Goal: Task Accomplishment & Management: Manage account settings

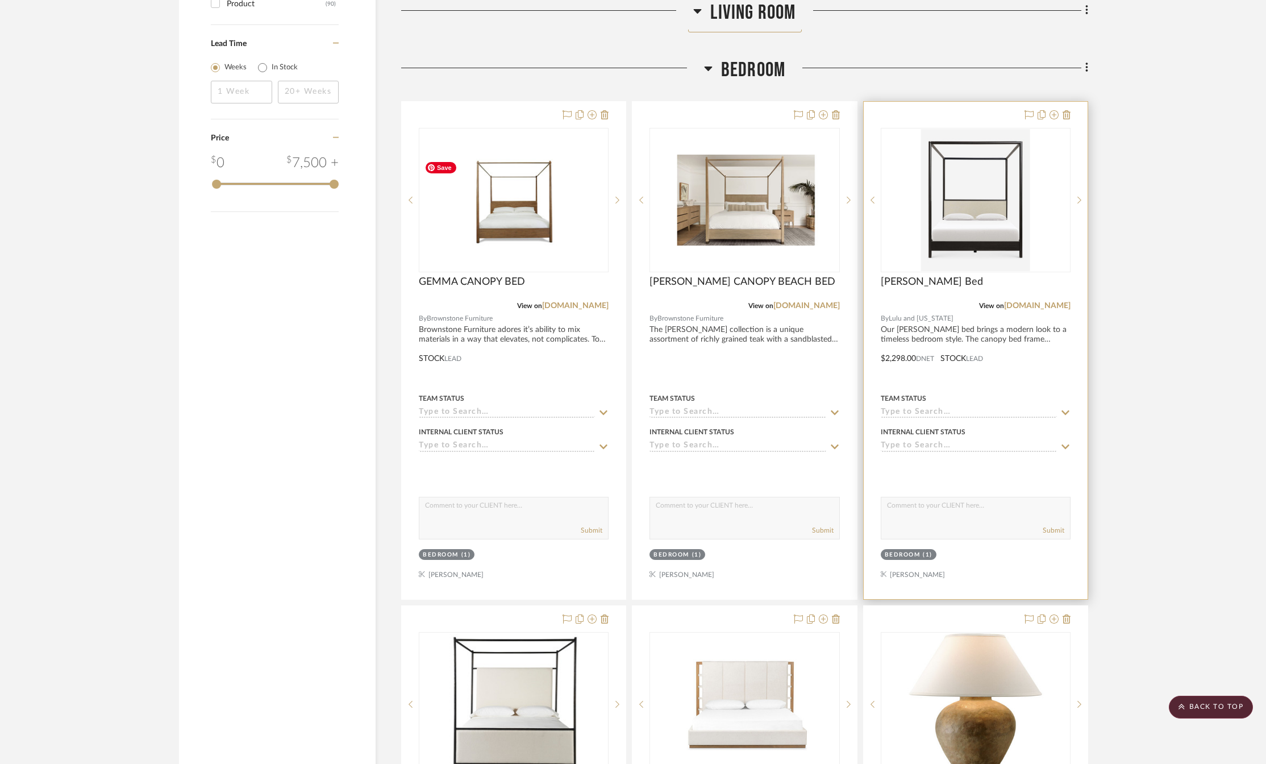
scroll to position [1818, 0]
click at [1018, 306] on link "[DOMAIN_NAME]" at bounding box center [1037, 306] width 66 height 8
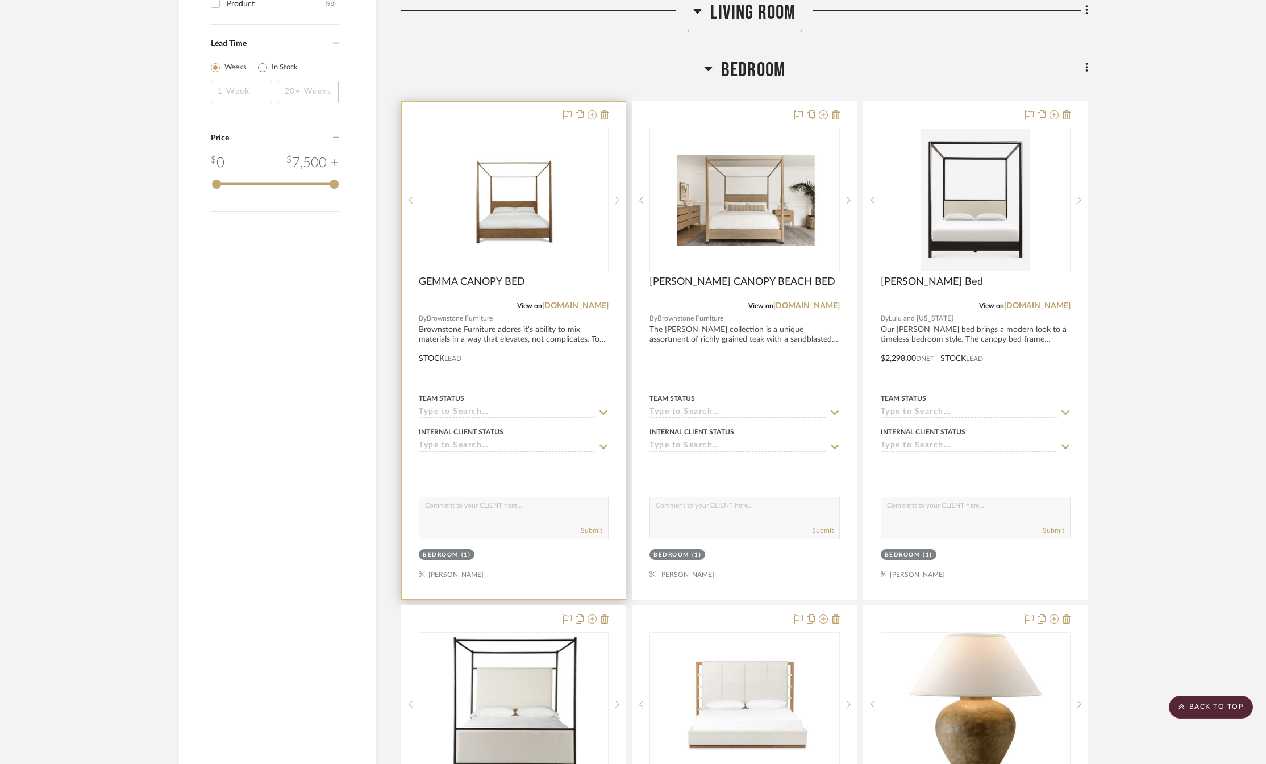
click at [618, 204] on icon at bounding box center [617, 200] width 4 height 8
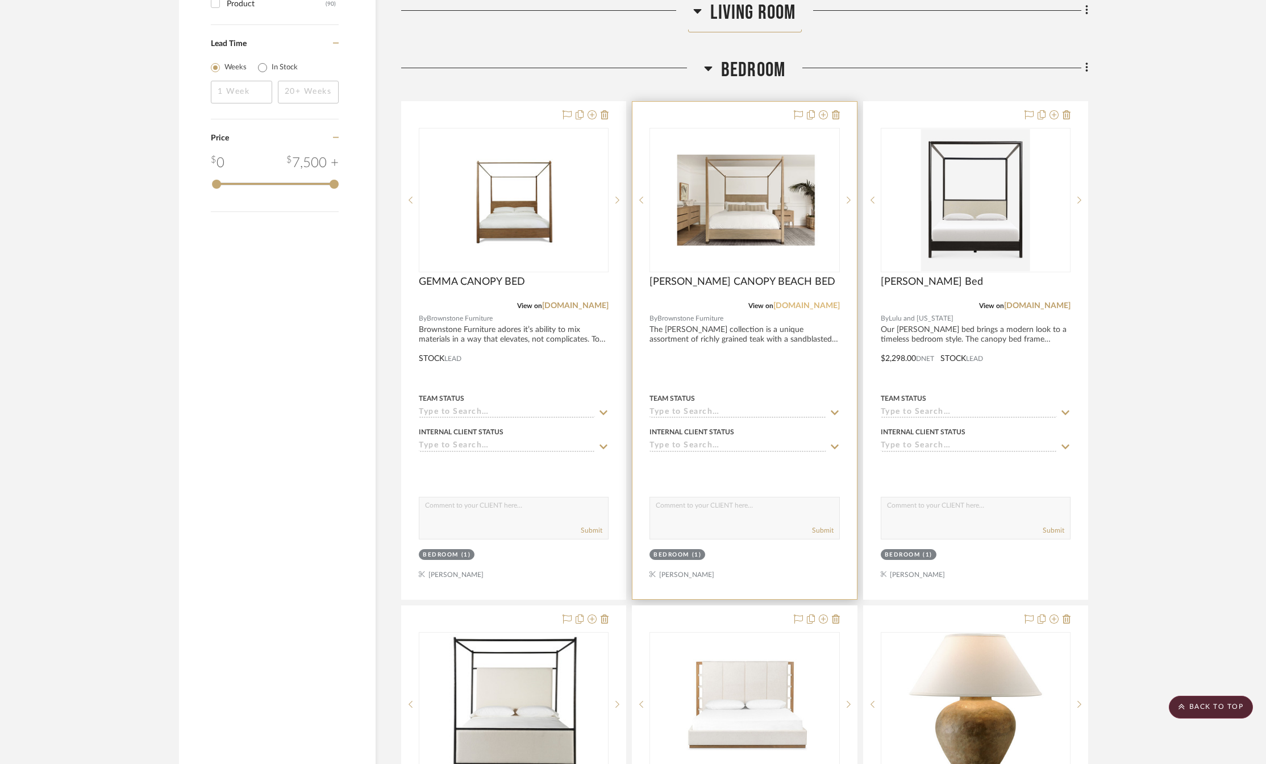
click at [774, 308] on link "[DOMAIN_NAME]" at bounding box center [806, 306] width 66 height 8
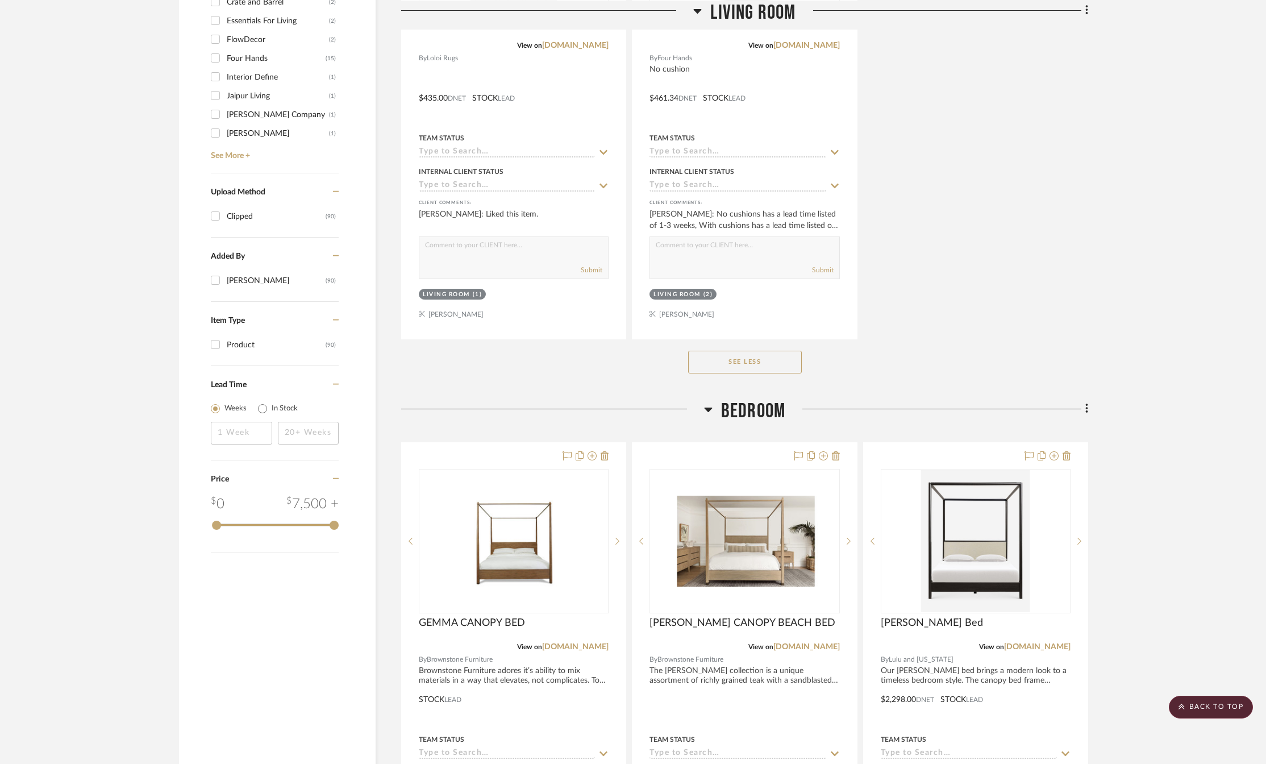
scroll to position [1648, 0]
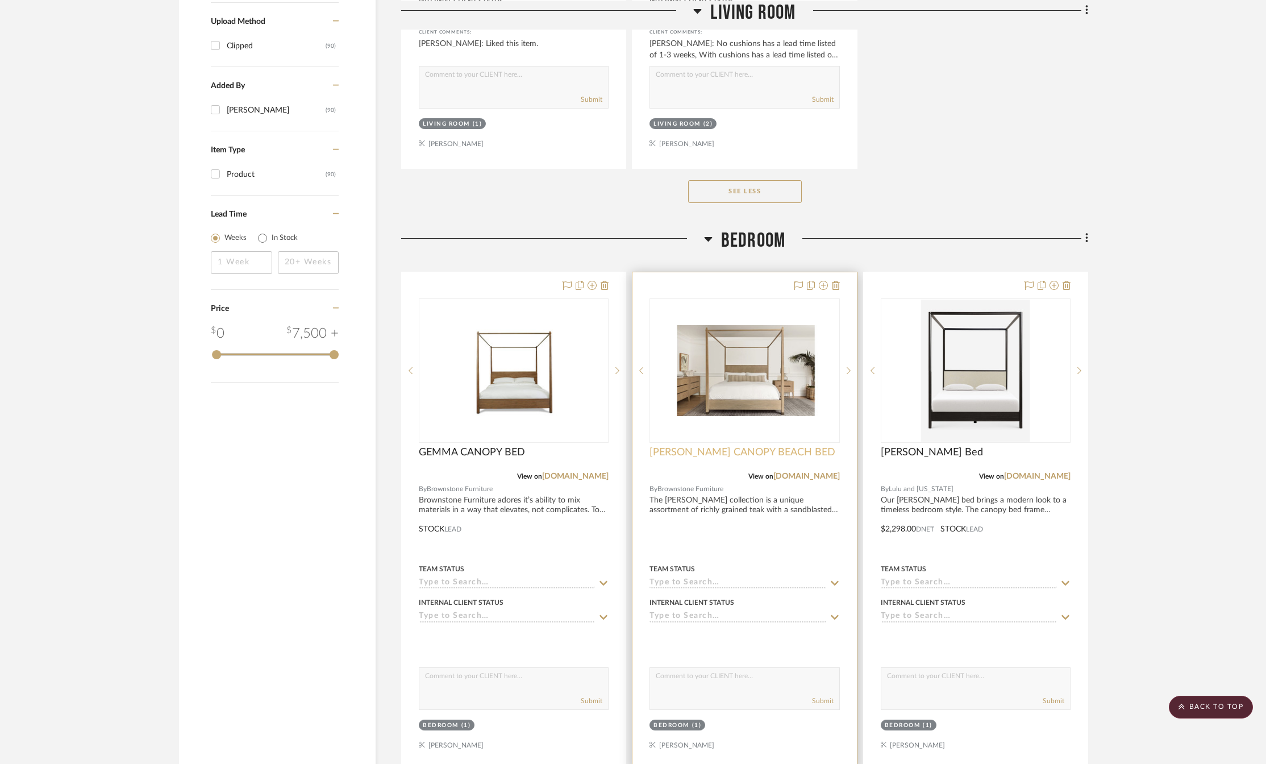
click at [732, 453] on span "[PERSON_NAME] CANOPY BEACH BED" at bounding box center [742, 452] width 186 height 12
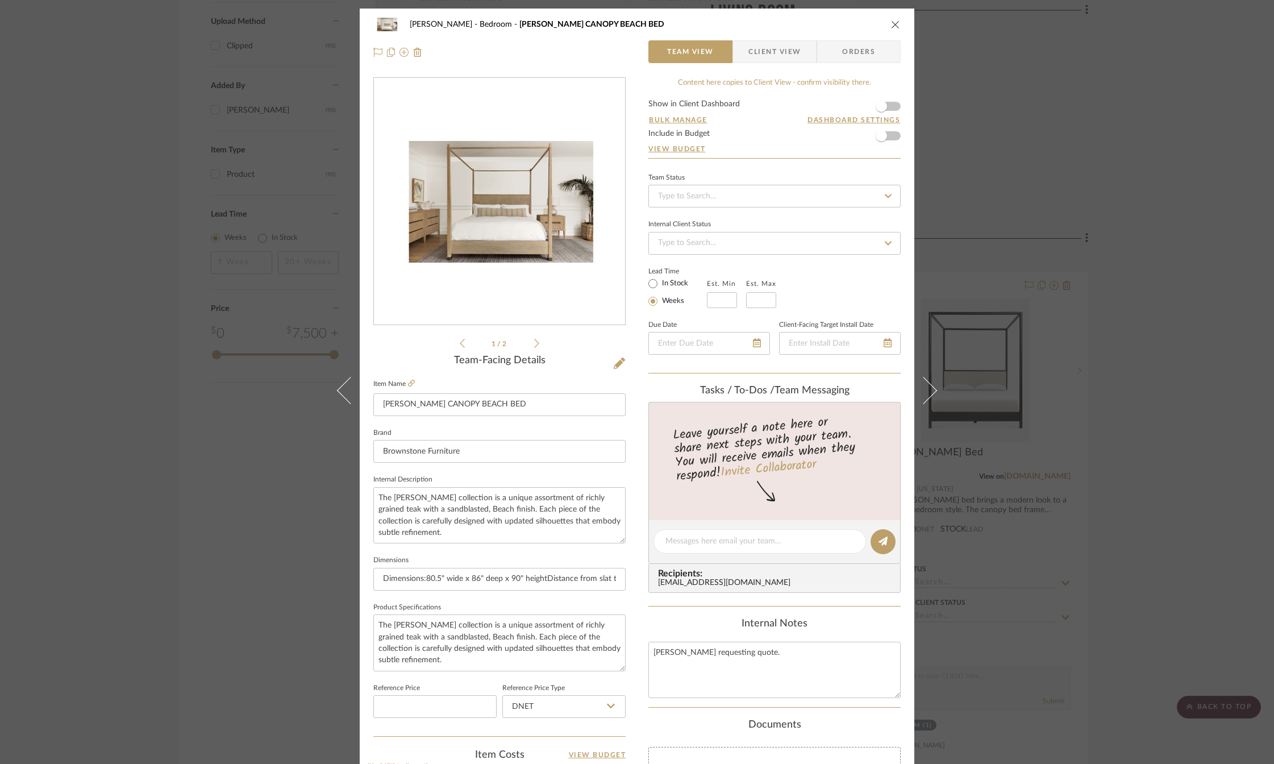
click at [534, 345] on icon at bounding box center [536, 343] width 5 height 10
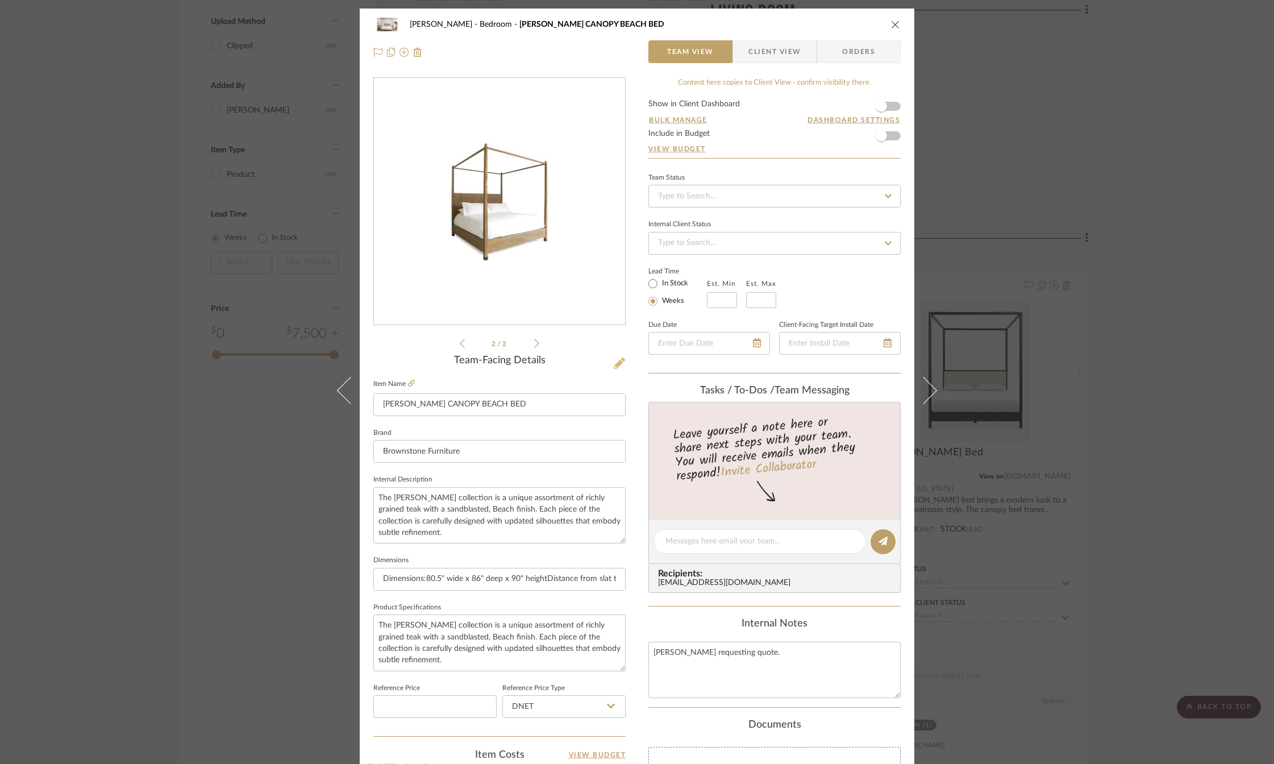
click at [615, 365] on icon at bounding box center [619, 362] width 11 height 11
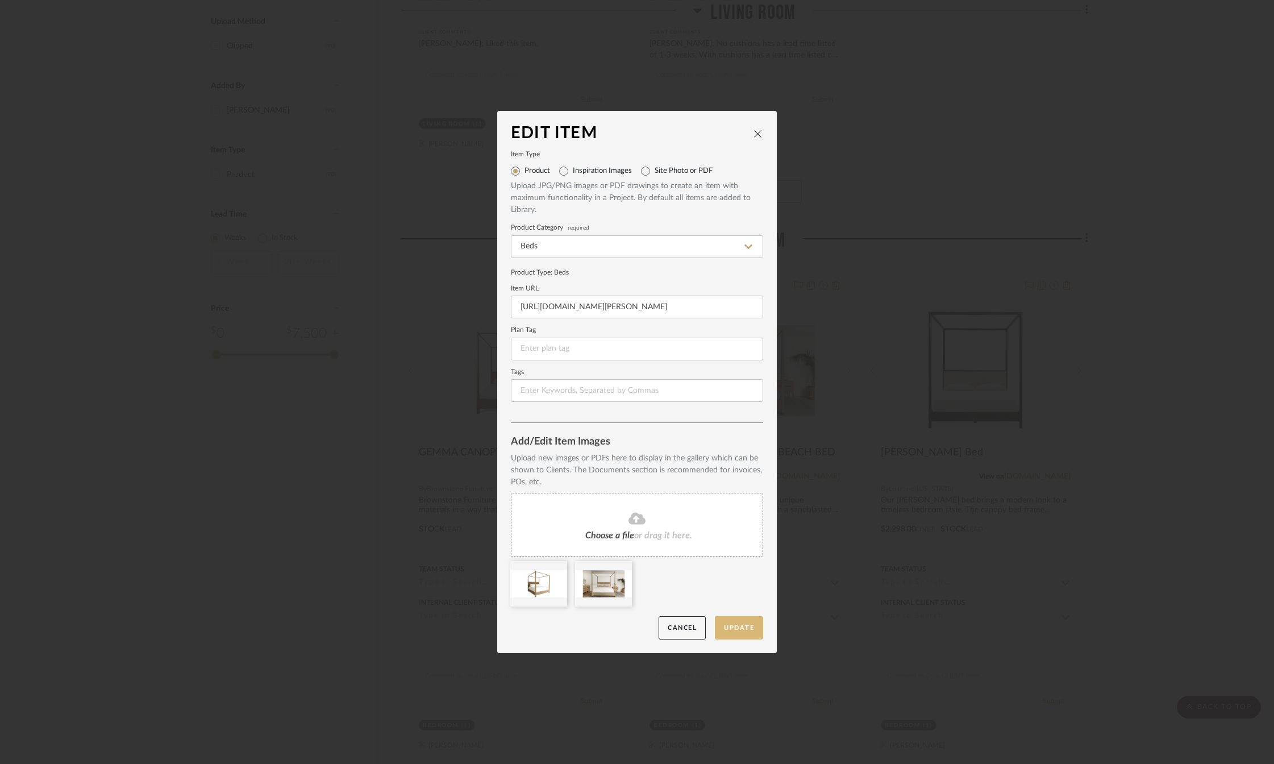
click at [737, 633] on button "Update" at bounding box center [739, 627] width 48 height 23
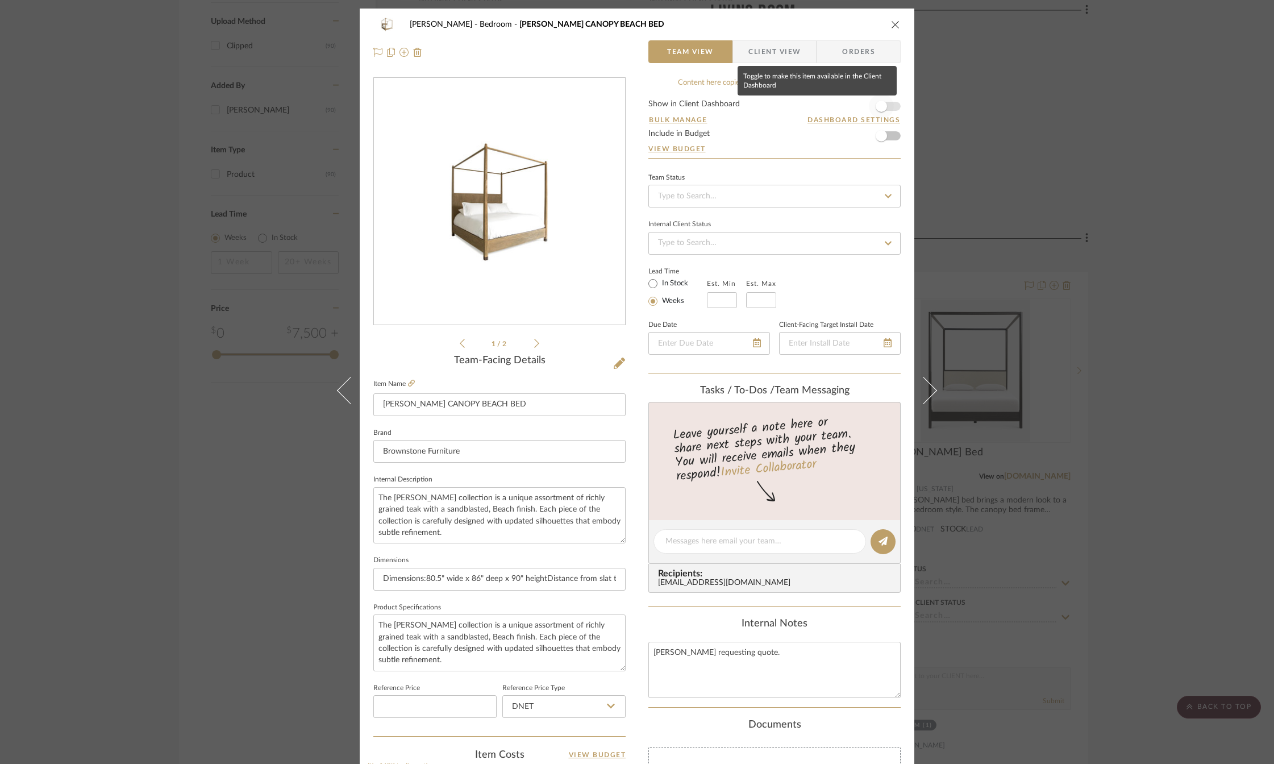
click at [876, 109] on span "button" at bounding box center [881, 106] width 11 height 11
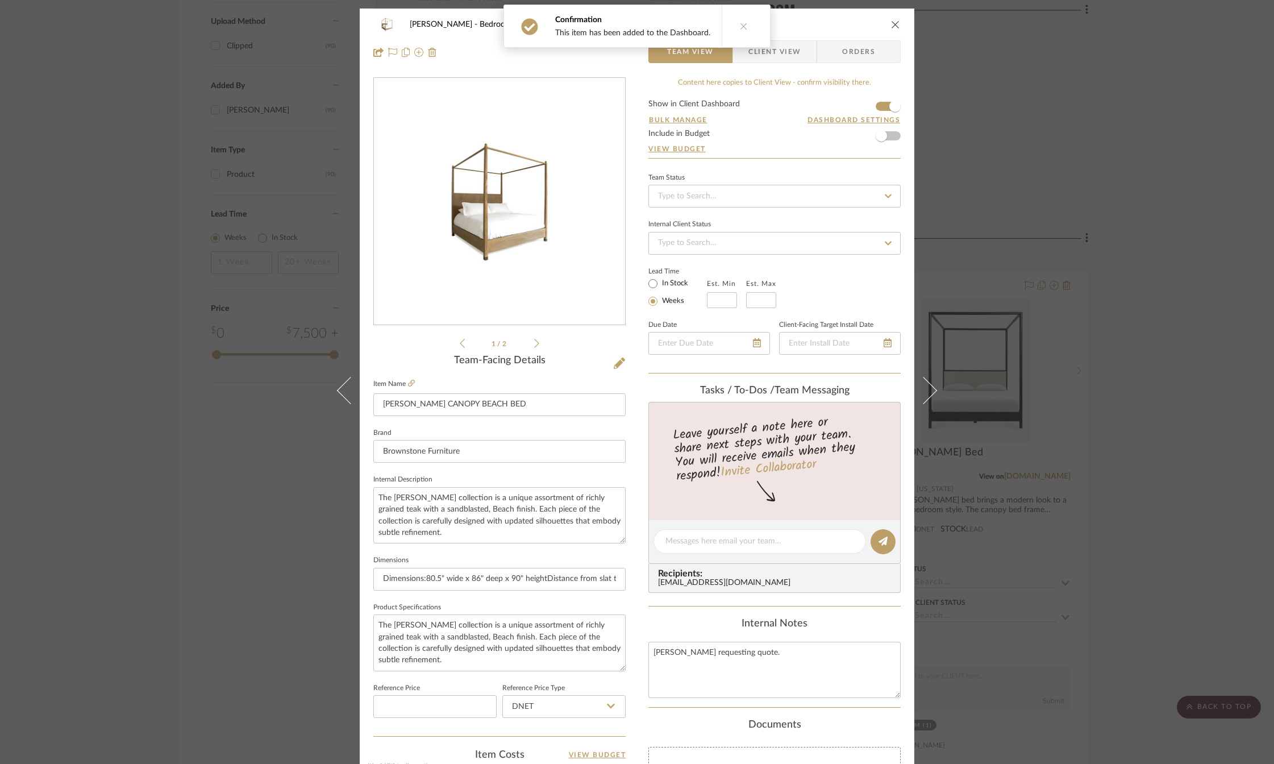
click at [773, 55] on span "Client View" at bounding box center [774, 51] width 52 height 23
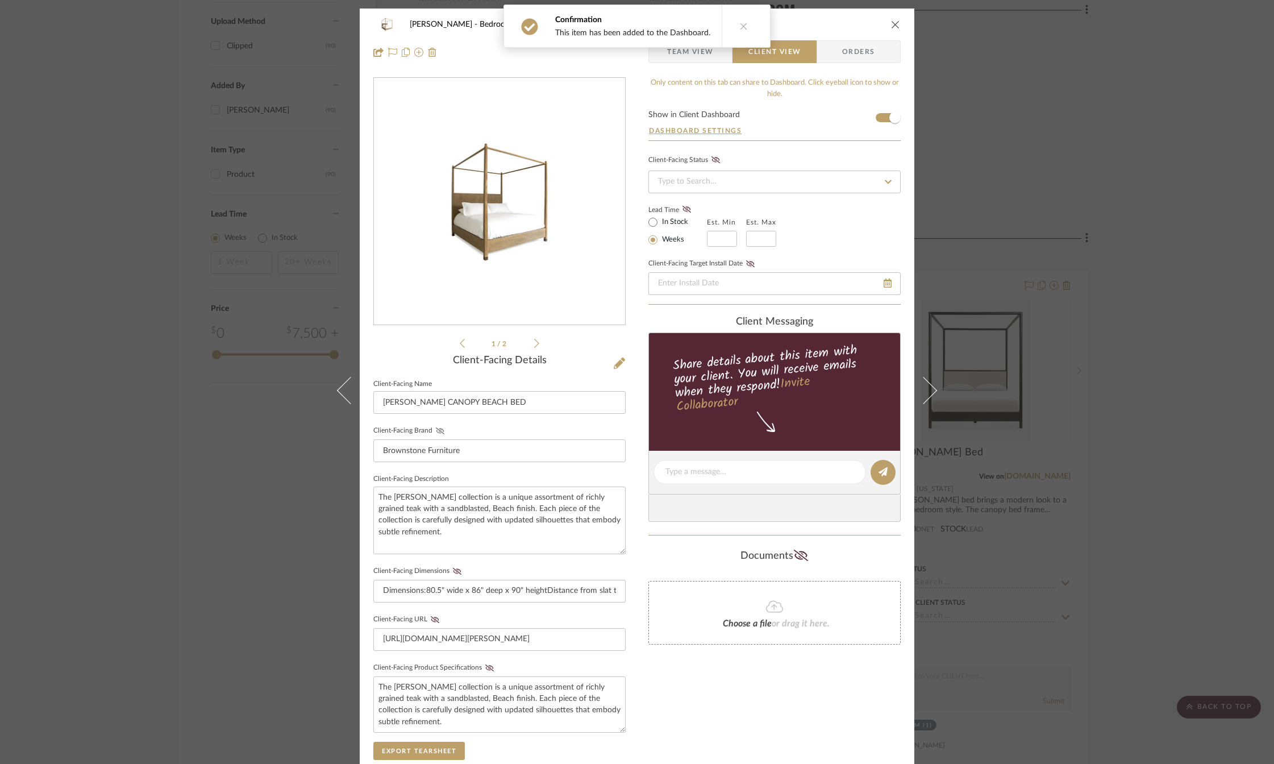
click at [439, 431] on icon at bounding box center [440, 430] width 9 height 7
click at [453, 568] on icon at bounding box center [457, 571] width 9 height 7
click at [431, 621] on icon at bounding box center [435, 619] width 9 height 7
click at [485, 666] on icon at bounding box center [489, 667] width 9 height 7
click at [891, 27] on icon "close" at bounding box center [895, 24] width 9 height 9
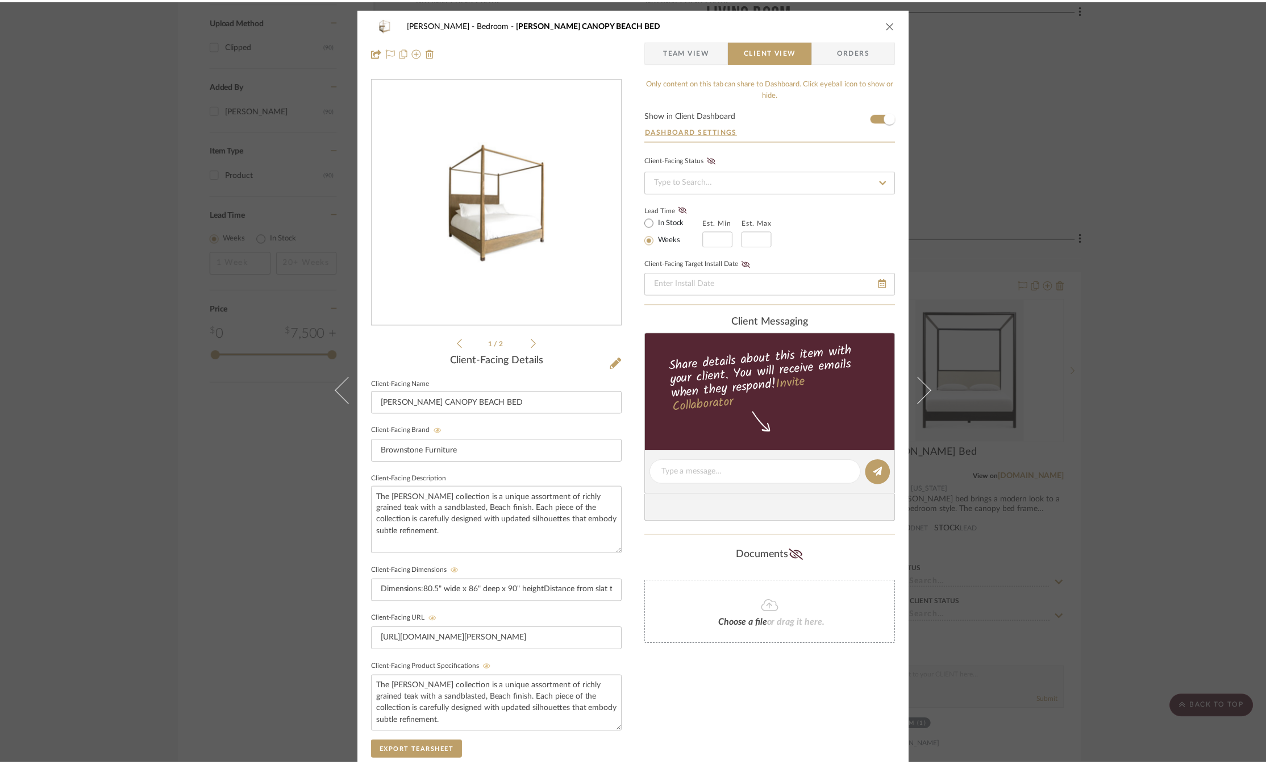
scroll to position [1648, 0]
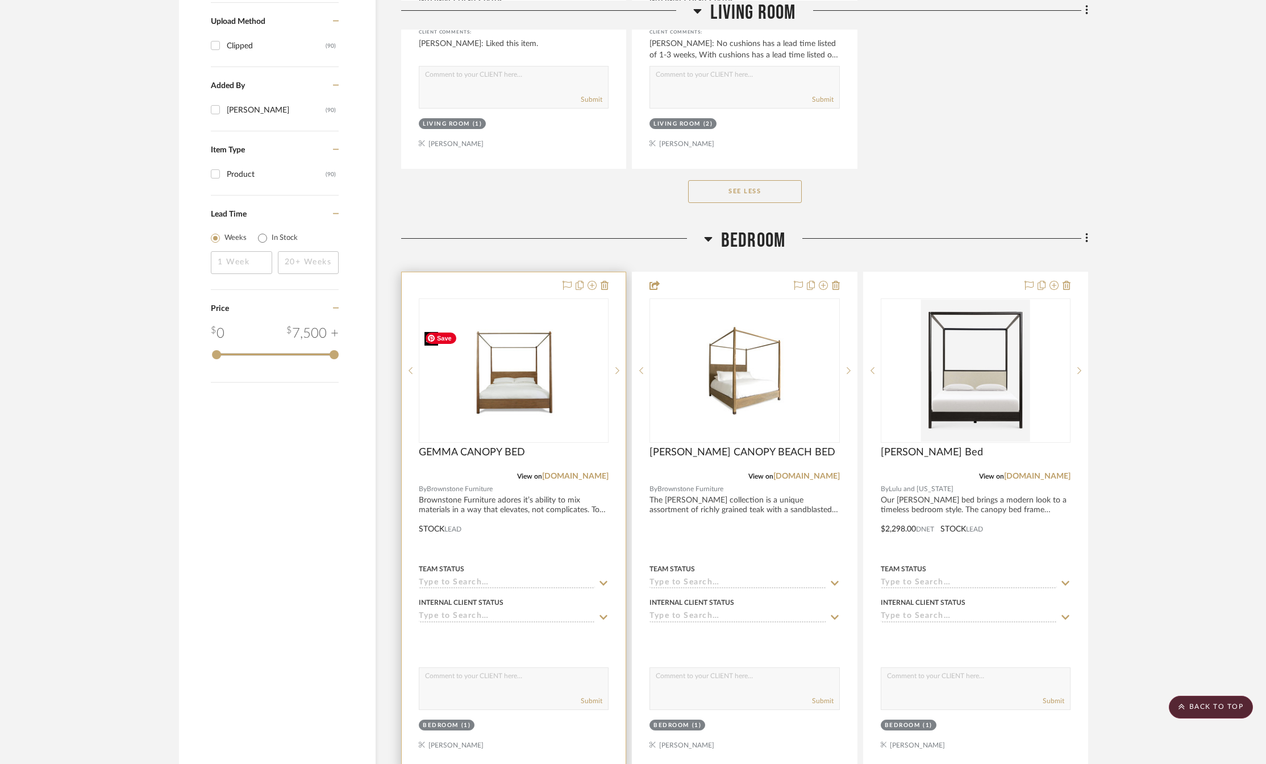
click at [498, 407] on img "1" at bounding box center [513, 370] width 187 height 91
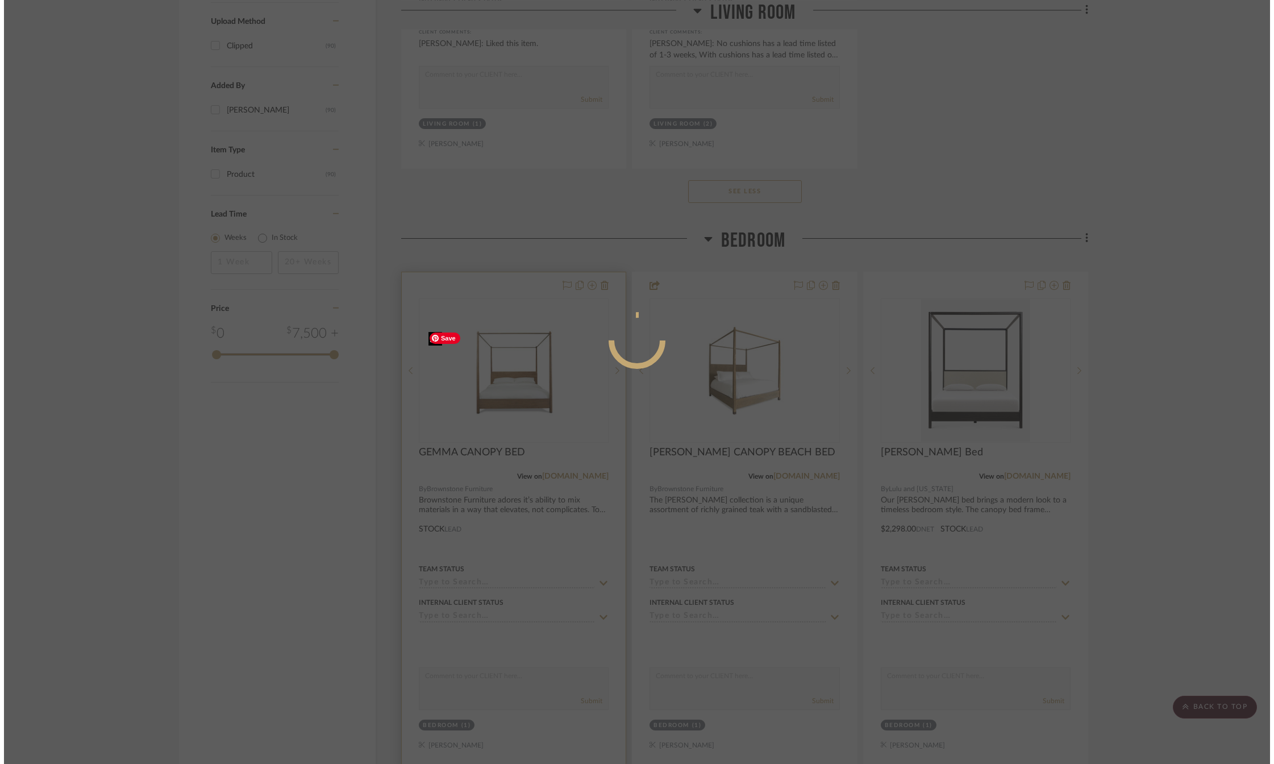
scroll to position [0, 0]
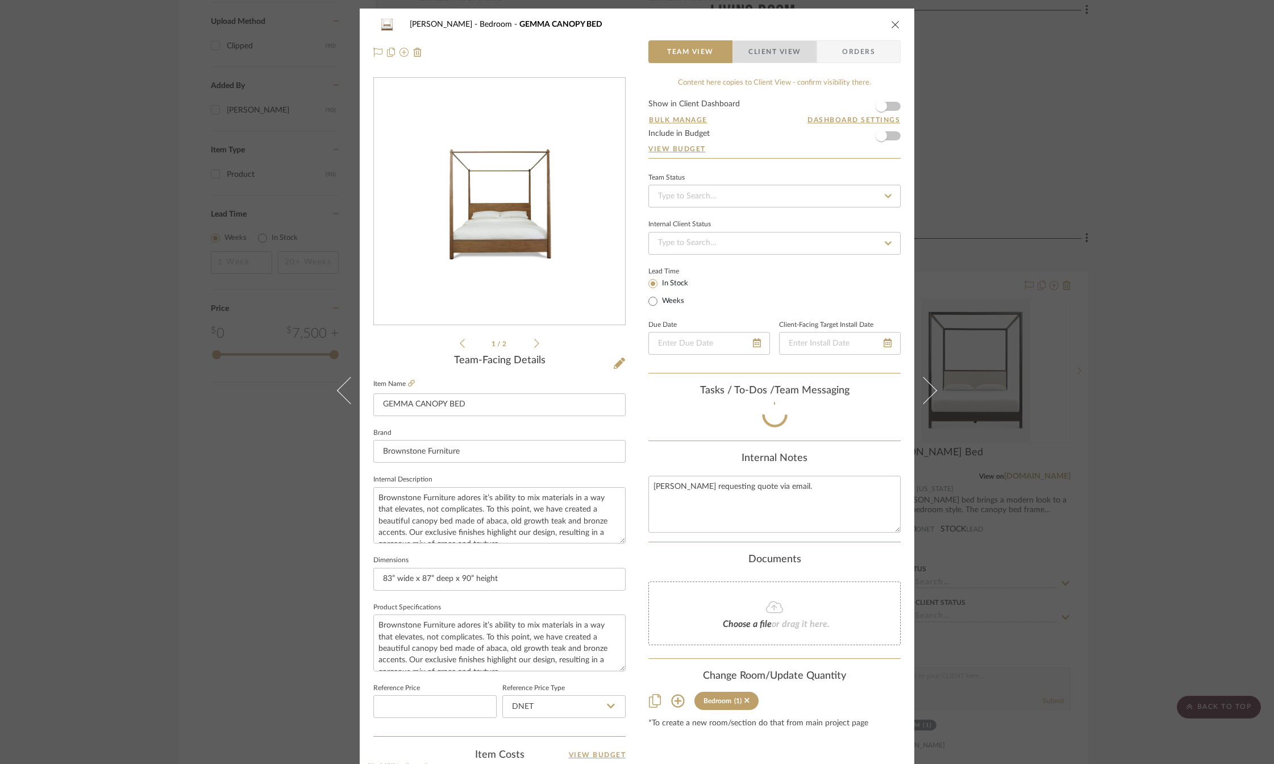
click at [761, 51] on span "Client View" at bounding box center [774, 51] width 52 height 23
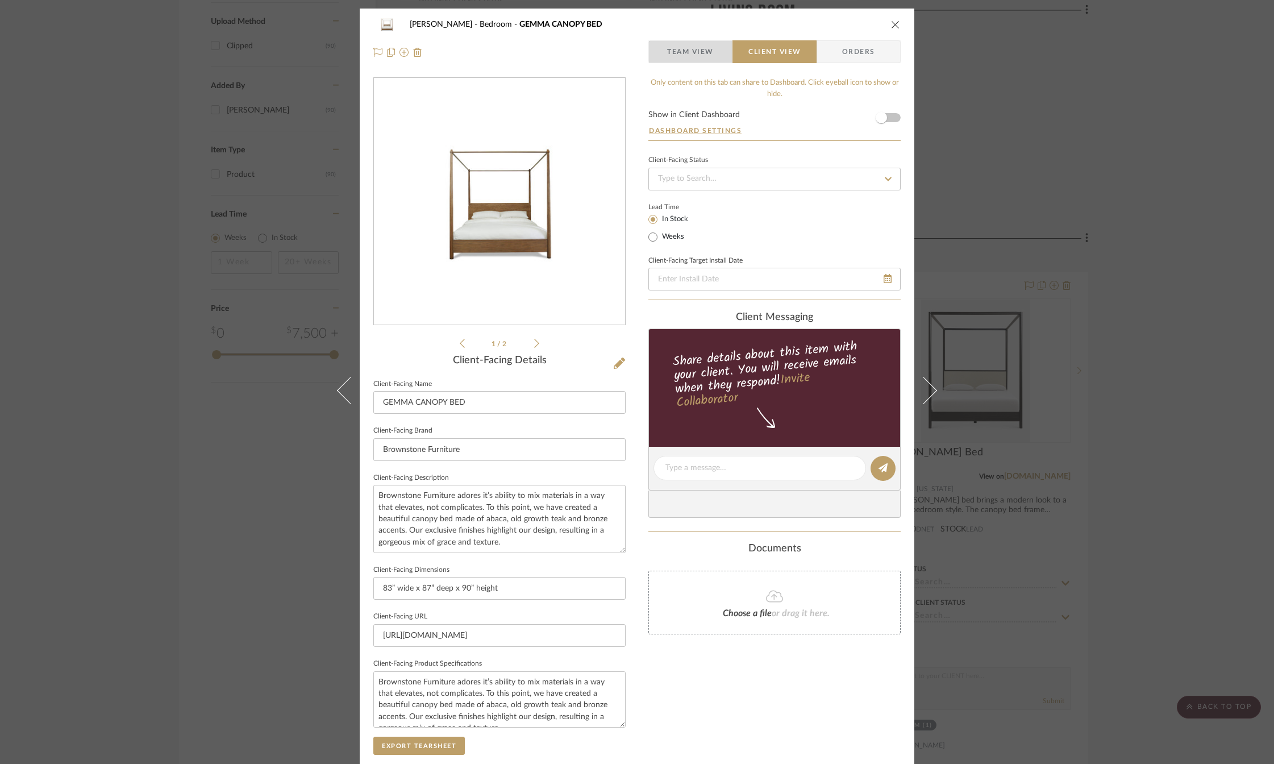
click at [712, 56] on span "Team View" at bounding box center [690, 51] width 83 height 23
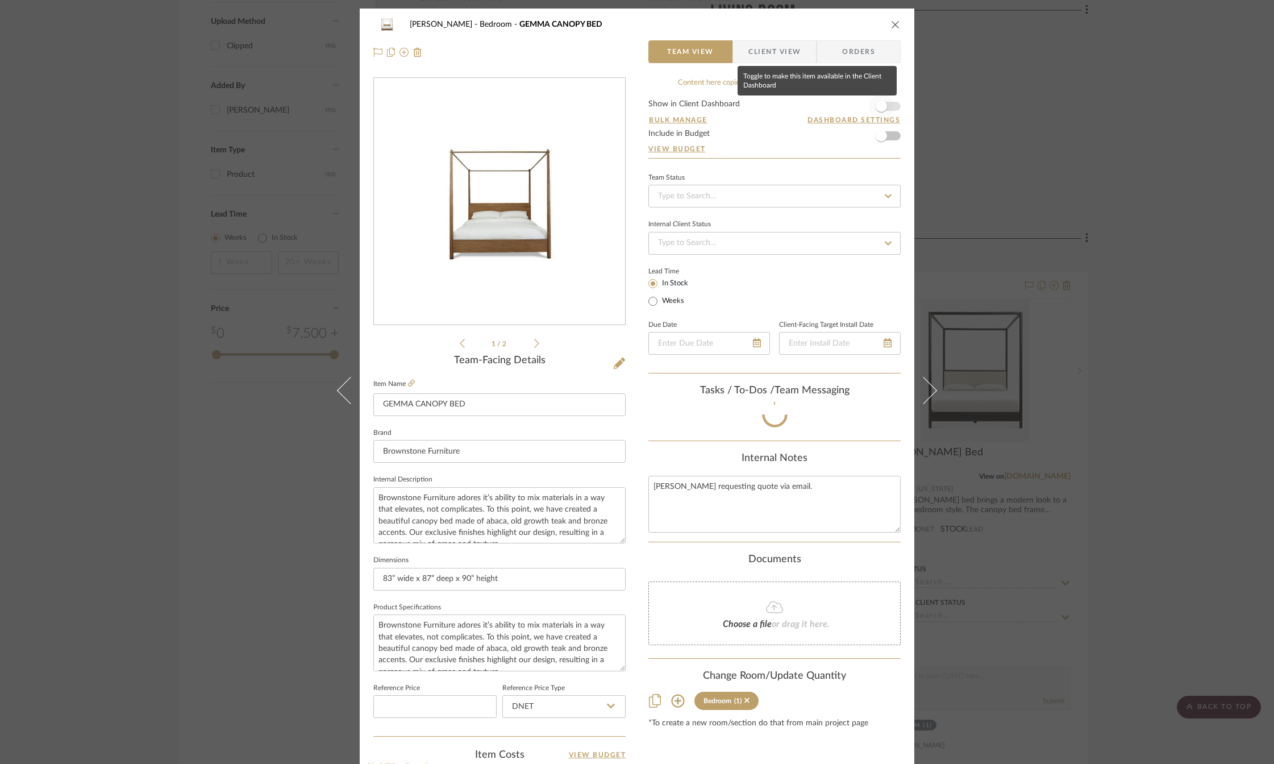
click at [883, 107] on span "button" at bounding box center [881, 106] width 25 height 25
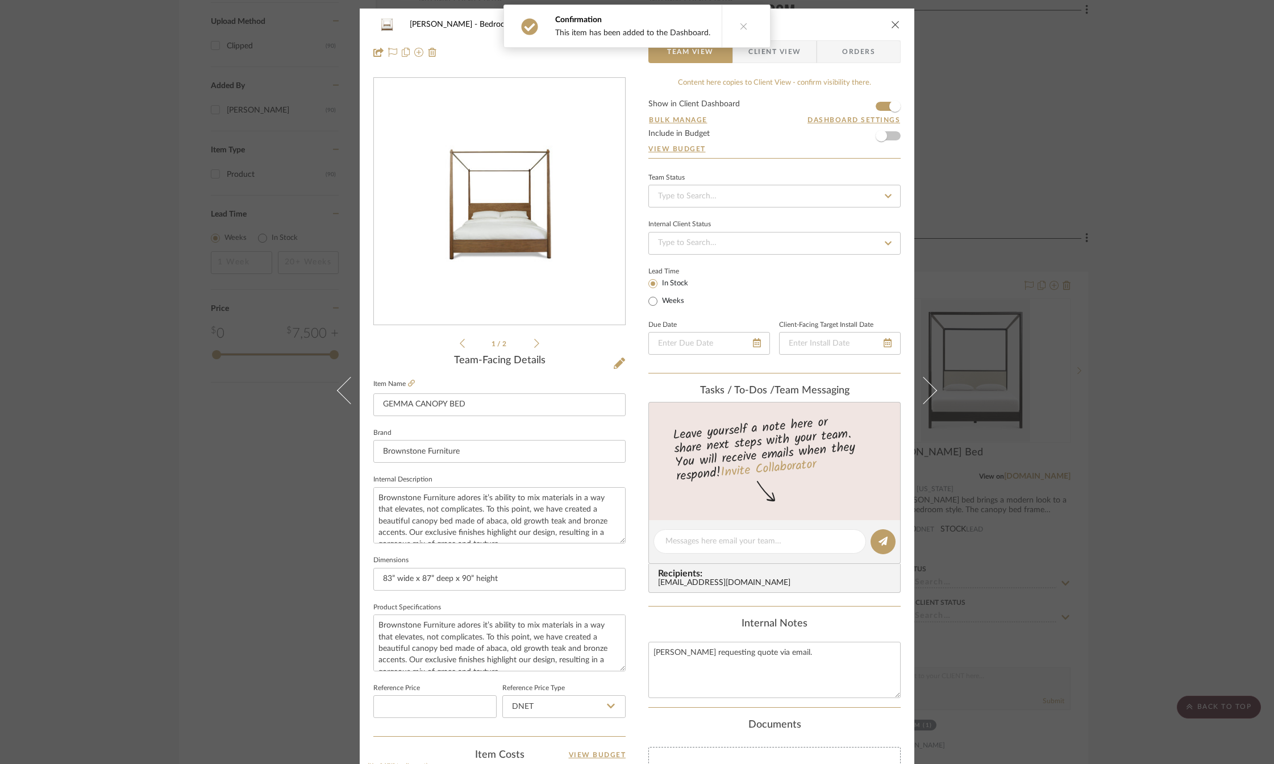
click at [789, 49] on span "Client View" at bounding box center [774, 51] width 52 height 23
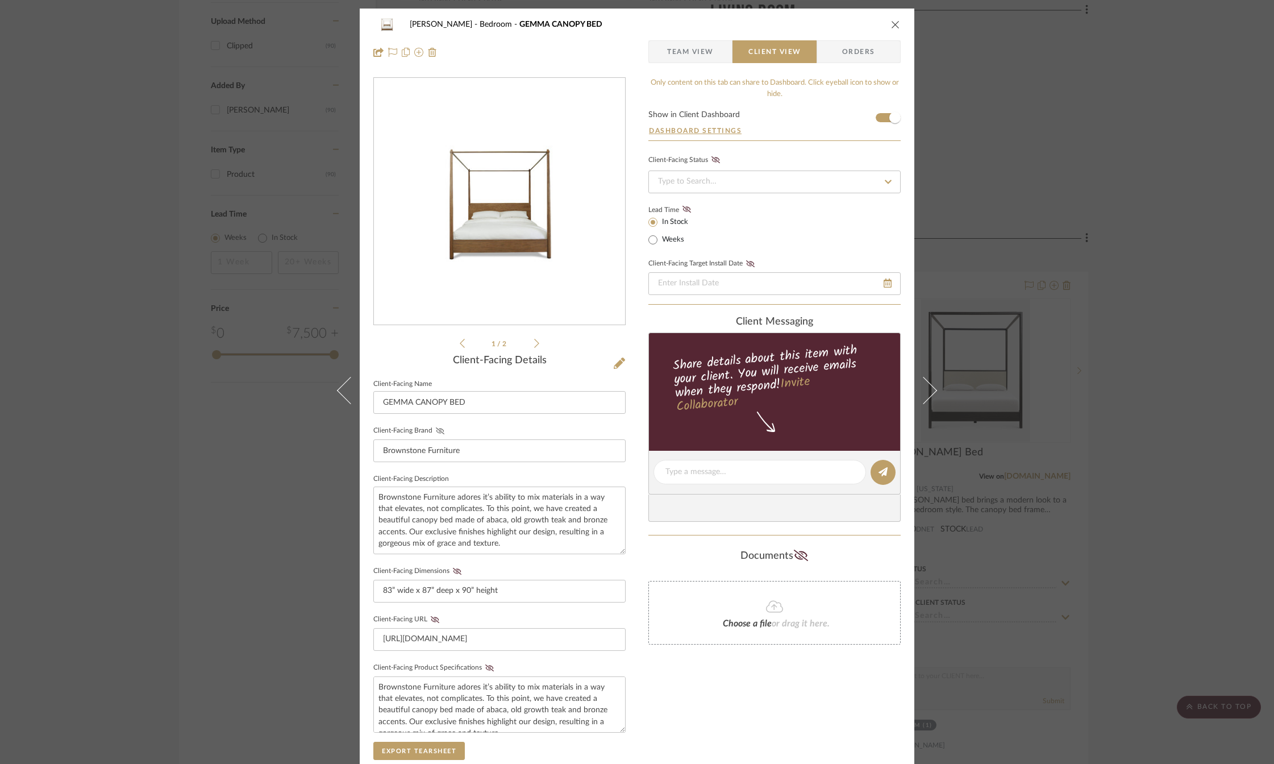
click at [436, 430] on icon at bounding box center [440, 430] width 9 height 7
click at [453, 569] on icon at bounding box center [457, 571] width 9 height 7
click at [431, 620] on icon at bounding box center [435, 619] width 9 height 7
click at [485, 669] on icon at bounding box center [489, 667] width 9 height 7
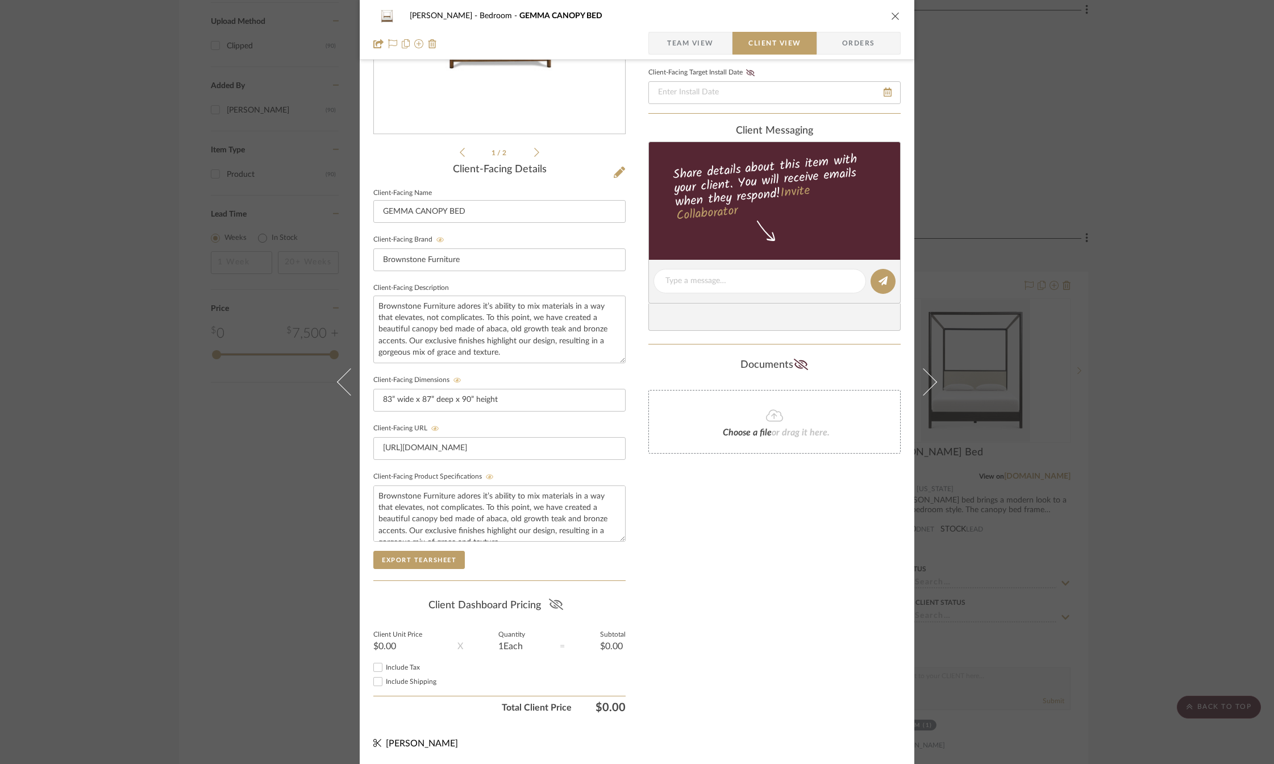
click at [555, 604] on icon at bounding box center [556, 603] width 14 height 11
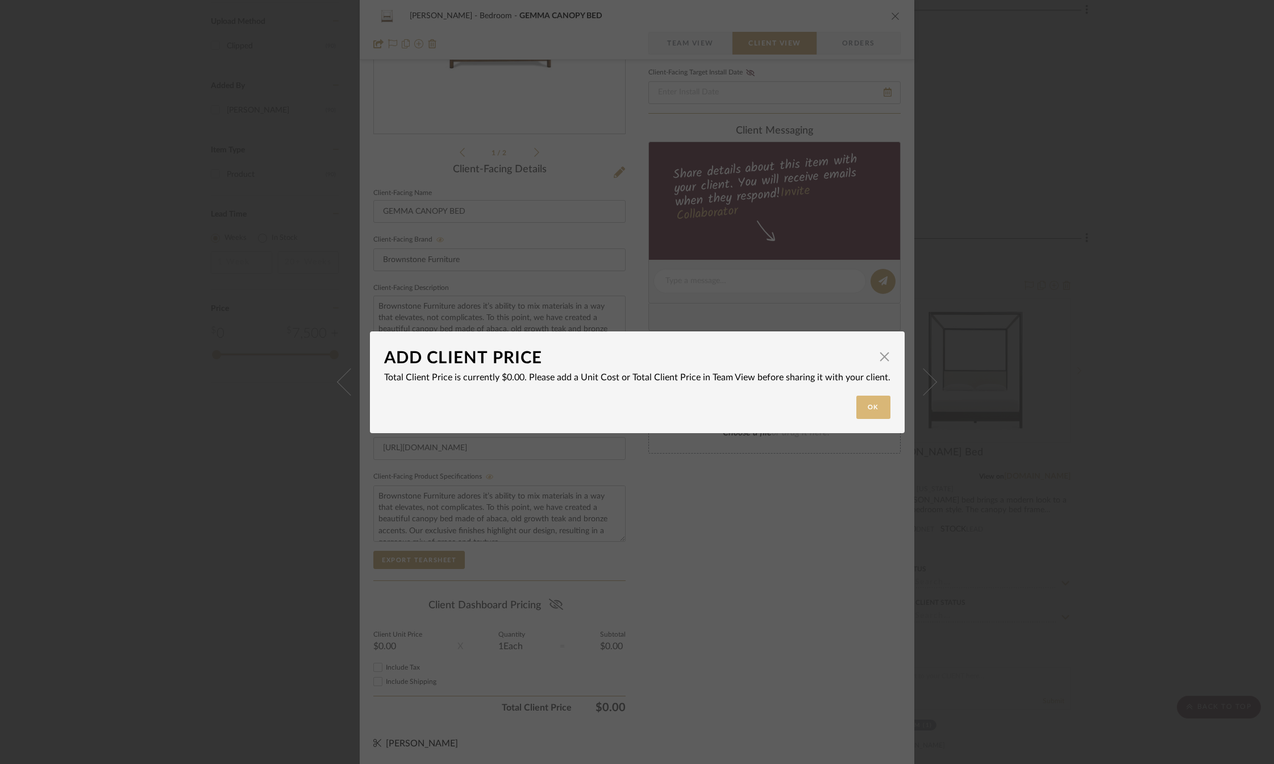
click at [865, 406] on button "Ok" at bounding box center [873, 406] width 34 height 23
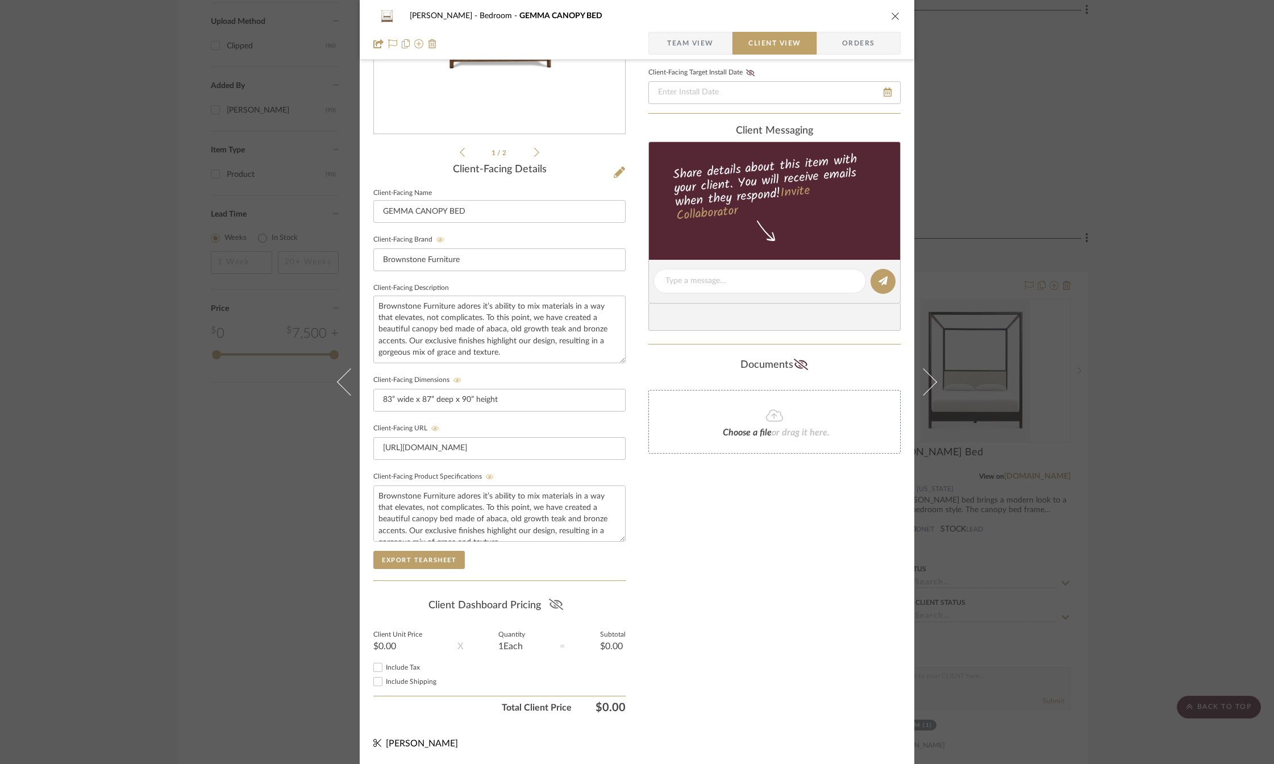
scroll to position [0, 0]
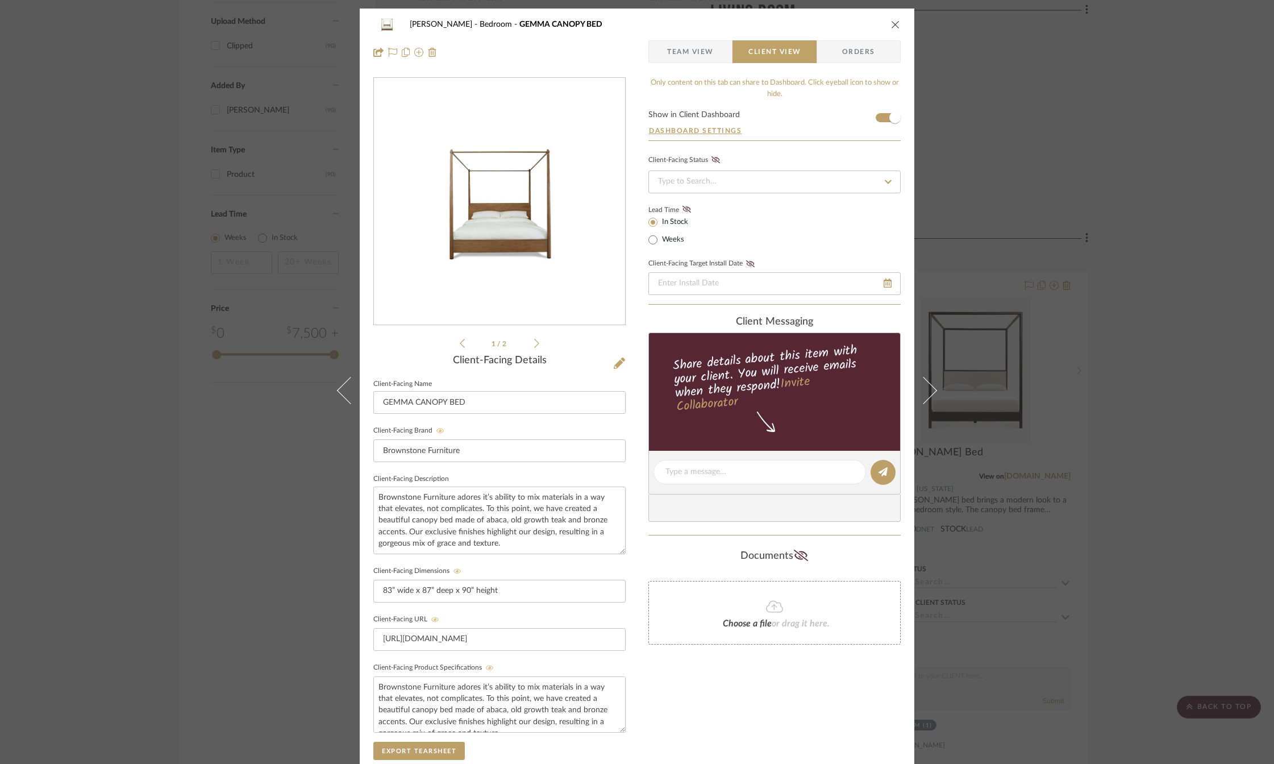
click at [893, 25] on icon "close" at bounding box center [895, 24] width 9 height 9
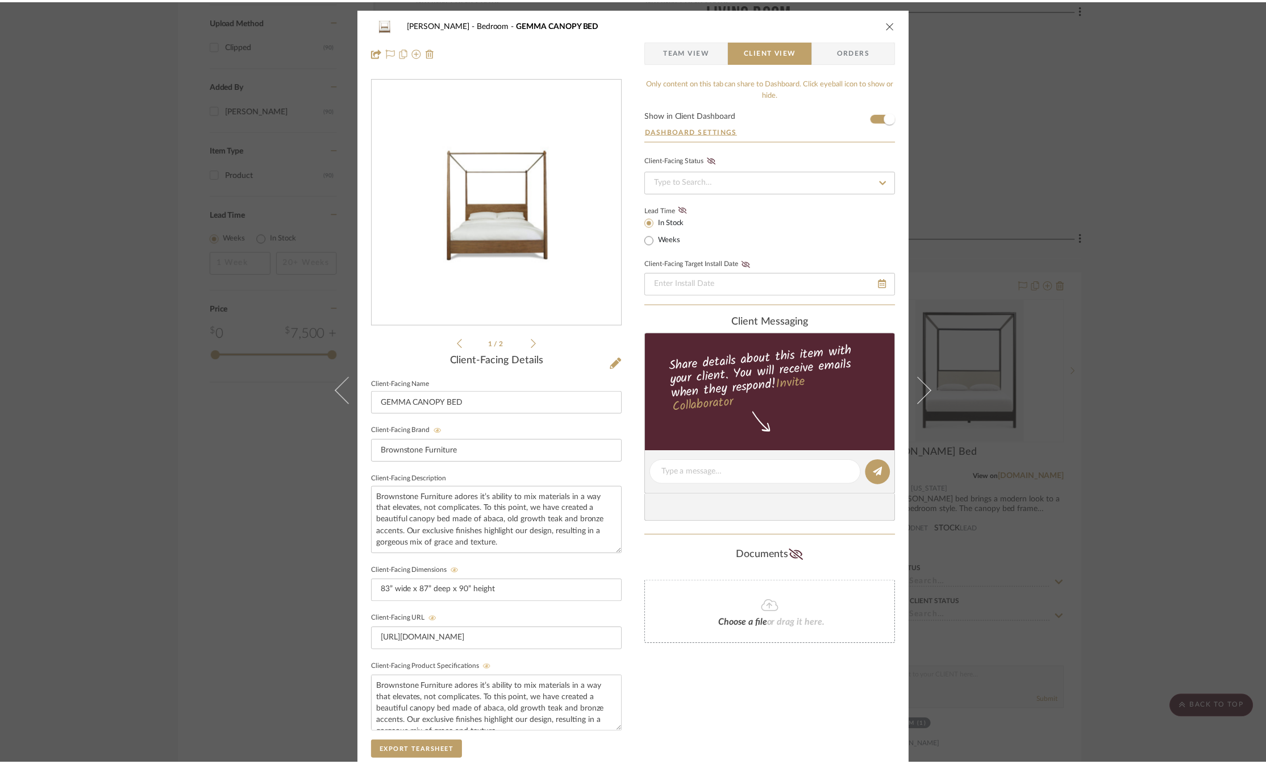
scroll to position [1648, 0]
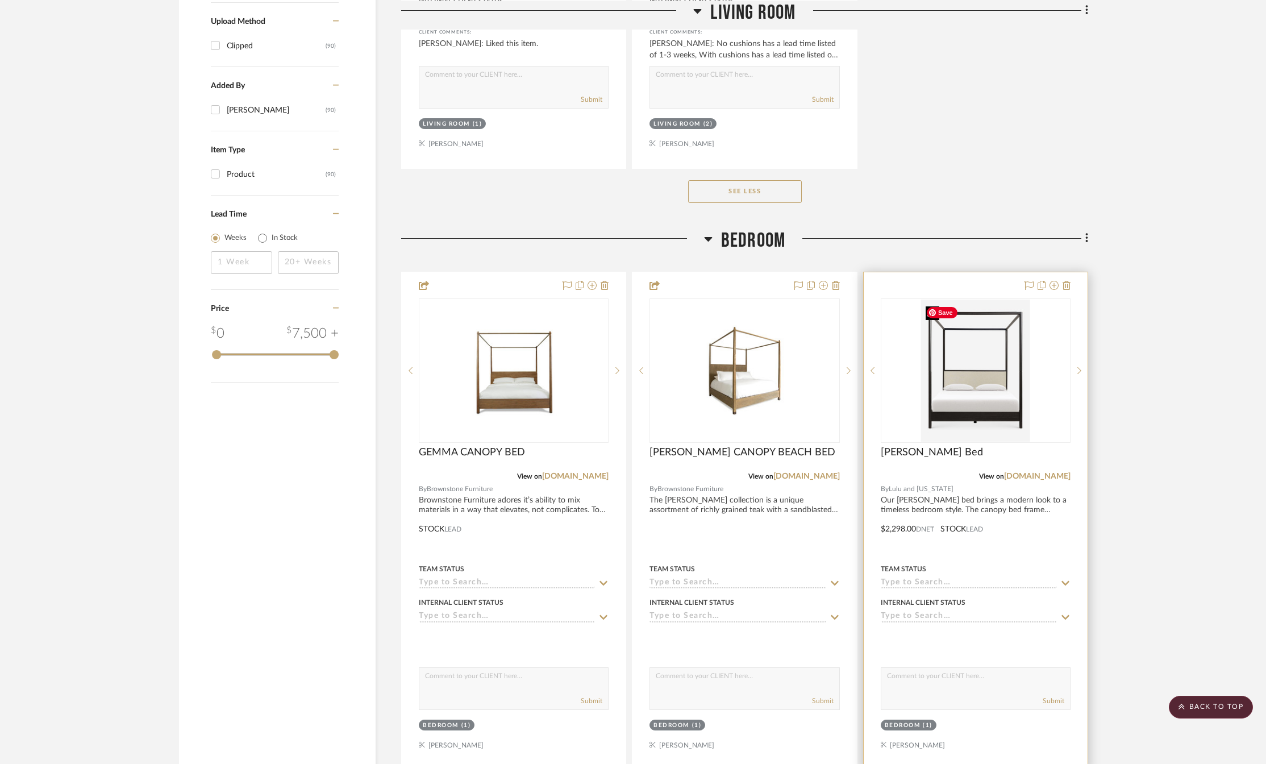
click at [961, 420] on img "0" at bounding box center [975, 370] width 109 height 142
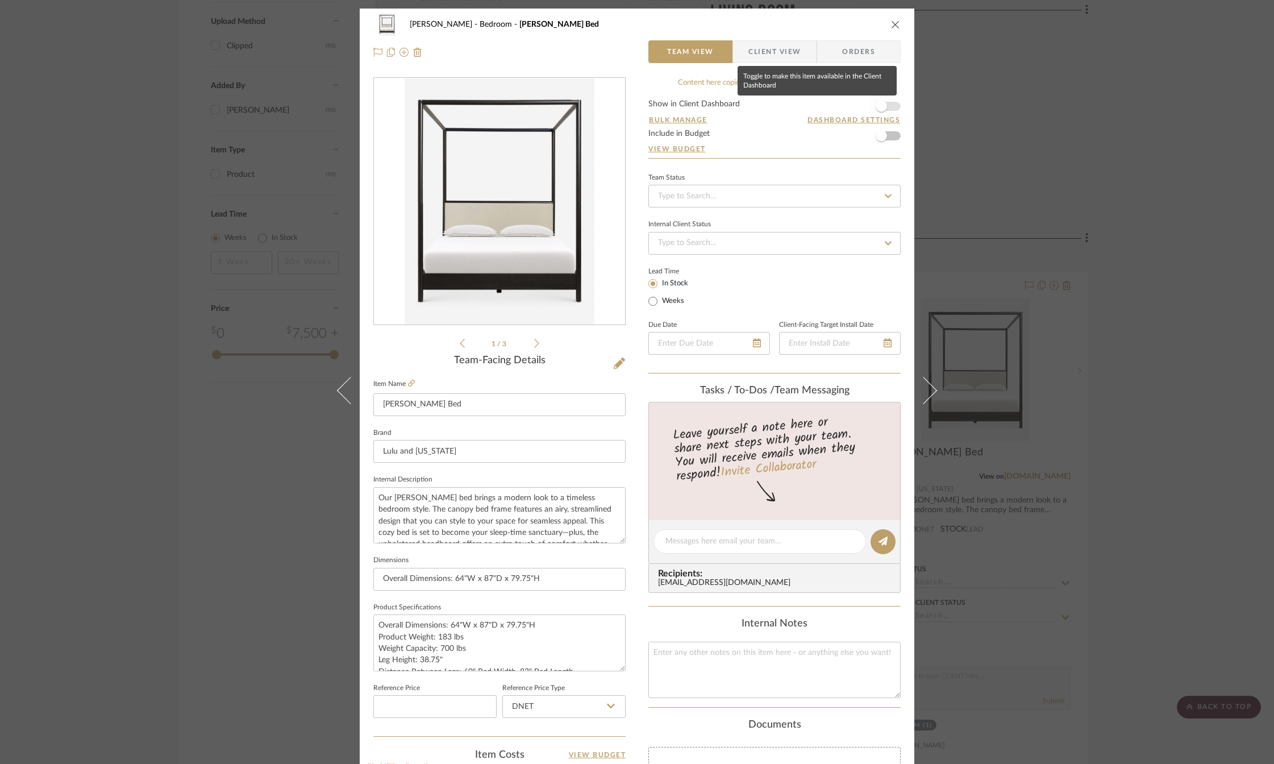
click at [879, 101] on span "button" at bounding box center [881, 106] width 11 height 11
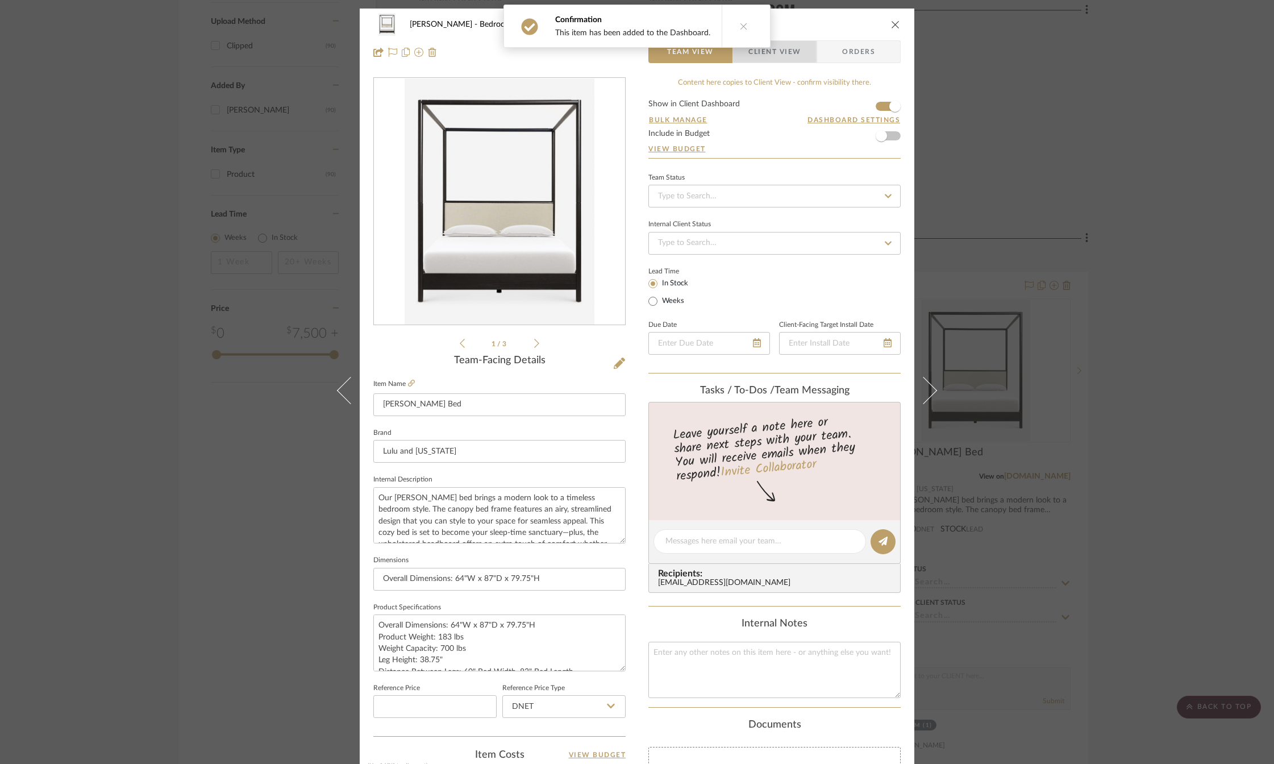
click at [781, 55] on span "Client View" at bounding box center [774, 51] width 52 height 23
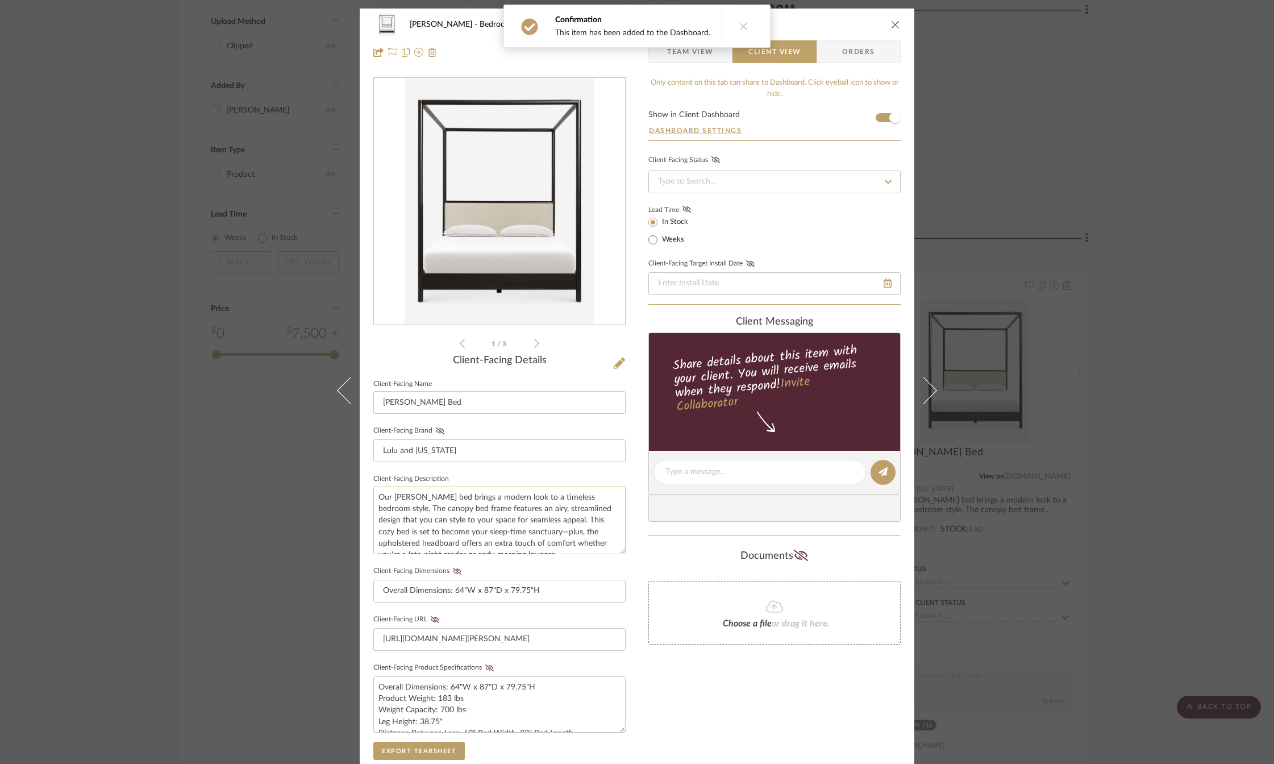
scroll to position [11, 0]
click at [702, 59] on span "Team View" at bounding box center [690, 51] width 47 height 23
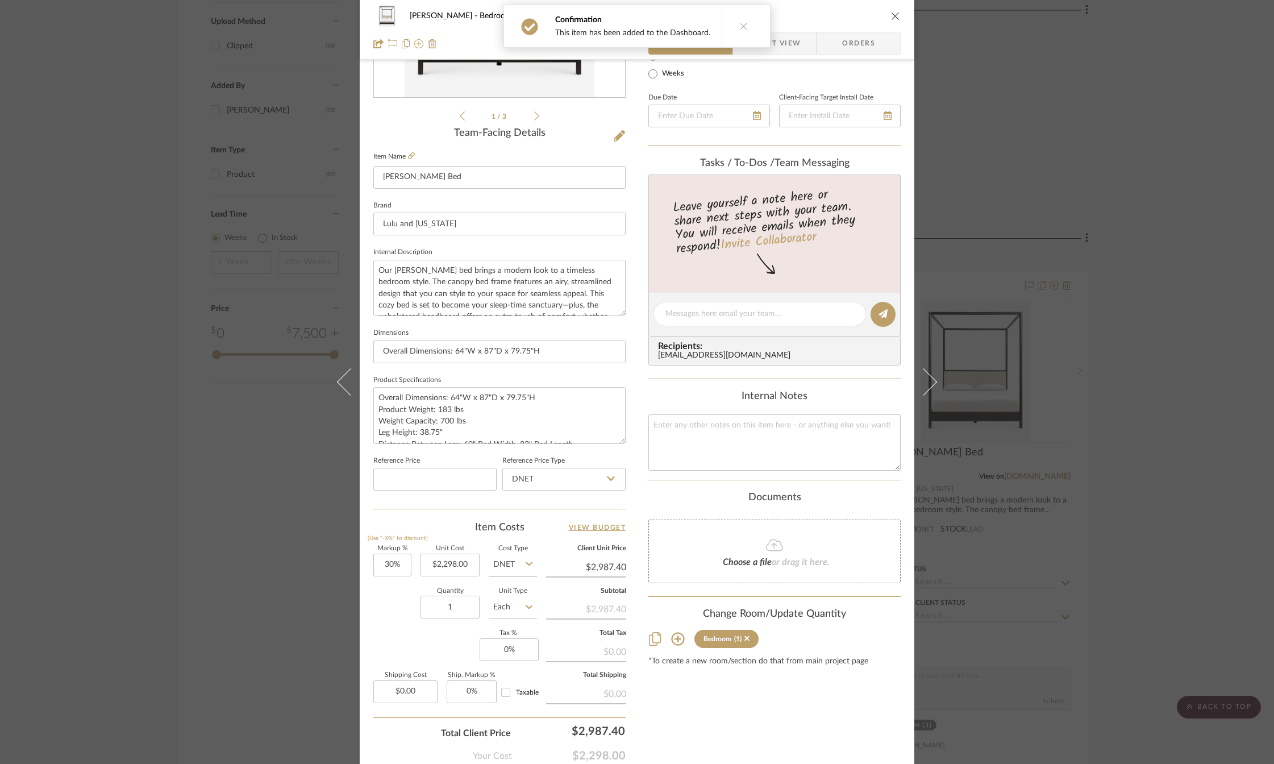
scroll to position [294, 0]
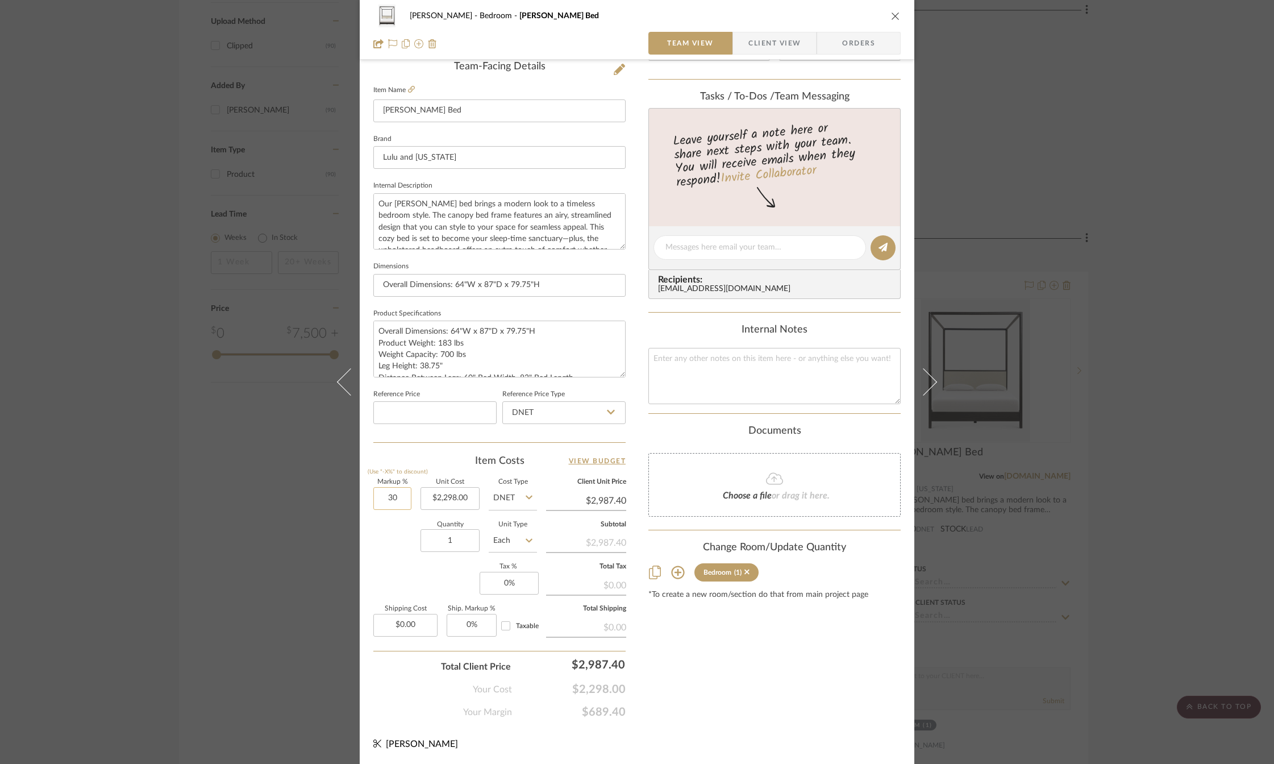
click at [386, 497] on input "30" at bounding box center [392, 498] width 38 height 23
type input "0%"
click at [512, 496] on input "DNET" at bounding box center [513, 498] width 48 height 23
type input "$2,298.00"
click at [508, 556] on span "Retail" at bounding box center [506, 555] width 19 height 8
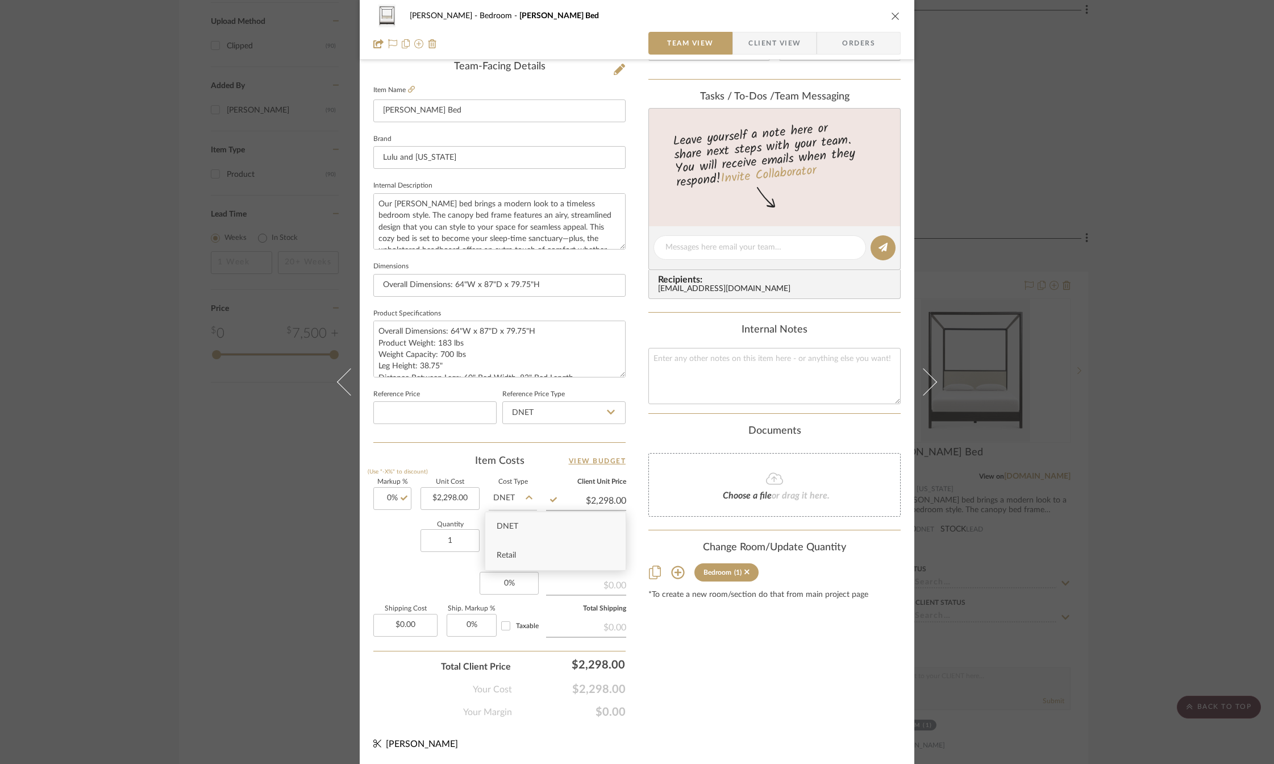
type input "Retail"
click at [695, 666] on div "Content here copies to Client View - confirm visibility there. Show in Client D…" at bounding box center [774, 251] width 252 height 935
click at [501, 579] on input "0" at bounding box center [509, 583] width 59 height 23
type input "7%"
click at [674, 670] on div "Content here copies to Client View - confirm visibility there. Show in Client D…" at bounding box center [774, 251] width 252 height 935
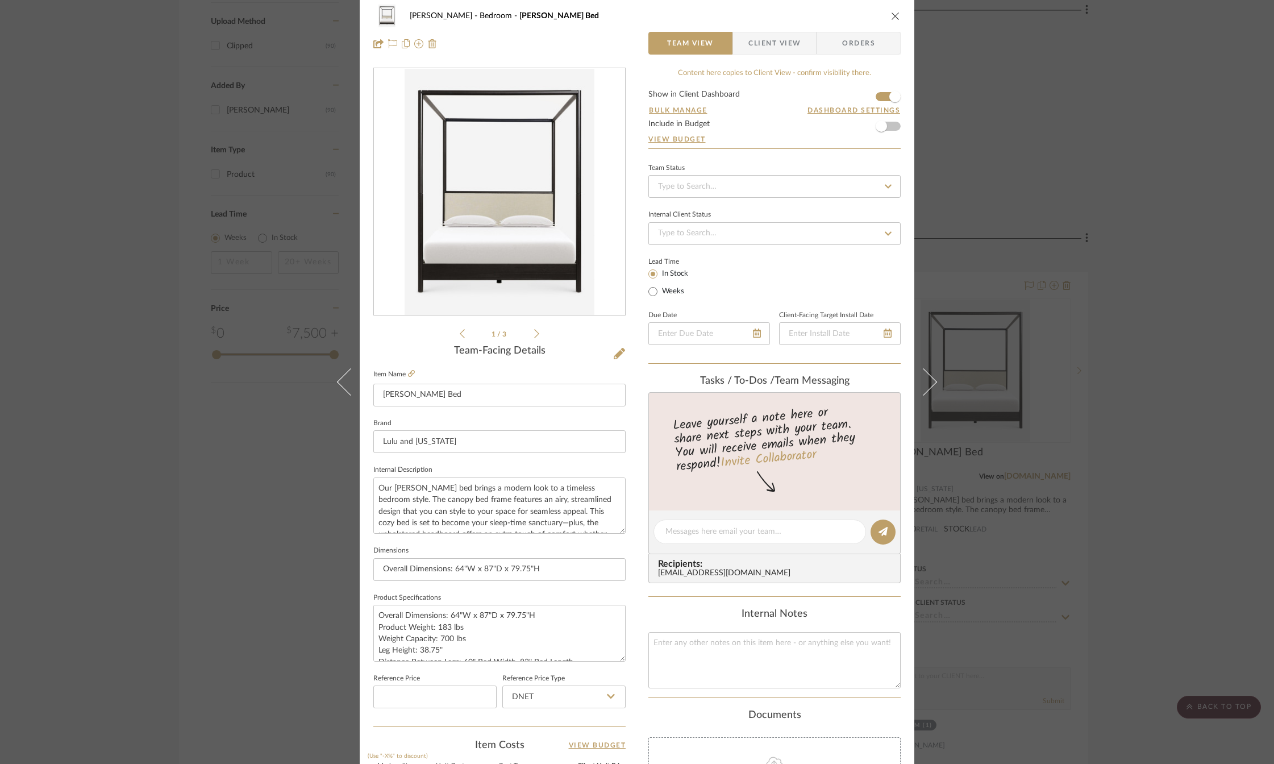
scroll to position [0, 0]
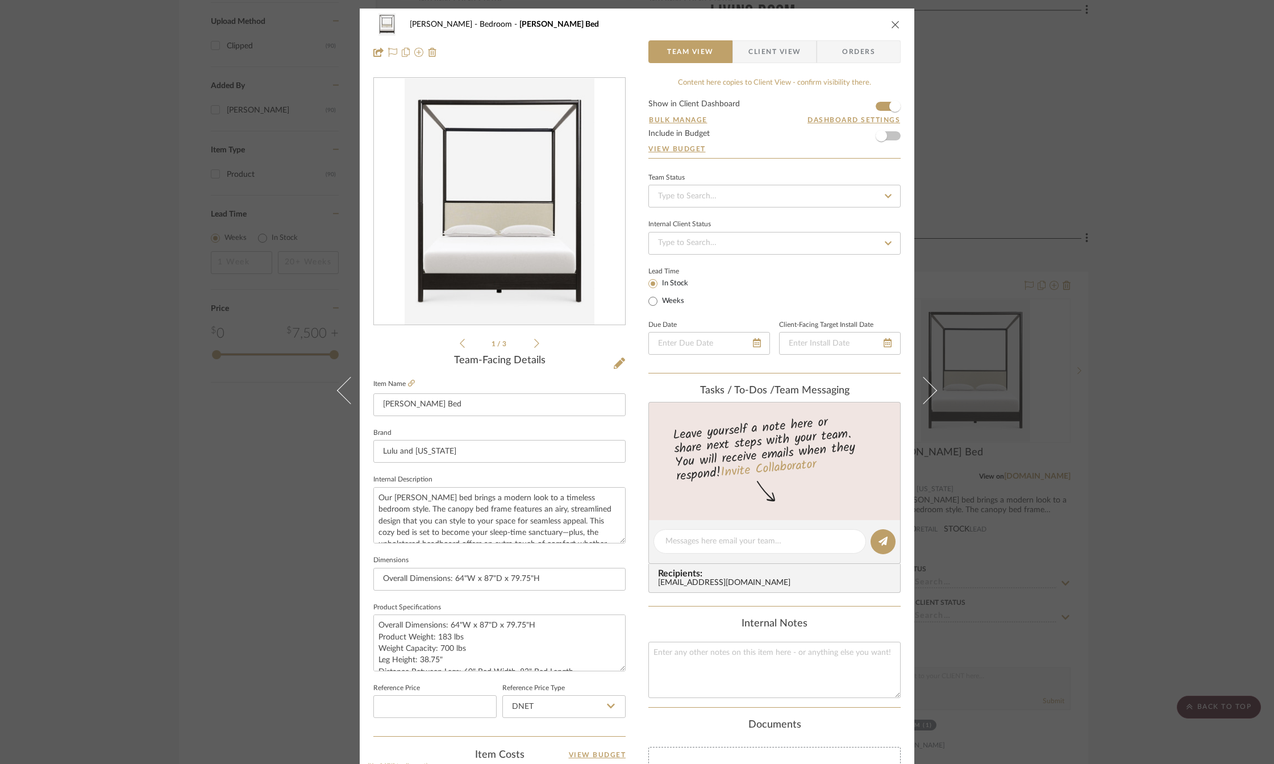
click at [781, 52] on span "Client View" at bounding box center [774, 51] width 52 height 23
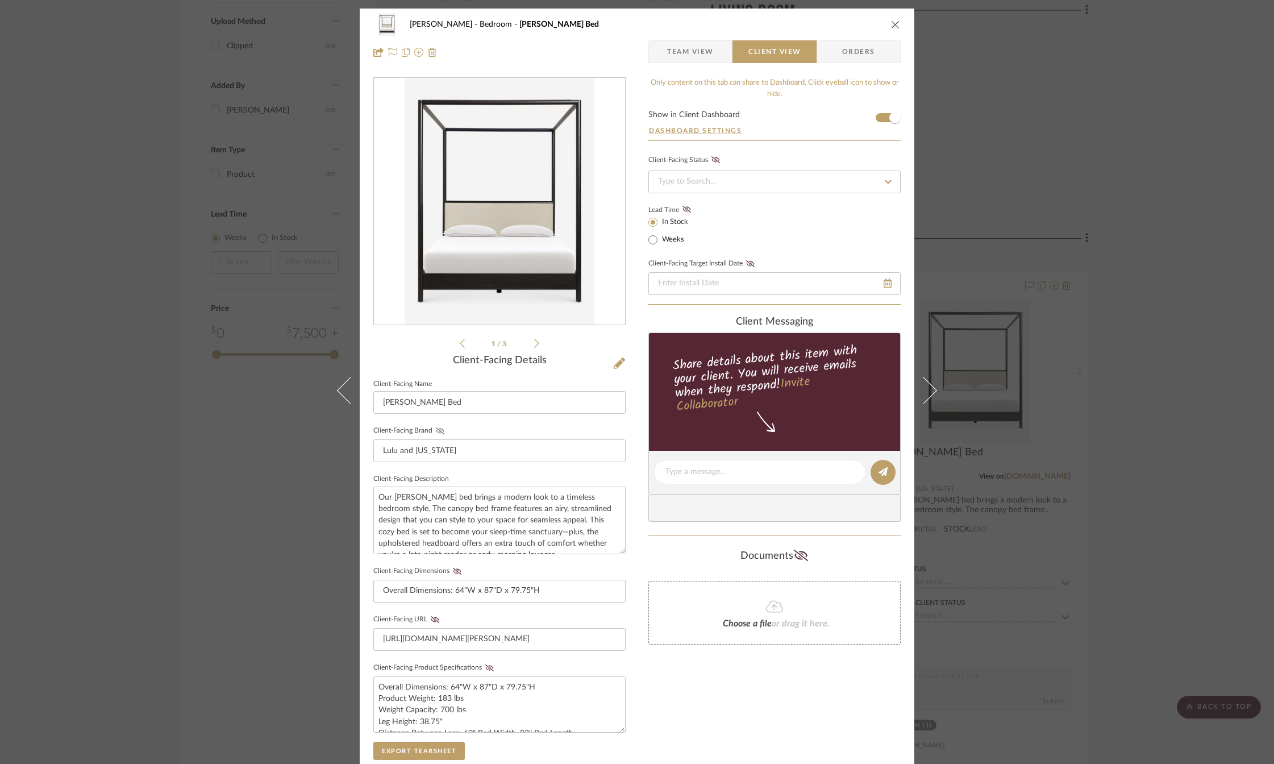
click at [436, 430] on icon at bounding box center [440, 430] width 9 height 7
click at [450, 570] on fa-icon at bounding box center [457, 571] width 14 height 7
click at [431, 619] on icon at bounding box center [435, 619] width 9 height 7
click at [485, 669] on icon at bounding box center [489, 667] width 9 height 7
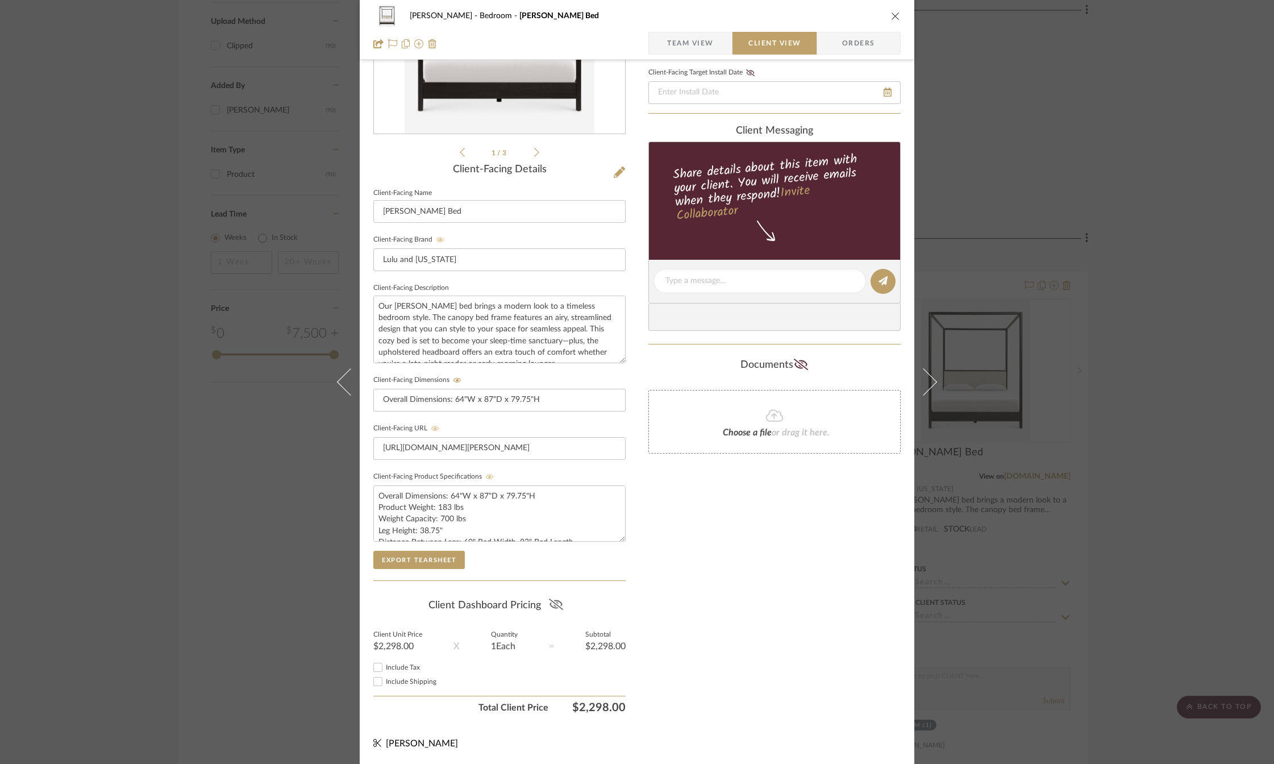
click at [557, 605] on icon at bounding box center [555, 603] width 14 height 11
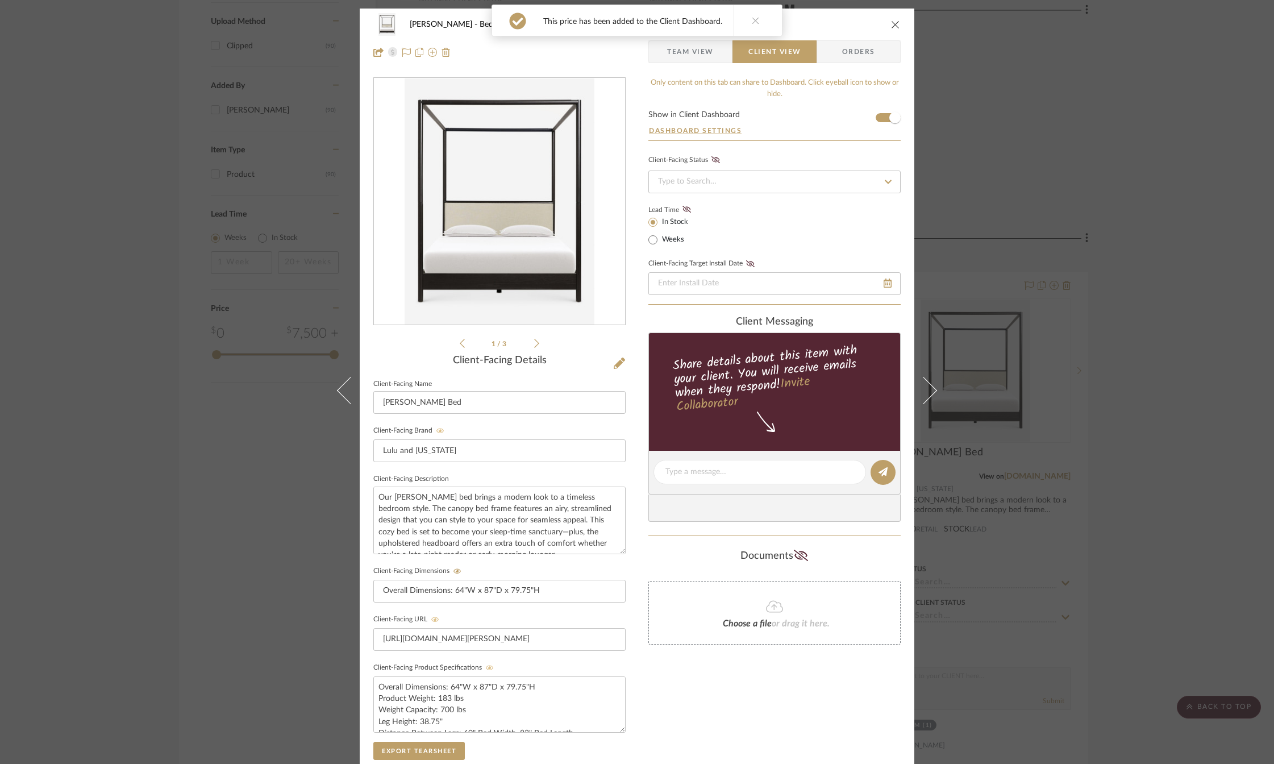
click at [898, 22] on div "[PERSON_NAME] Bedroom [PERSON_NAME] Bed Team View Client View Orders" at bounding box center [637, 39] width 555 height 60
click at [893, 24] on icon "close" at bounding box center [895, 24] width 9 height 9
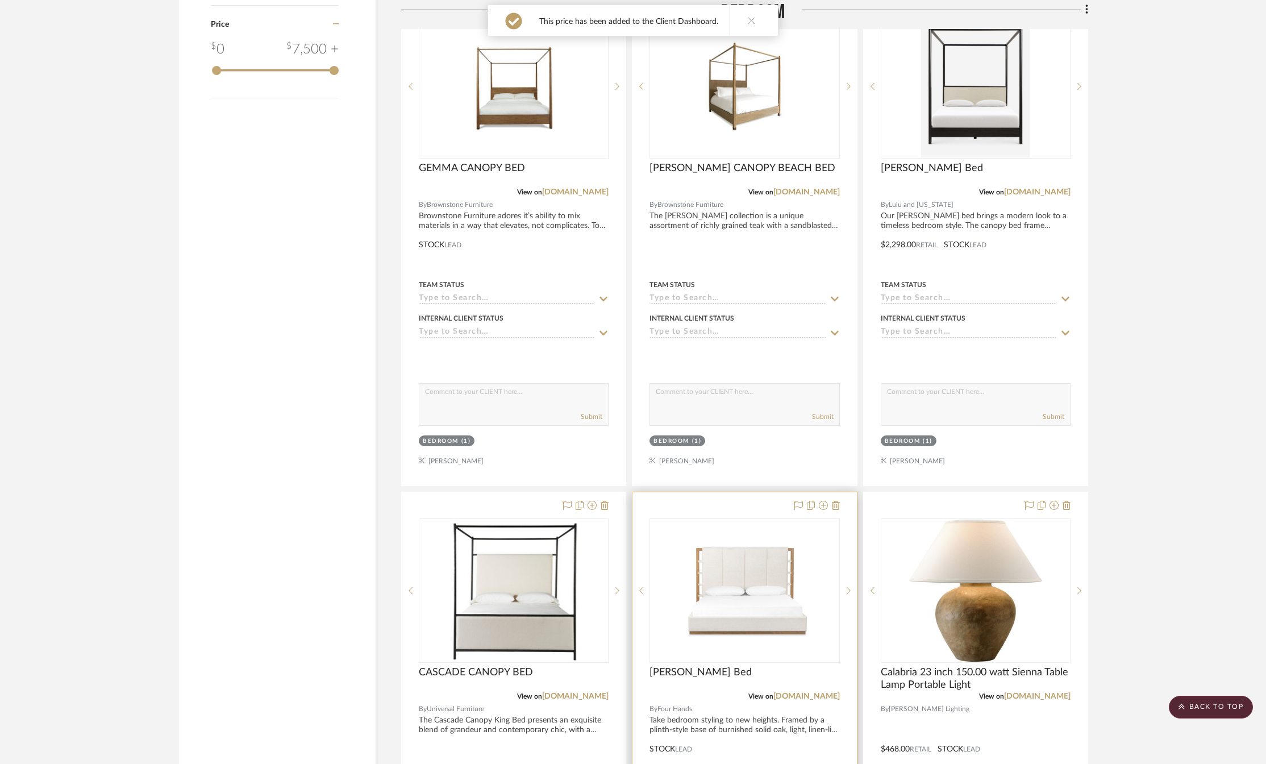
scroll to position [2045, 0]
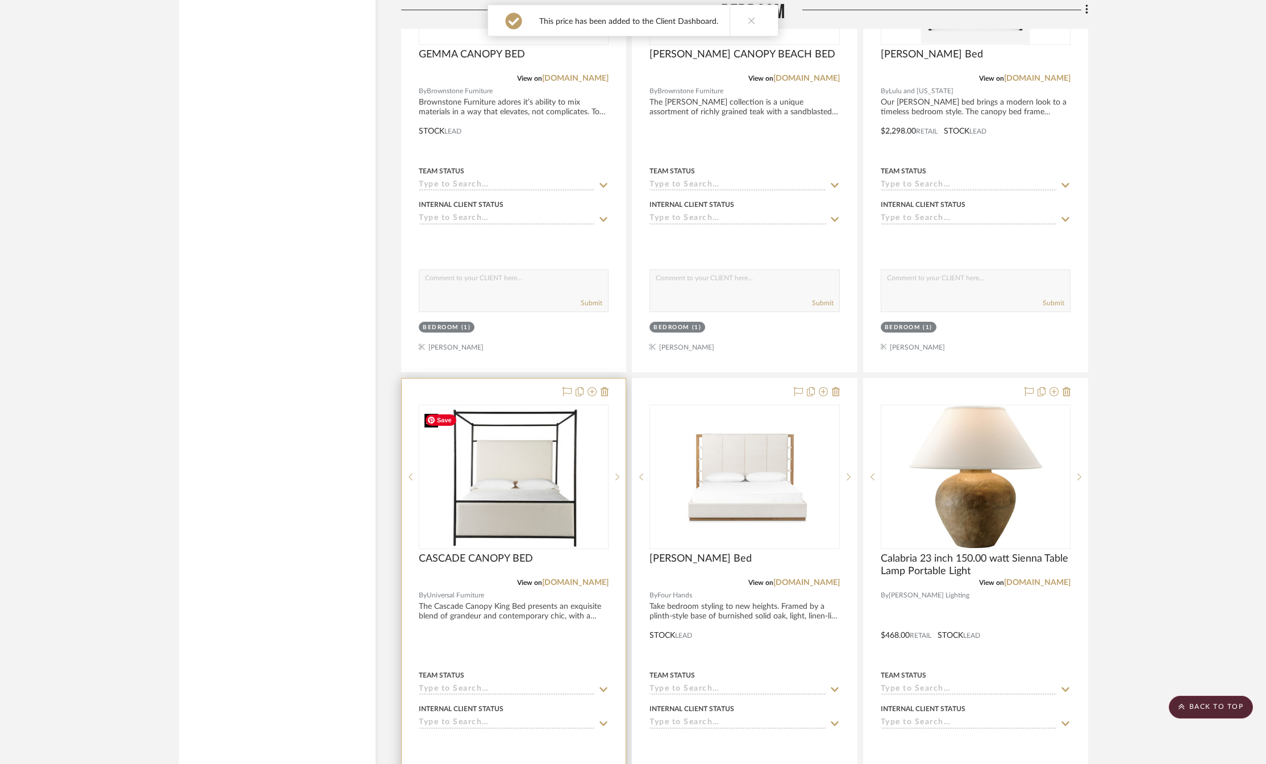
click at [0, 0] on img at bounding box center [0, 0] width 0 height 0
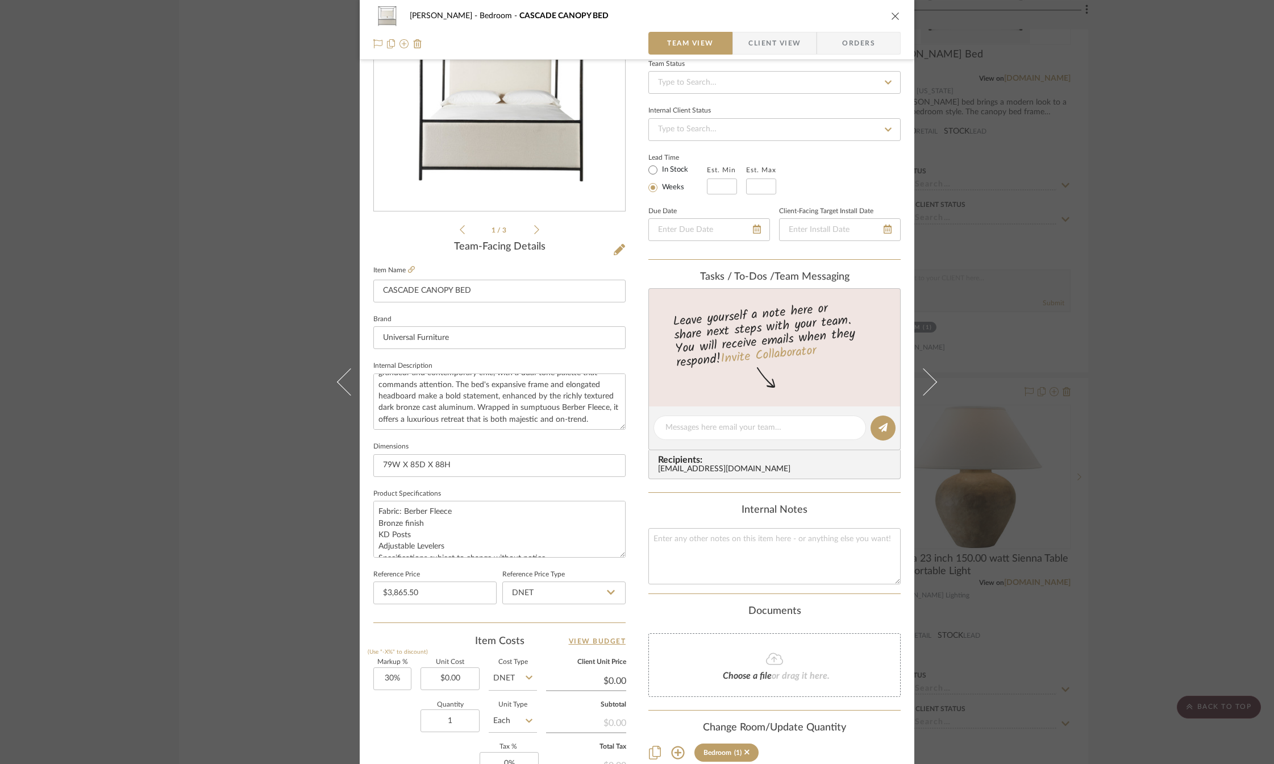
scroll to position [57, 0]
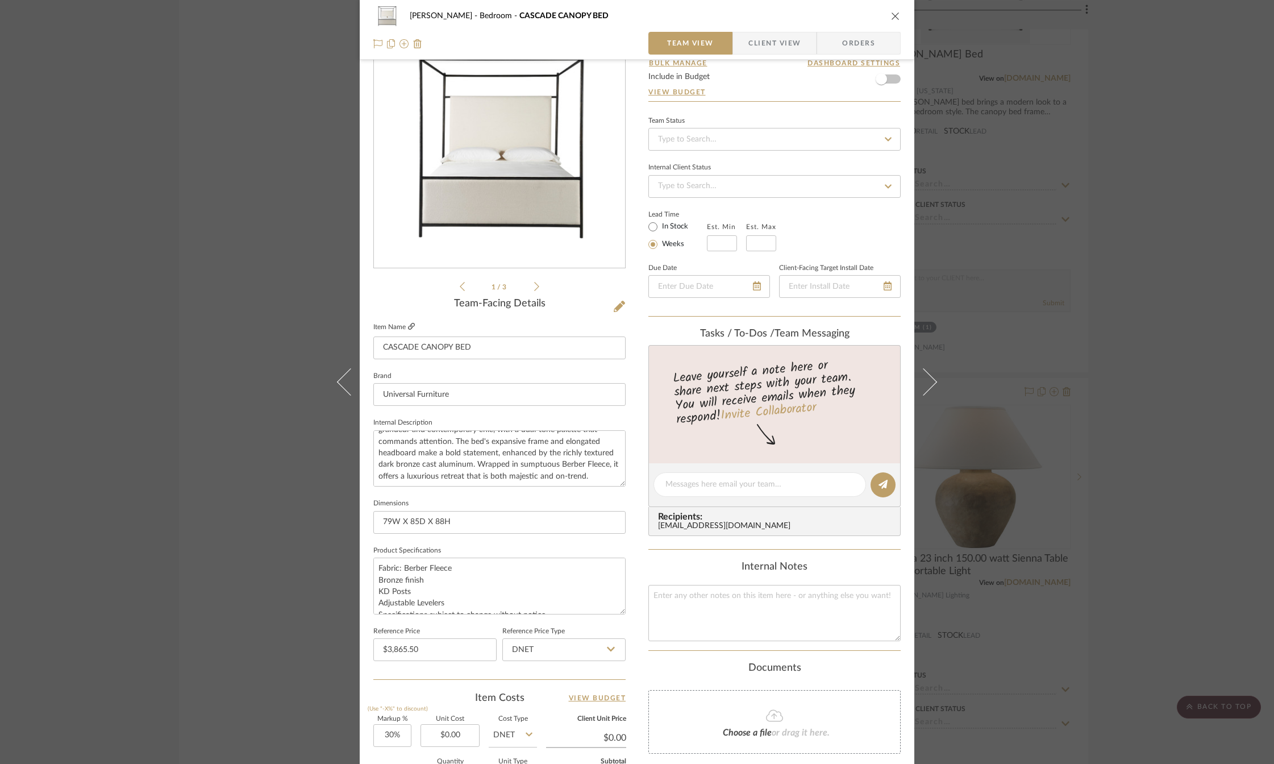
click at [410, 325] on icon at bounding box center [411, 326] width 7 height 7
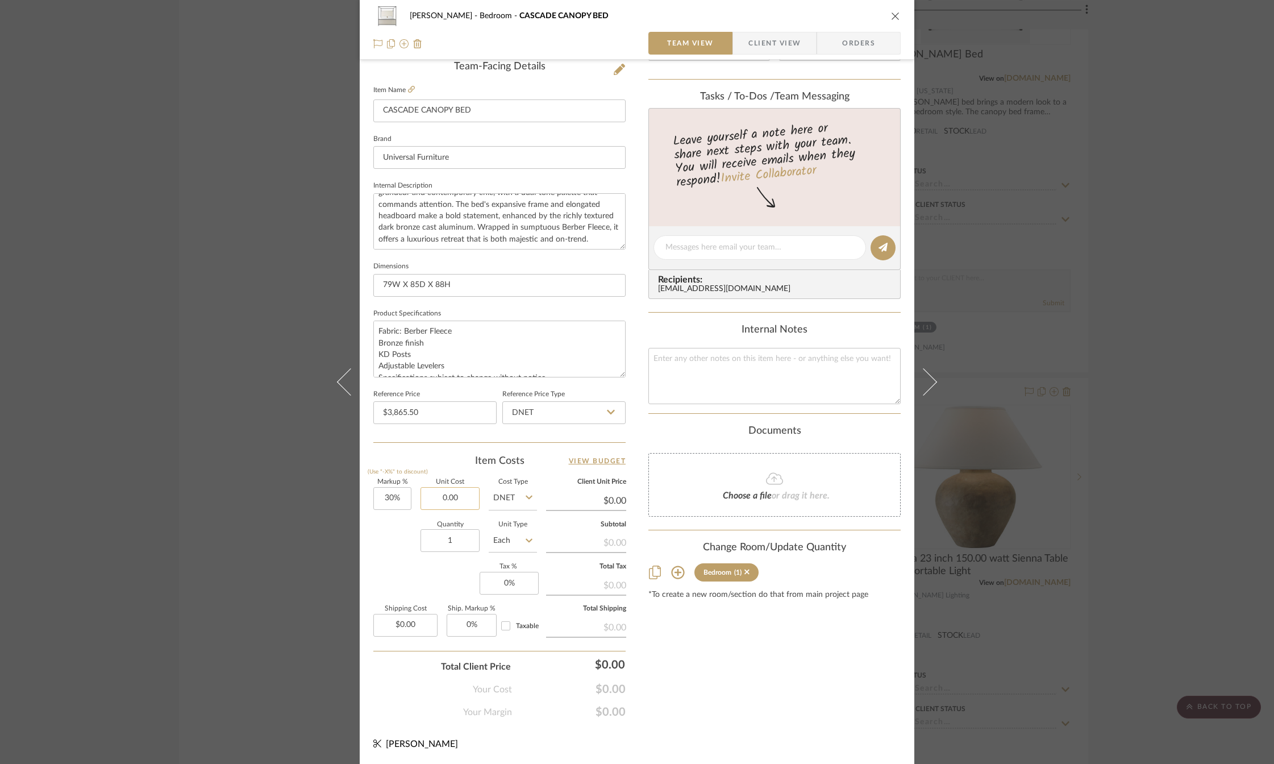
click at [448, 500] on input "0.00" at bounding box center [449, 498] width 59 height 23
paste input "3514.5"
type input "$3,514.50"
click at [448, 455] on div "Item Costs View Budget" at bounding box center [499, 461] width 252 height 14
type input "$4,568.85"
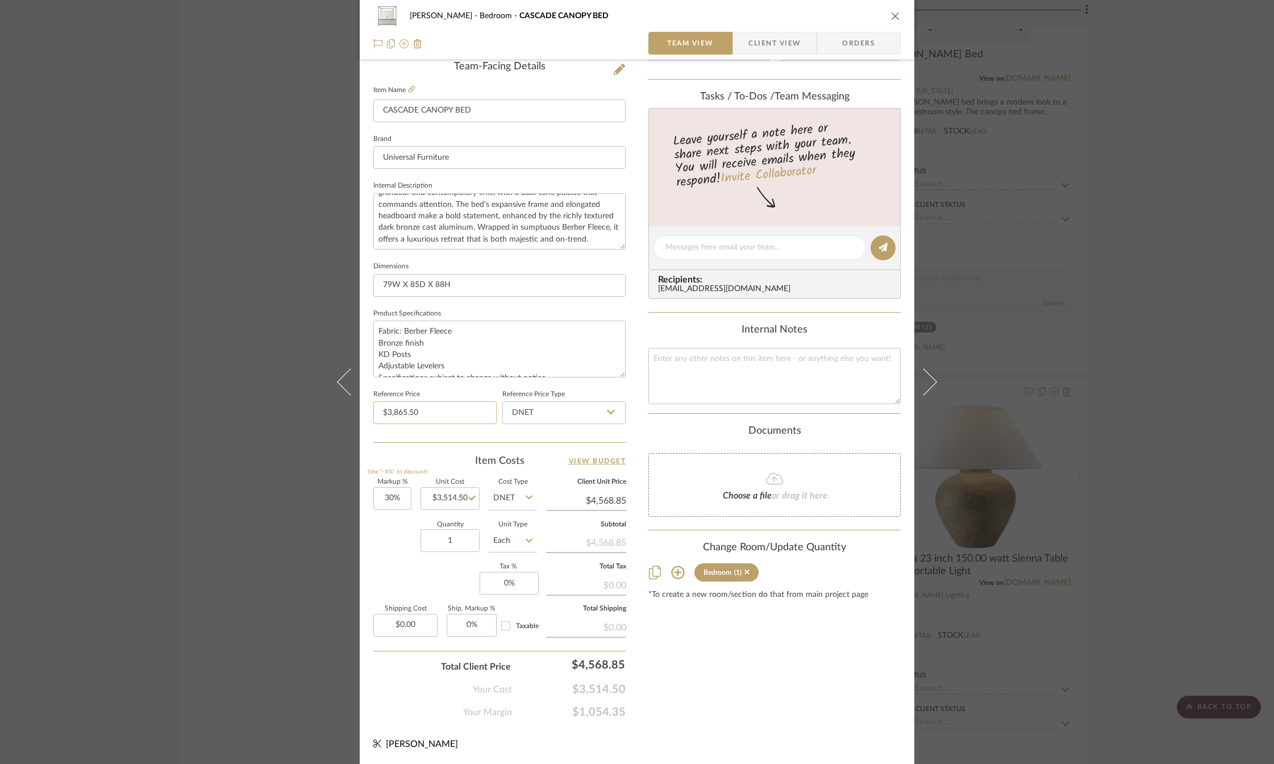
type input "3865.50"
click at [425, 415] on input "3865.50" at bounding box center [434, 412] width 123 height 23
click at [402, 573] on div "Markup % (Use "-X%" to discount) 30% Unit Cost $3,514.50 Cost Type DNET Client …" at bounding box center [499, 562] width 252 height 166
click at [663, 657] on div "Content here copies to Client View - confirm visibility there. Show in Client D…" at bounding box center [774, 251] width 252 height 935
click at [501, 585] on input "0" at bounding box center [509, 583] width 59 height 23
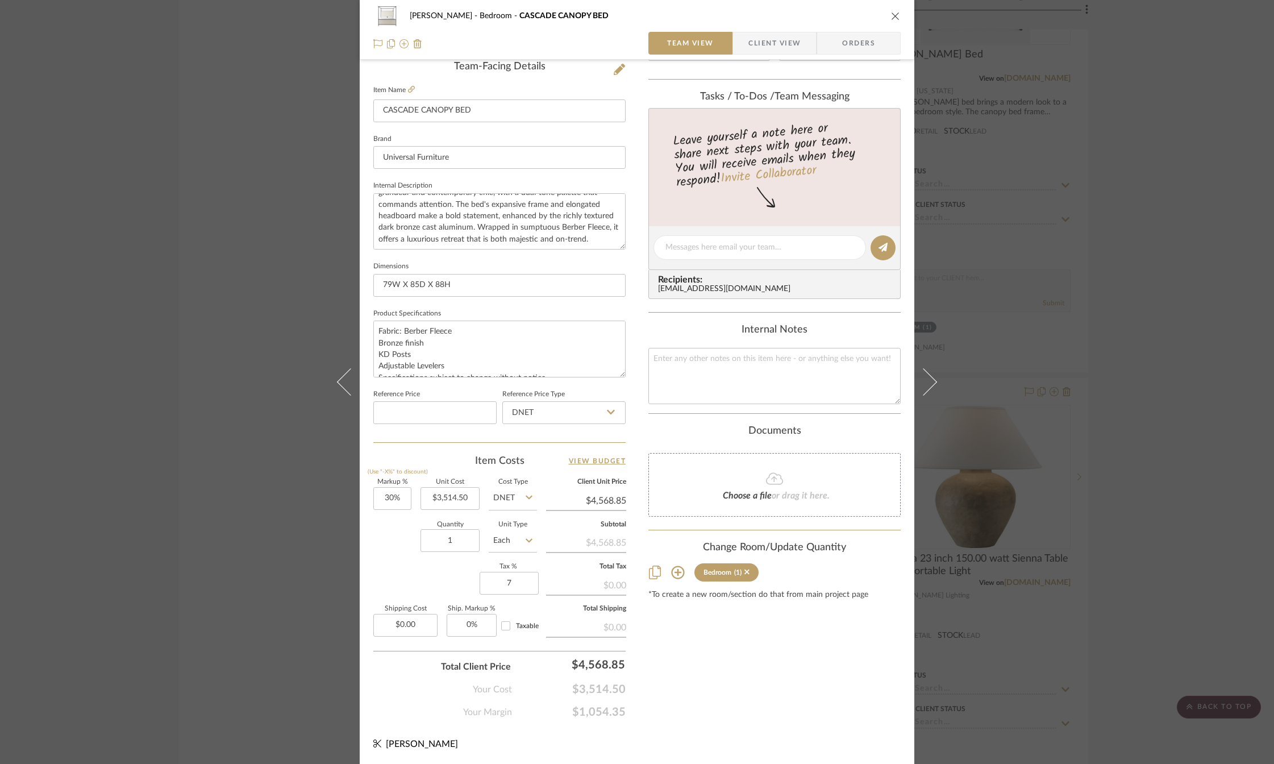
type input "7%"
click at [715, 663] on div "Content here copies to Client View - confirm visibility there. Show in Client D…" at bounding box center [774, 251] width 252 height 935
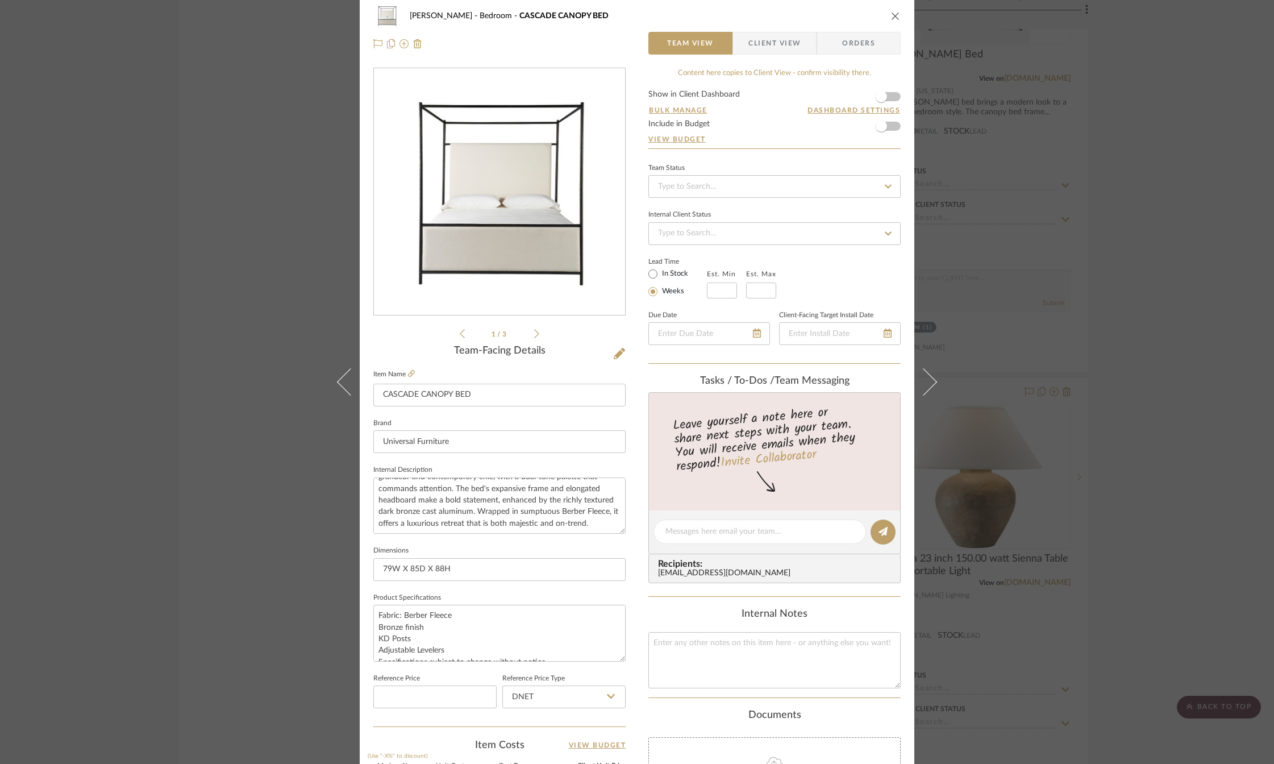
scroll to position [0, 0]
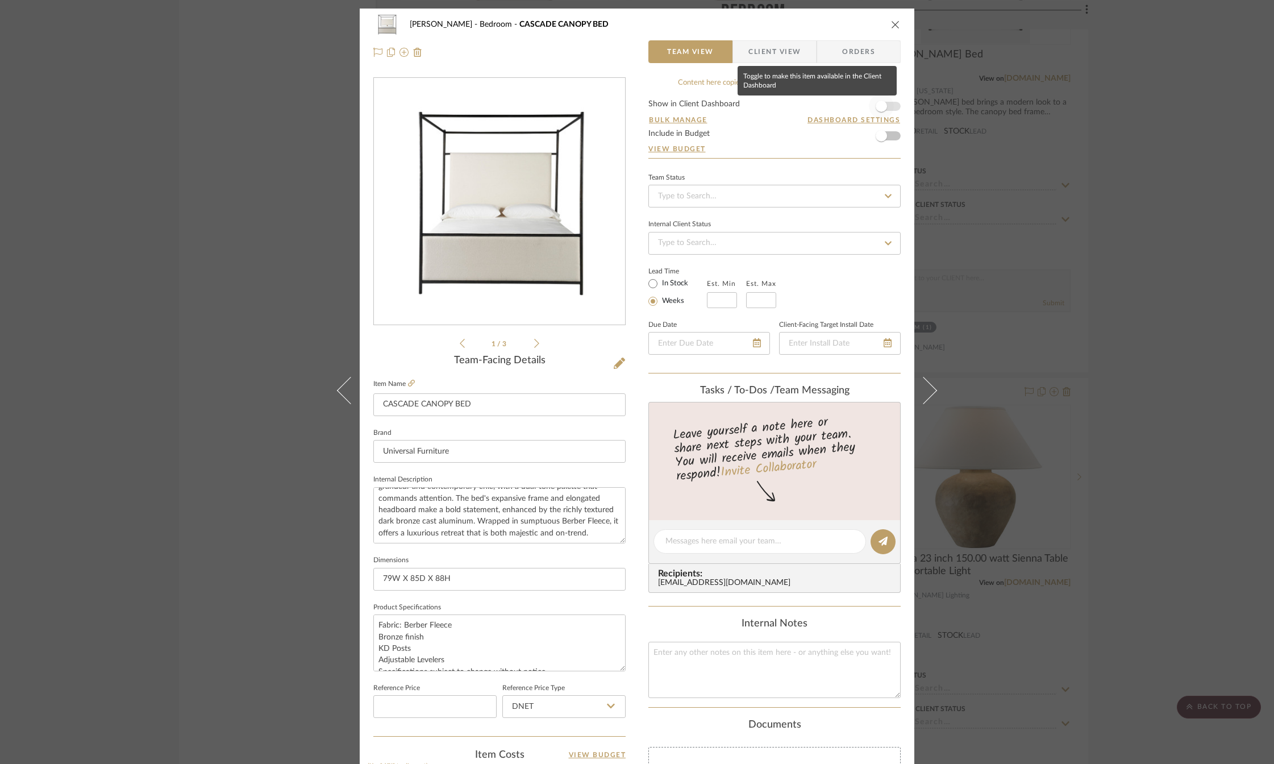
click at [880, 108] on span "button" at bounding box center [881, 106] width 11 height 11
click at [892, 27] on icon "close" at bounding box center [895, 24] width 9 height 9
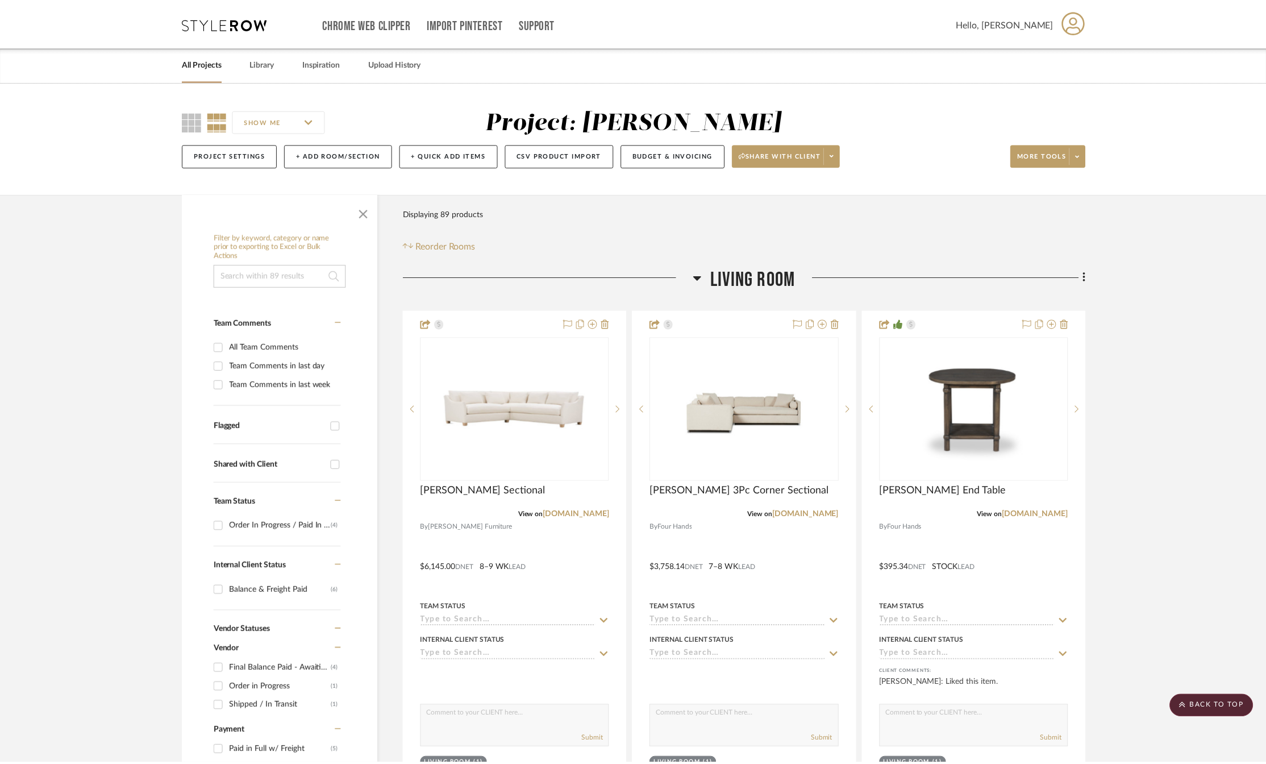
scroll to position [2045, 0]
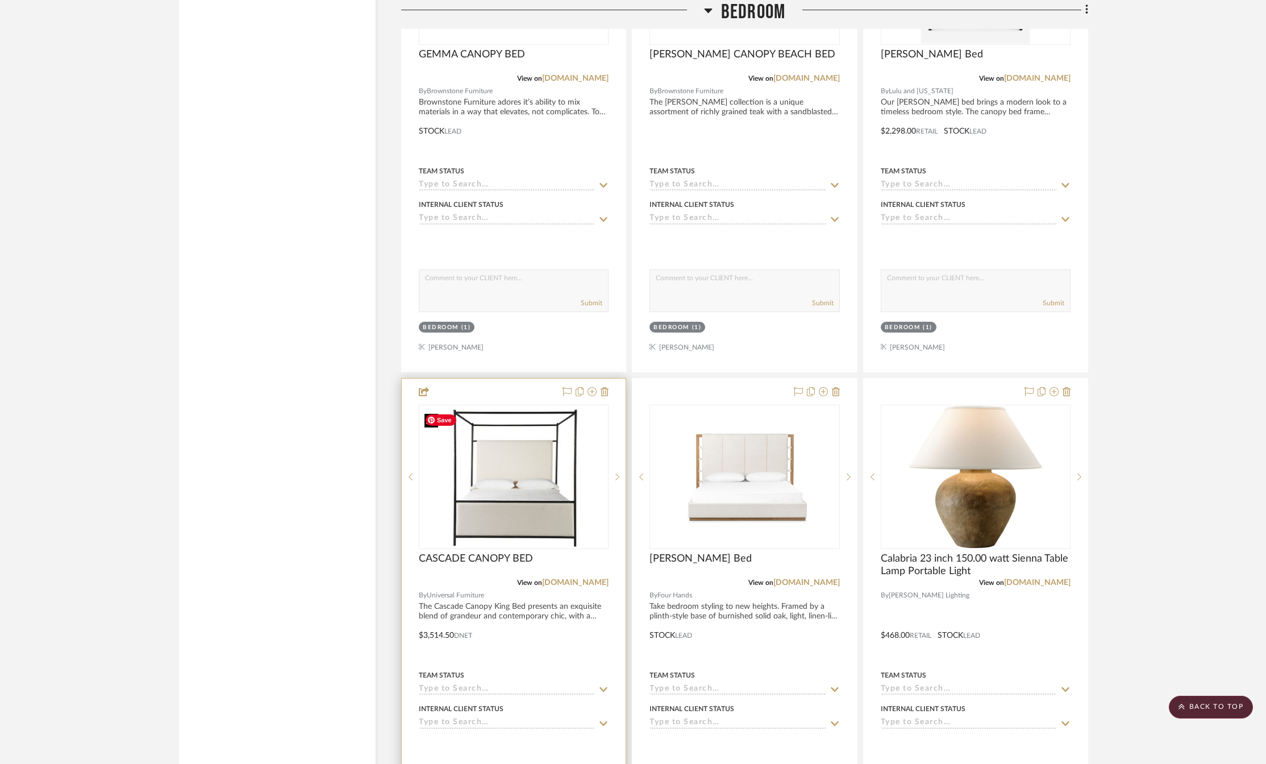
click at [574, 498] on img "0" at bounding box center [513, 476] width 187 height 141
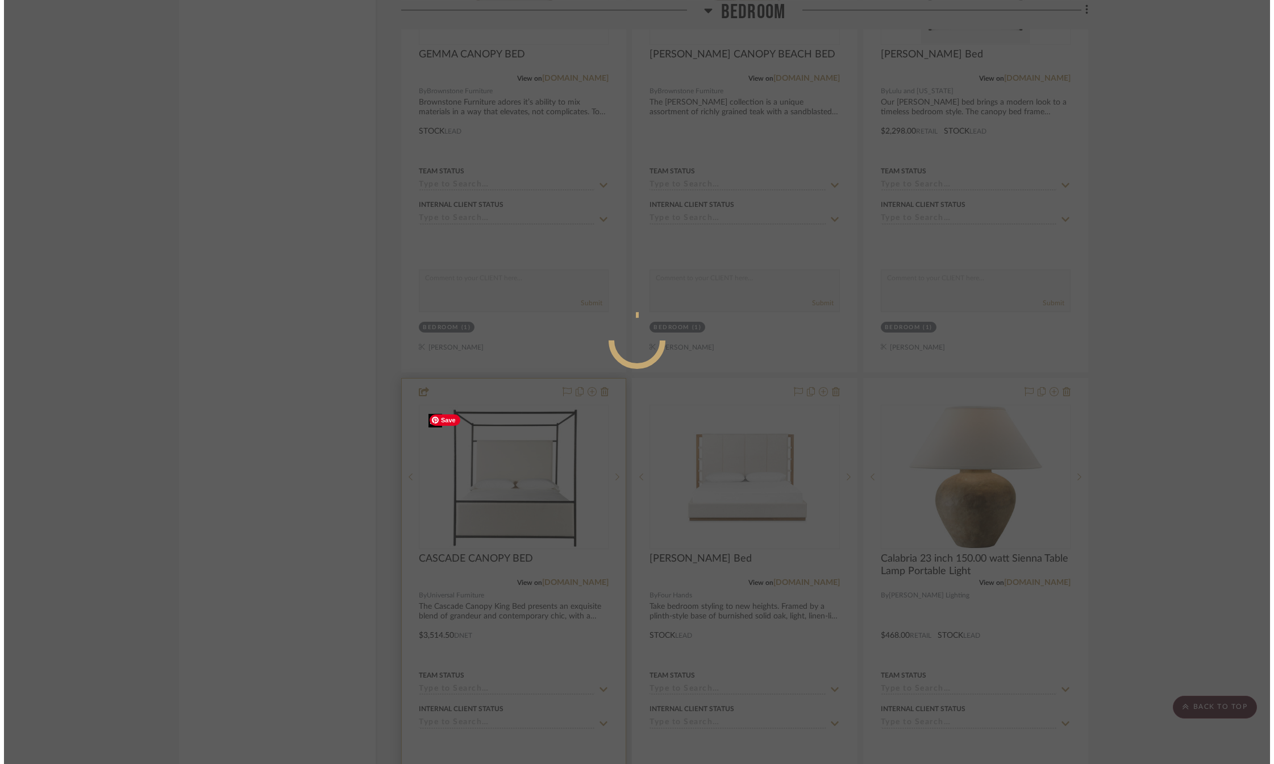
scroll to position [0, 0]
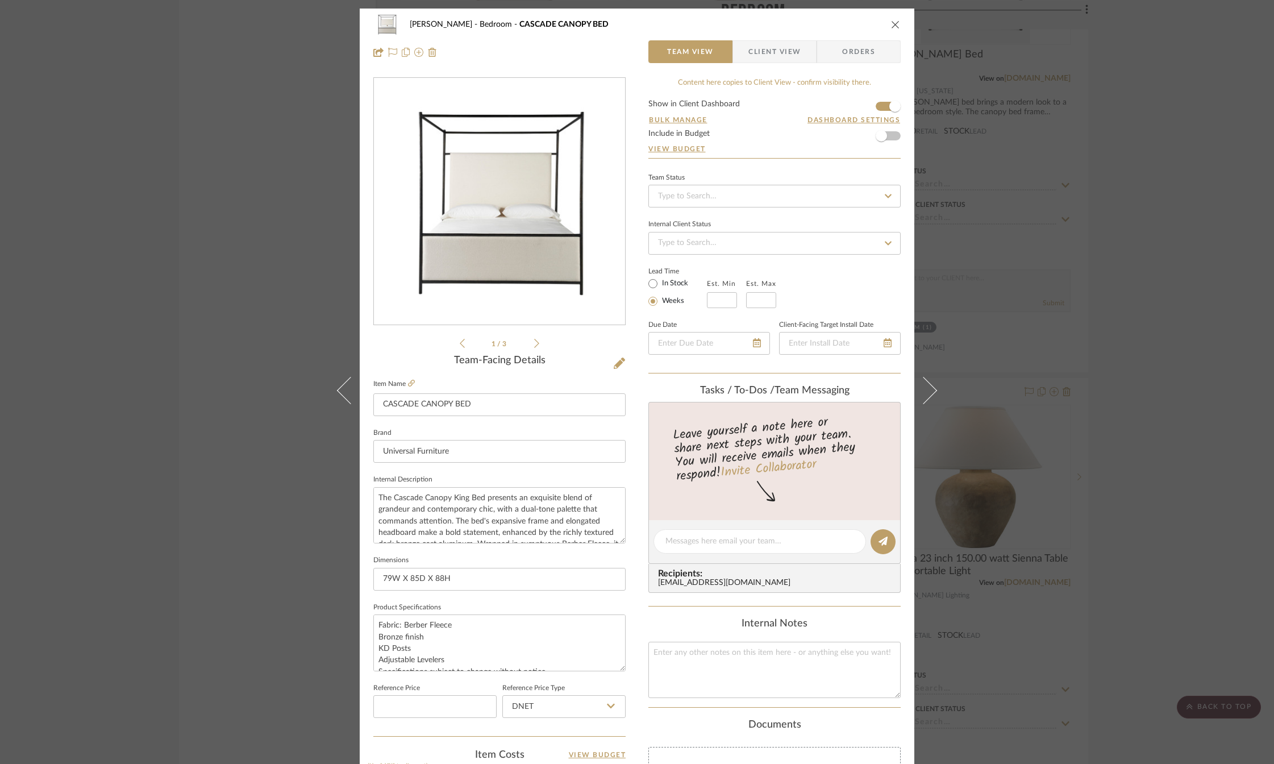
click at [760, 45] on span "Client View" at bounding box center [774, 51] width 52 height 23
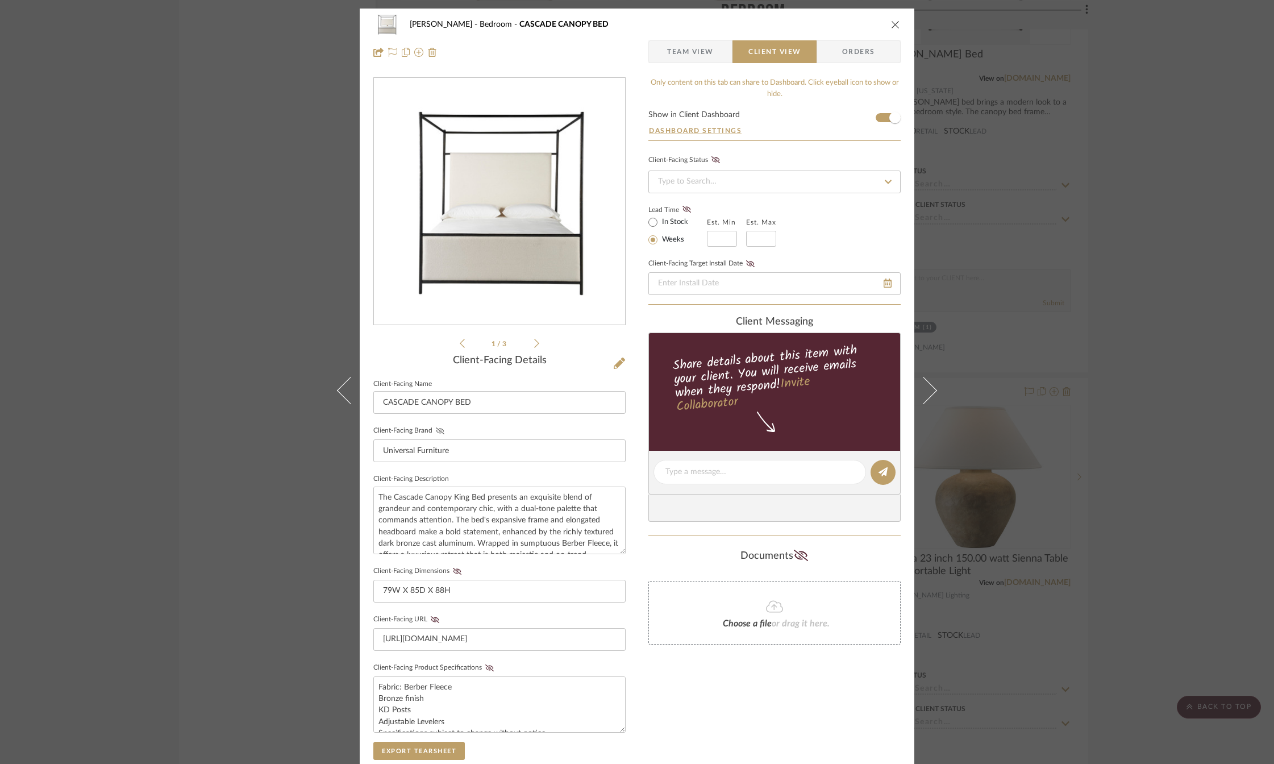
click at [437, 430] on icon at bounding box center [440, 430] width 9 height 7
click at [451, 576] on fieldset "Client-Facing Dimensions 79W X 85D X 88H" at bounding box center [499, 582] width 252 height 39
click at [453, 573] on icon at bounding box center [457, 571] width 9 height 7
click at [431, 619] on icon at bounding box center [435, 619] width 9 height 7
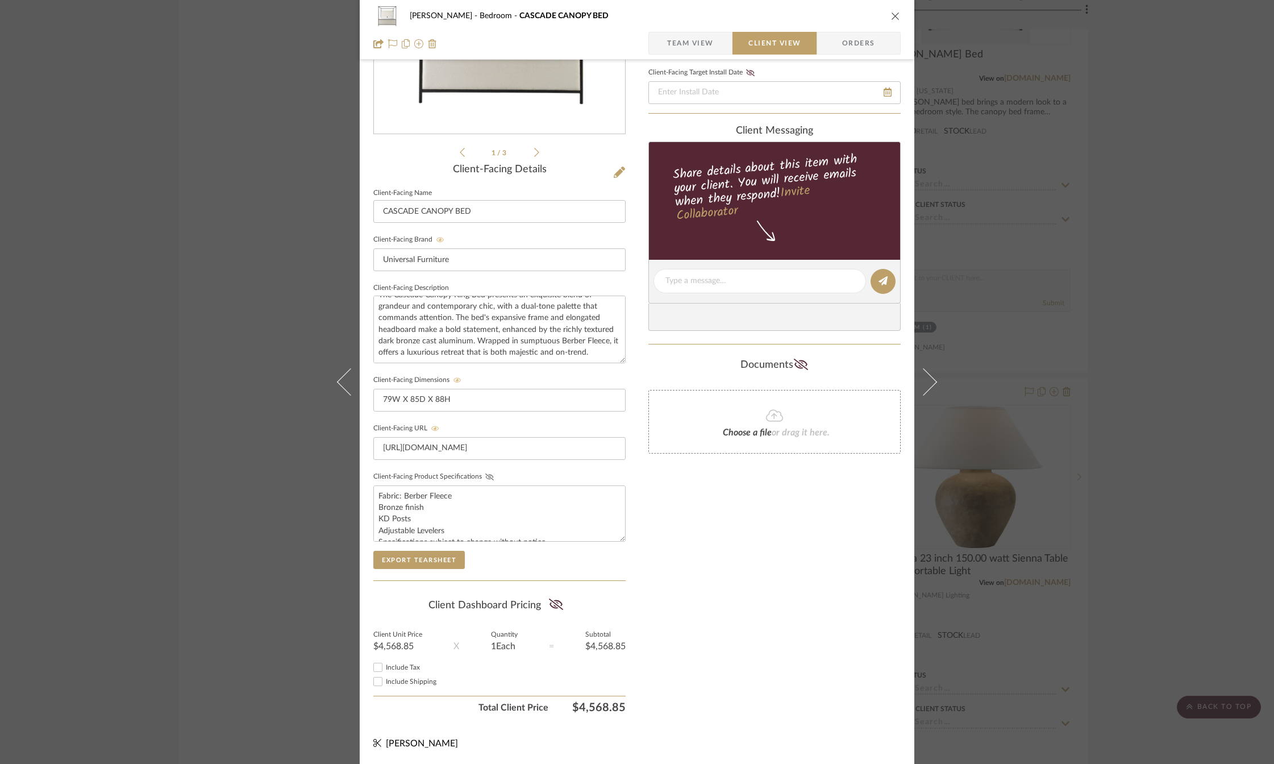
click at [488, 479] on icon at bounding box center [489, 476] width 9 height 7
click at [549, 603] on icon at bounding box center [556, 603] width 14 height 11
click at [371, 668] on input "Include Tax" at bounding box center [378, 667] width 14 height 14
checkbox input "true"
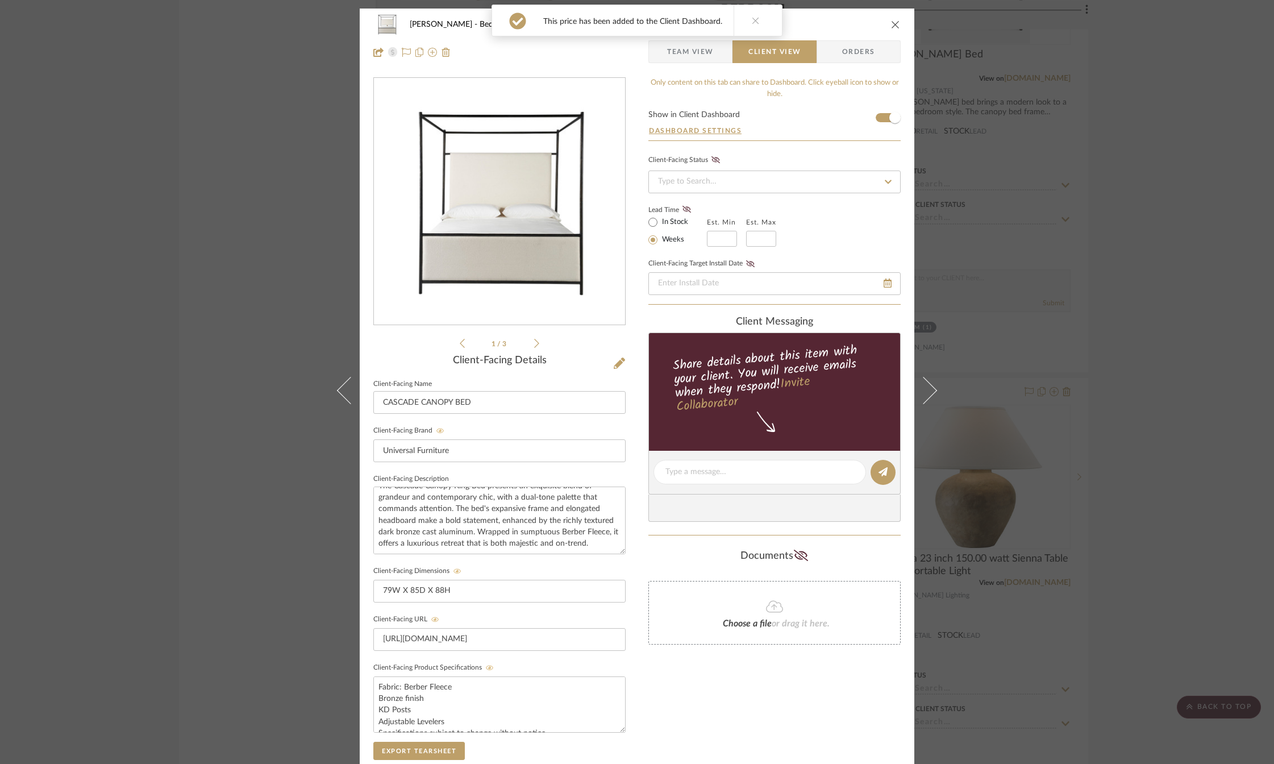
click at [893, 26] on icon "close" at bounding box center [895, 24] width 9 height 9
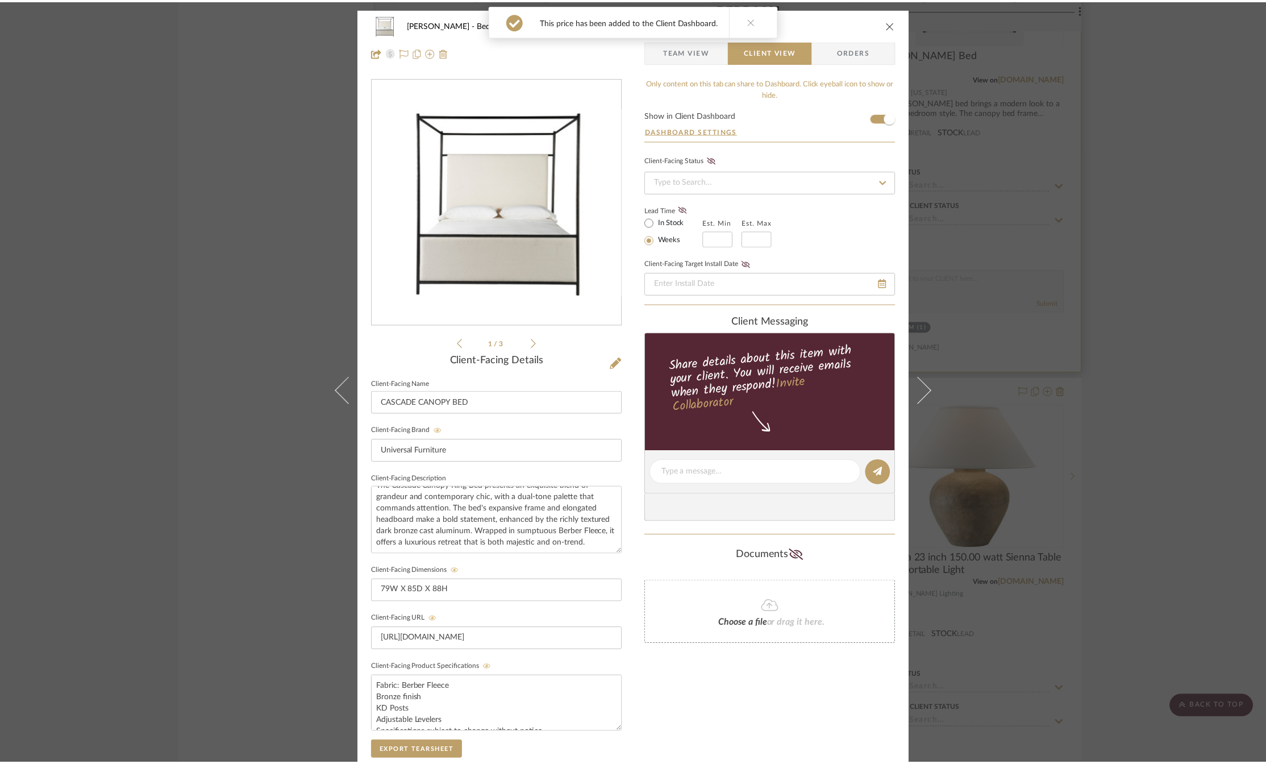
scroll to position [2045, 0]
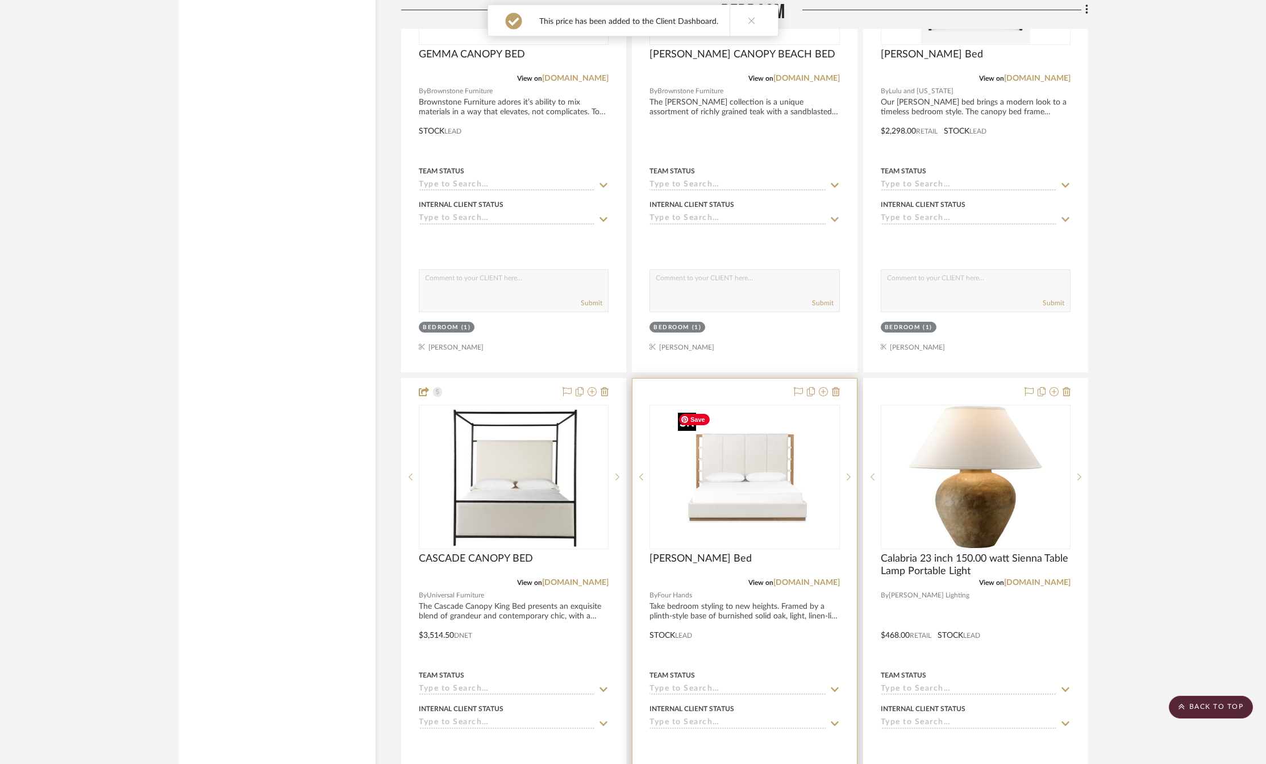
click at [780, 481] on img "0" at bounding box center [744, 477] width 142 height 142
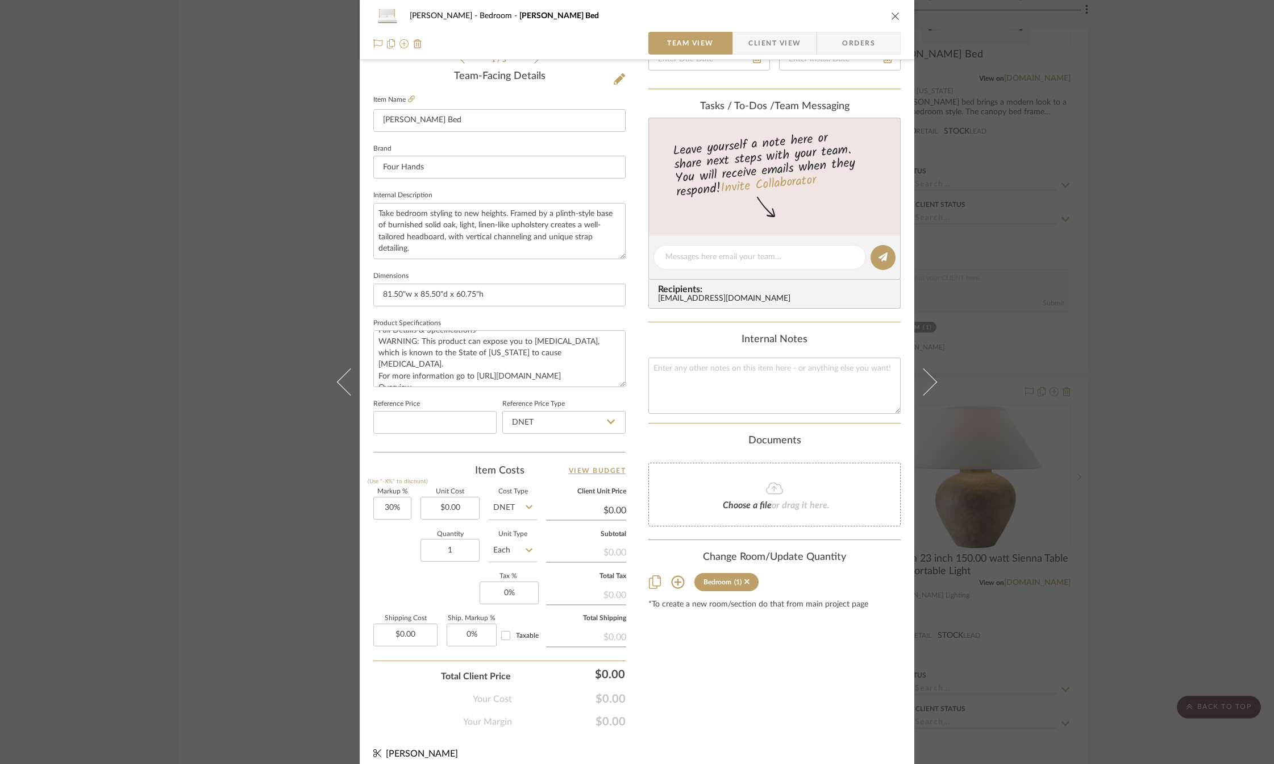
scroll to position [170, 0]
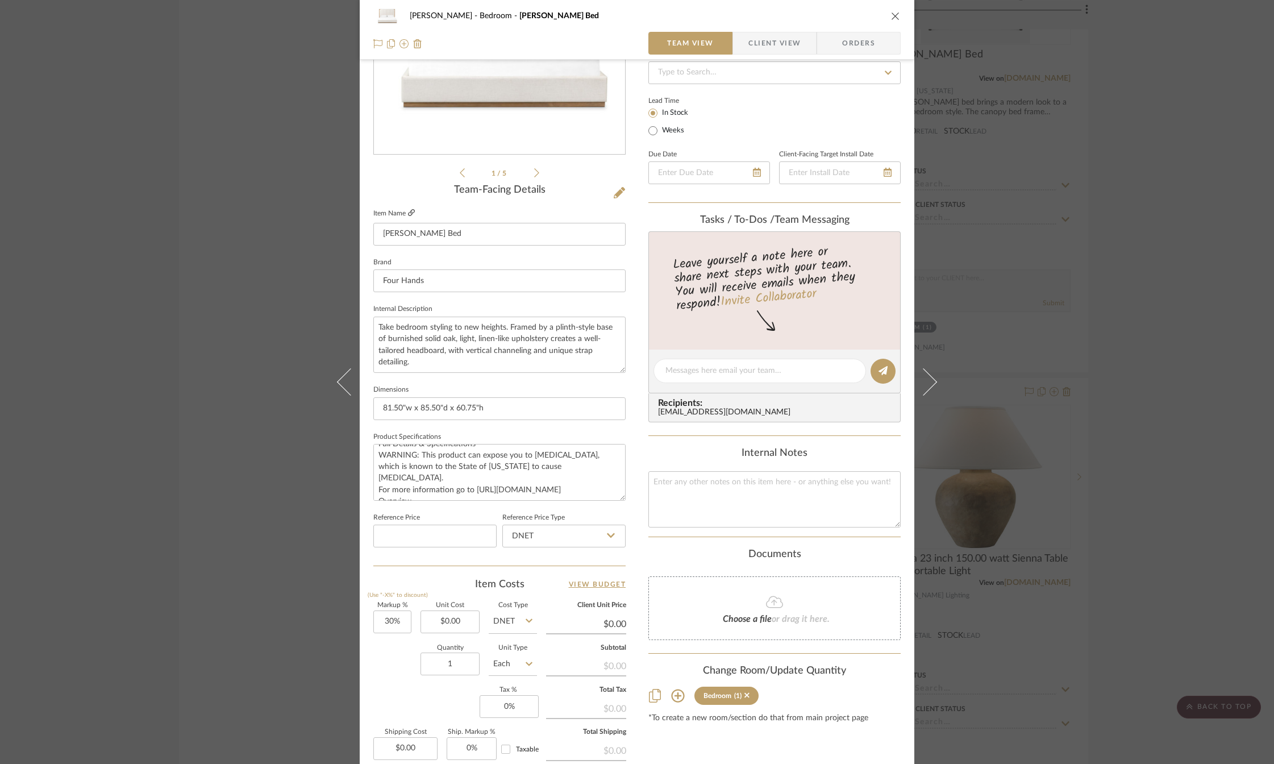
click at [410, 212] on icon at bounding box center [411, 212] width 7 height 7
click at [458, 623] on input "0.00" at bounding box center [449, 621] width 59 height 23
paste input "1517.34"
type input "1517.34"
type input "30"
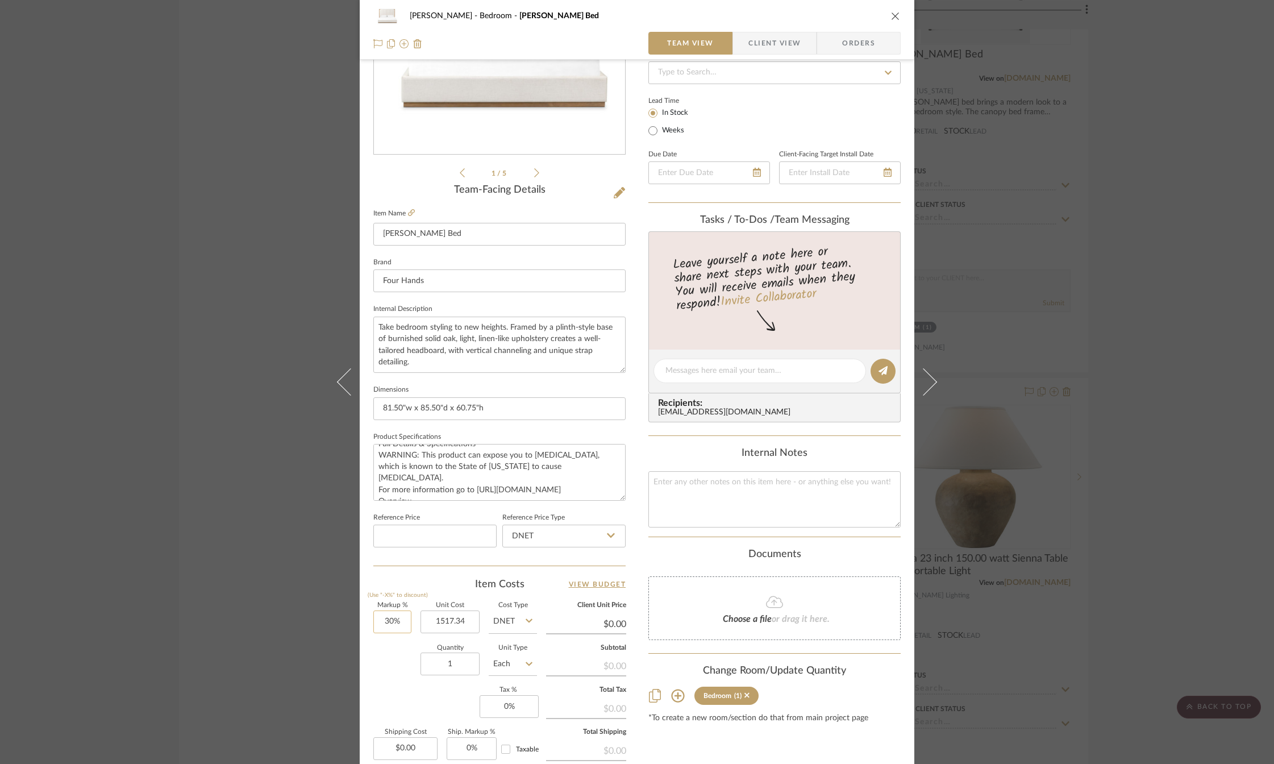
type input "$1,517.34"
click at [394, 622] on input "30" at bounding box center [392, 621] width 38 height 23
type input "$1,972.54"
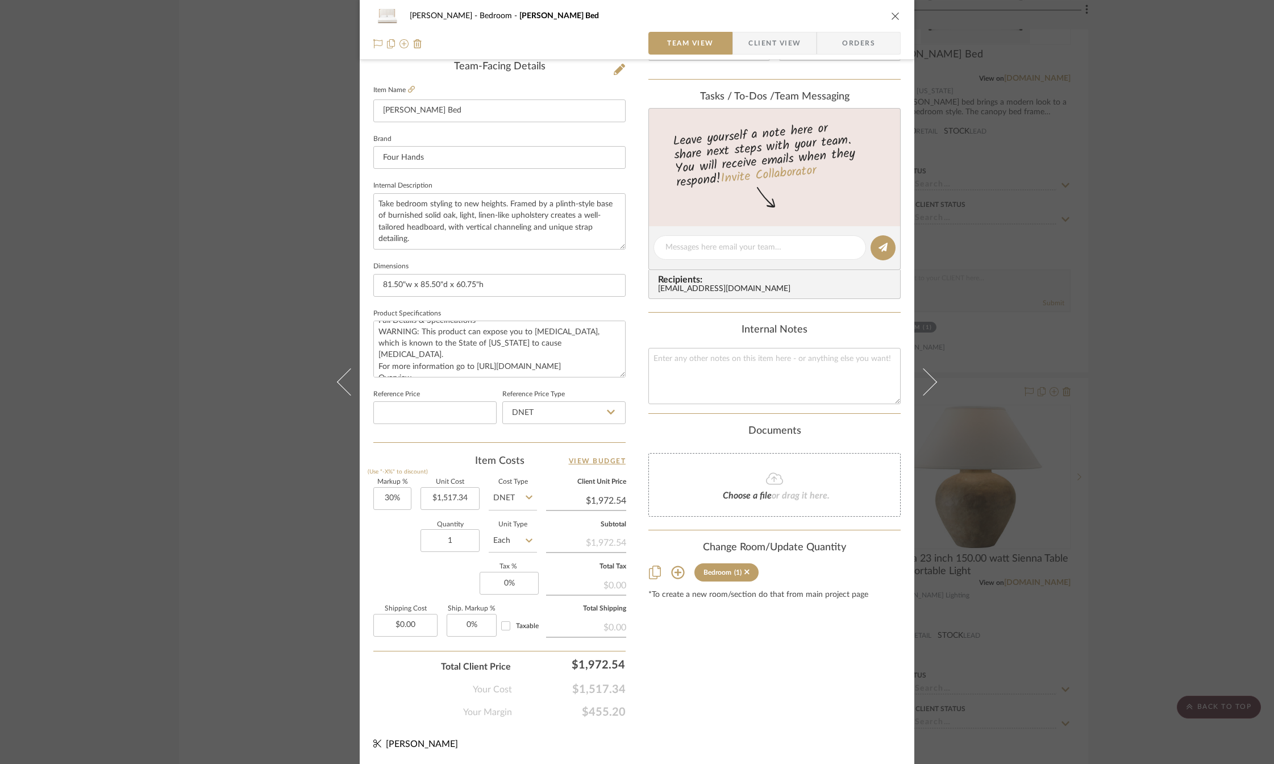
click at [638, 680] on div "[PERSON_NAME] Bedroom [PERSON_NAME] Bed Team View Client View Orders 1 / 5 Team…" at bounding box center [637, 239] width 555 height 1049
click at [388, 494] on input "30" at bounding box center [392, 498] width 38 height 23
type input "32%"
click at [672, 658] on div "Content here copies to Client View - confirm visibility there. Show in Client D…" at bounding box center [774, 251] width 252 height 935
type input "$2,002.89"
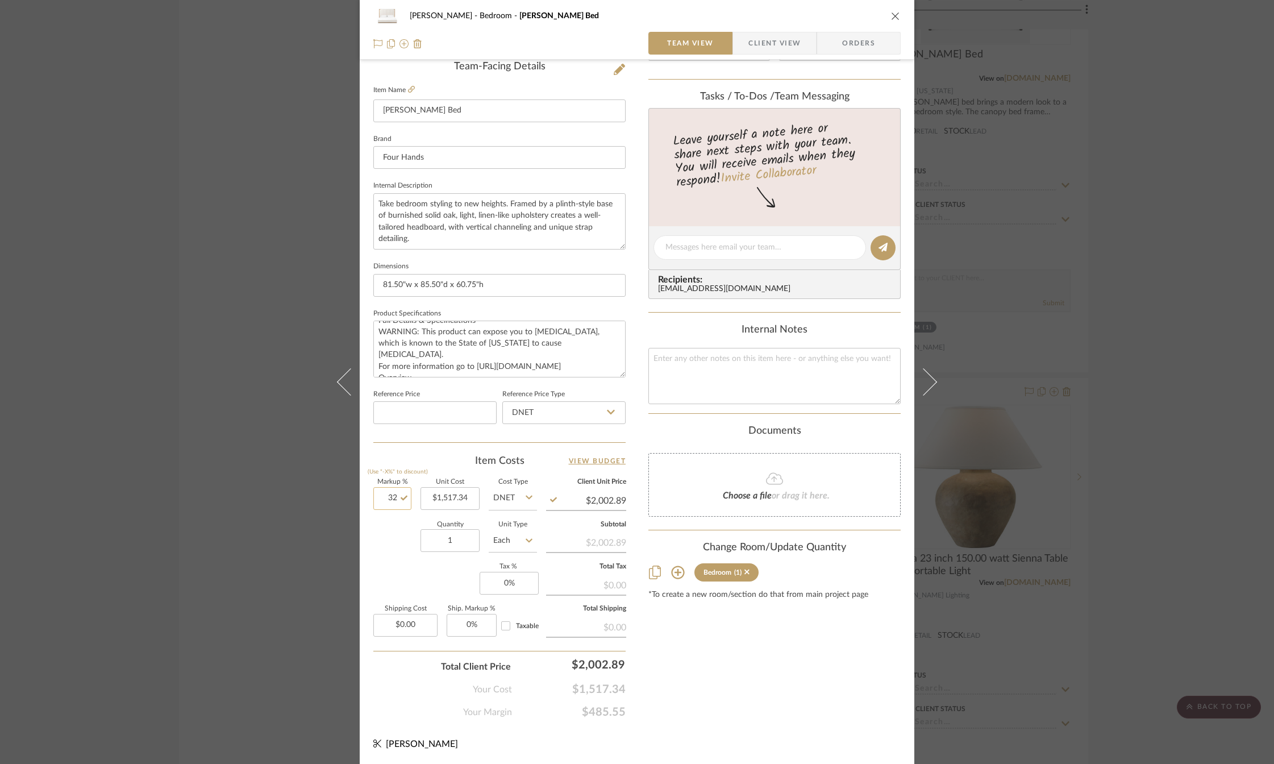
click at [391, 494] on input "32" at bounding box center [392, 498] width 38 height 23
type input "30%"
click at [679, 648] on div "Content here copies to Client View - confirm visibility there. Show in Client D…" at bounding box center [774, 251] width 252 height 935
type input "$1,972.54"
click at [510, 581] on input "0" at bounding box center [509, 583] width 59 height 23
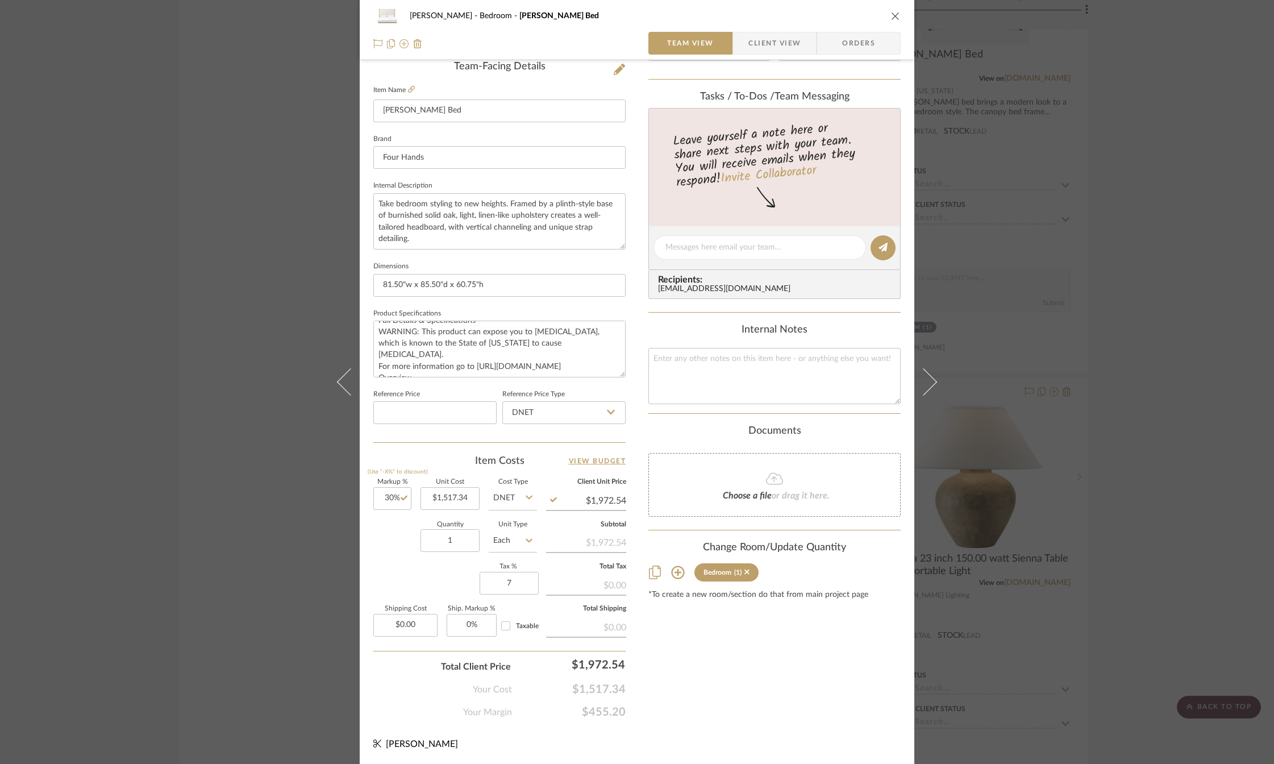
type input "7%"
click at [682, 648] on div "Content here copies to Client View - confirm visibility there. Show in Client D…" at bounding box center [774, 251] width 252 height 935
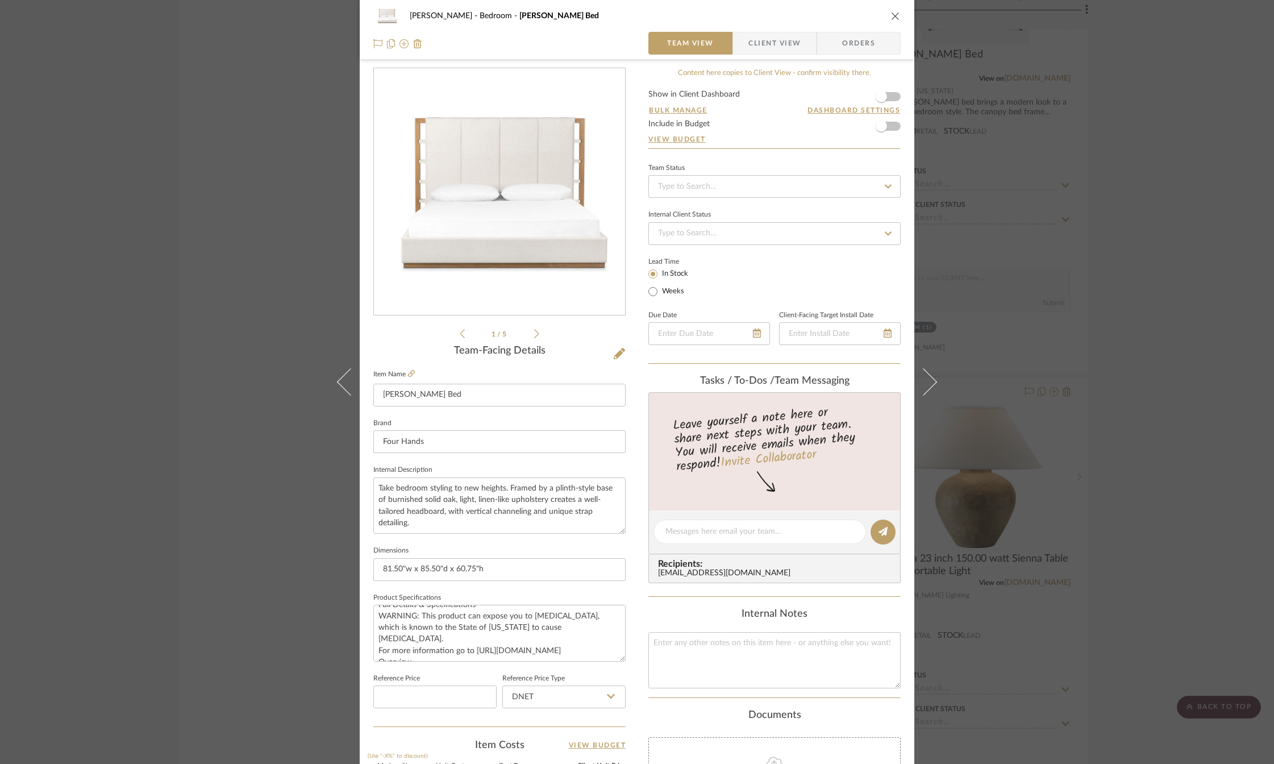
click at [893, 97] on form "Show in Client Dashboard Bulk Manage Dashboard Settings Include in Budget View …" at bounding box center [774, 119] width 252 height 58
click at [882, 95] on span "button" at bounding box center [881, 96] width 11 height 11
click at [787, 39] on span "Client View" at bounding box center [774, 43] width 52 height 23
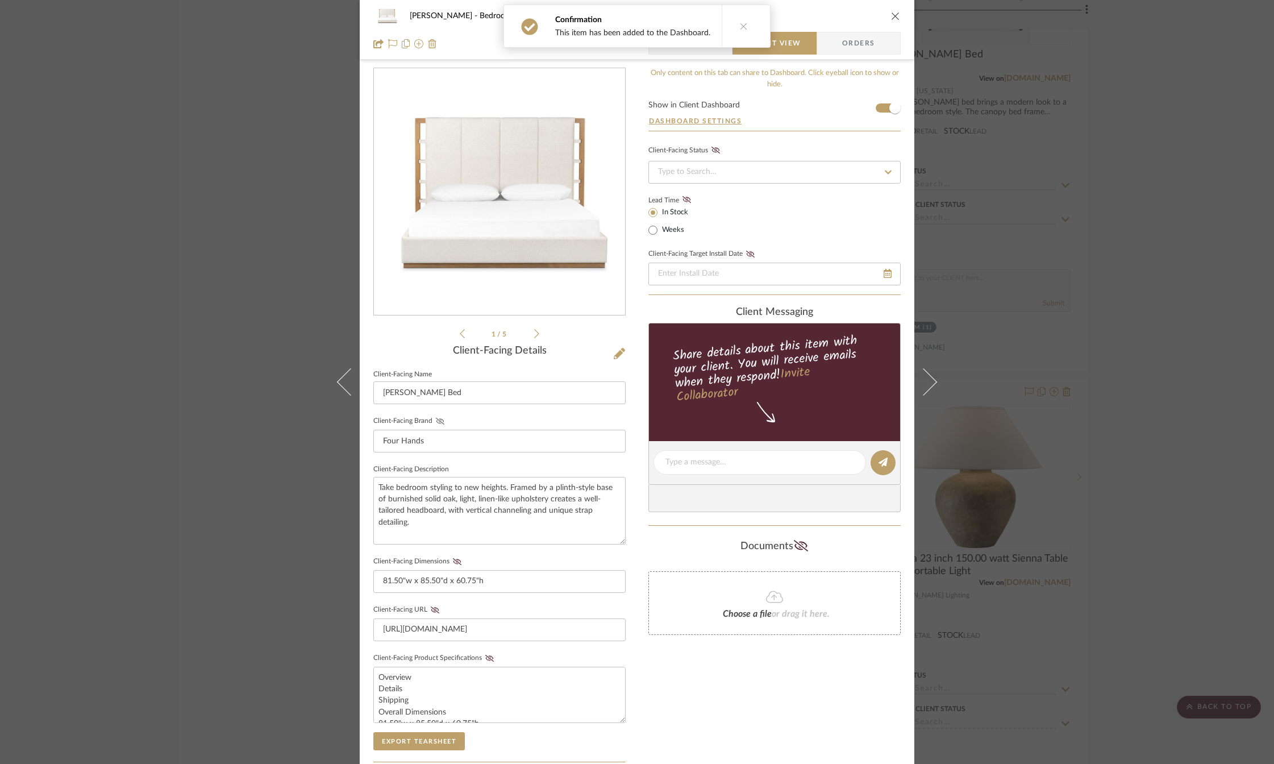
click at [439, 421] on icon at bounding box center [440, 421] width 9 height 7
click at [453, 558] on icon at bounding box center [457, 561] width 9 height 7
click at [431, 609] on icon at bounding box center [435, 609] width 9 height 7
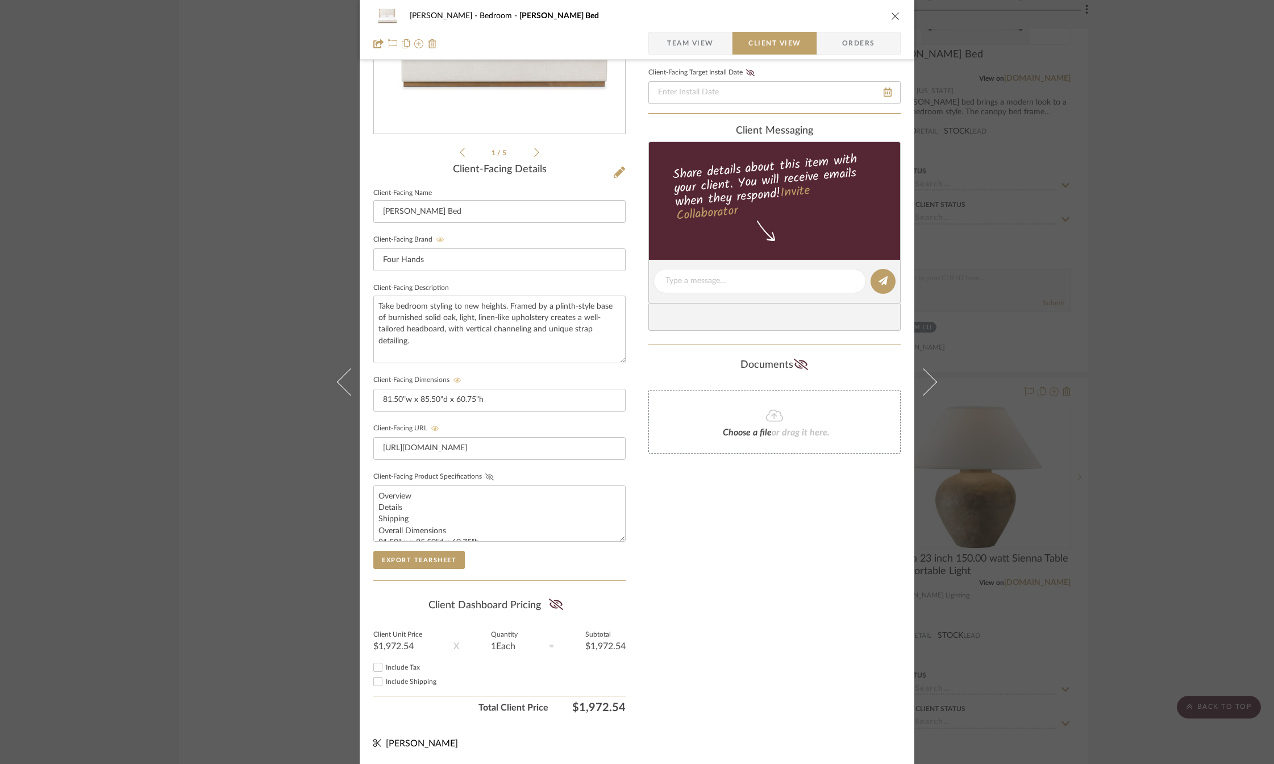
click at [487, 478] on icon at bounding box center [489, 476] width 9 height 7
click at [553, 606] on icon at bounding box center [556, 603] width 14 height 11
click at [377, 670] on input "Include Tax" at bounding box center [378, 667] width 14 height 14
checkbox input "true"
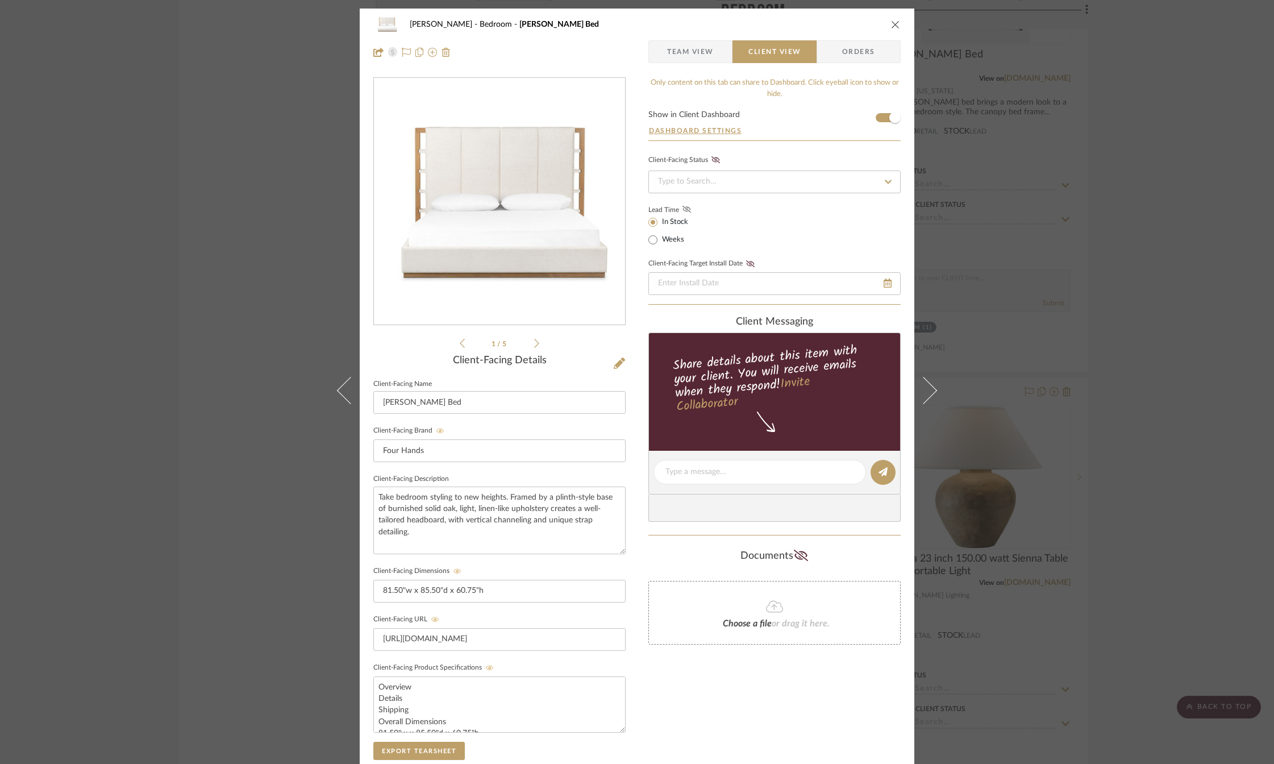
click at [682, 209] on icon at bounding box center [686, 209] width 9 height 7
click at [683, 206] on icon at bounding box center [687, 209] width 8 height 7
click at [893, 22] on icon "close" at bounding box center [895, 24] width 9 height 9
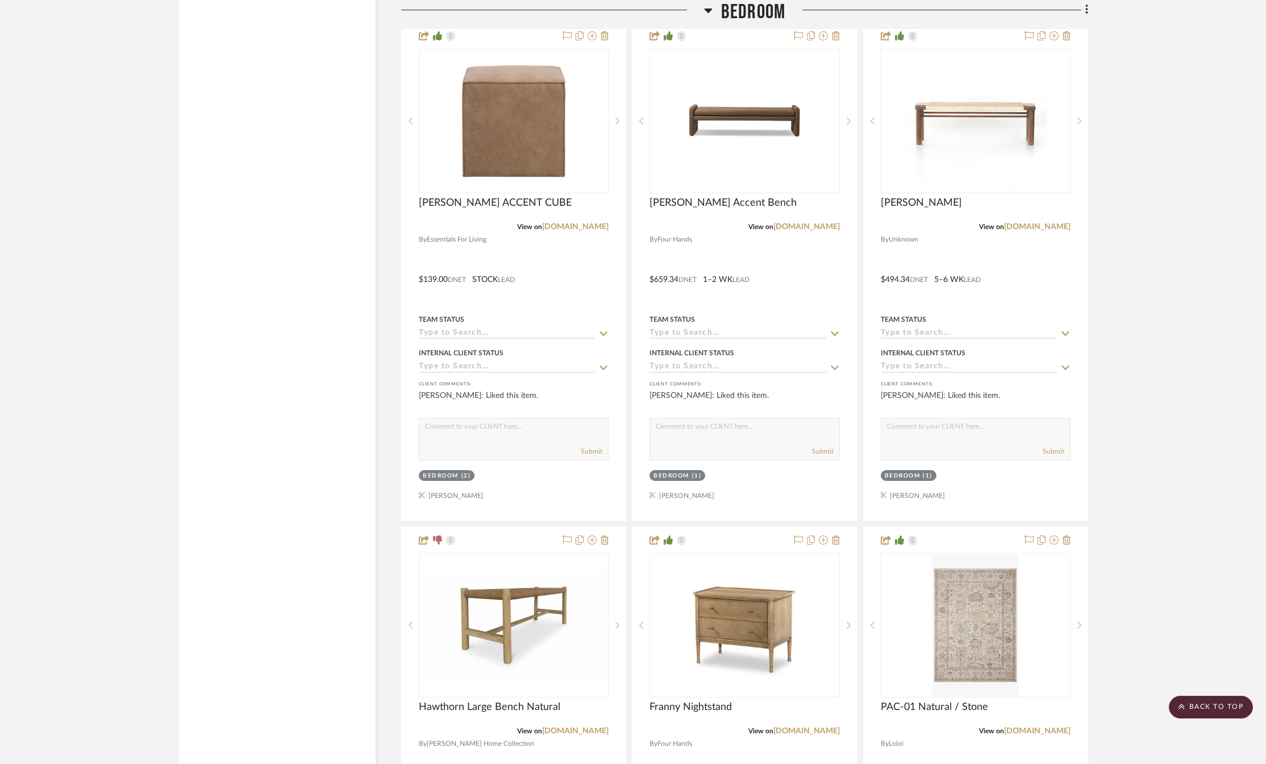
scroll to position [3750, 0]
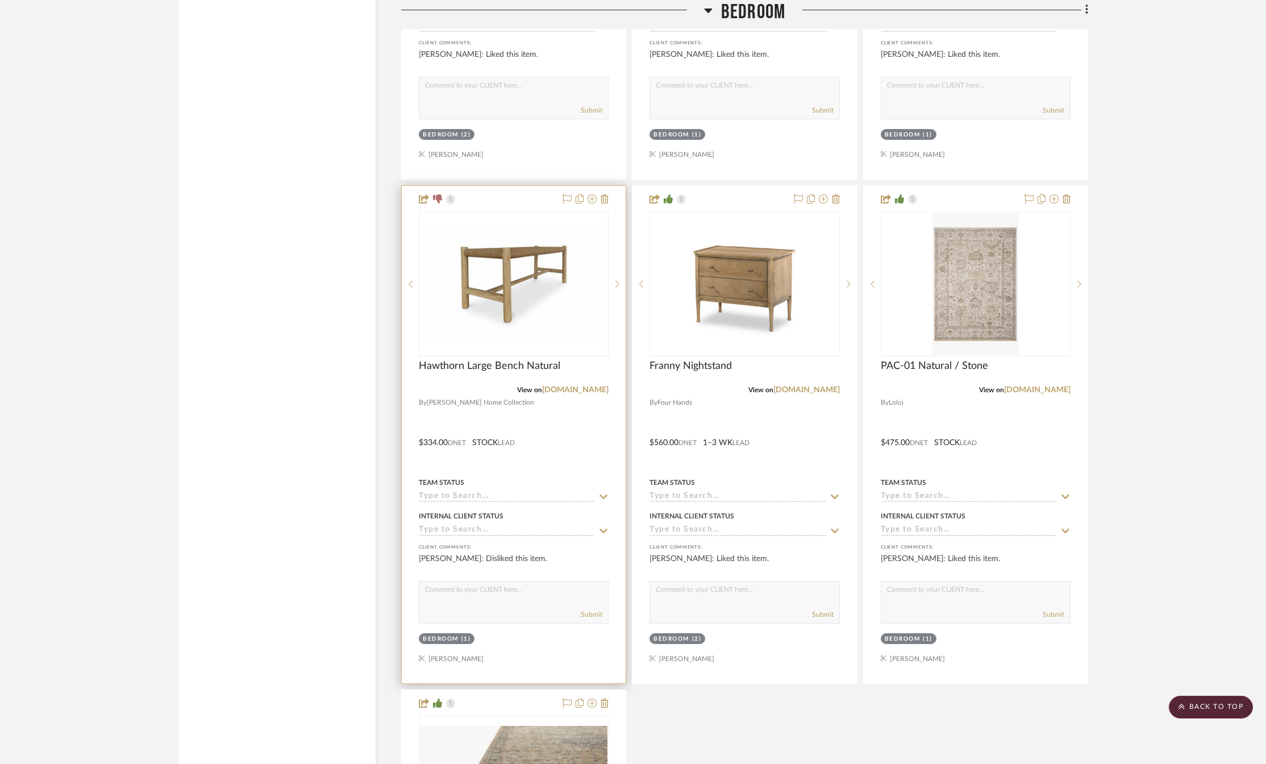
click at [609, 203] on icon at bounding box center [605, 198] width 8 height 9
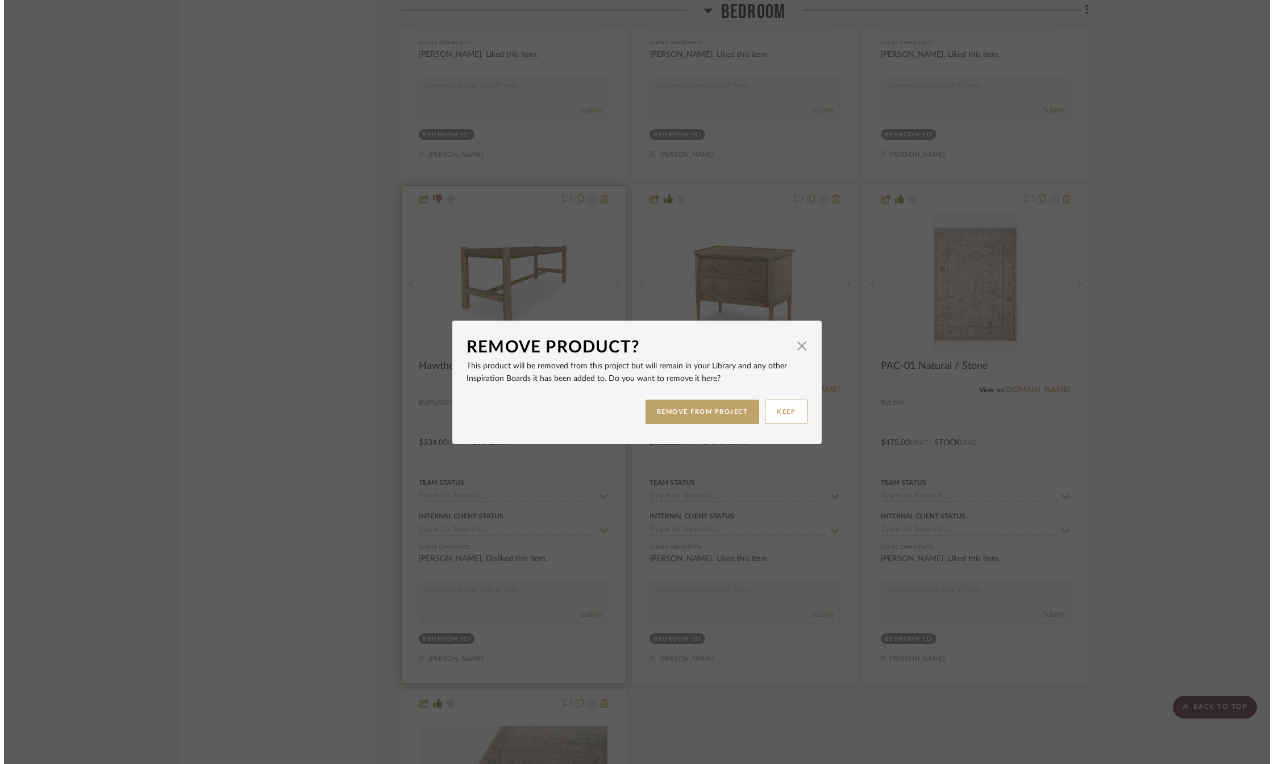
scroll to position [0, 0]
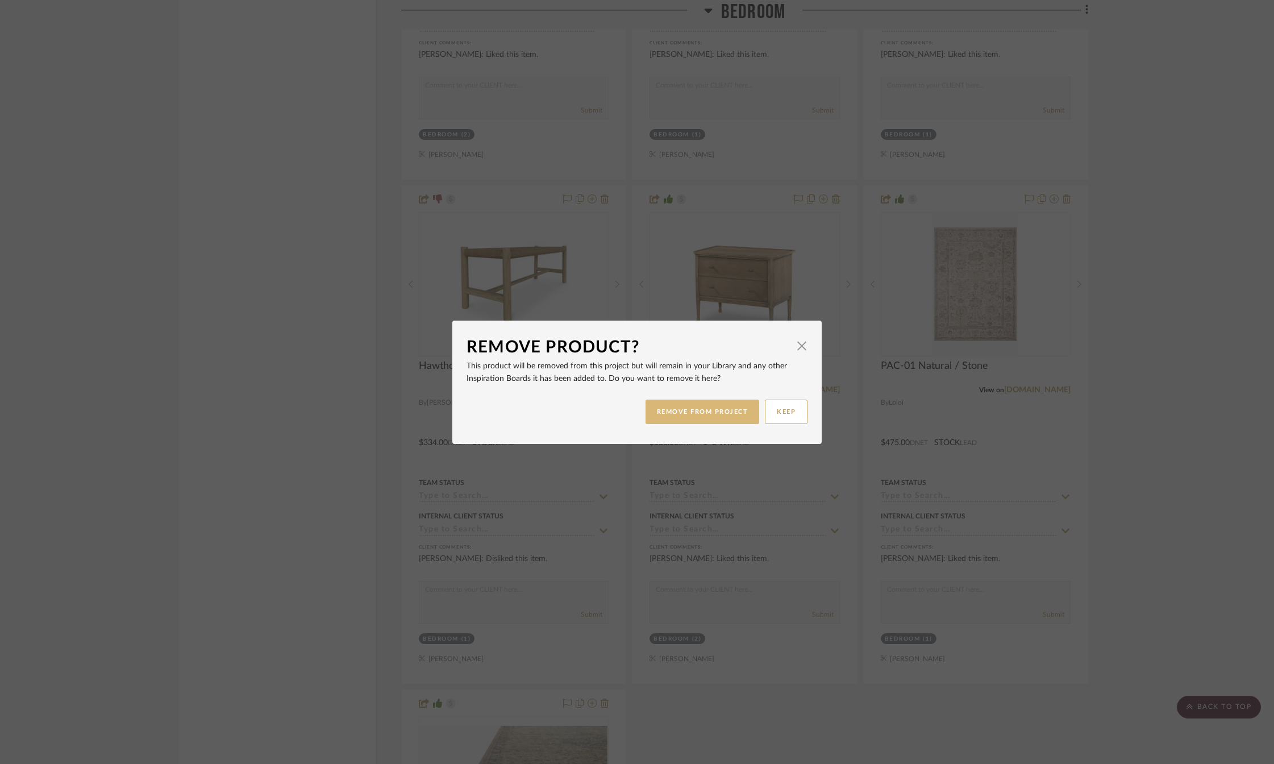
click at [677, 408] on button "REMOVE FROM PROJECT" at bounding box center [702, 411] width 114 height 24
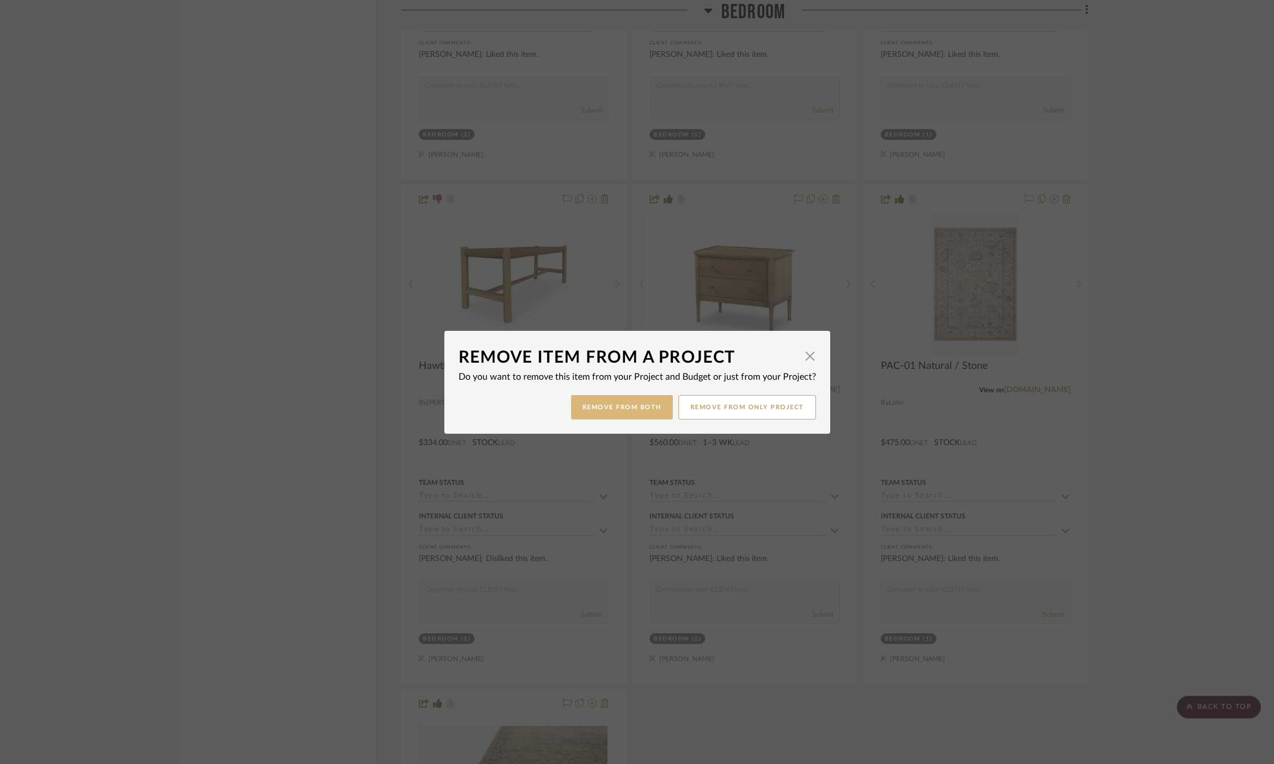
click at [623, 405] on button "Remove from Both" at bounding box center [622, 407] width 102 height 24
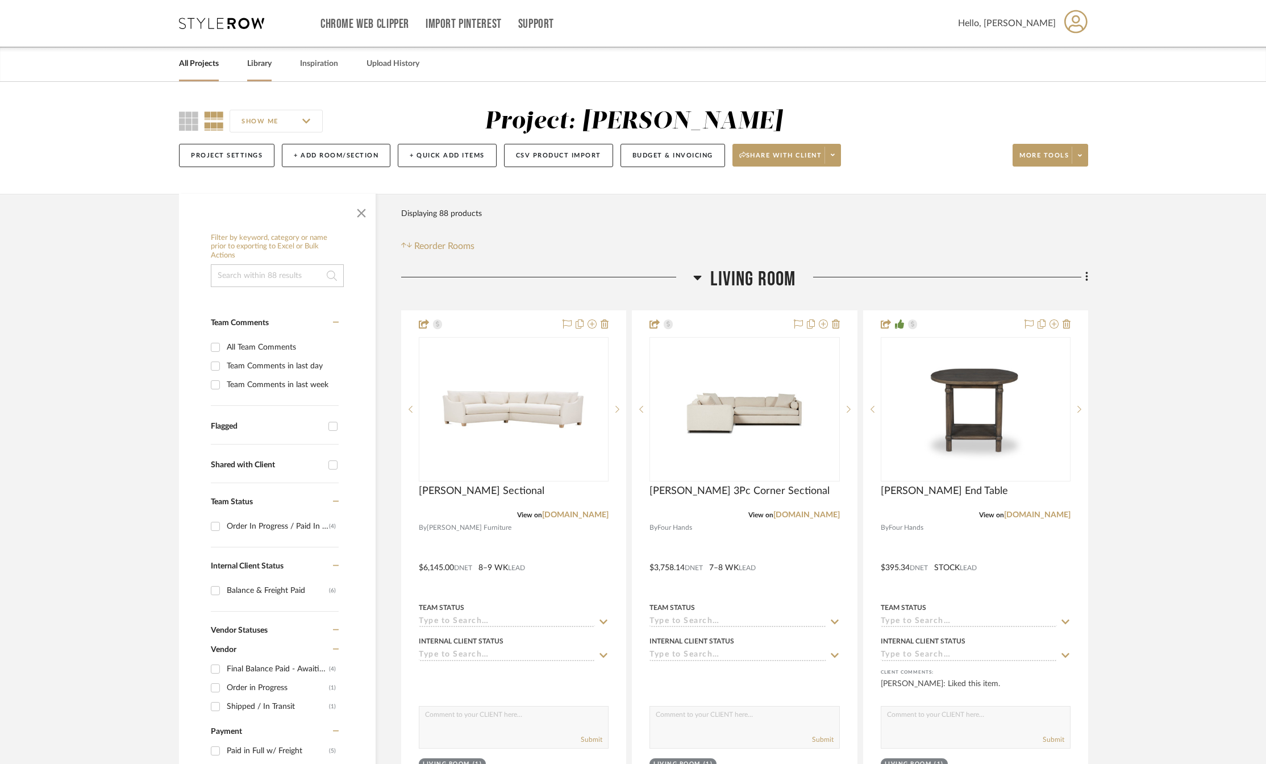
click at [256, 66] on link "Library" at bounding box center [259, 63] width 24 height 15
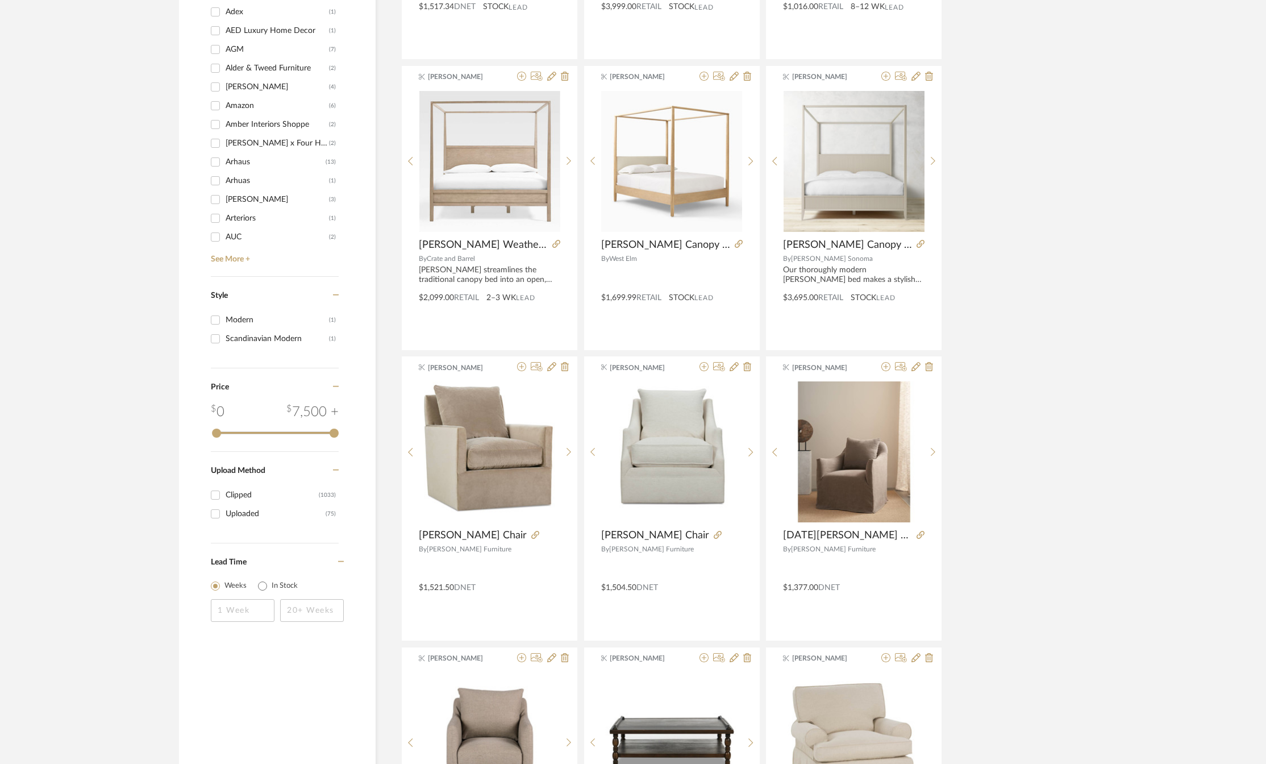
scroll to position [1080, 0]
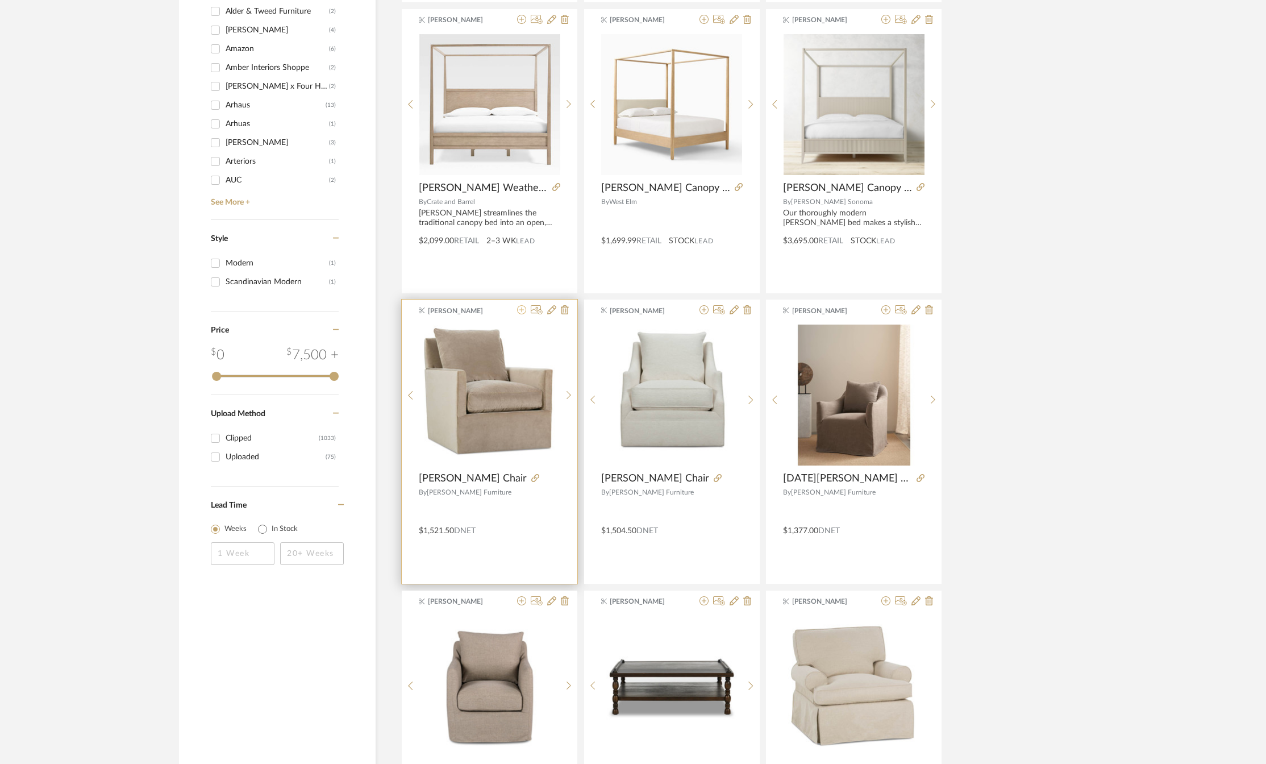
click at [520, 307] on icon at bounding box center [521, 309] width 9 height 9
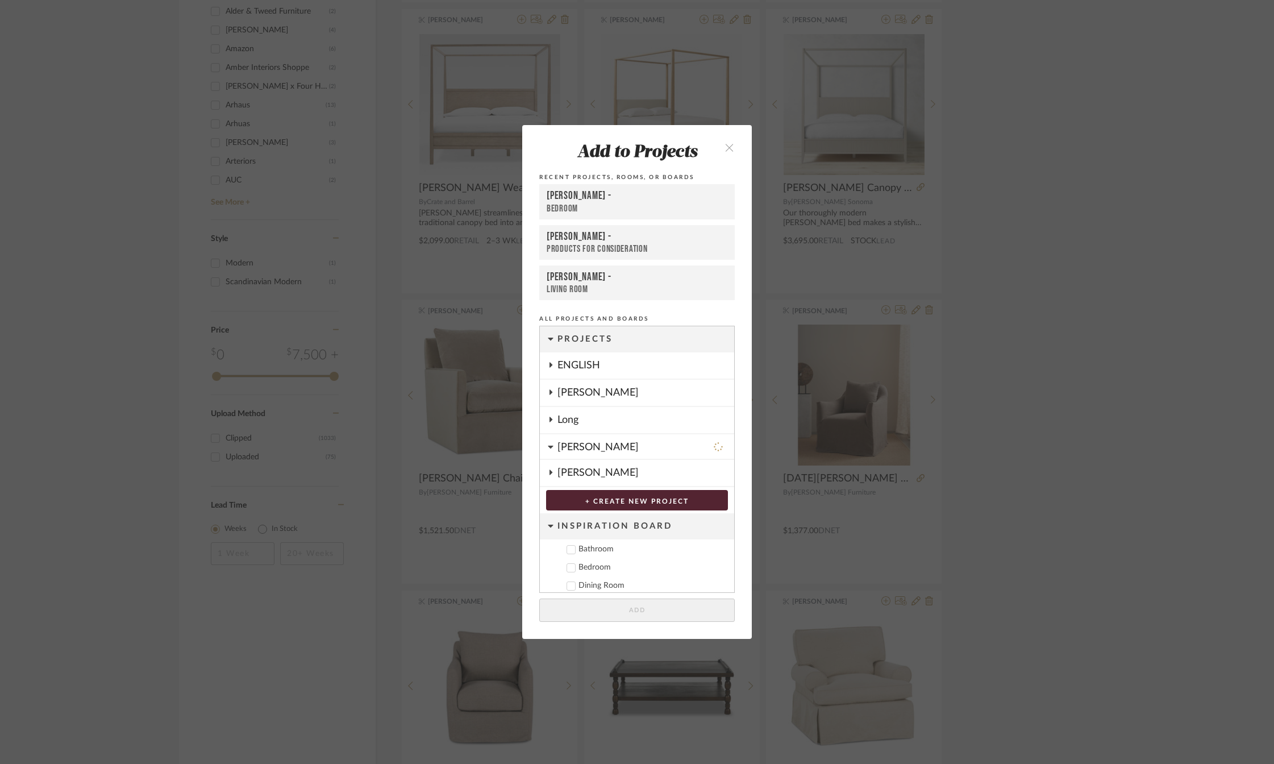
scroll to position [79, 0]
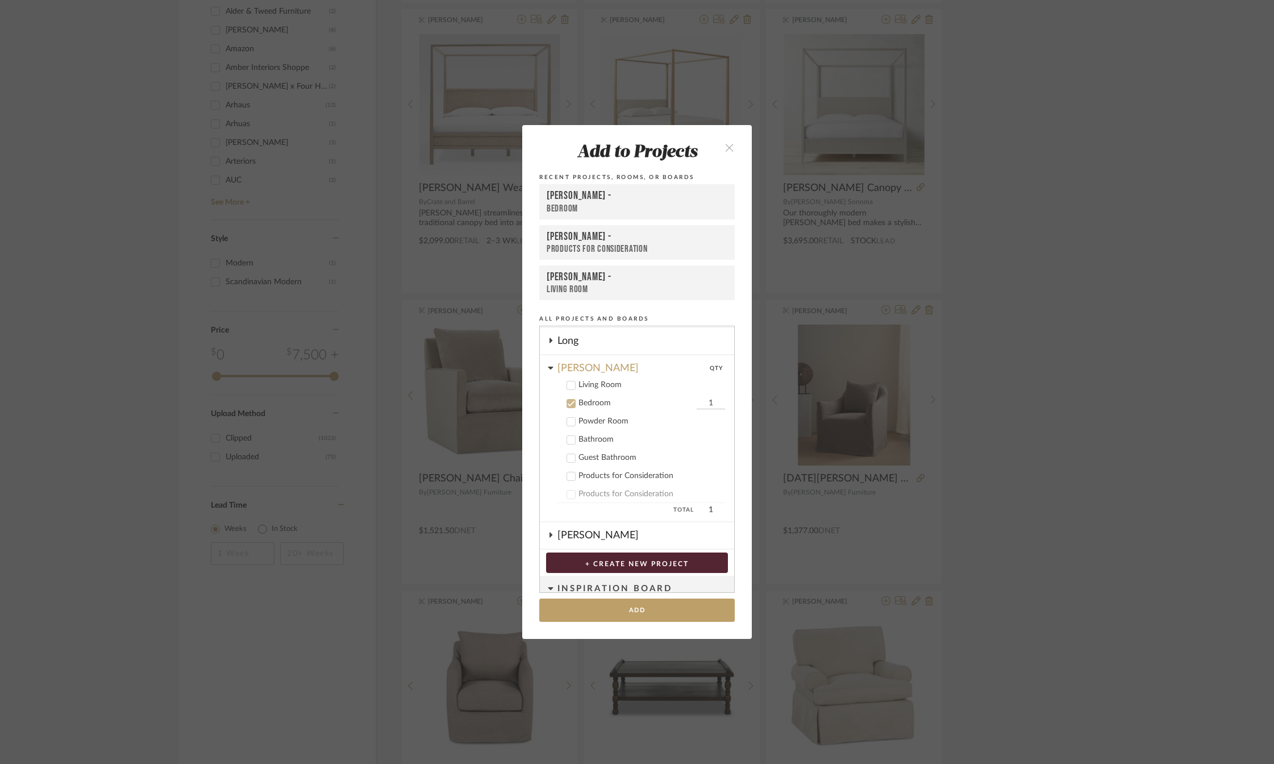
click at [569, 386] on icon at bounding box center [571, 385] width 8 height 8
click at [568, 404] on icon at bounding box center [571, 403] width 8 height 8
click at [699, 384] on input "1" at bounding box center [711, 385] width 28 height 11
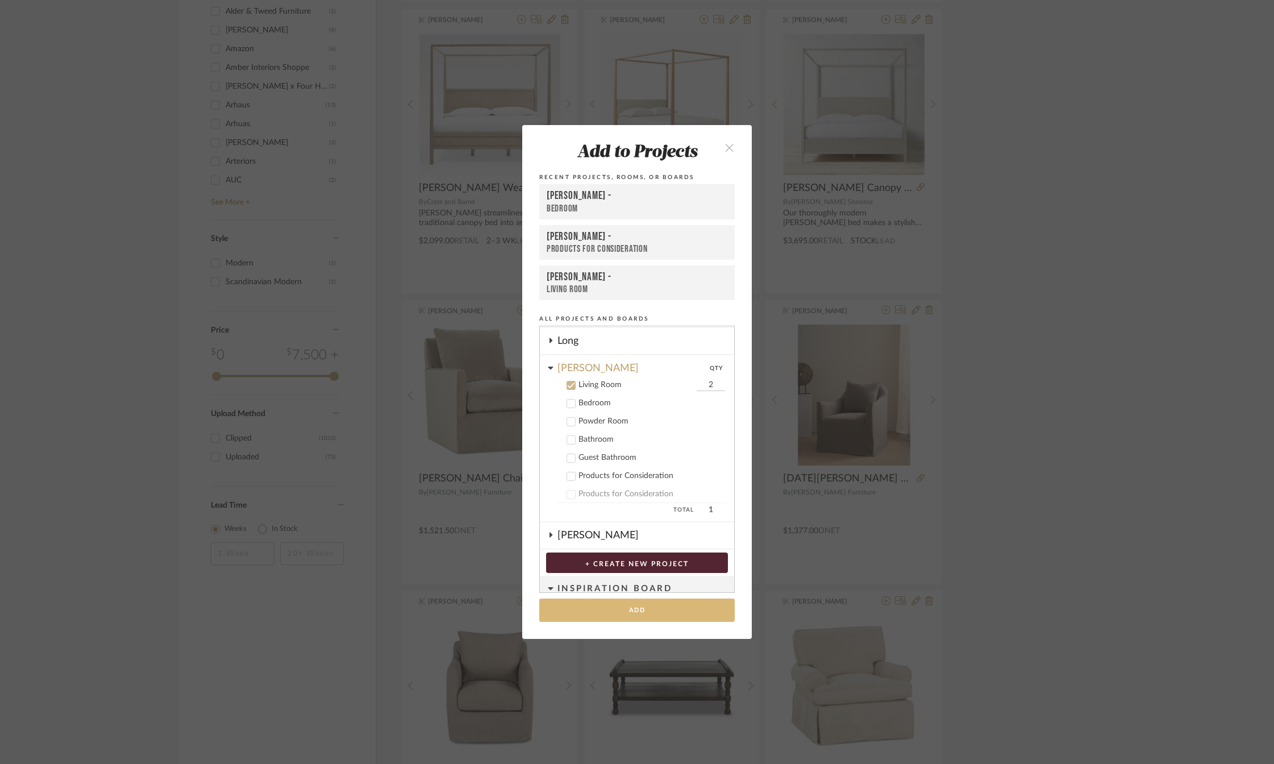
type input "2"
click at [627, 610] on button "Add" at bounding box center [636, 609] width 195 height 23
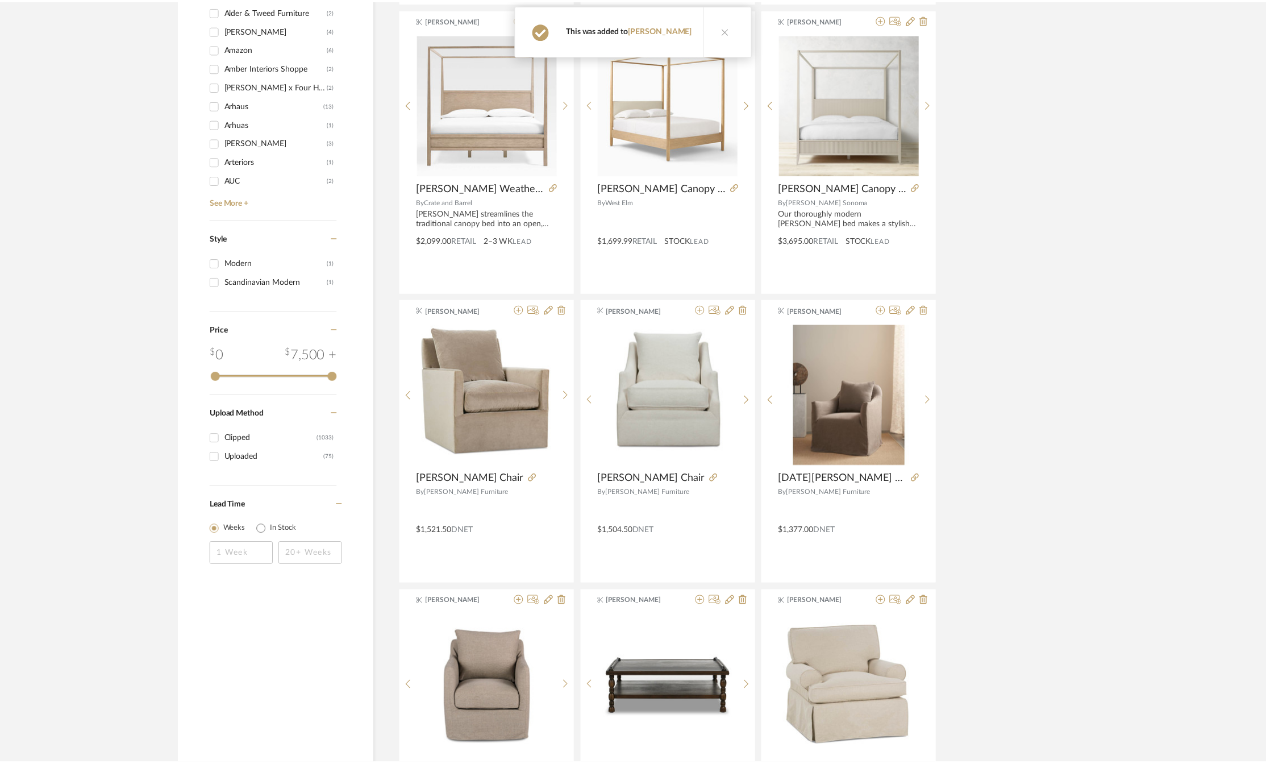
scroll to position [1080, 0]
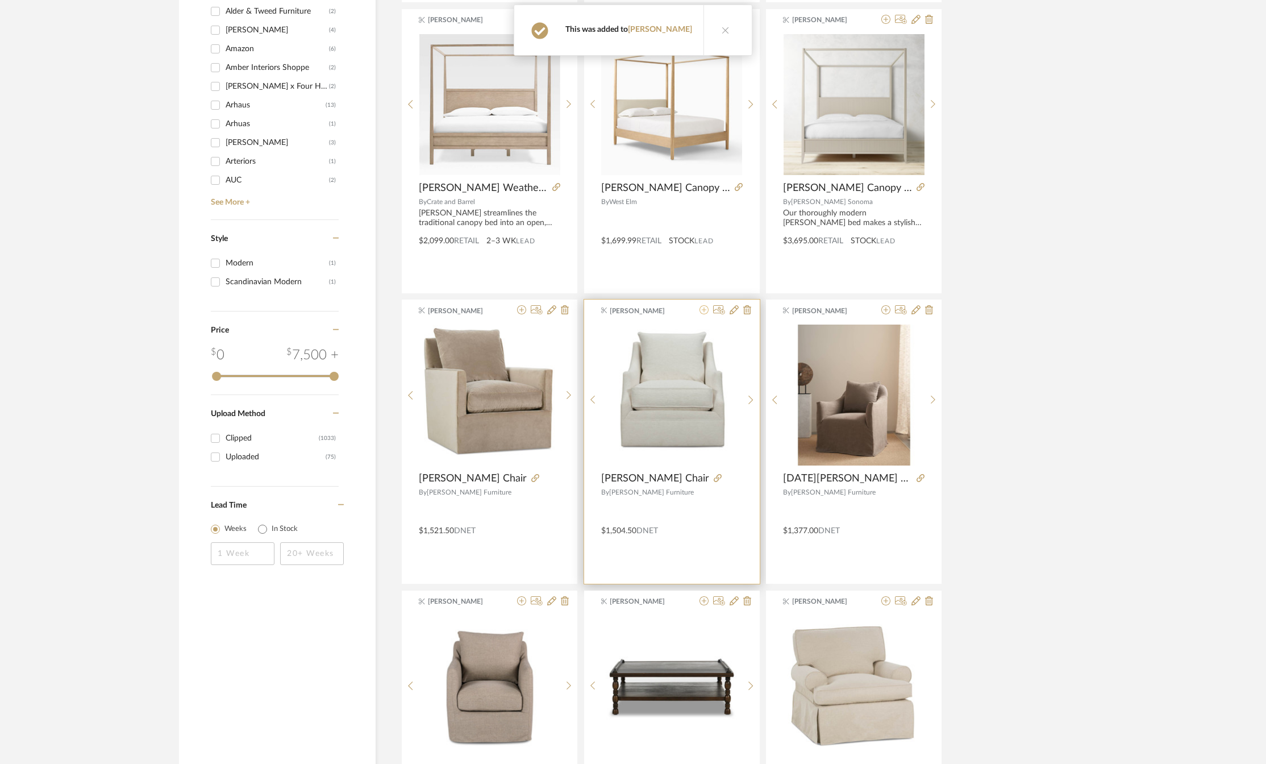
click at [702, 310] on icon at bounding box center [703, 309] width 9 height 9
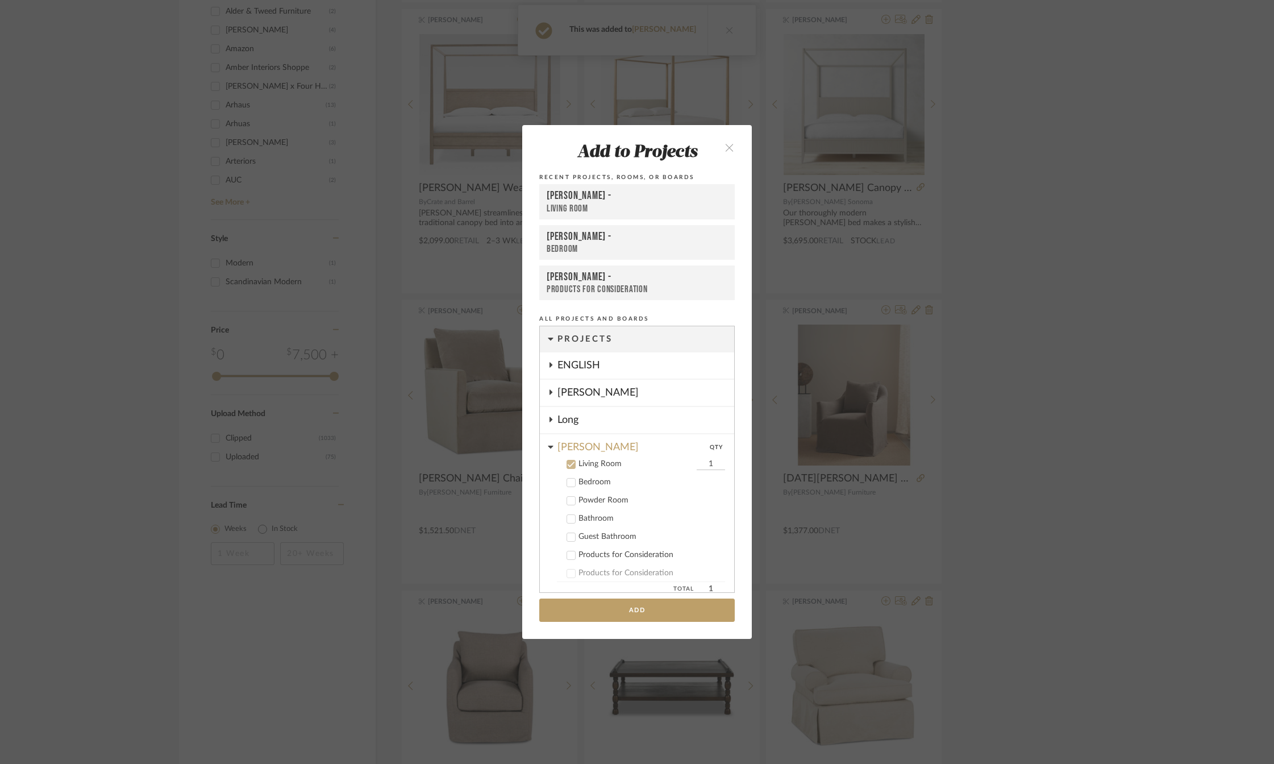
scroll to position [61, 0]
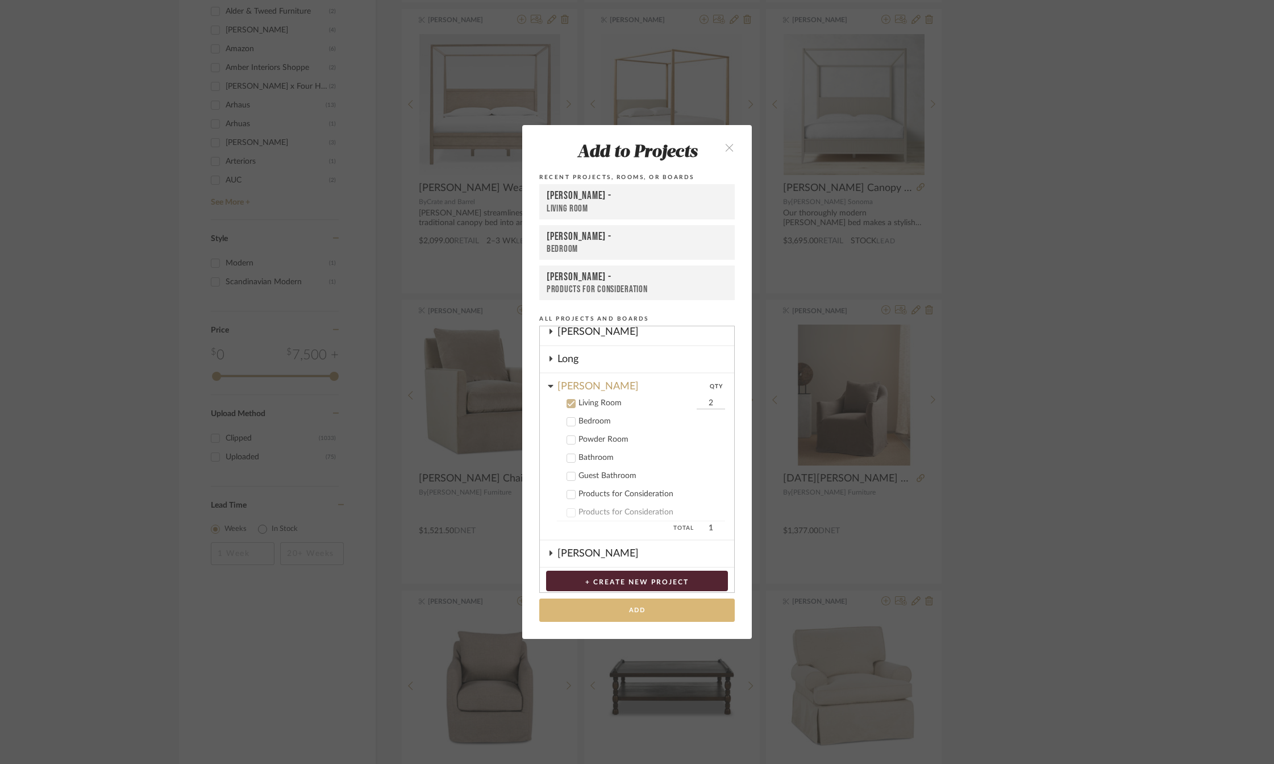
type input "2"
click at [641, 610] on button "Add" at bounding box center [636, 609] width 195 height 23
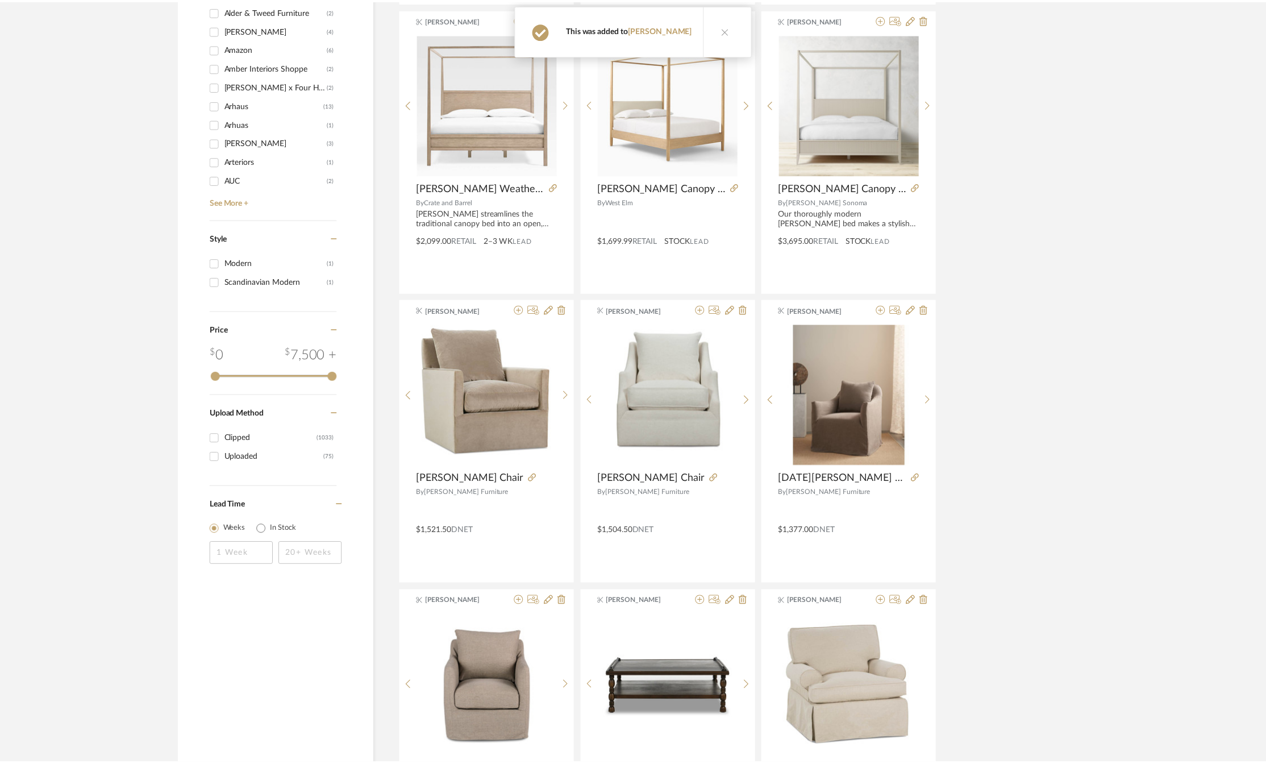
scroll to position [1080, 0]
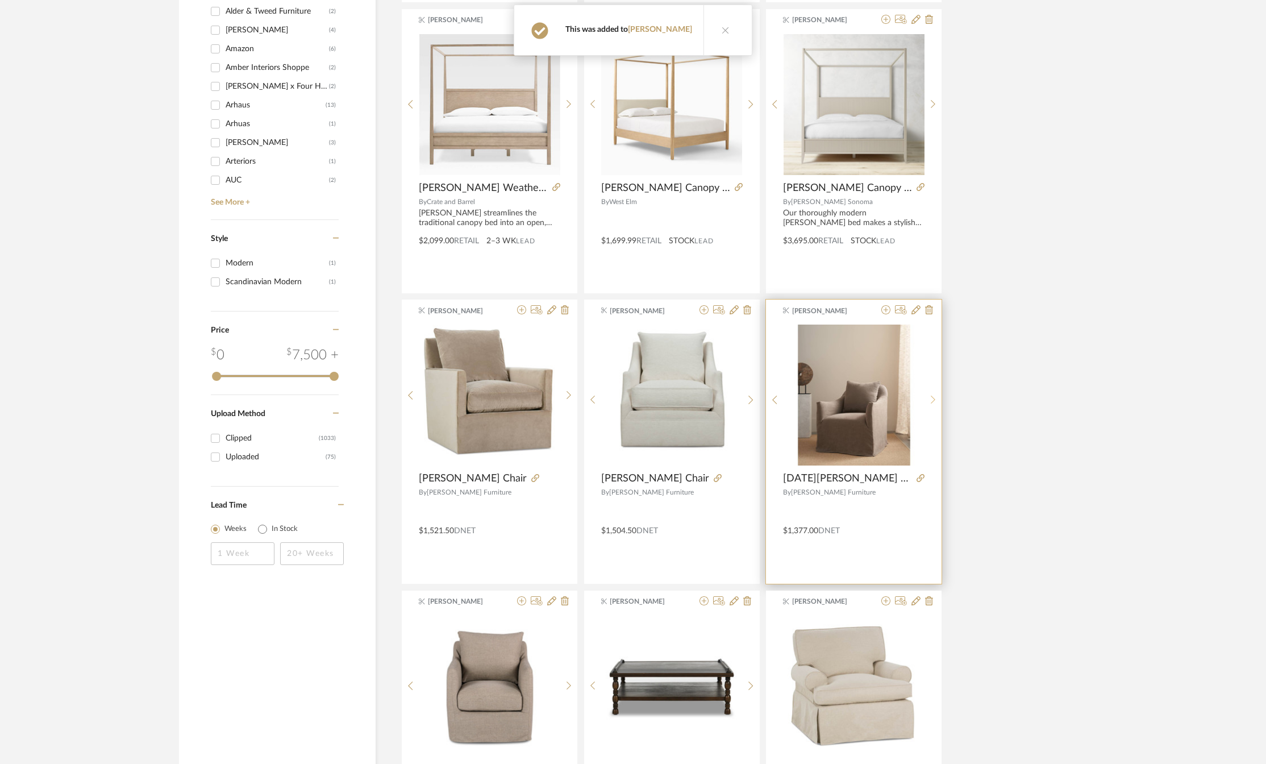
click at [932, 398] on icon at bounding box center [933, 399] width 5 height 9
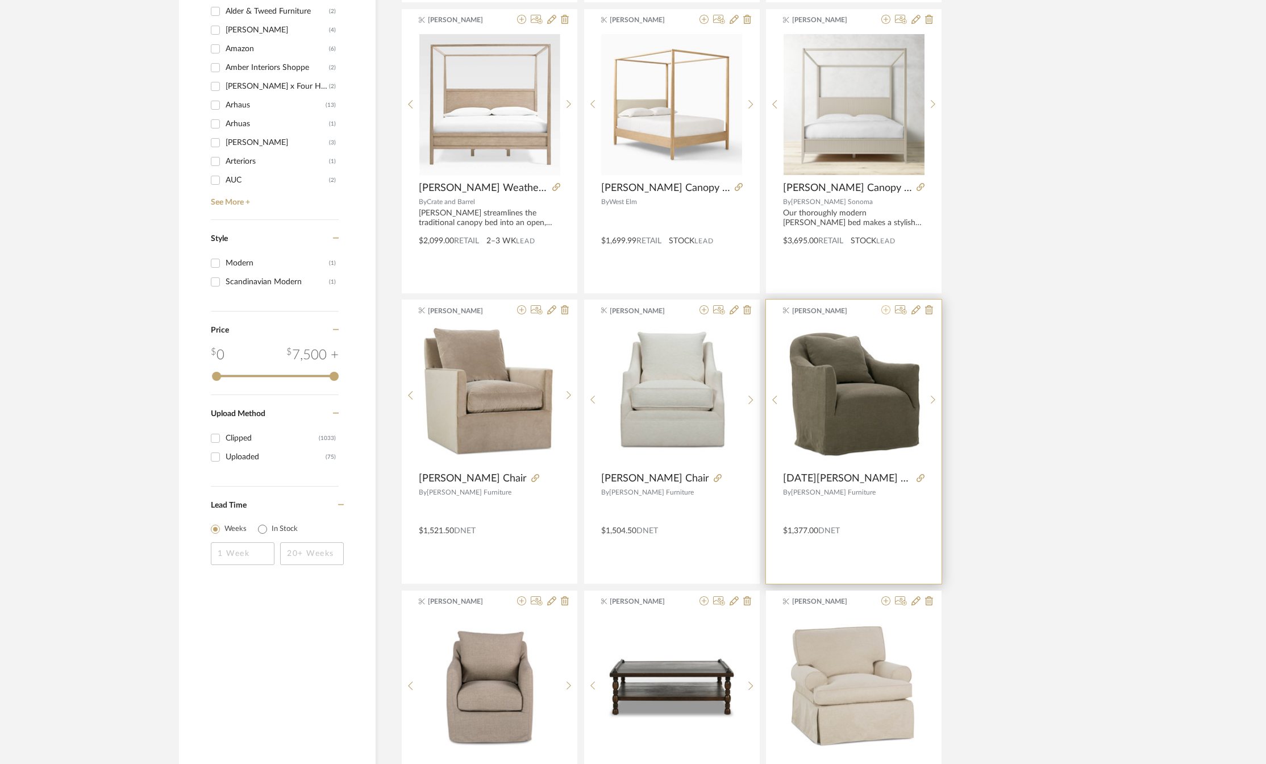
click at [889, 312] on icon at bounding box center [885, 309] width 9 height 9
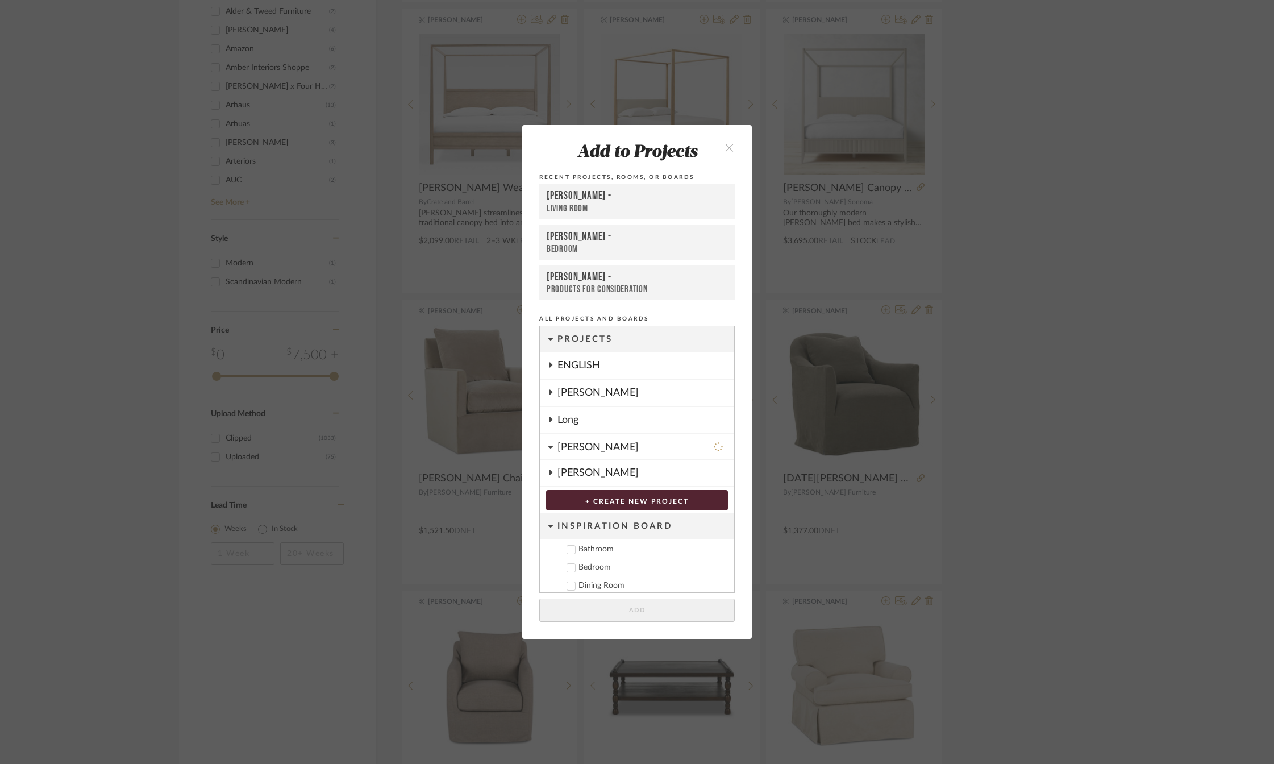
scroll to position [61, 0]
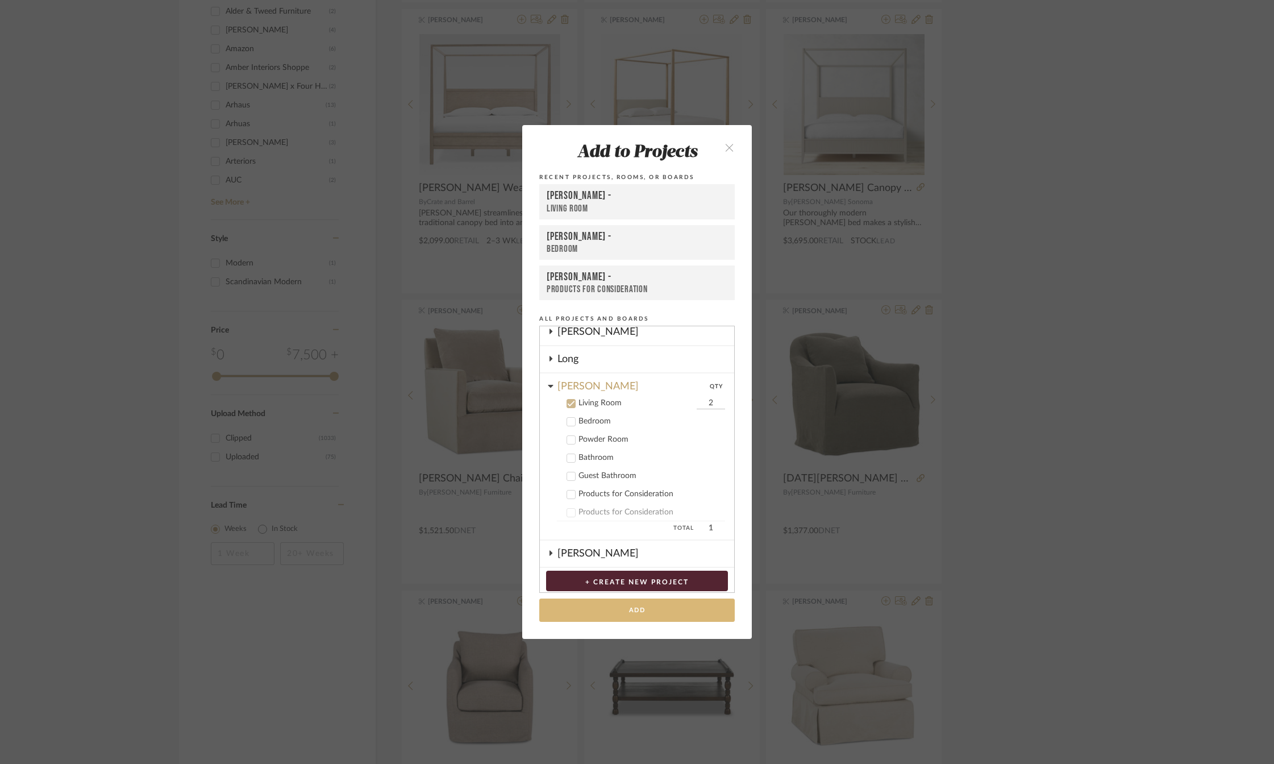
type input "2"
click at [628, 610] on button "Add" at bounding box center [636, 609] width 195 height 23
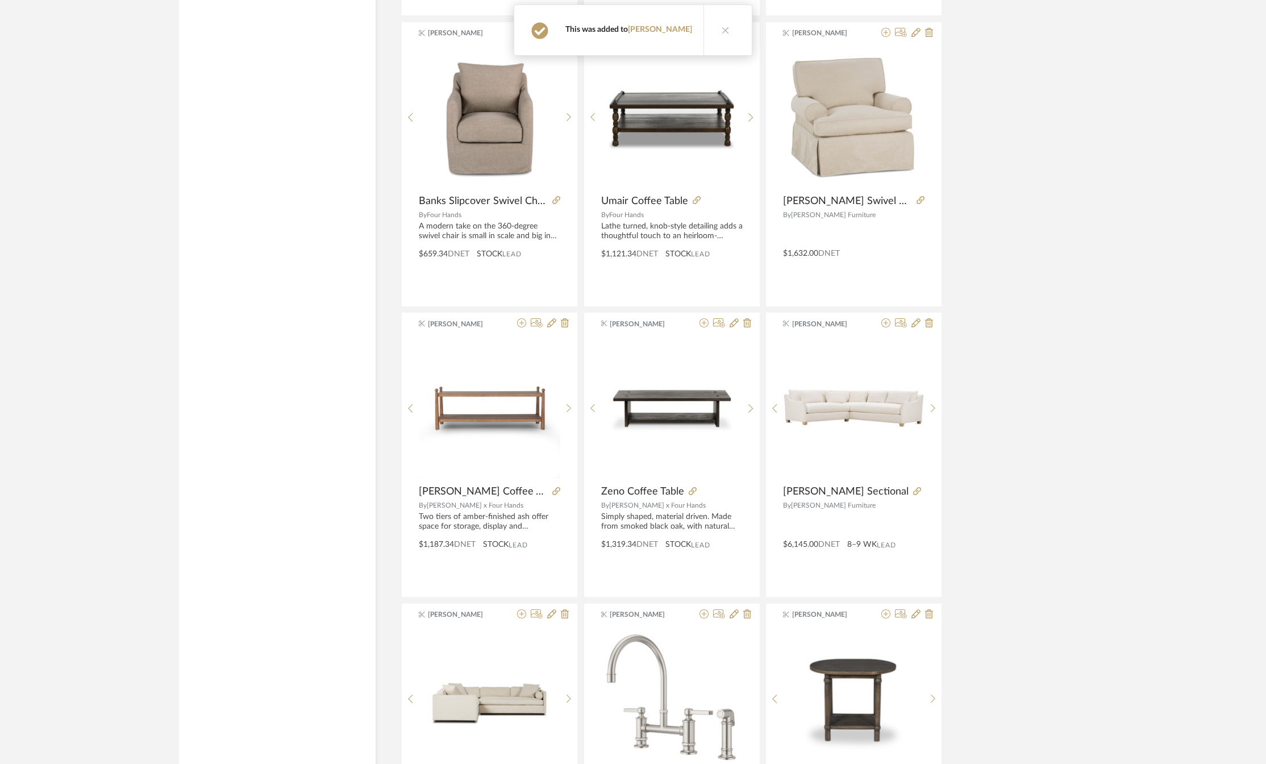
scroll to position [1591, 0]
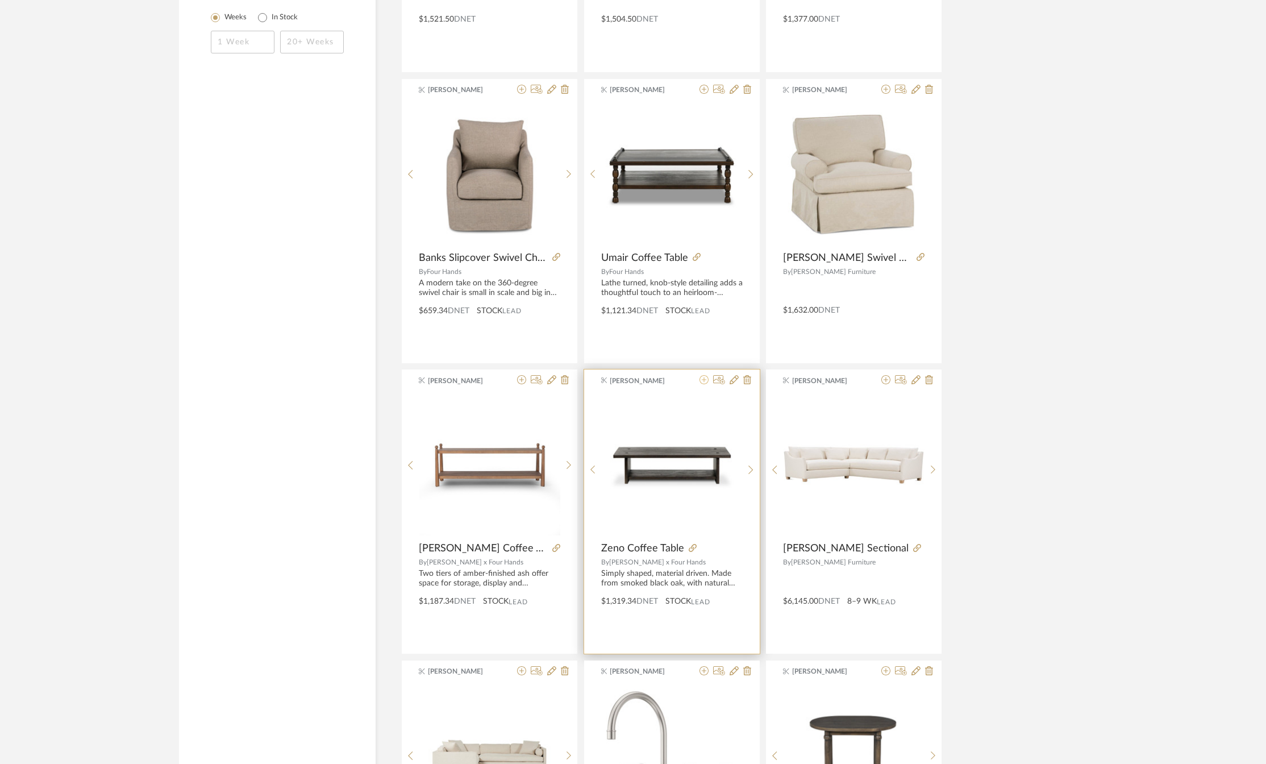
click at [705, 382] on icon at bounding box center [703, 379] width 9 height 9
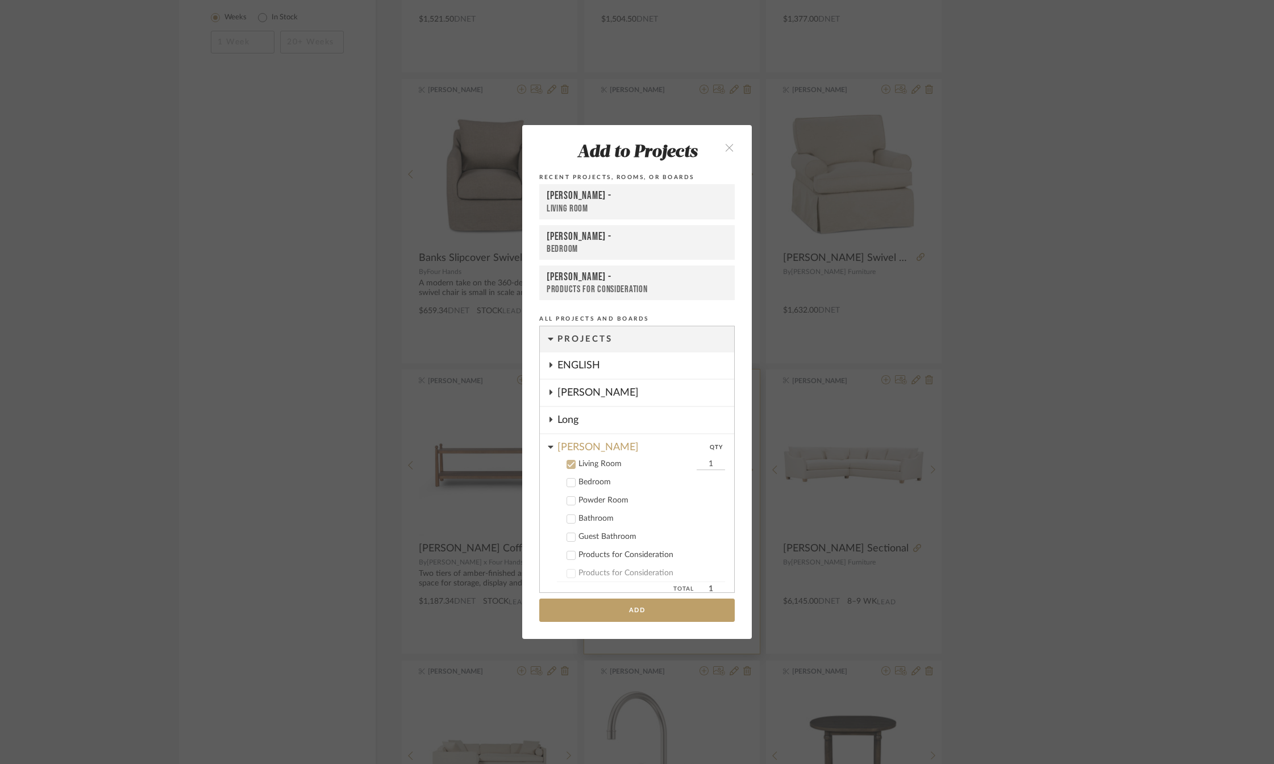
scroll to position [61, 0]
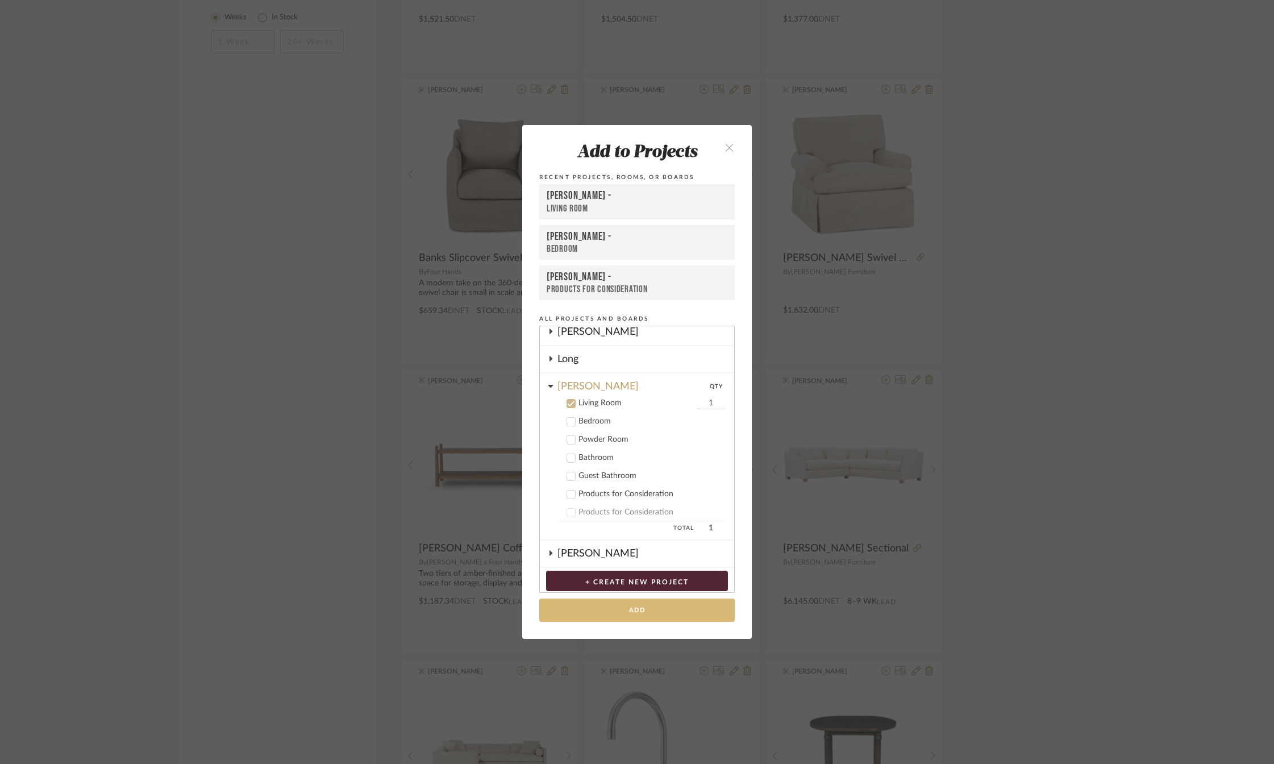
click at [607, 607] on button "Add" at bounding box center [636, 609] width 195 height 23
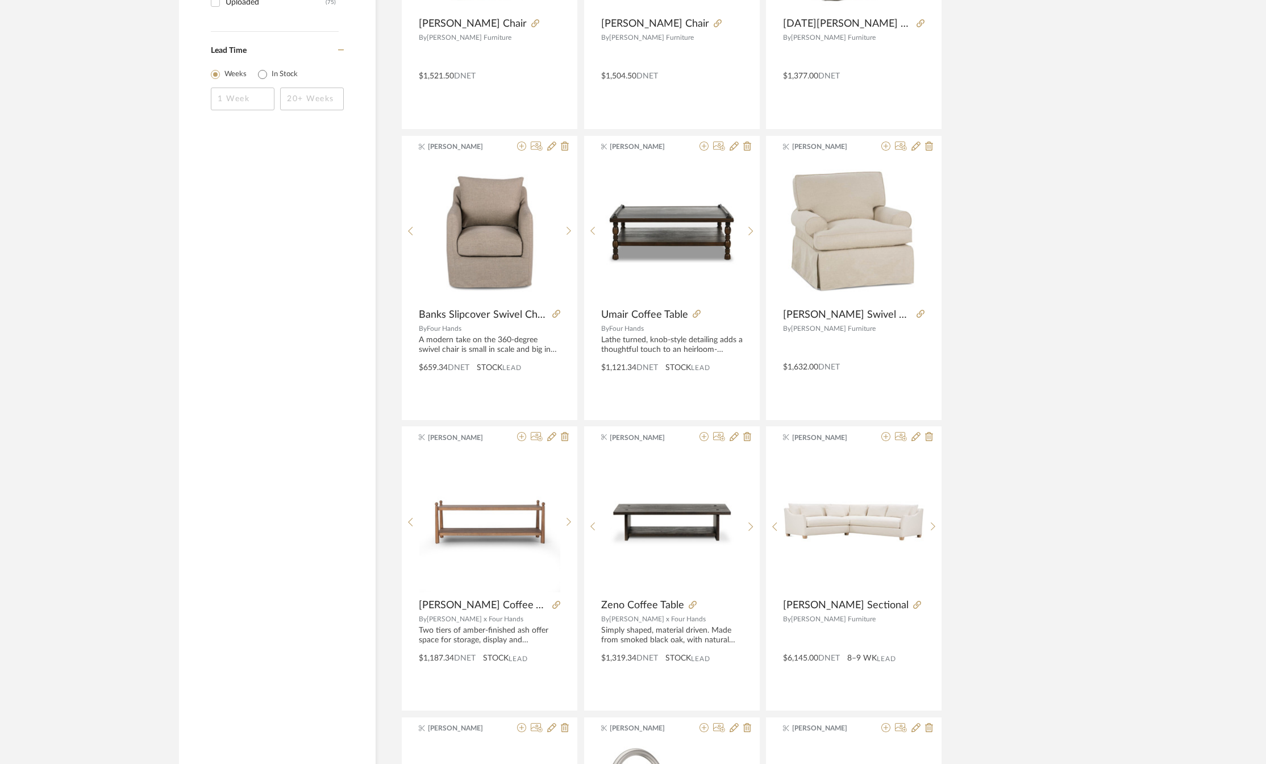
scroll to position [1477, 0]
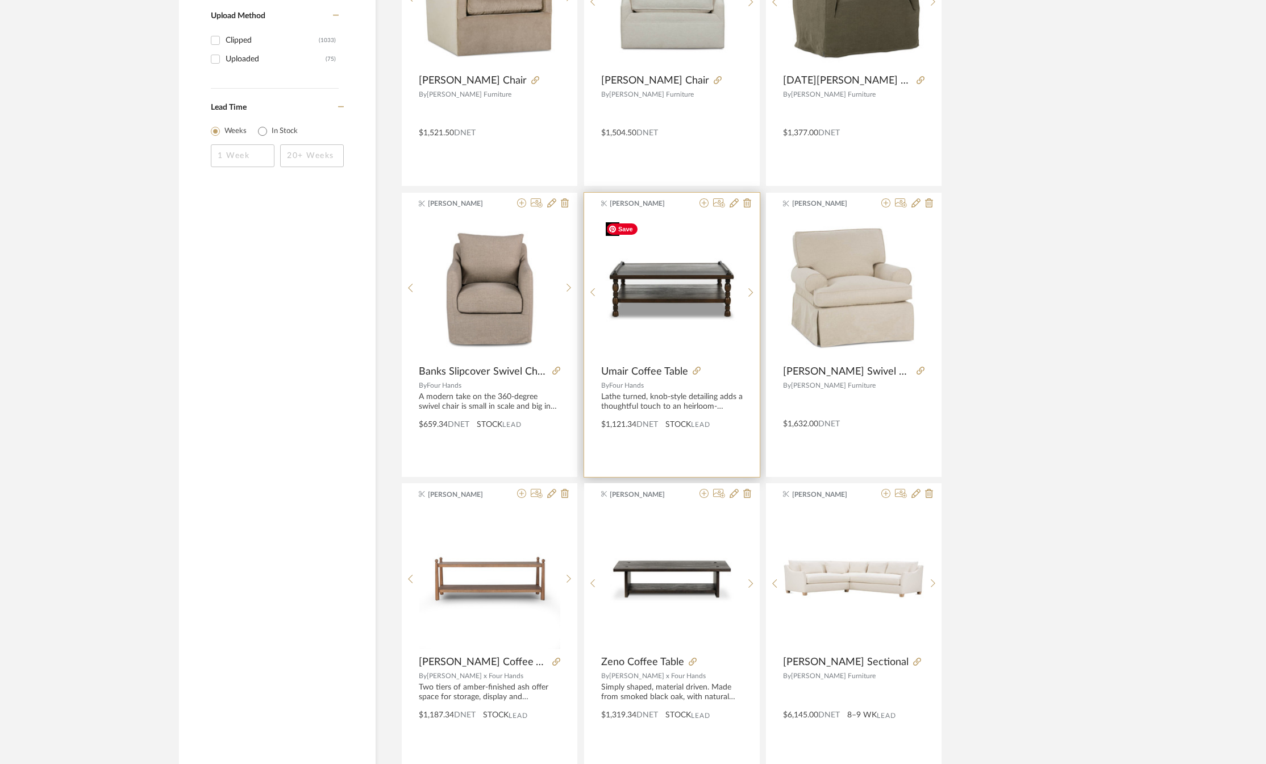
click at [671, 285] on div at bounding box center [671, 292] width 141 height 151
click at [695, 371] on icon at bounding box center [697, 370] width 8 height 8
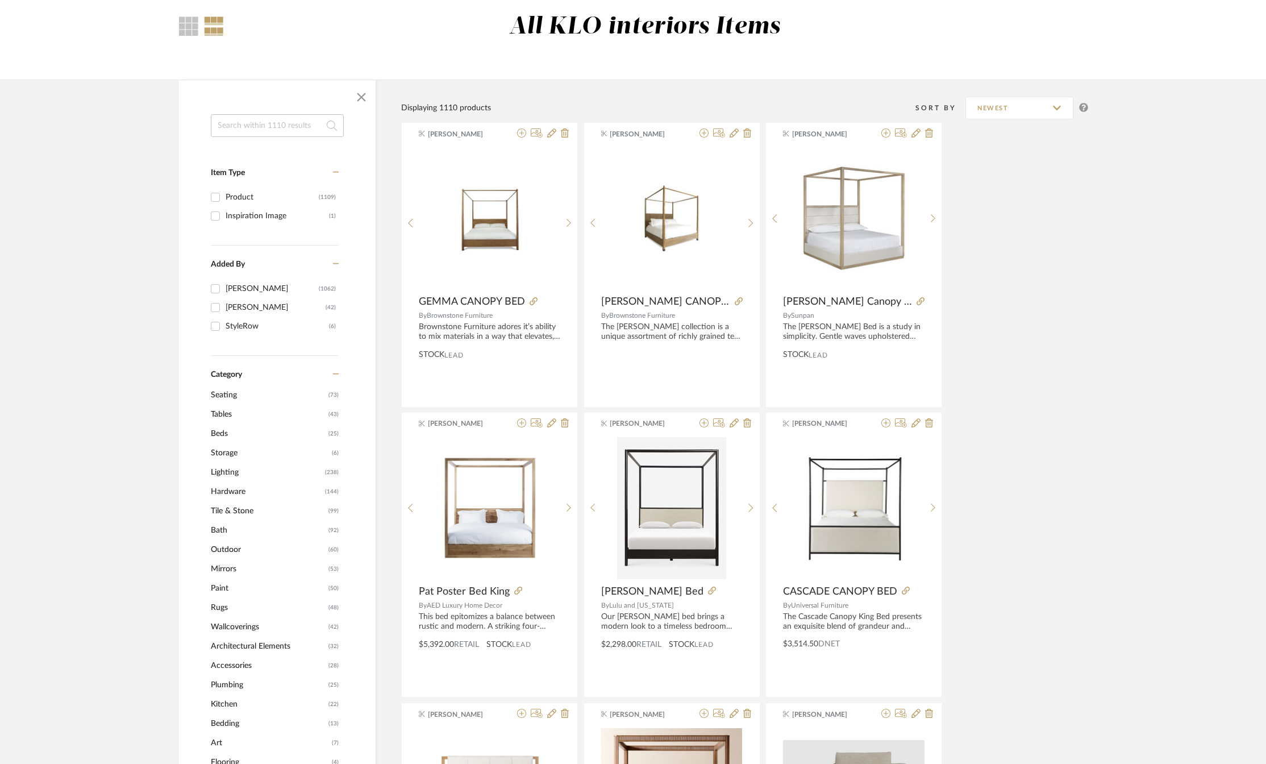
scroll to position [0, 0]
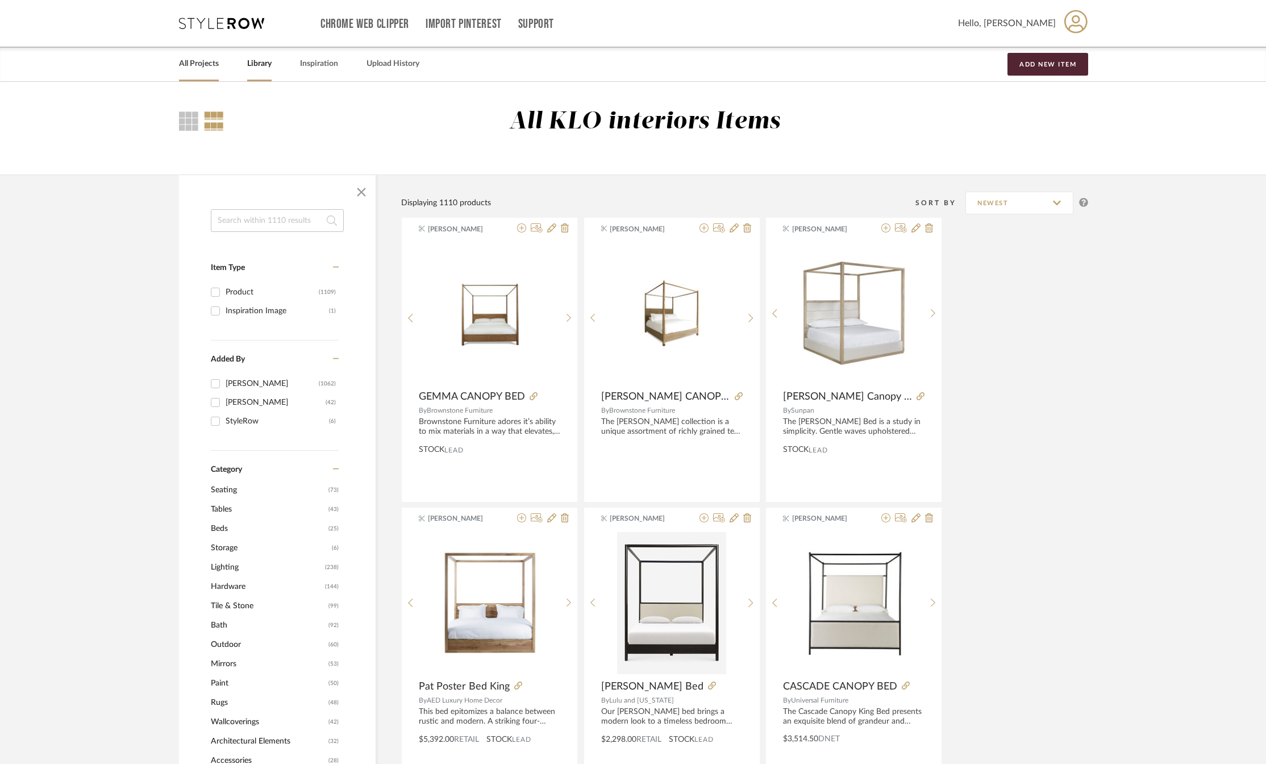
click at [189, 66] on link "All Projects" at bounding box center [199, 63] width 40 height 15
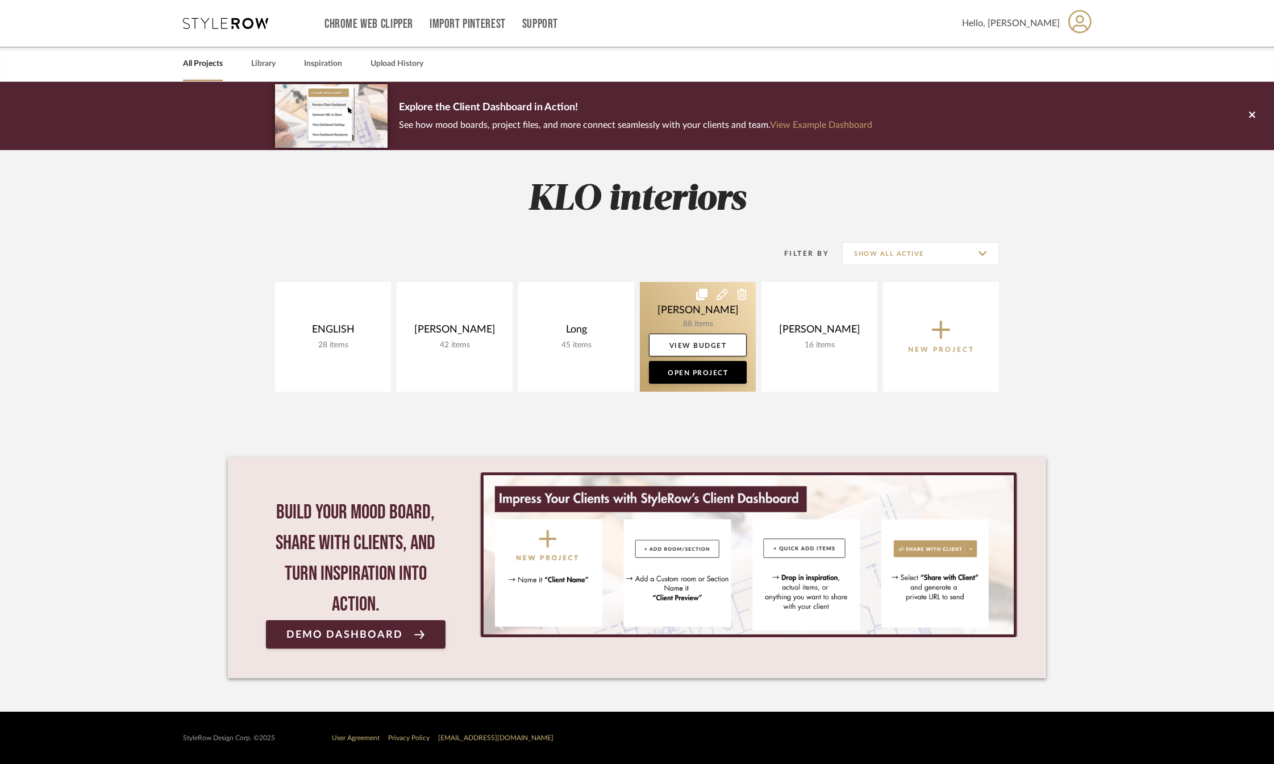
click at [700, 312] on link at bounding box center [698, 337] width 116 height 110
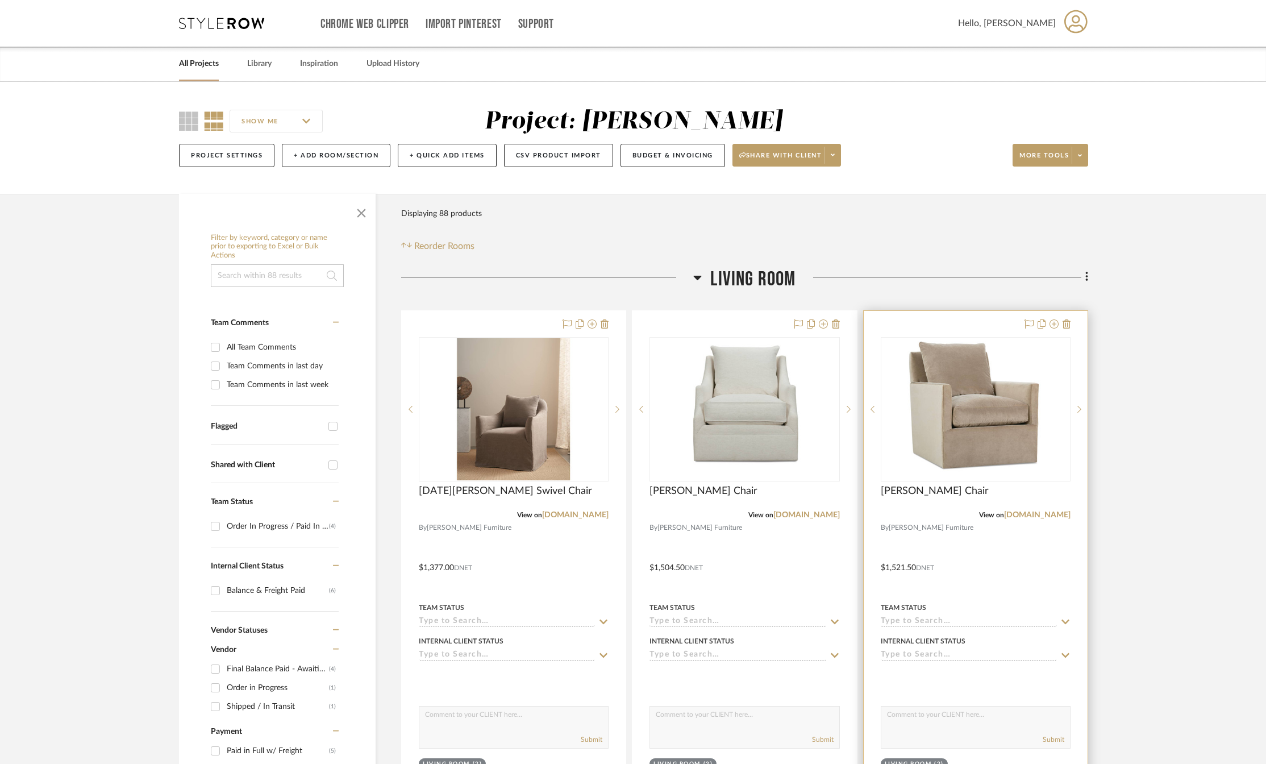
scroll to position [284, 0]
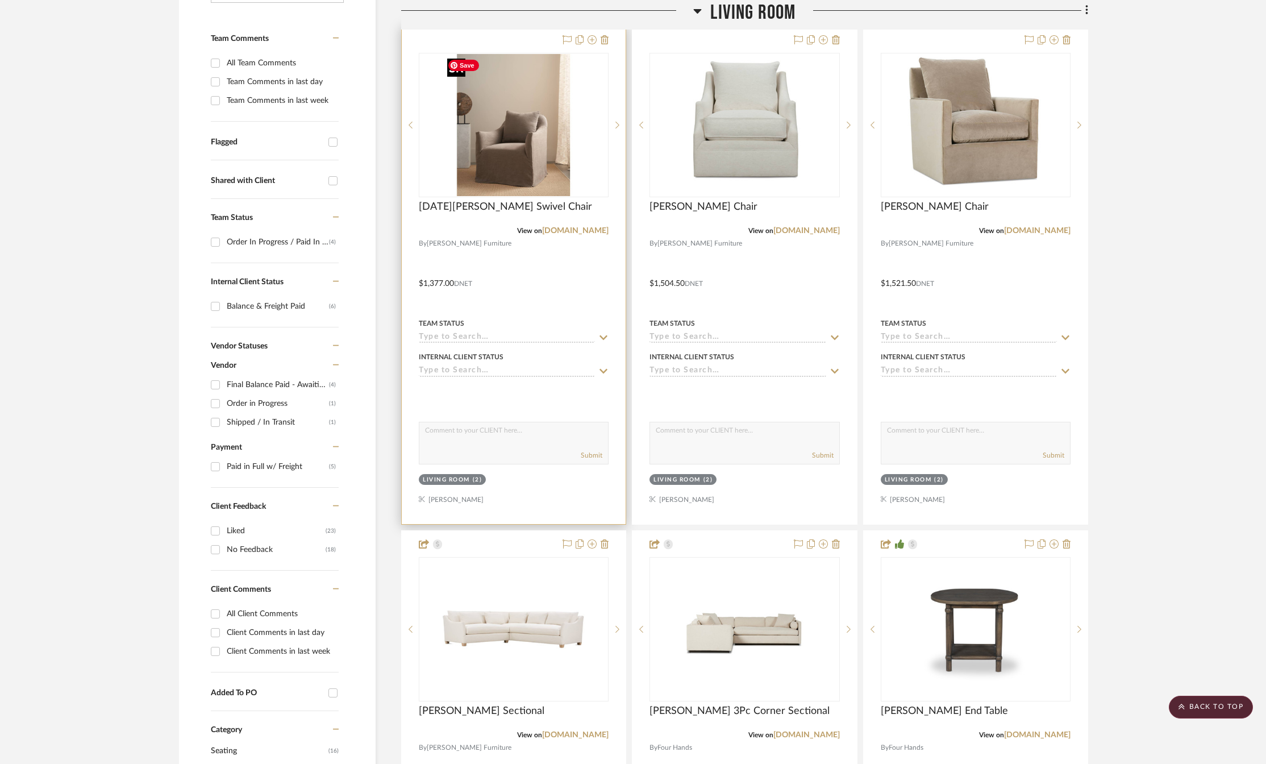
click at [510, 123] on img "0" at bounding box center [514, 125] width 142 height 142
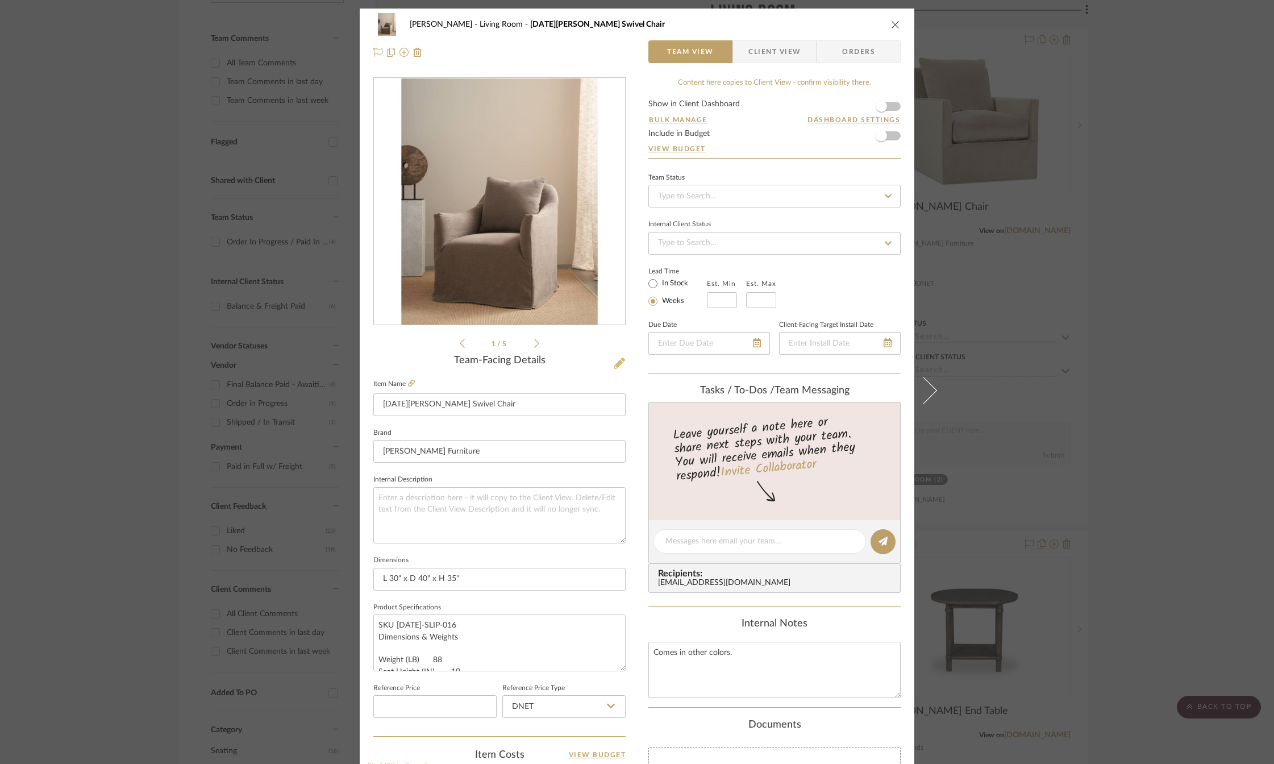
click at [614, 362] on icon at bounding box center [619, 362] width 11 height 11
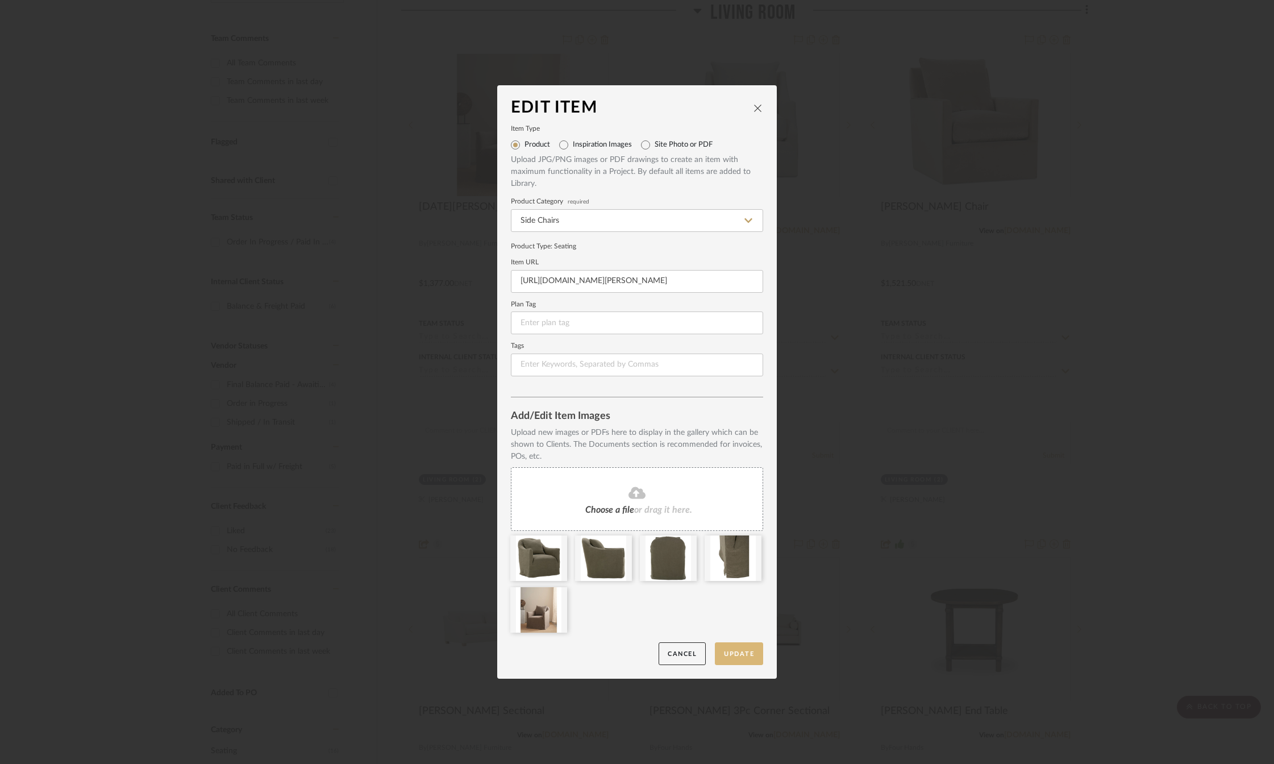
click at [727, 656] on button "Update" at bounding box center [739, 653] width 48 height 23
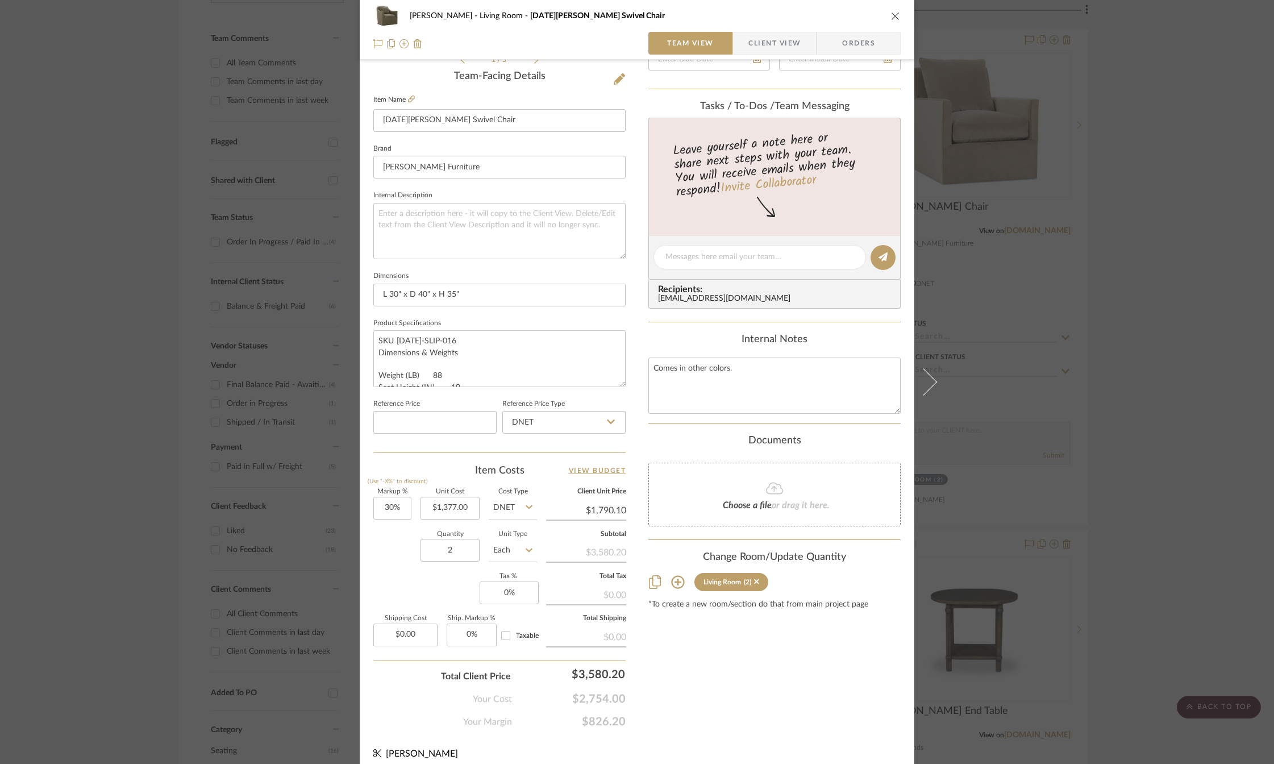
scroll to position [227, 0]
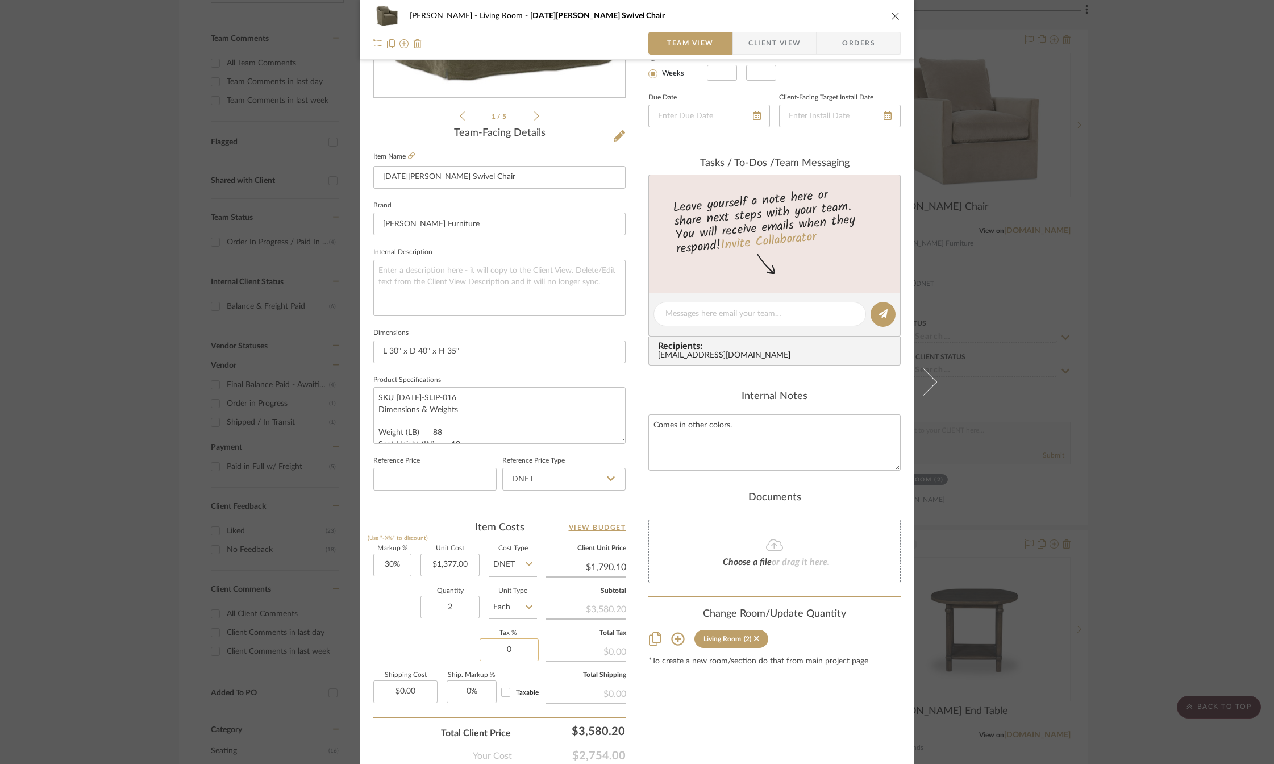
click at [499, 642] on input "0" at bounding box center [509, 649] width 59 height 23
type input "7%"
click at [653, 701] on div "Content here copies to Client View - confirm visibility there. Show in Client D…" at bounding box center [774, 317] width 252 height 935
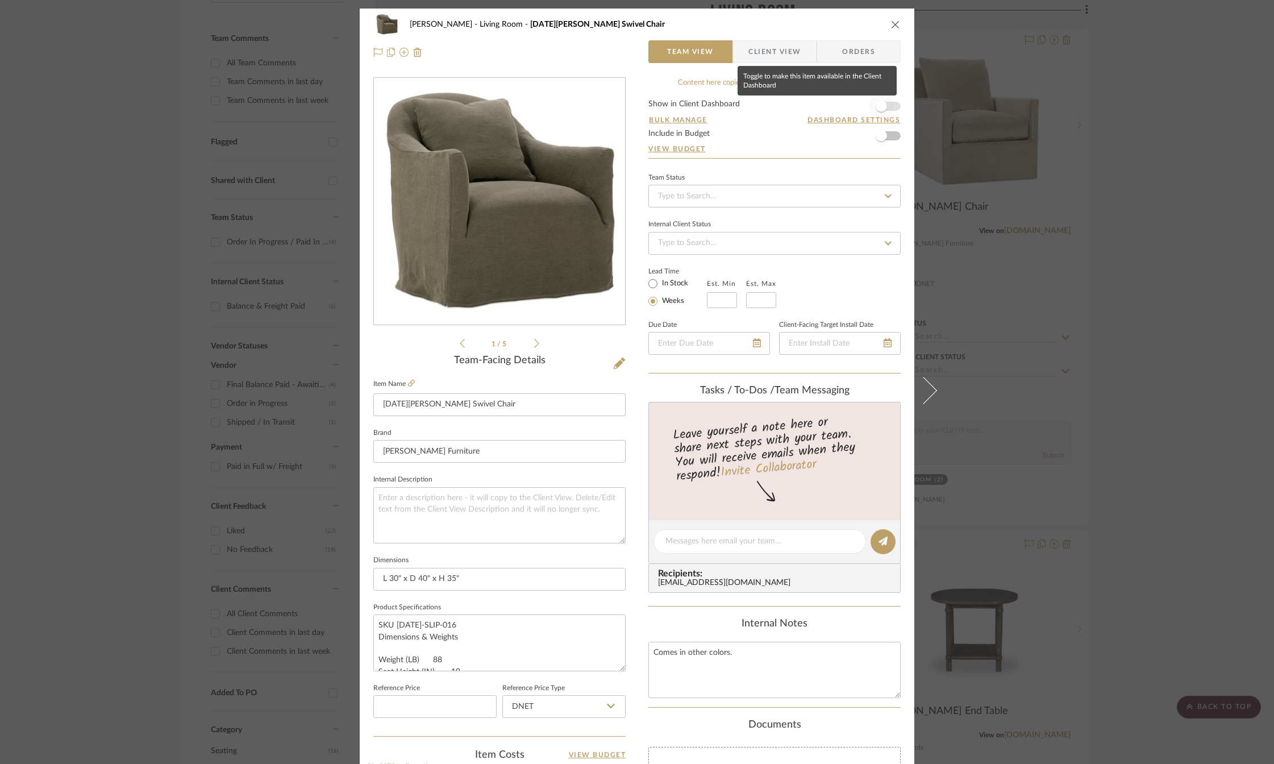
click at [888, 107] on span "button" at bounding box center [881, 106] width 25 height 25
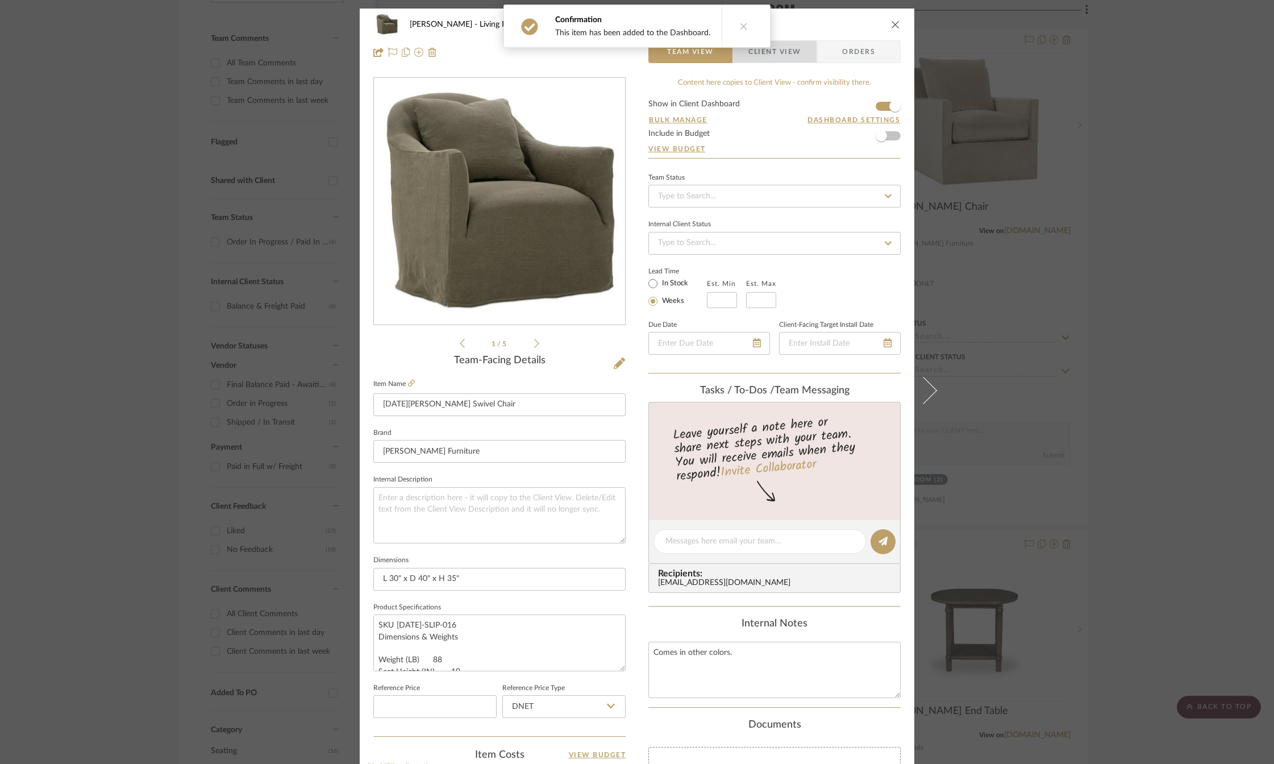
click at [784, 44] on span "Client View" at bounding box center [774, 51] width 52 height 23
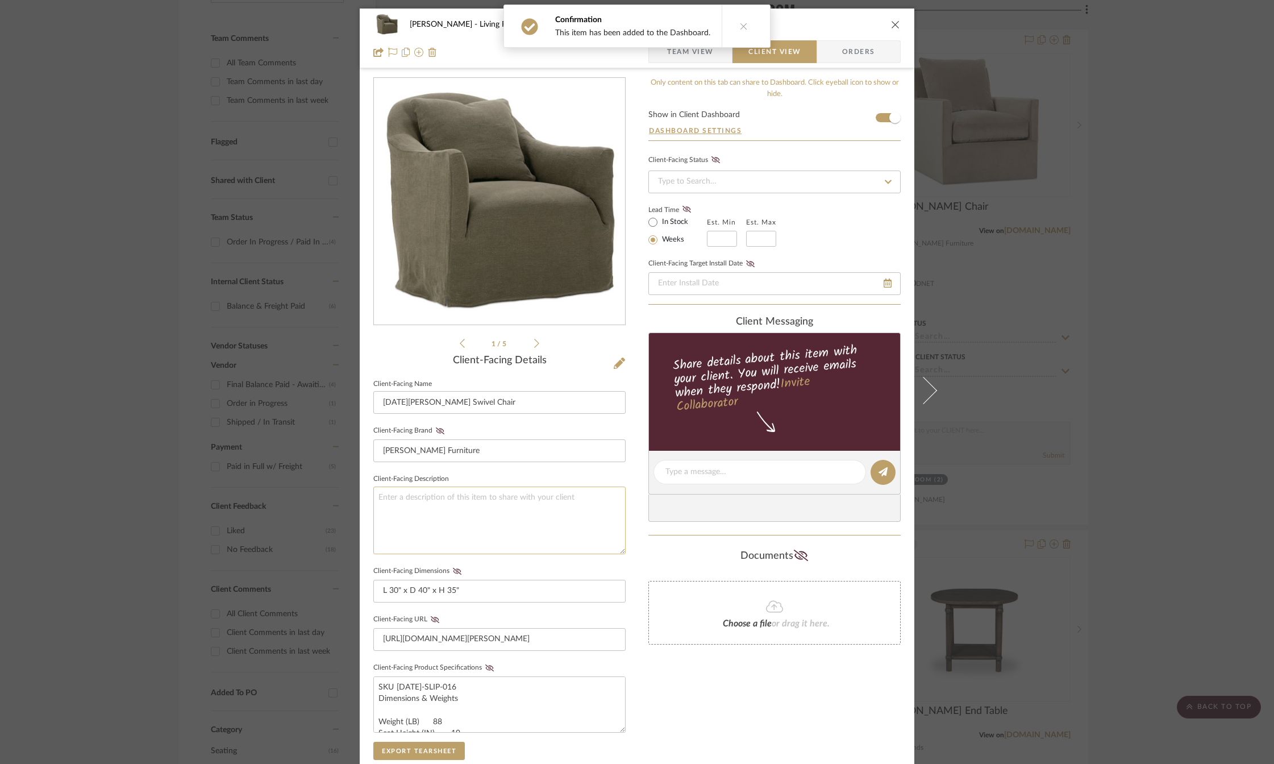
scroll to position [57, 0]
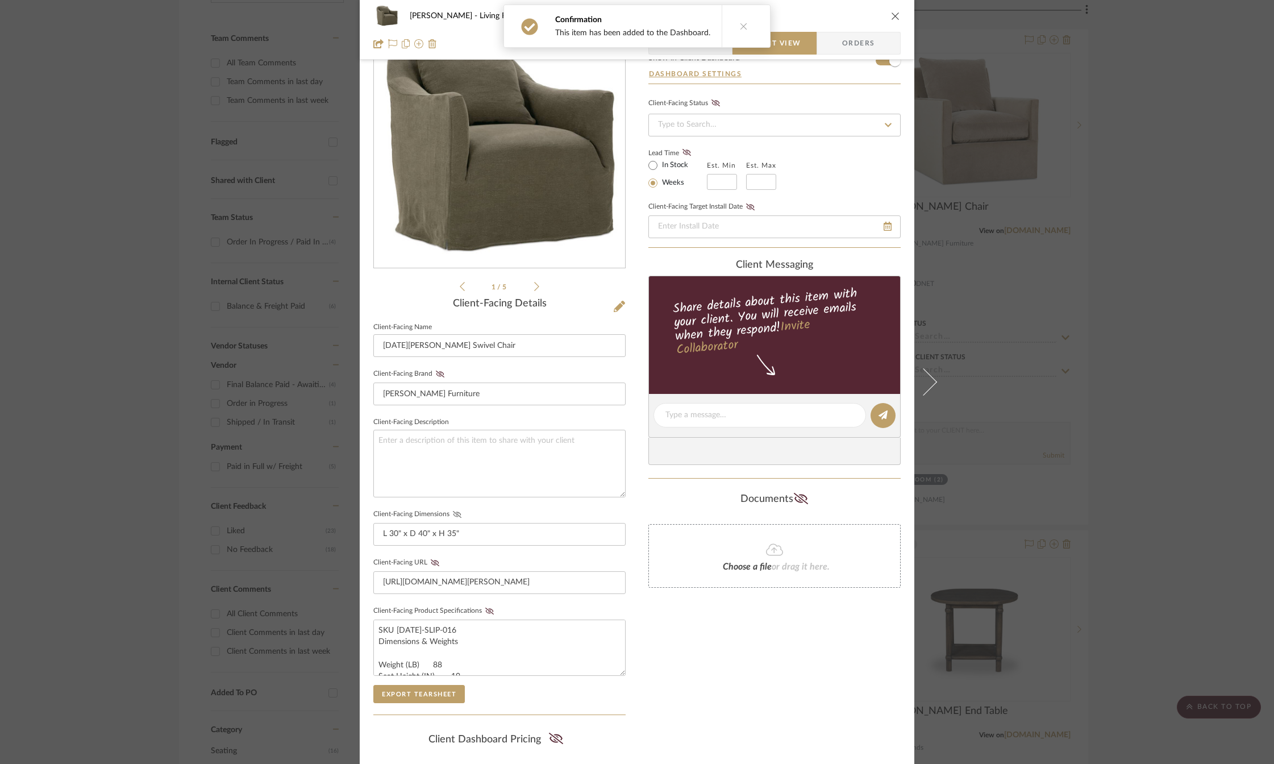
click at [454, 512] on icon at bounding box center [457, 514] width 9 height 7
click at [432, 561] on icon at bounding box center [435, 562] width 9 height 7
click at [488, 613] on icon at bounding box center [489, 610] width 9 height 7
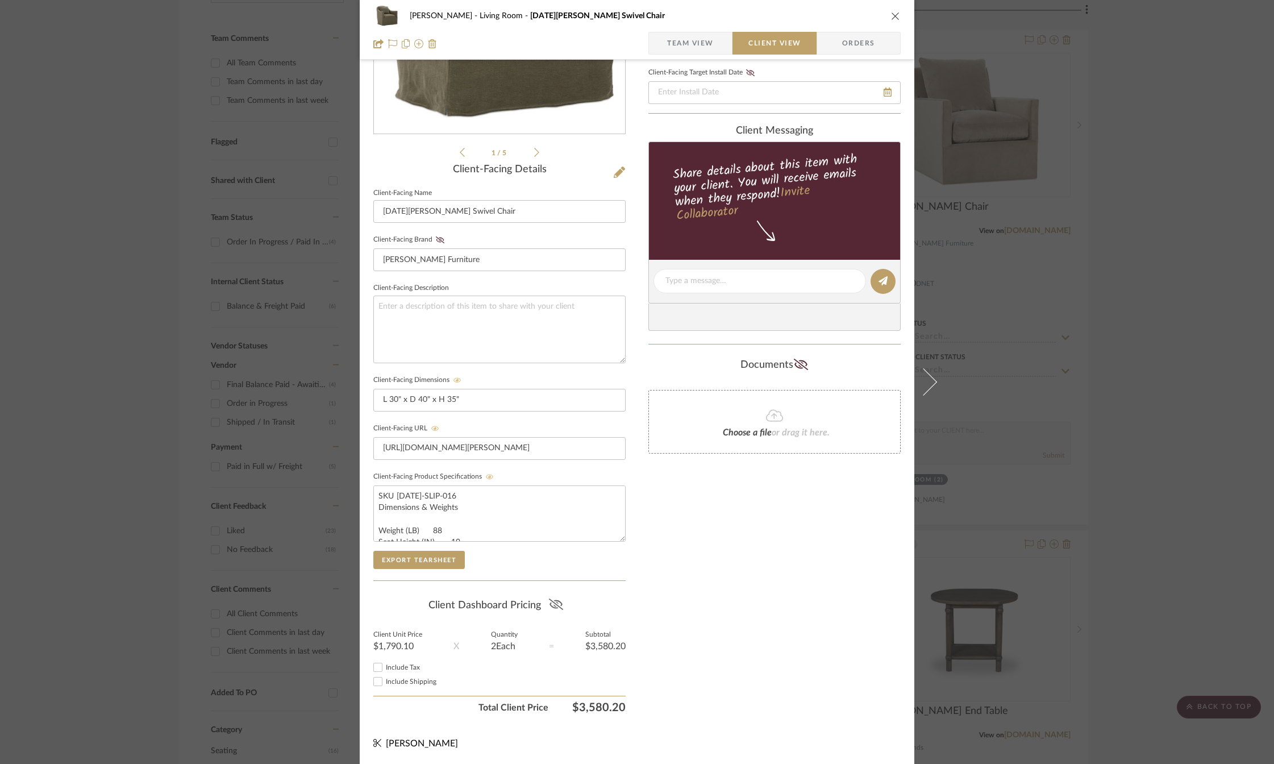
click at [550, 605] on icon at bounding box center [555, 603] width 14 height 11
click at [376, 666] on input "Include Tax" at bounding box center [378, 667] width 14 height 14
checkbox input "true"
click at [437, 237] on icon at bounding box center [440, 239] width 9 height 7
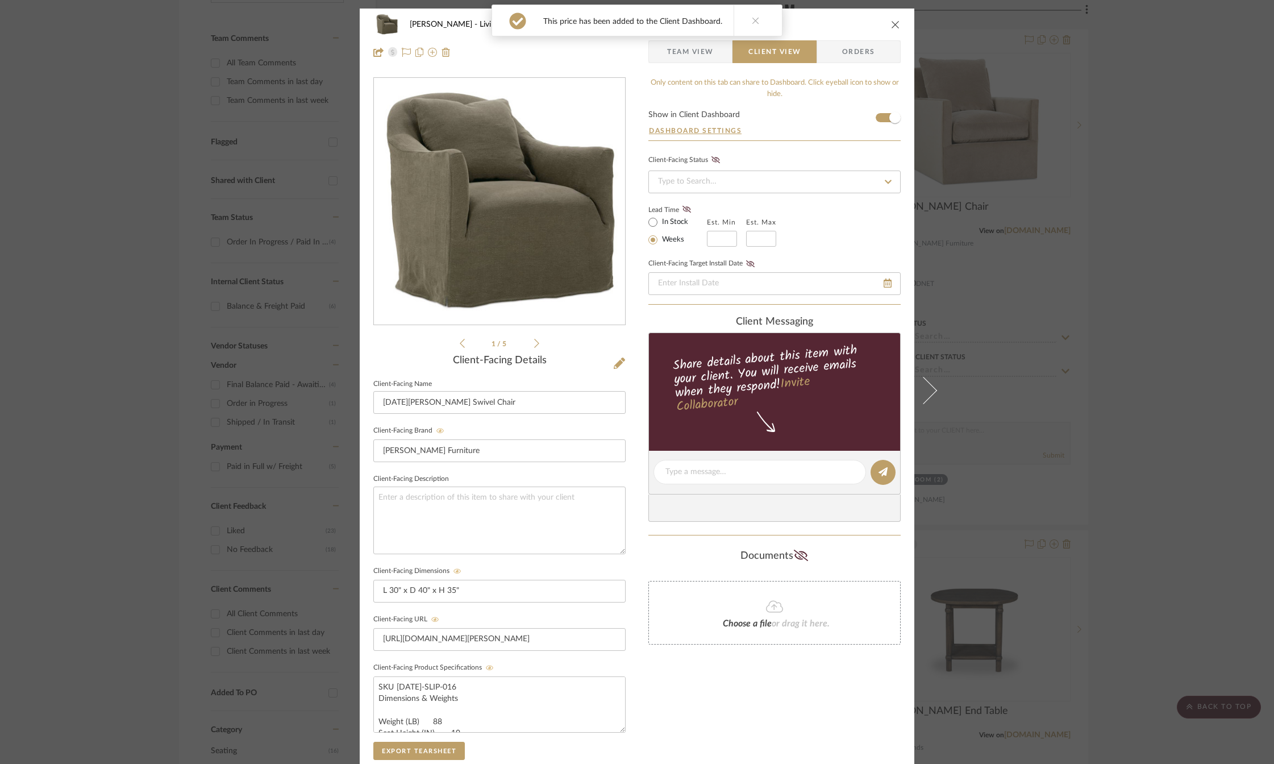
click at [891, 22] on icon "close" at bounding box center [895, 24] width 9 height 9
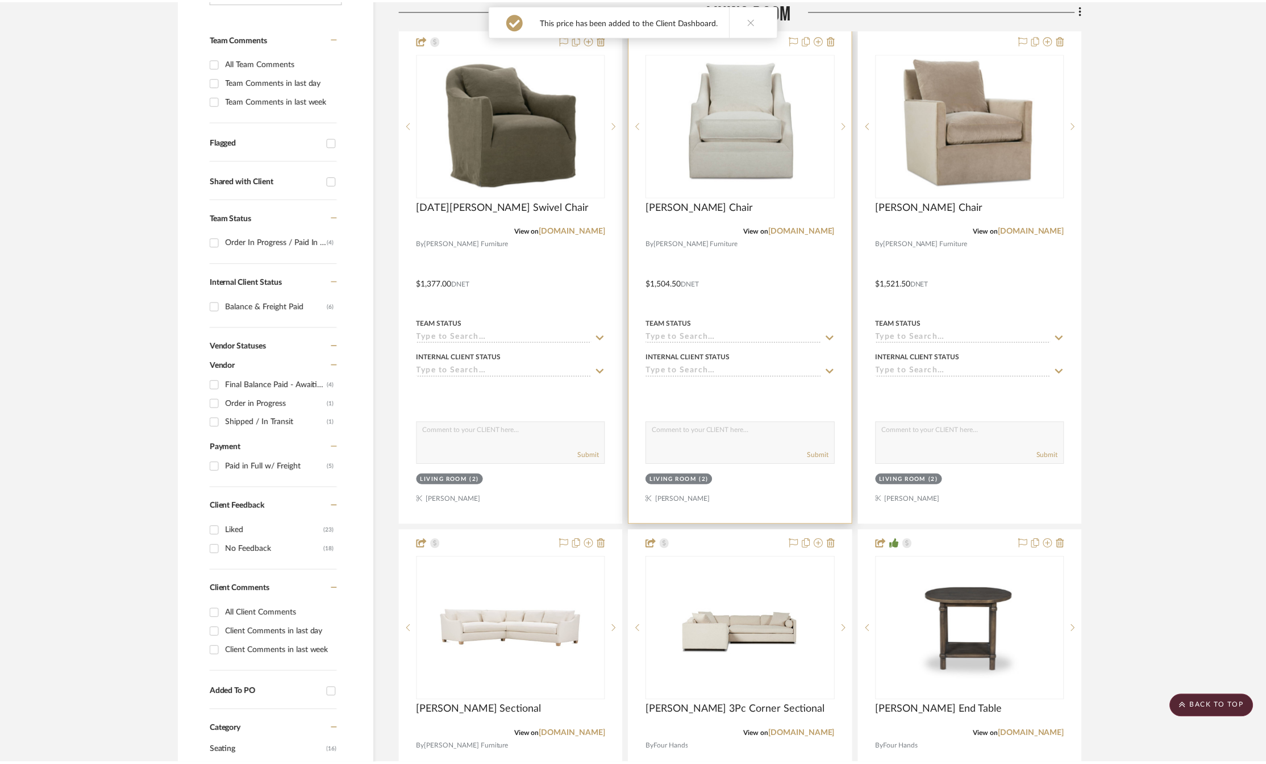
scroll to position [284, 0]
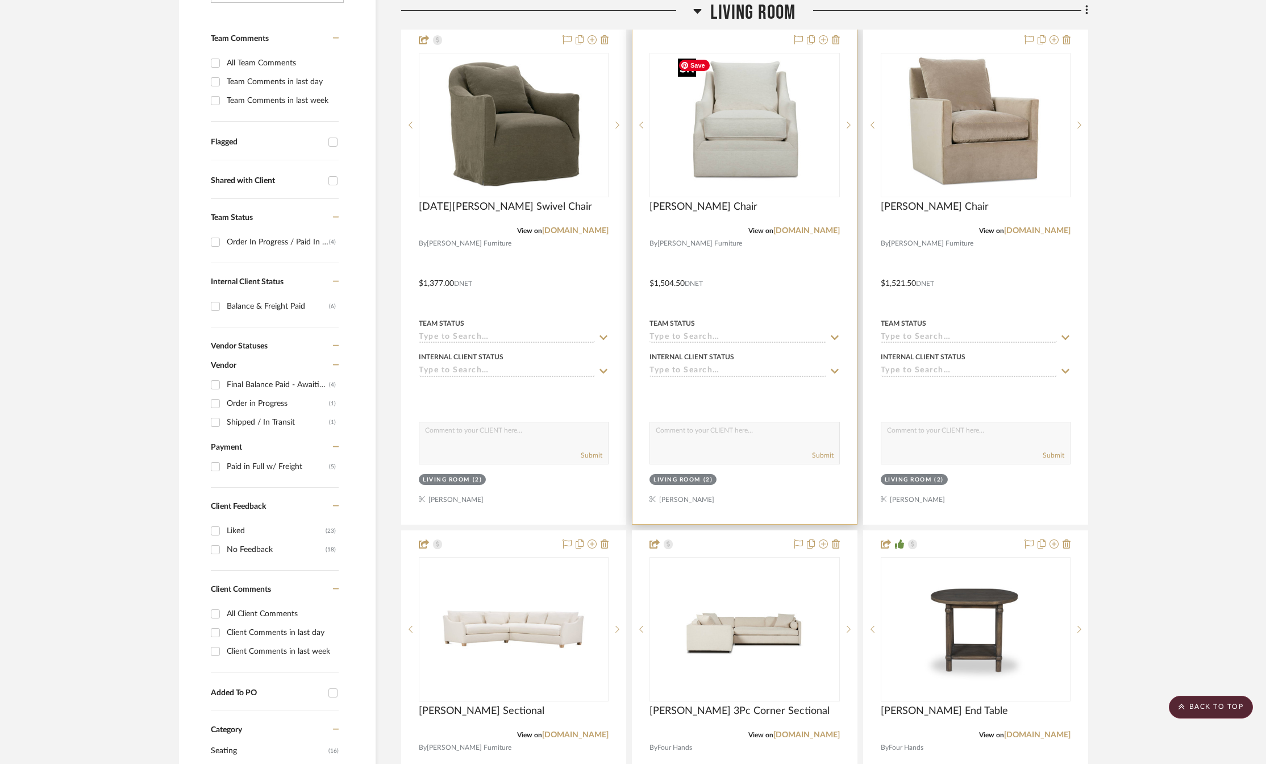
click at [737, 143] on img "0" at bounding box center [744, 125] width 142 height 142
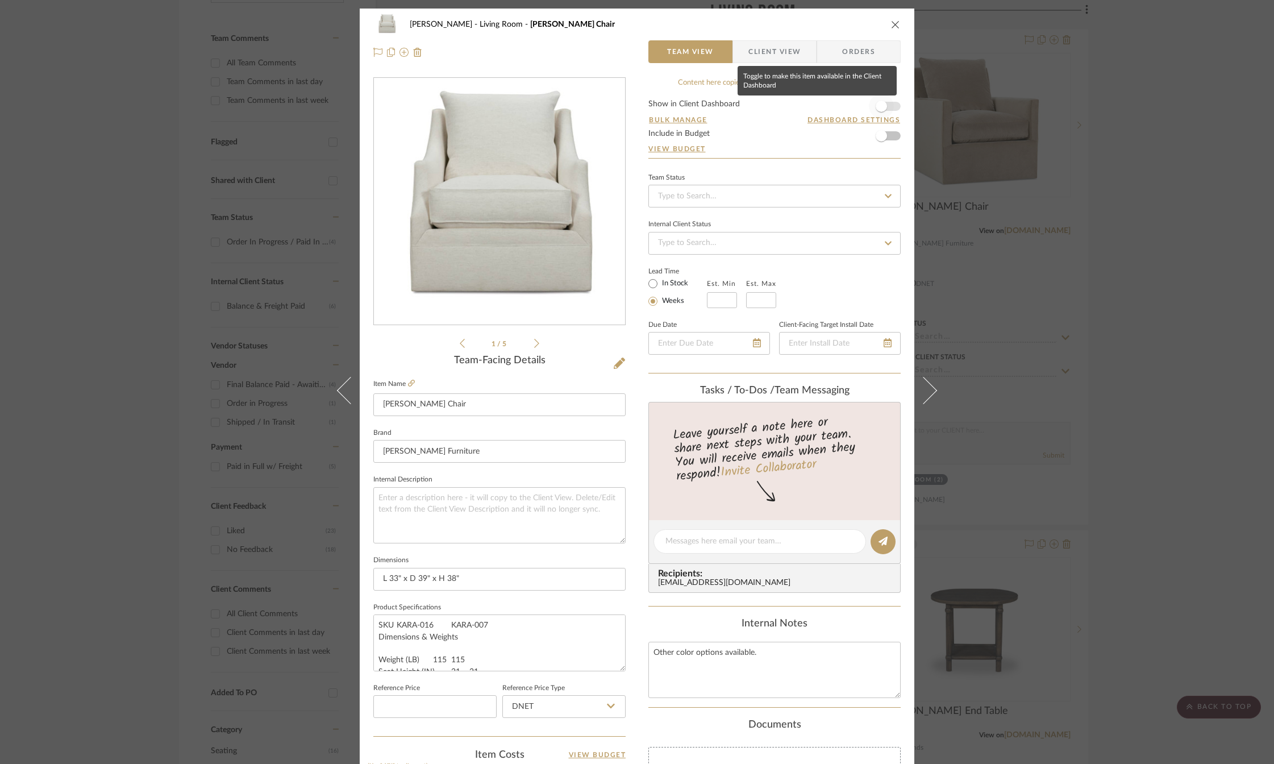
click at [878, 110] on span "button" at bounding box center [881, 106] width 11 height 11
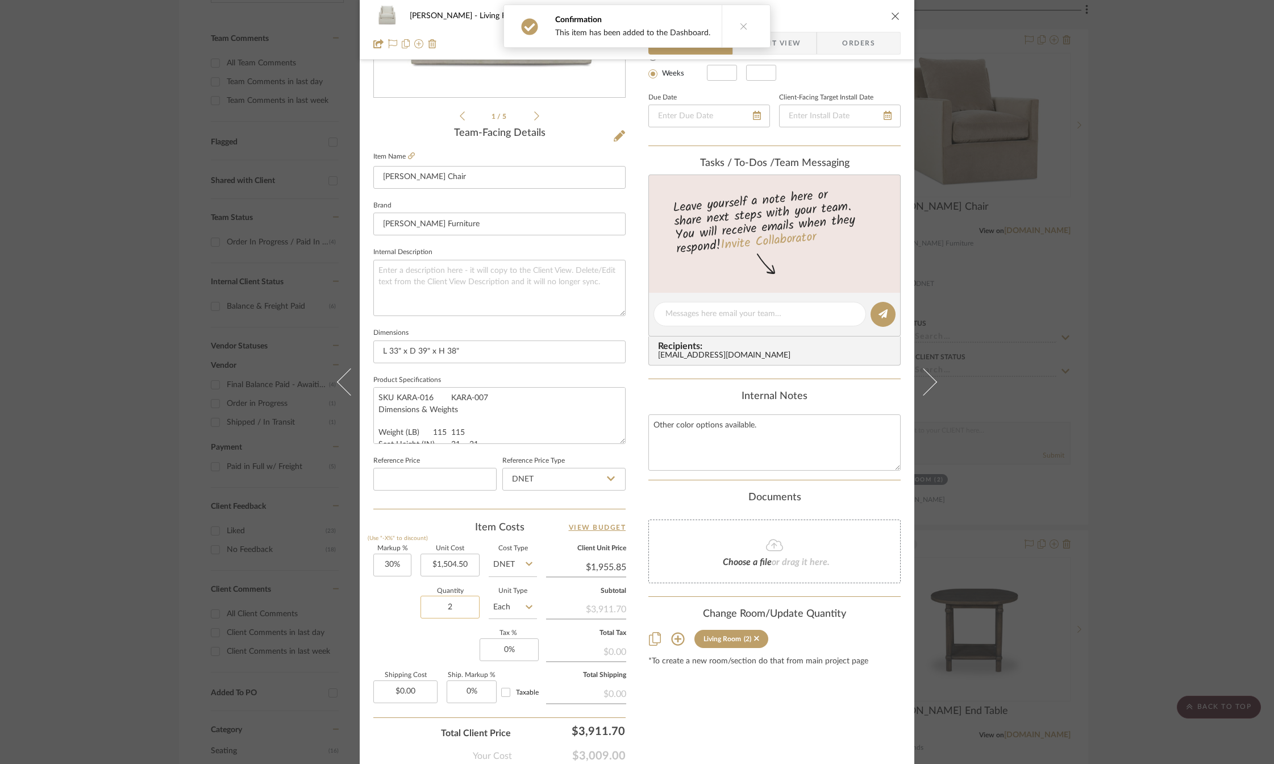
scroll to position [294, 0]
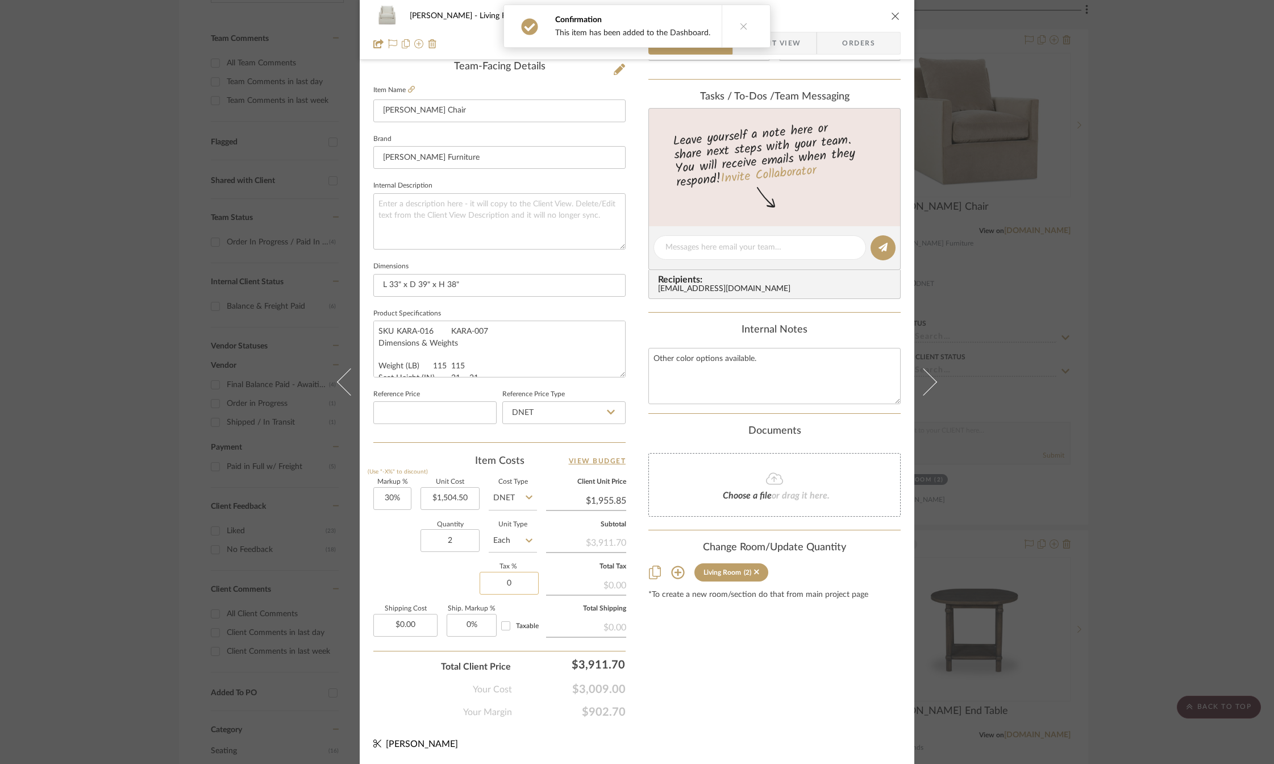
click at [502, 585] on input "0" at bounding box center [509, 583] width 59 height 23
type input "7%"
click at [636, 637] on div "[PERSON_NAME] Living Room [PERSON_NAME] Chair Team View Client View Orders 1 / …" at bounding box center [637, 239] width 555 height 1049
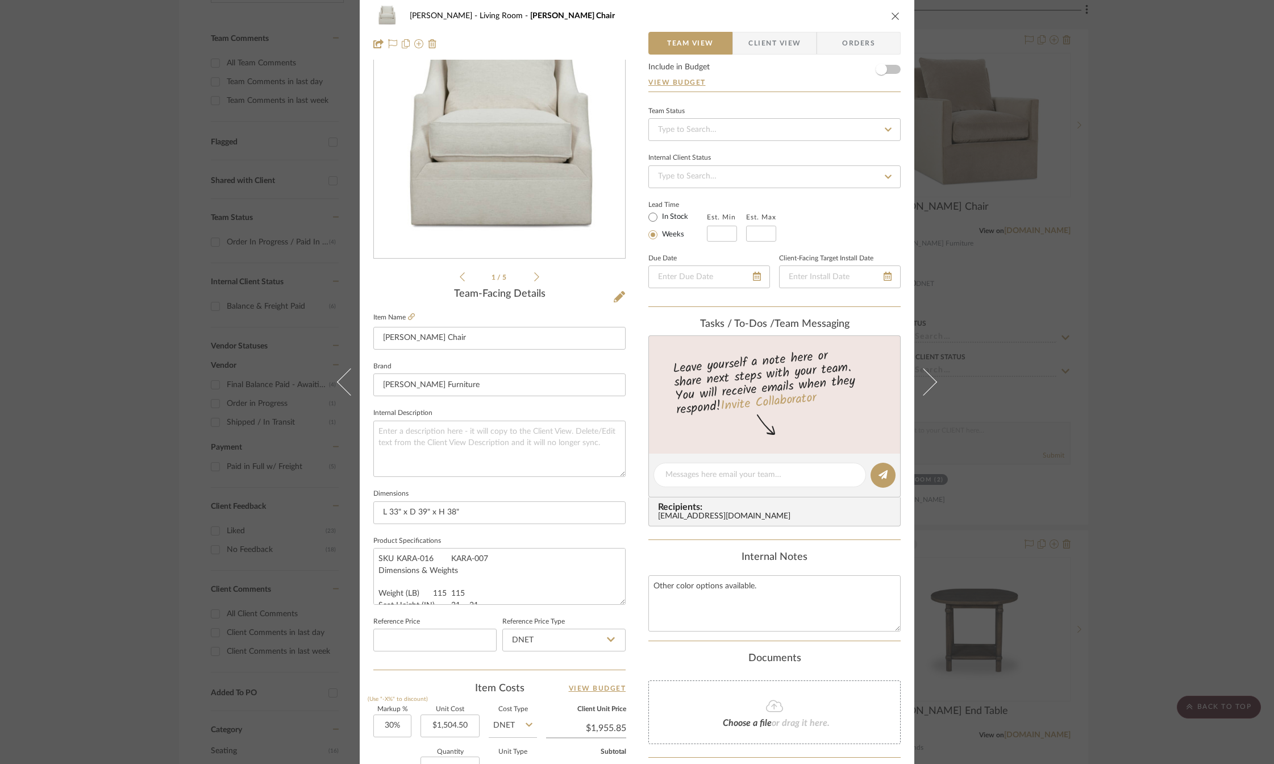
scroll to position [0, 0]
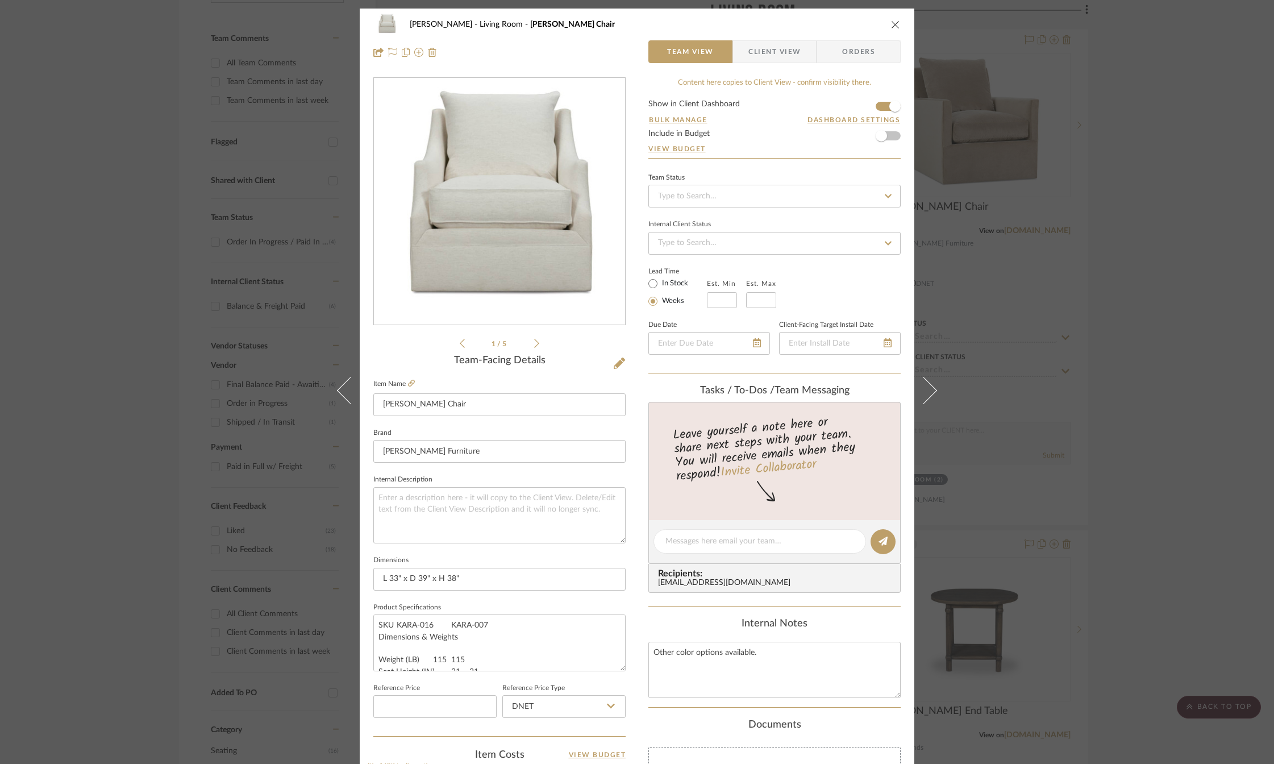
click at [781, 48] on span "Client View" at bounding box center [774, 51] width 52 height 23
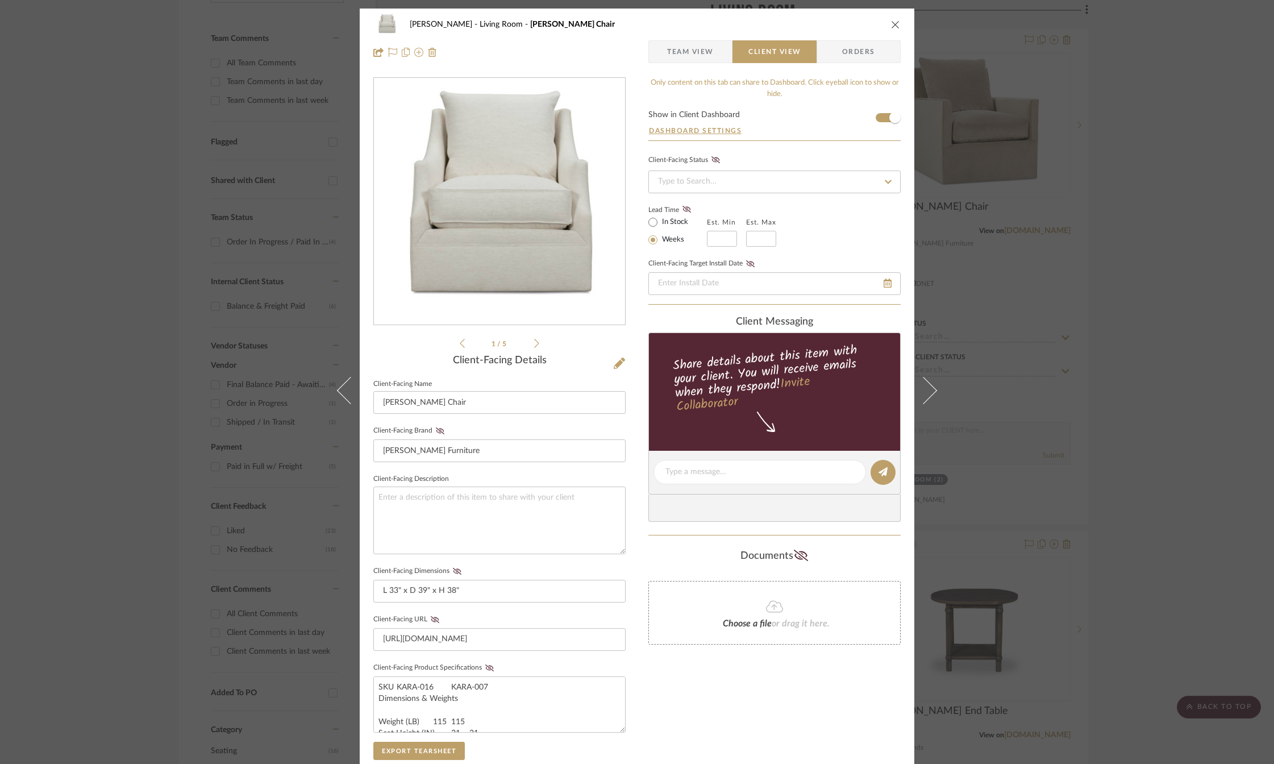
scroll to position [57, 0]
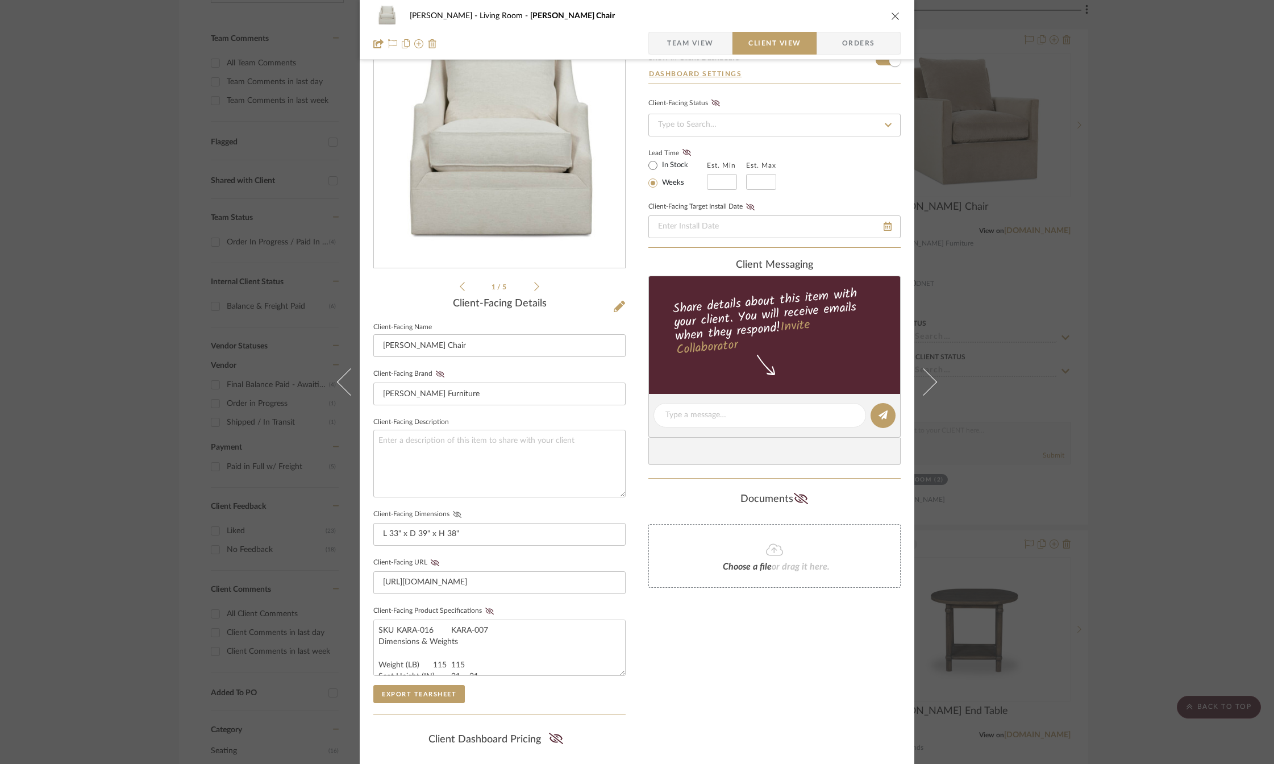
click at [453, 512] on icon at bounding box center [457, 514] width 9 height 7
click at [436, 376] on icon at bounding box center [440, 373] width 9 height 7
click at [432, 564] on icon at bounding box center [435, 562] width 9 height 7
click at [487, 610] on icon at bounding box center [489, 610] width 9 height 7
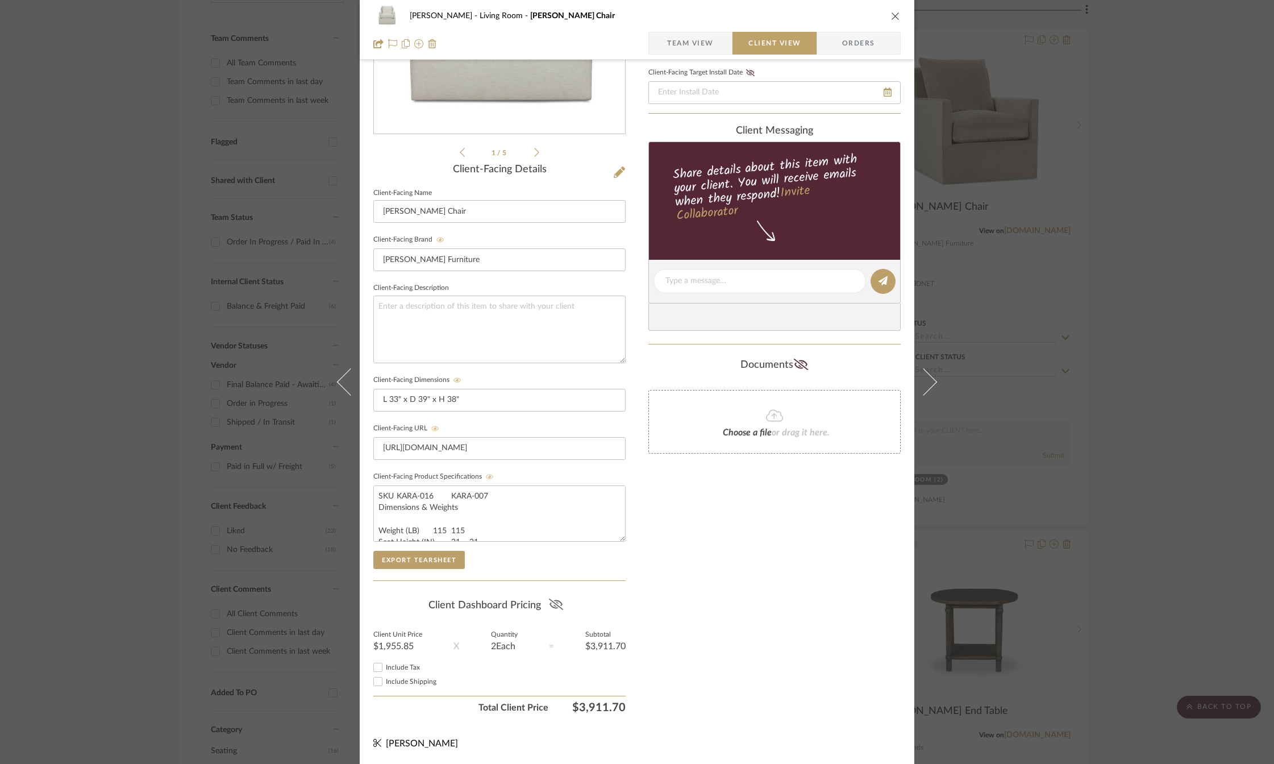
click at [549, 609] on icon at bounding box center [556, 603] width 14 height 11
click at [371, 664] on input "Include Tax" at bounding box center [378, 667] width 14 height 14
checkbox input "true"
click at [709, 631] on div "Only content on this tab can share to Dashboard. Click eyeball icon to show or …" at bounding box center [774, 302] width 252 height 832
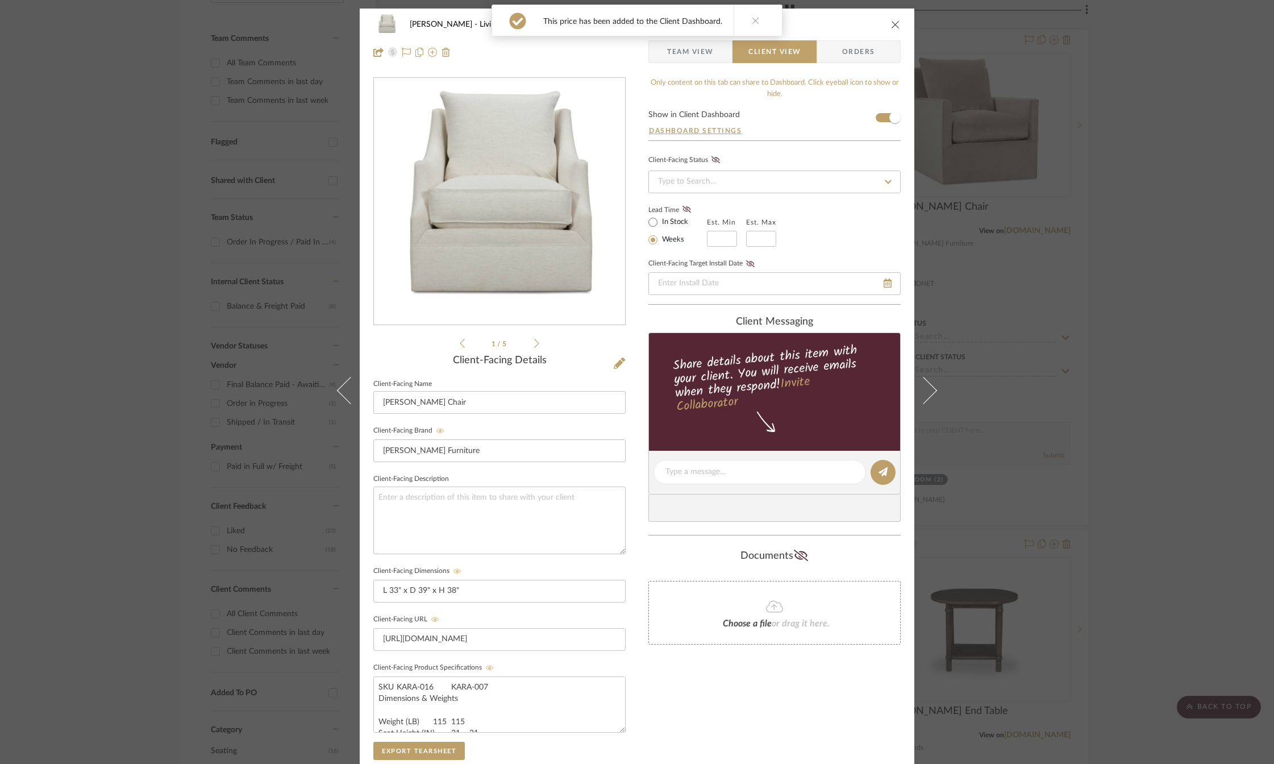
click at [891, 24] on icon "close" at bounding box center [895, 24] width 9 height 9
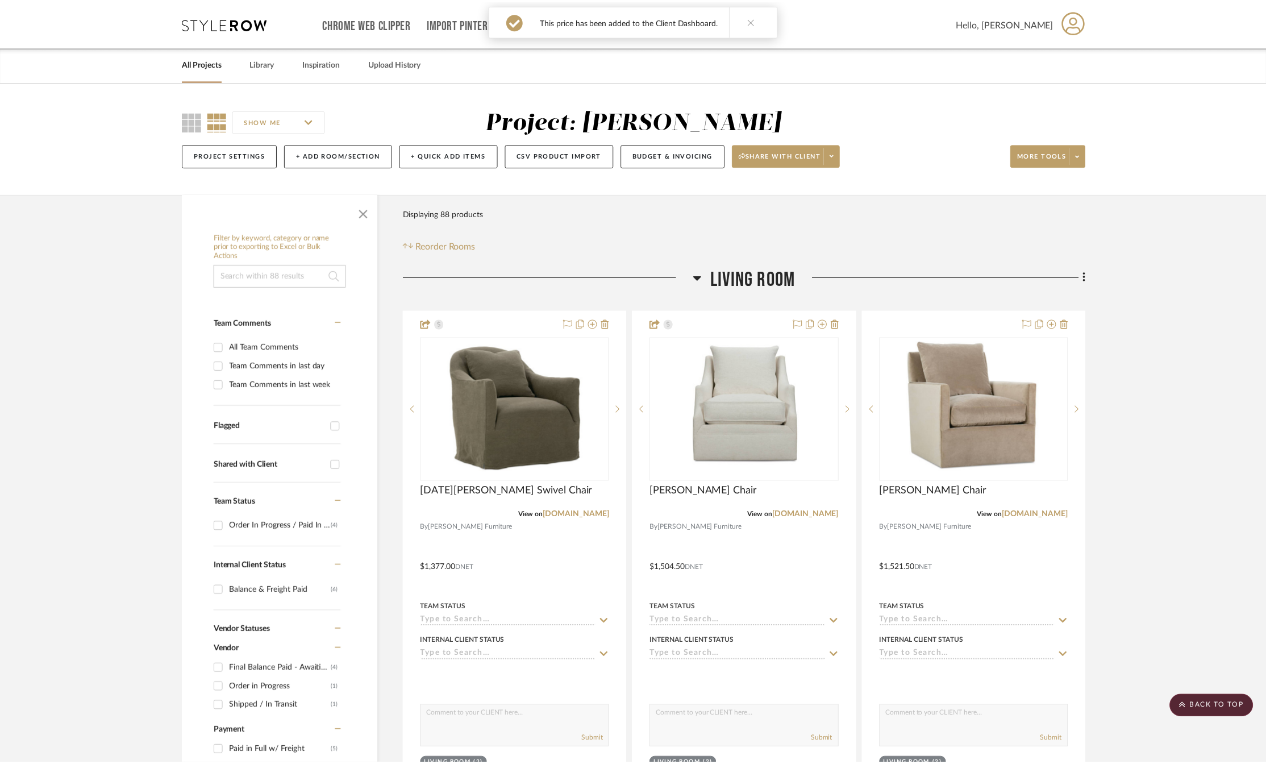
scroll to position [284, 0]
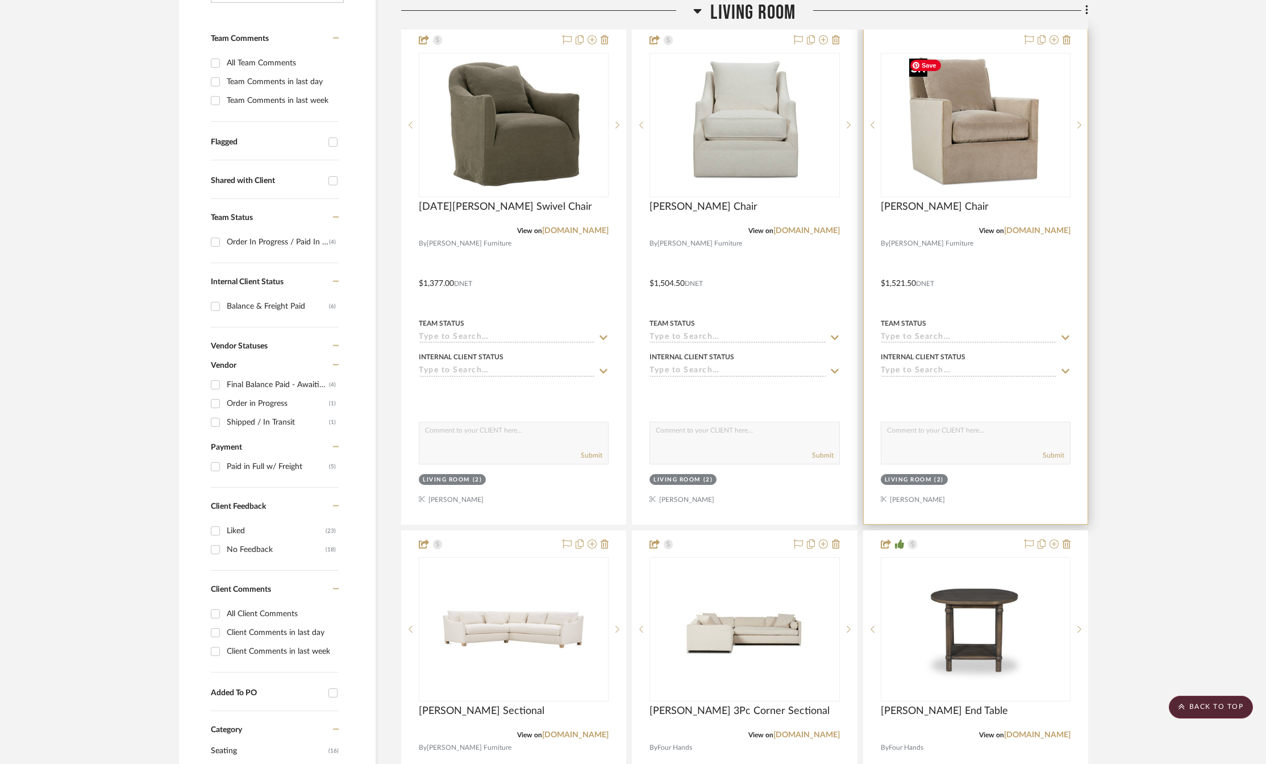
click at [964, 135] on img "0" at bounding box center [976, 125] width 142 height 142
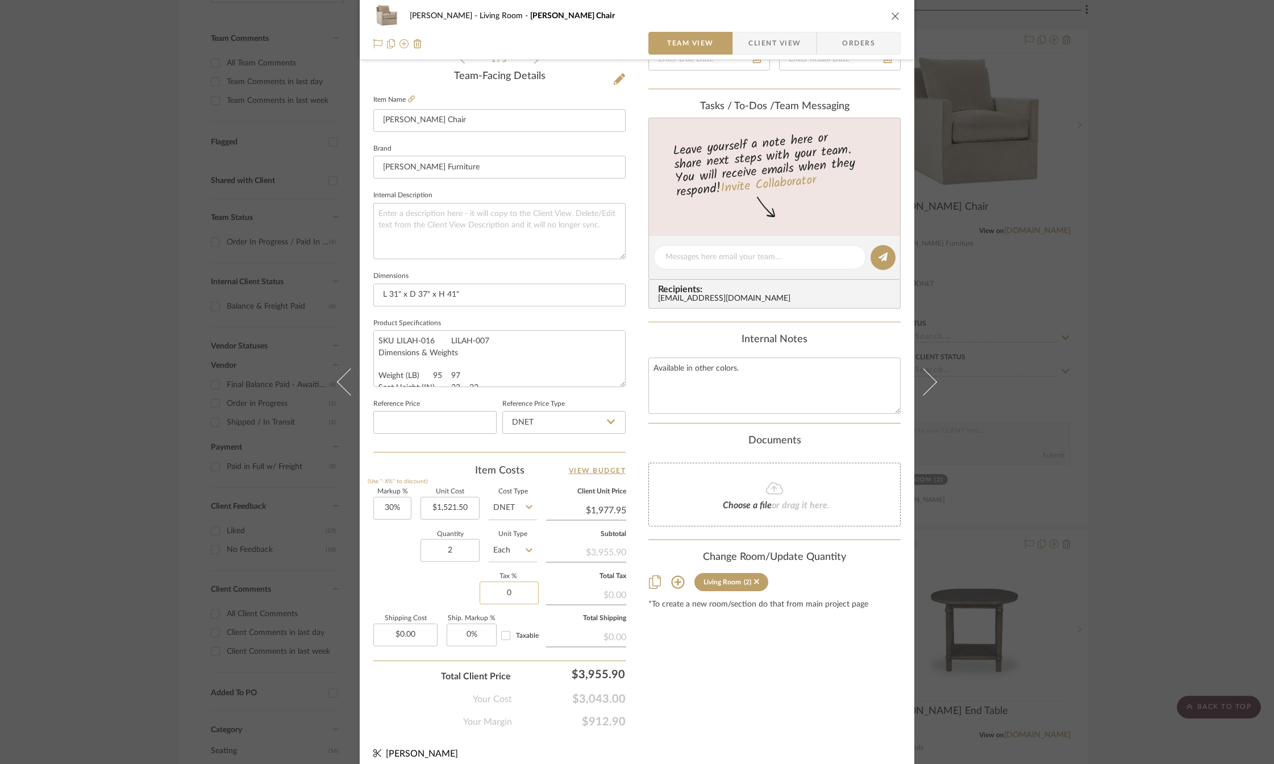
click at [512, 594] on input "0" at bounding box center [509, 592] width 59 height 23
type input "7%"
click at [665, 656] on div "Content here copies to Client View - confirm visibility there. Show in Client D…" at bounding box center [774, 260] width 252 height 935
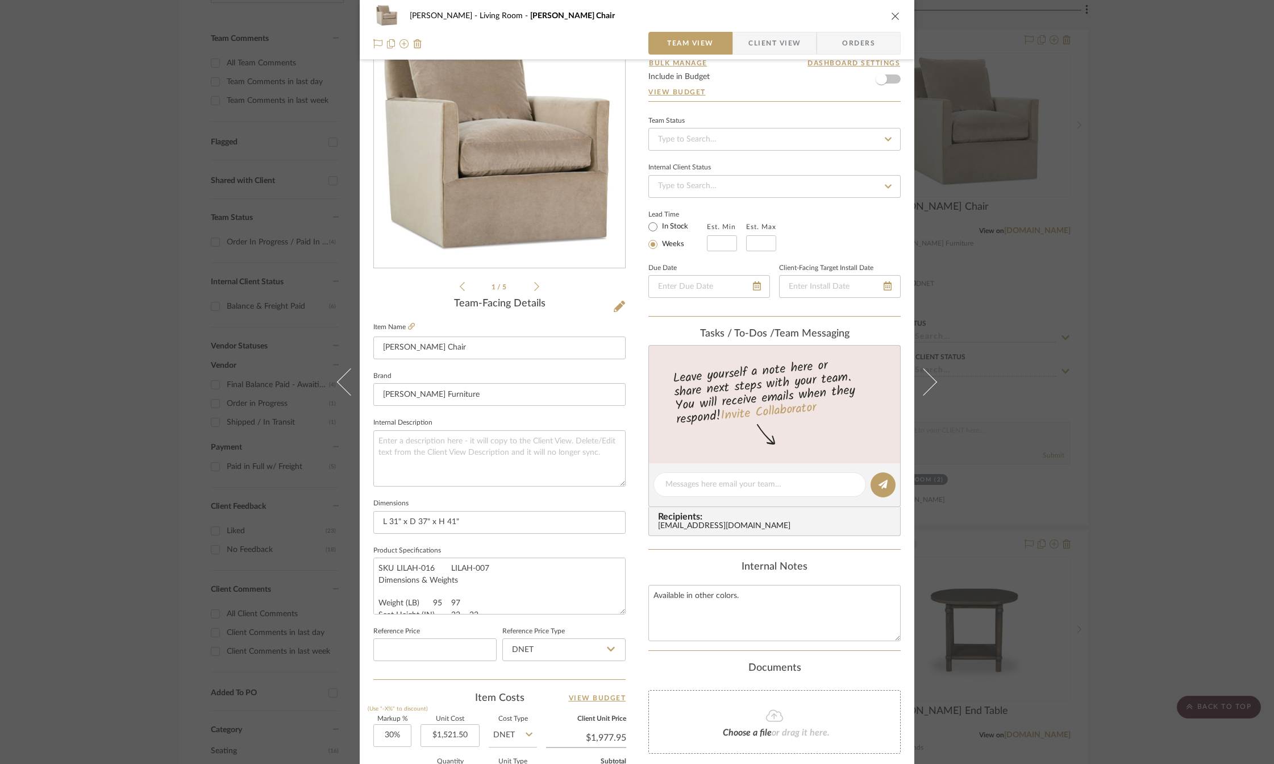
scroll to position [0, 0]
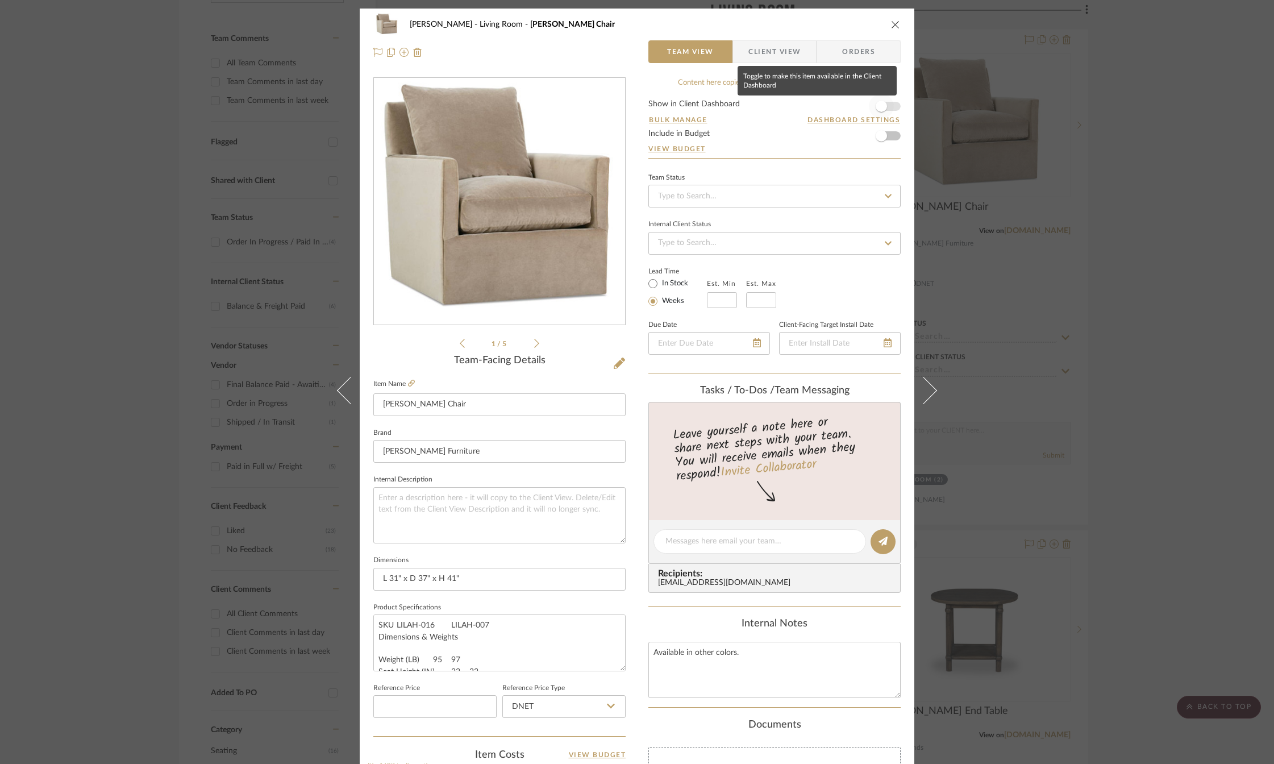
click at [876, 102] on span "button" at bounding box center [881, 106] width 11 height 11
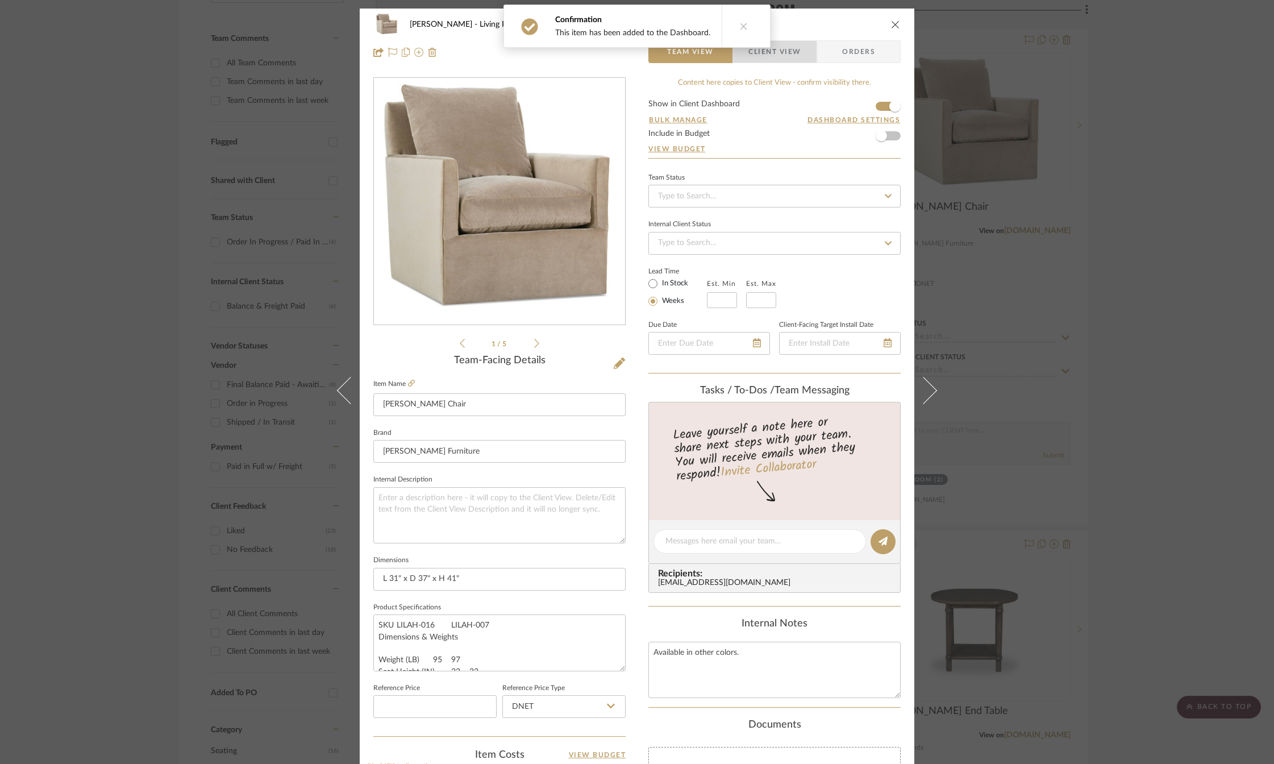
click at [782, 52] on span "Client View" at bounding box center [774, 51] width 52 height 23
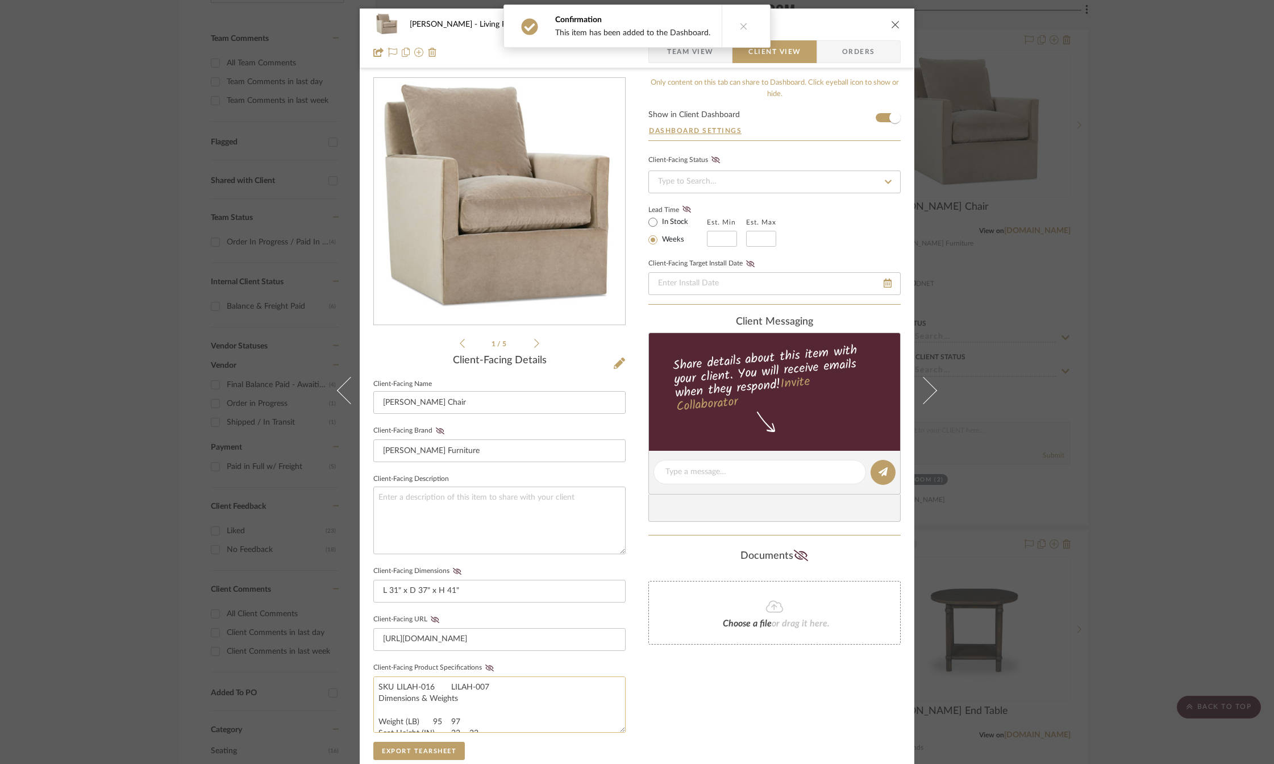
scroll to position [170, 0]
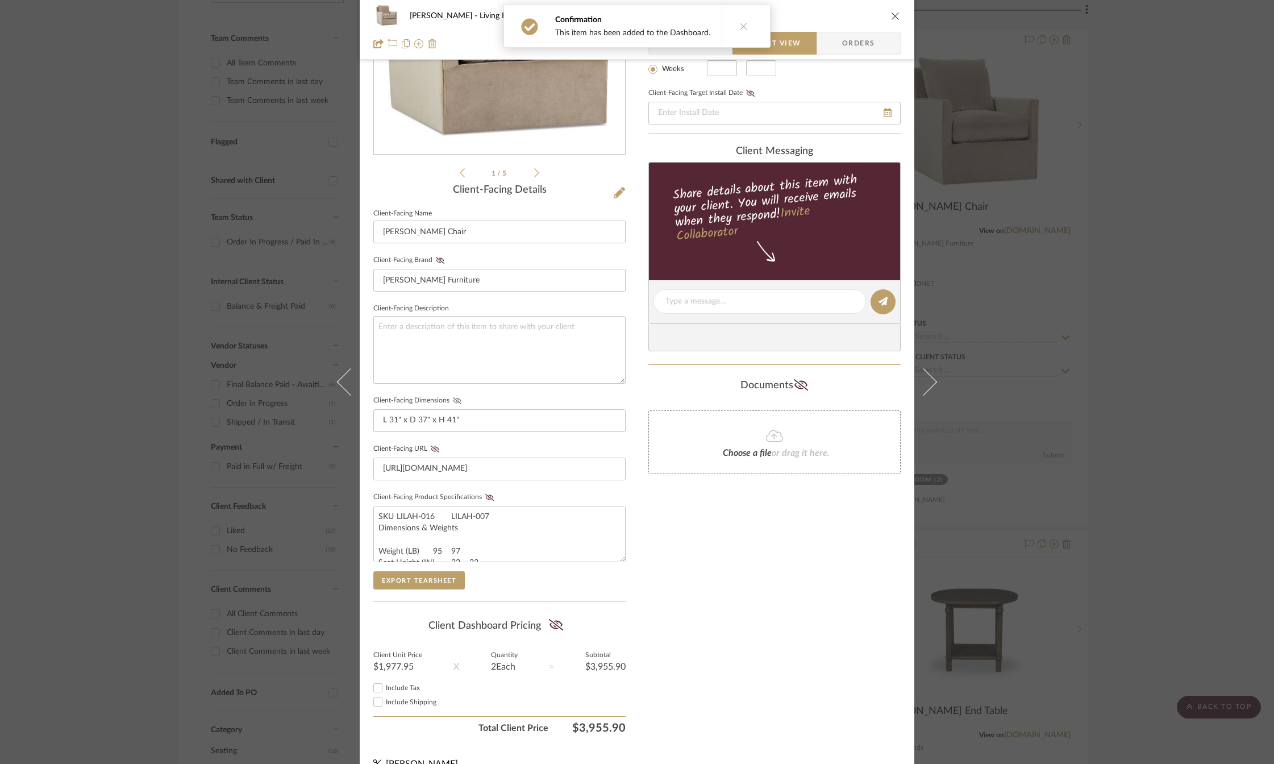
click at [455, 402] on icon at bounding box center [457, 400] width 9 height 7
click at [432, 447] on icon at bounding box center [435, 448] width 9 height 7
click at [485, 497] on icon at bounding box center [489, 497] width 9 height 7
click at [553, 622] on icon at bounding box center [555, 624] width 14 height 11
click at [373, 684] on input "Include Tax" at bounding box center [378, 688] width 14 height 14
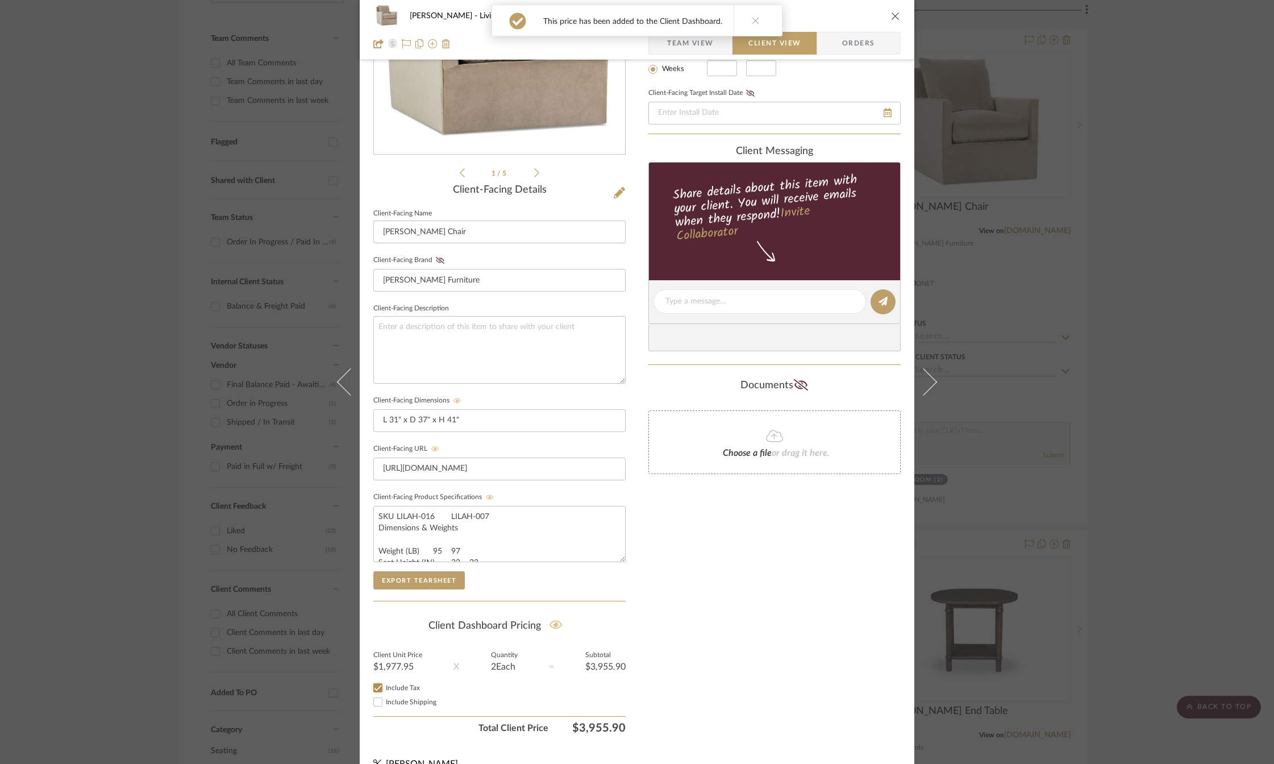
checkbox input "true"
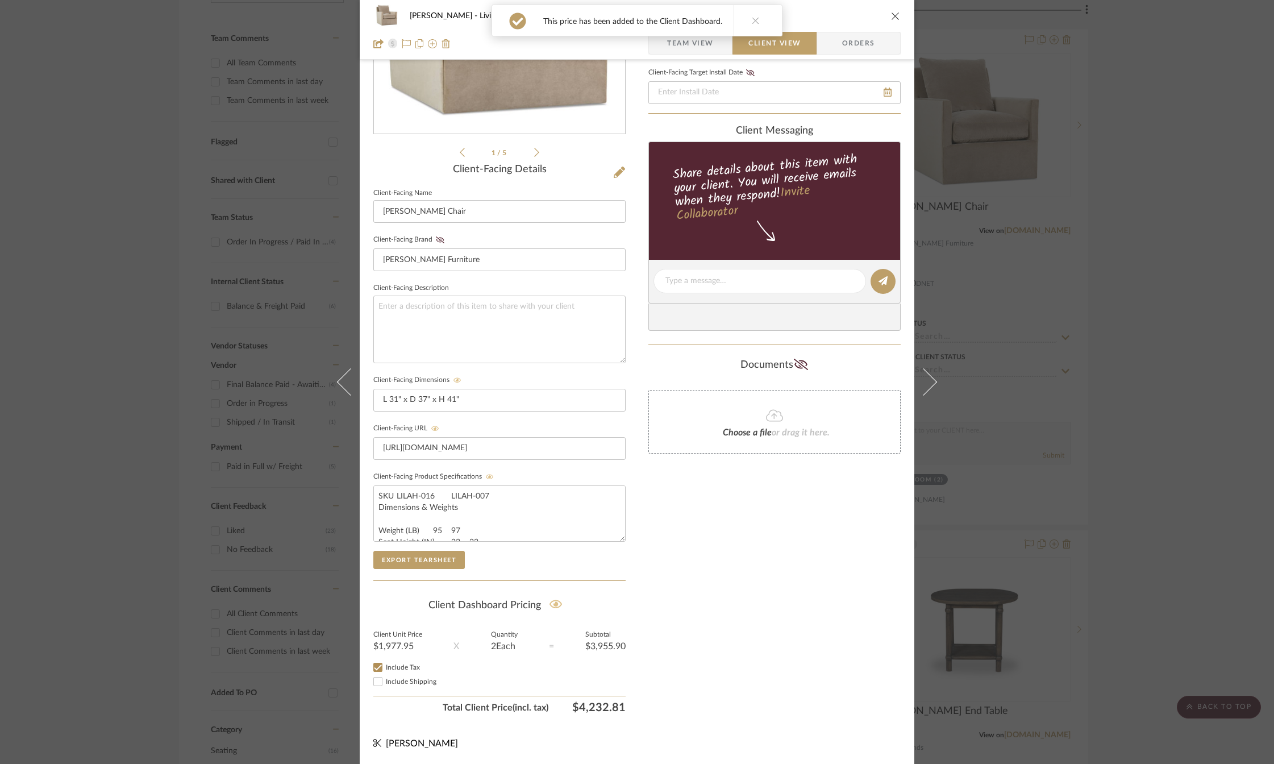
scroll to position [0, 0]
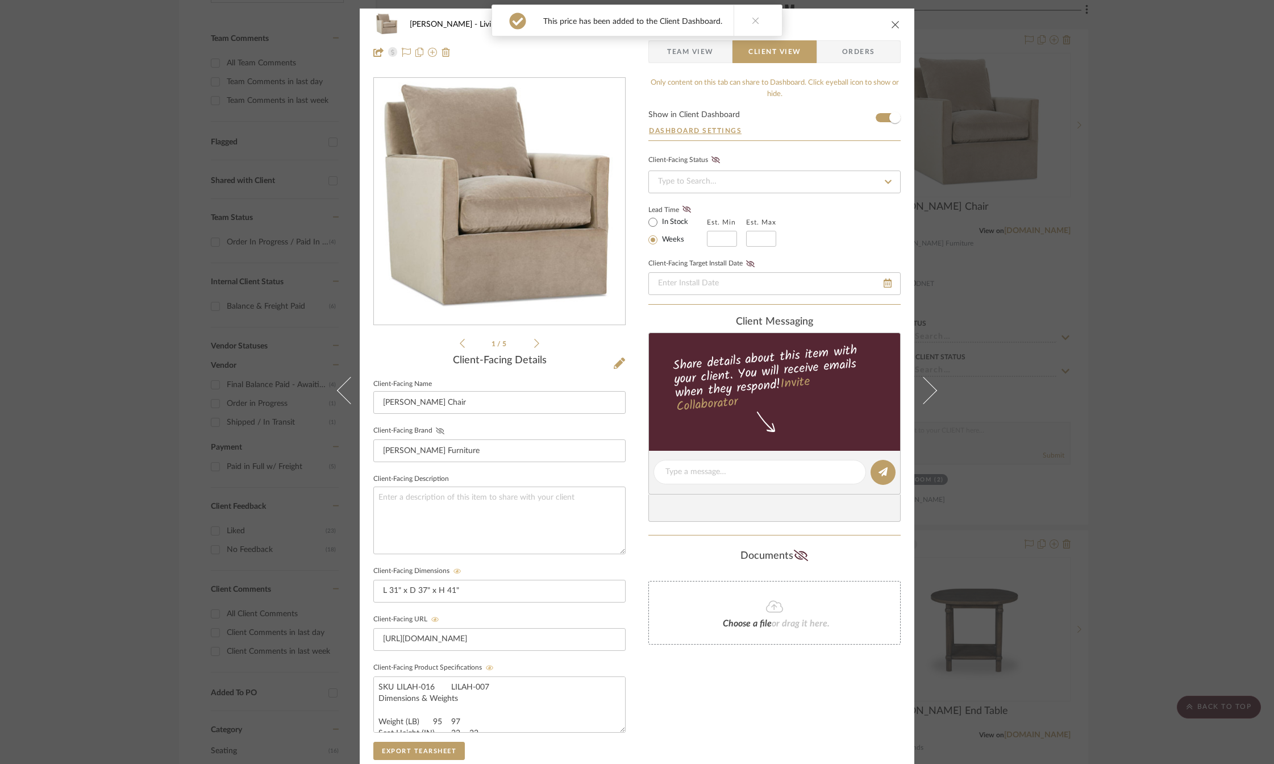
click at [436, 430] on icon at bounding box center [440, 430] width 9 height 7
click at [534, 341] on icon at bounding box center [536, 343] width 5 height 10
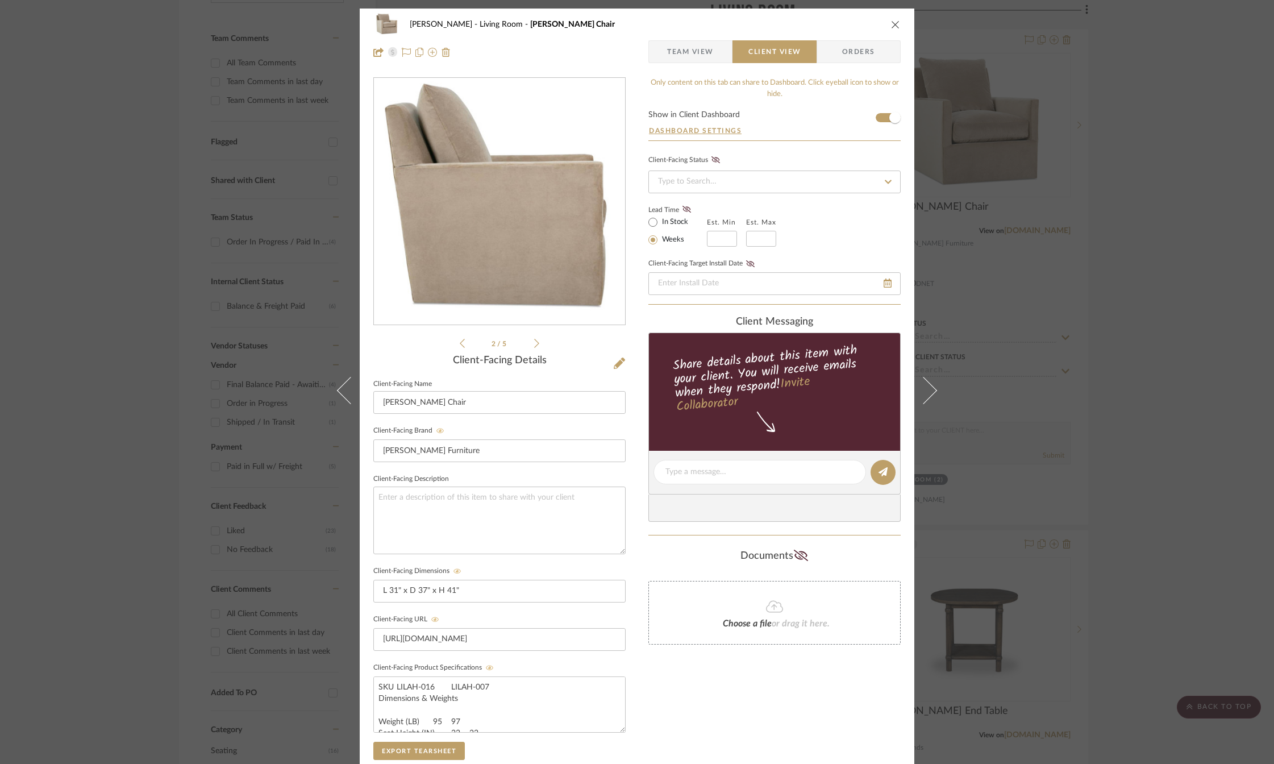
click at [534, 341] on icon at bounding box center [536, 343] width 5 height 10
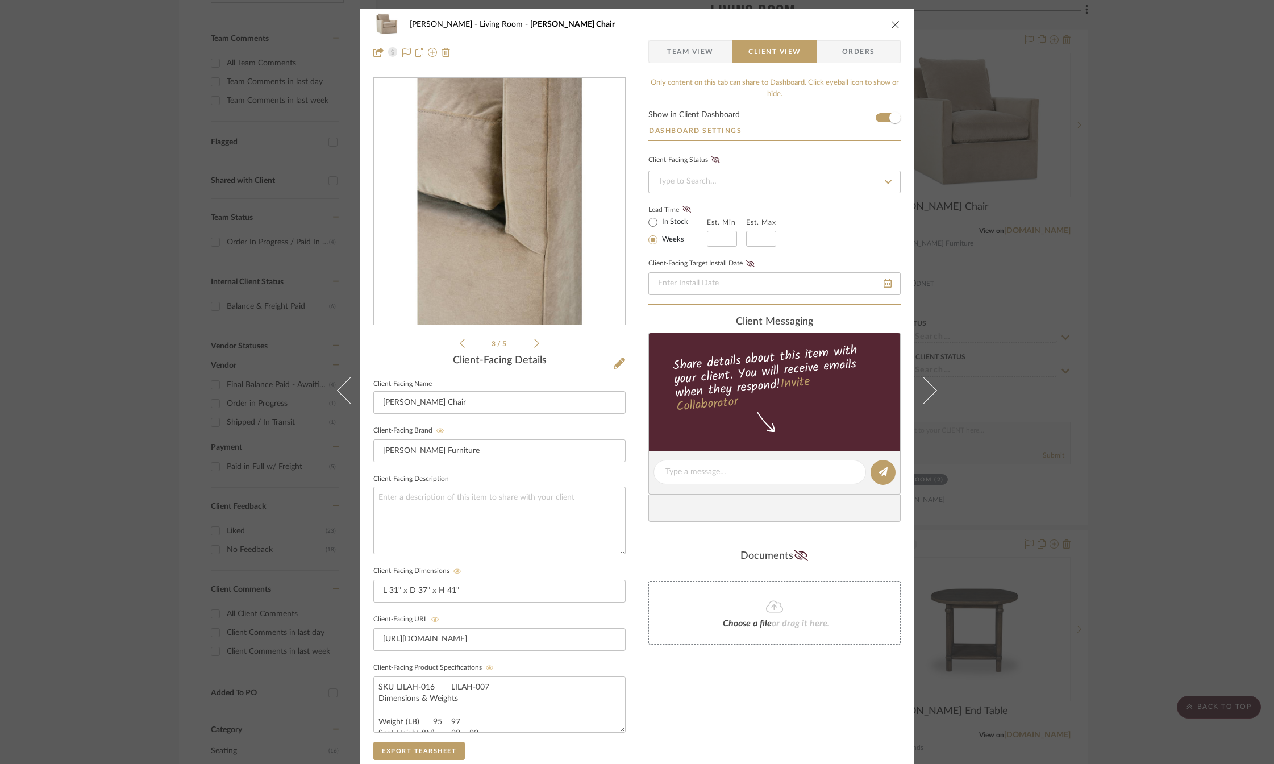
click at [534, 341] on icon at bounding box center [536, 343] width 5 height 10
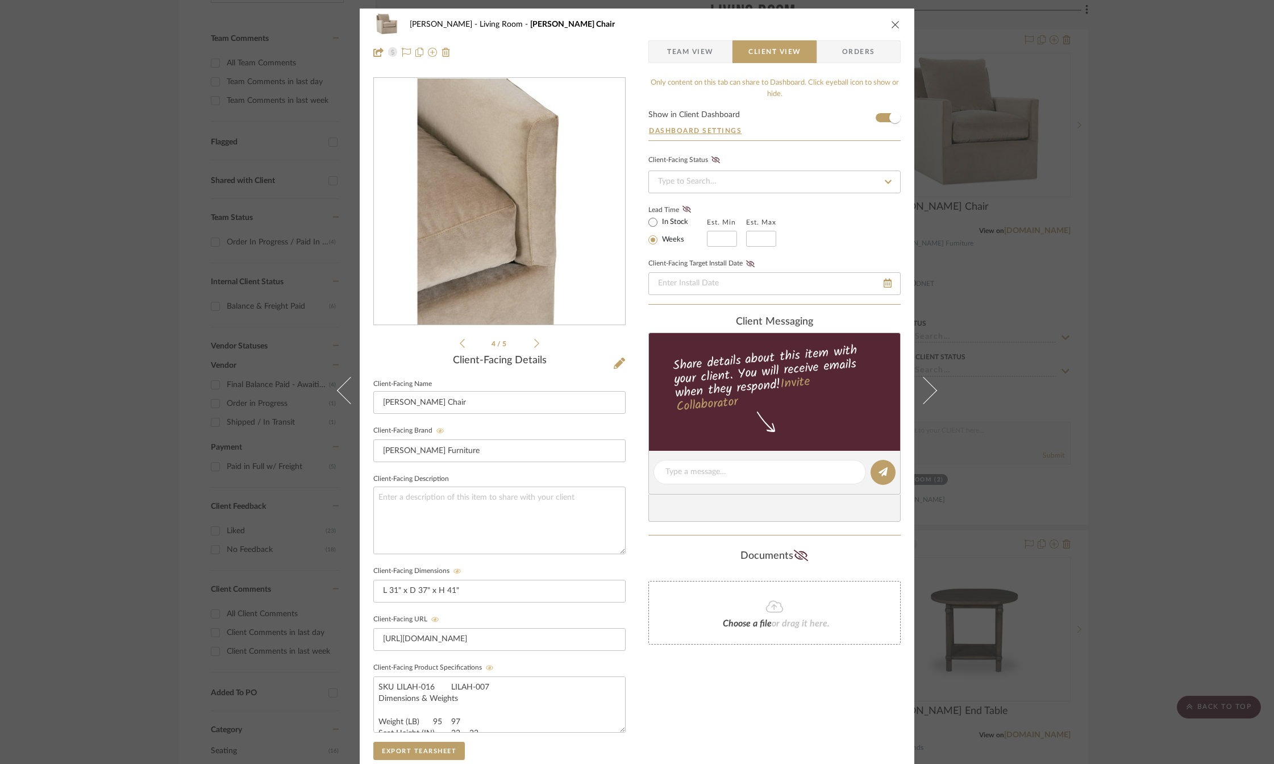
click at [534, 341] on icon at bounding box center [536, 343] width 5 height 10
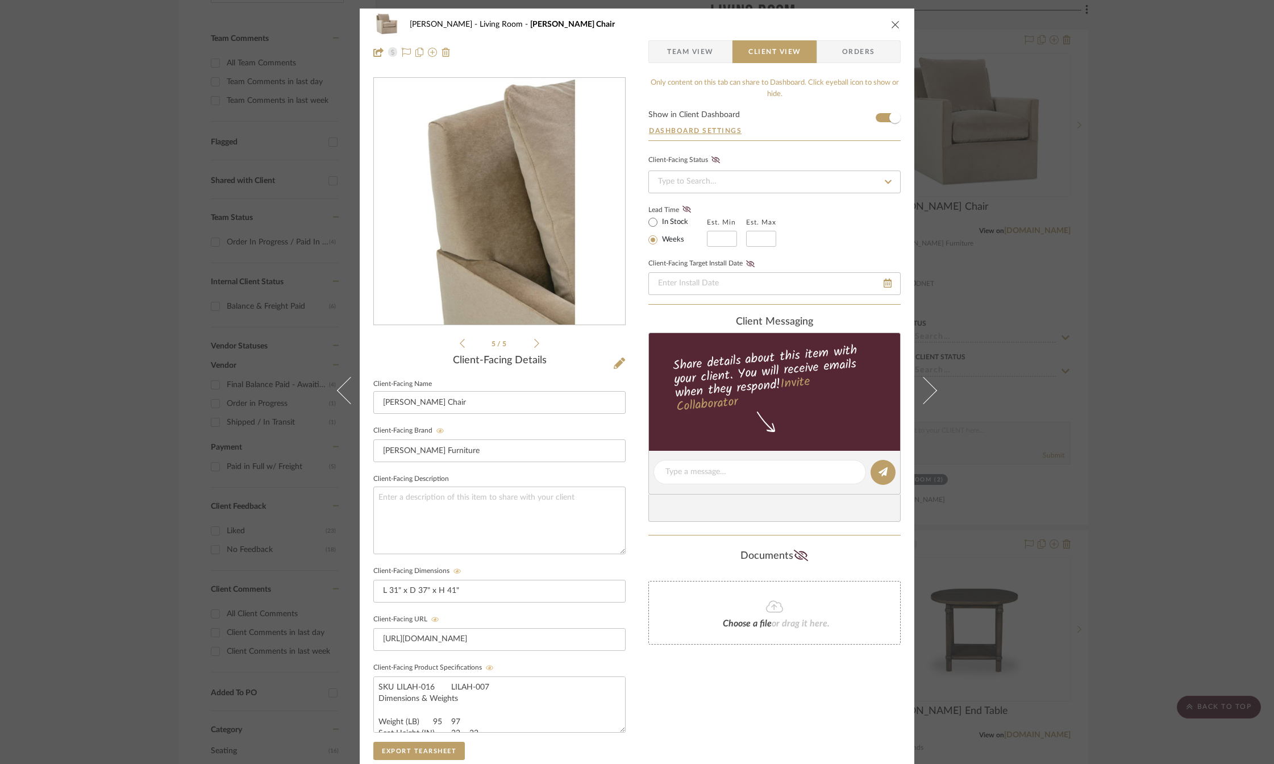
scroll to position [191, 0]
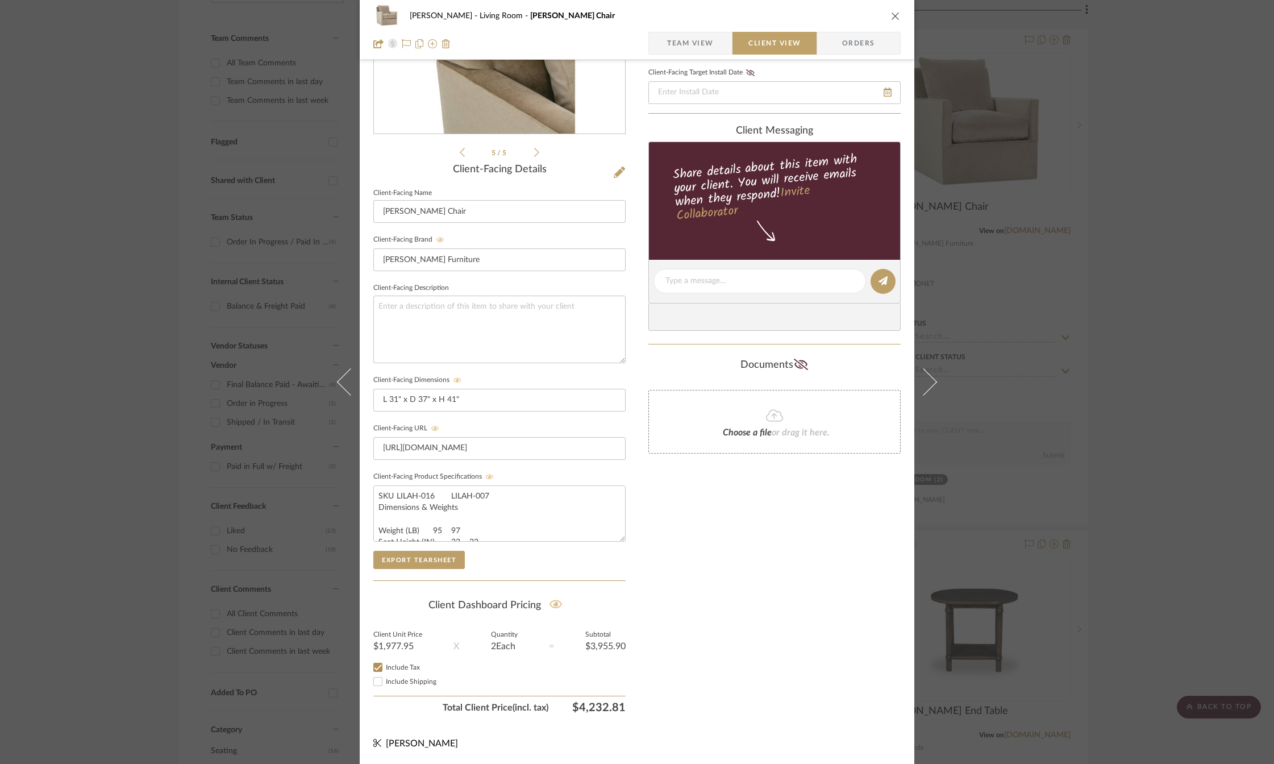
click at [893, 14] on icon "close" at bounding box center [895, 15] width 9 height 9
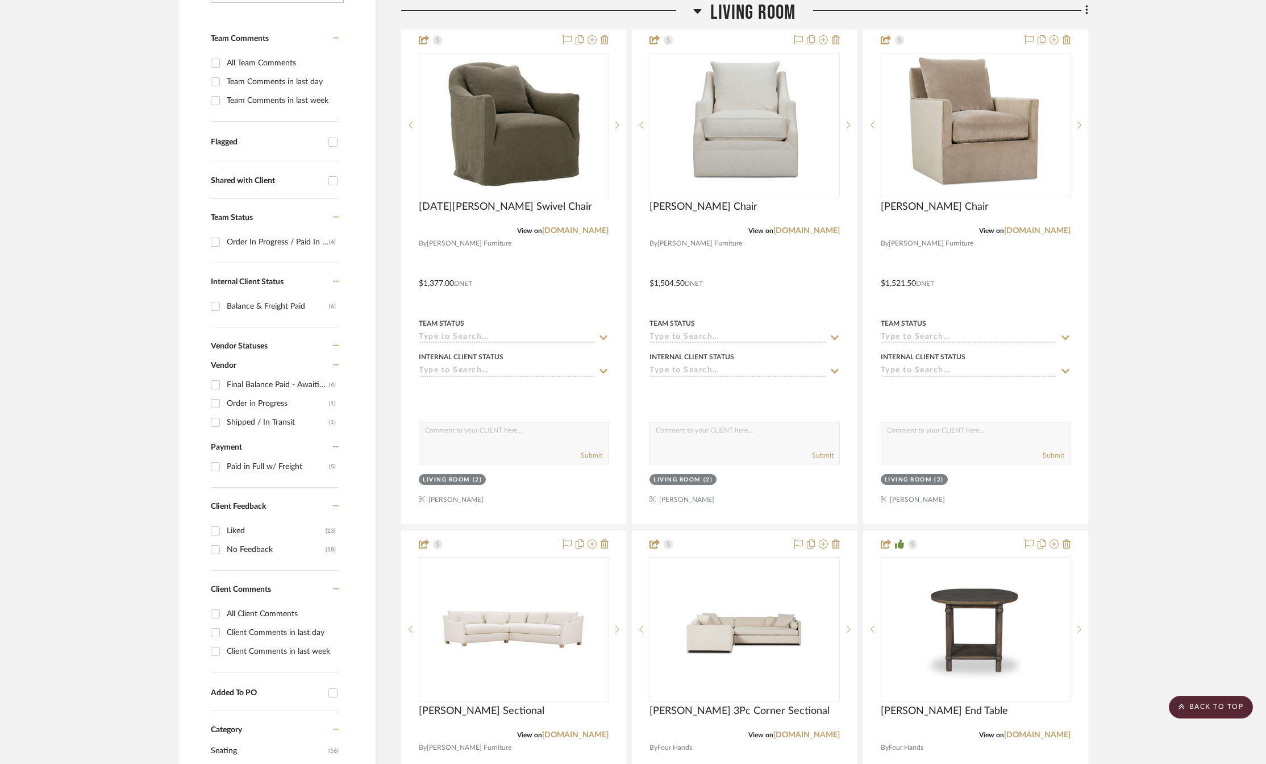
scroll to position [511, 0]
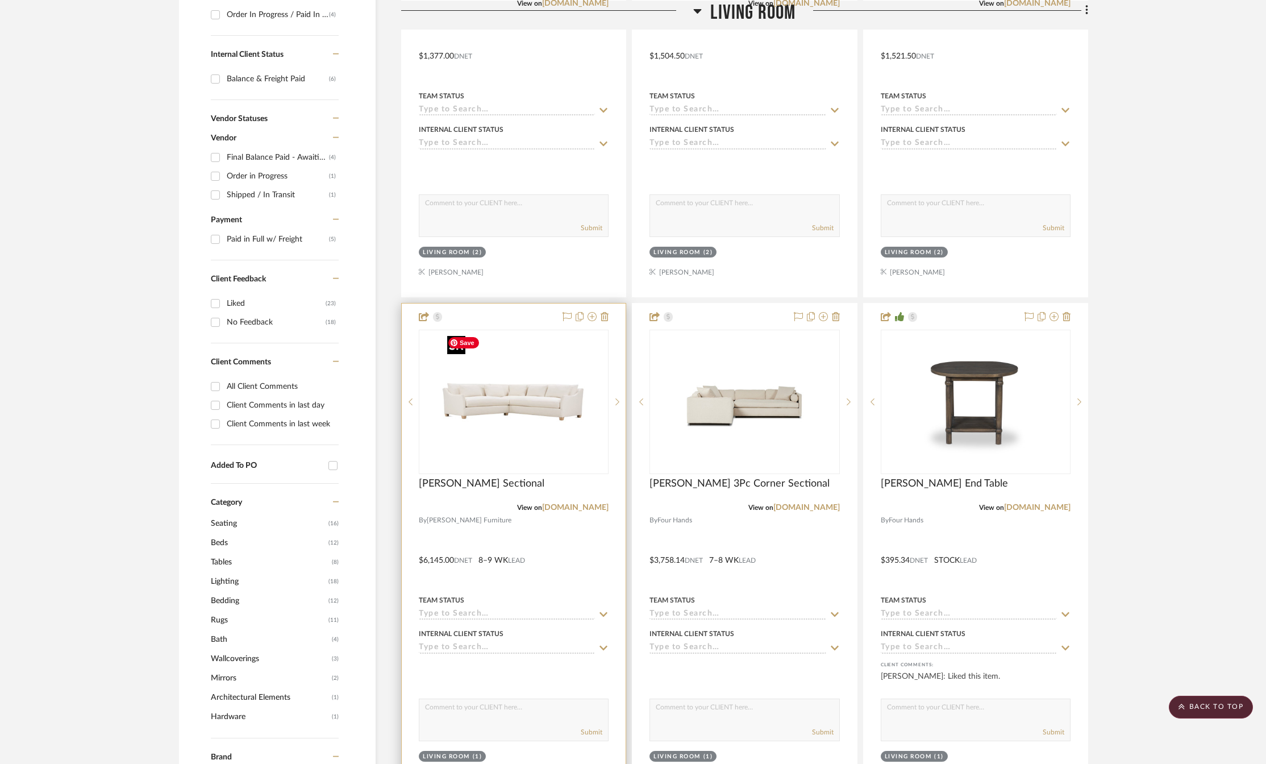
click at [510, 413] on img "0" at bounding box center [514, 402] width 142 height 142
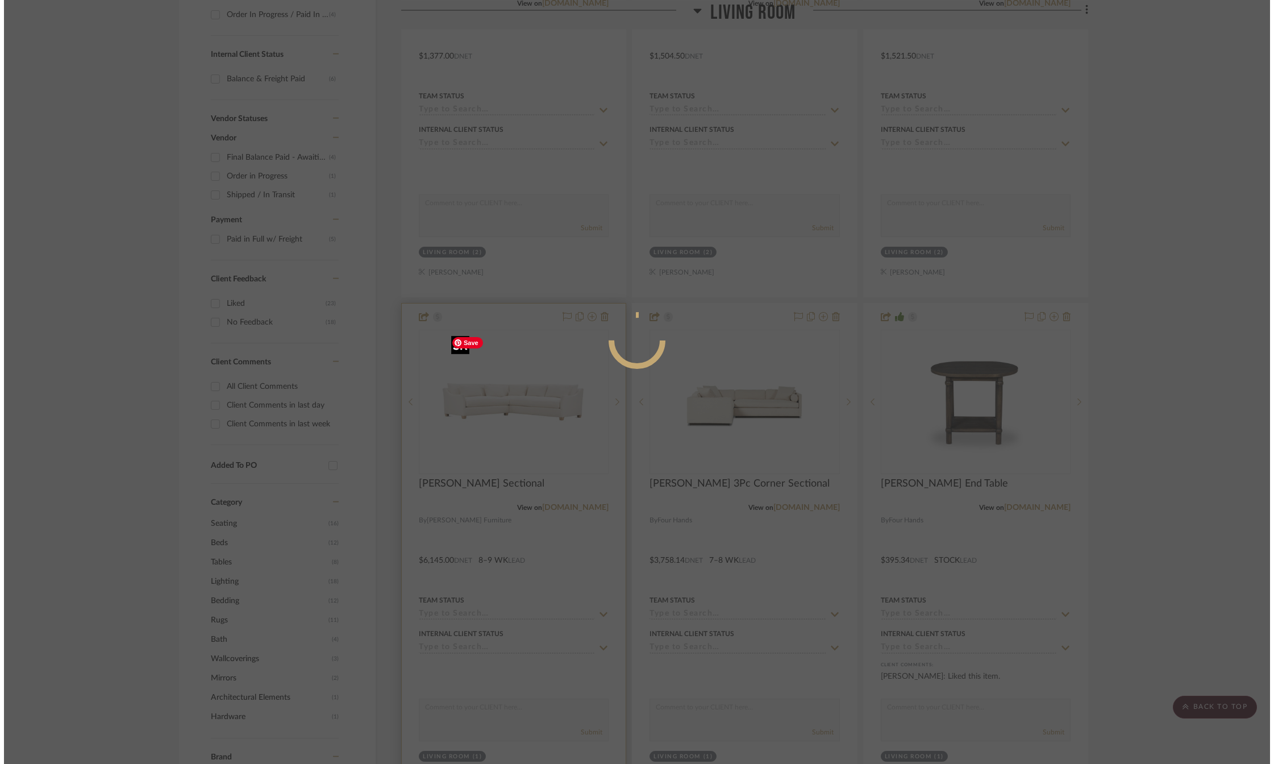
scroll to position [0, 0]
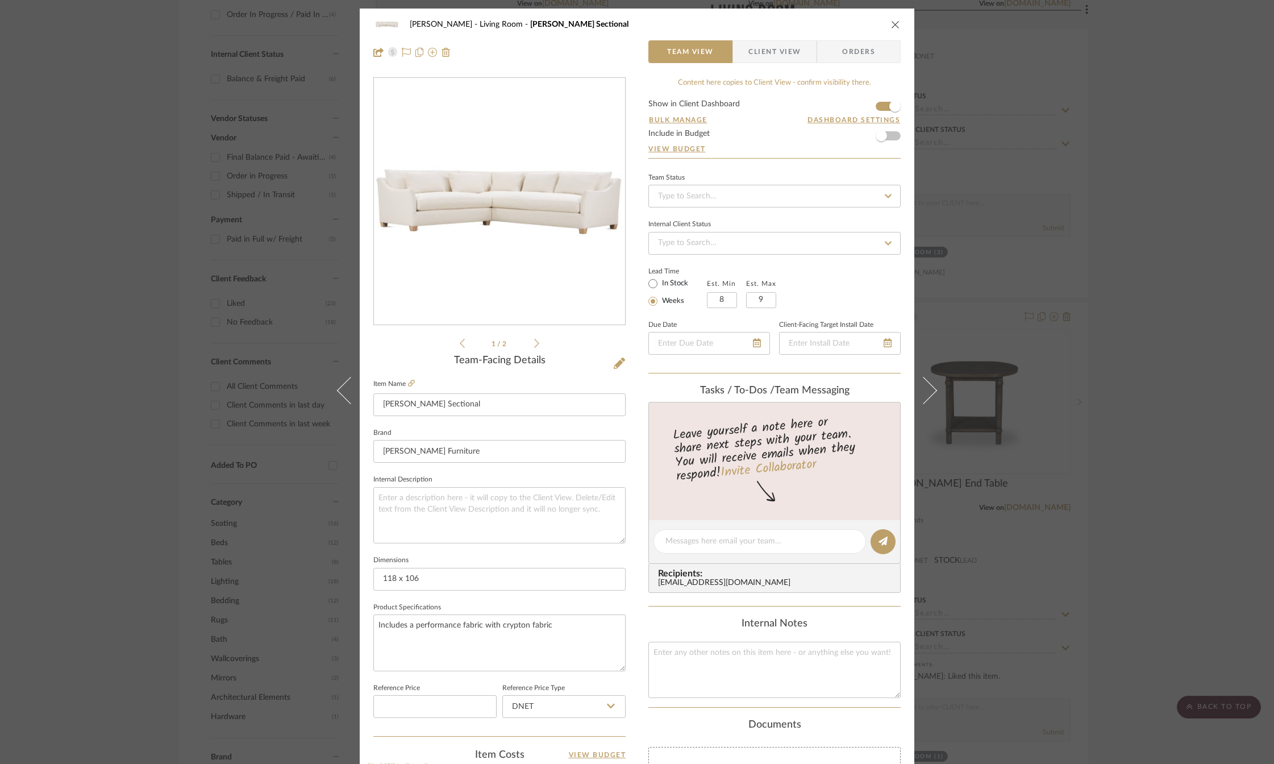
click at [891, 24] on icon "close" at bounding box center [895, 24] width 9 height 9
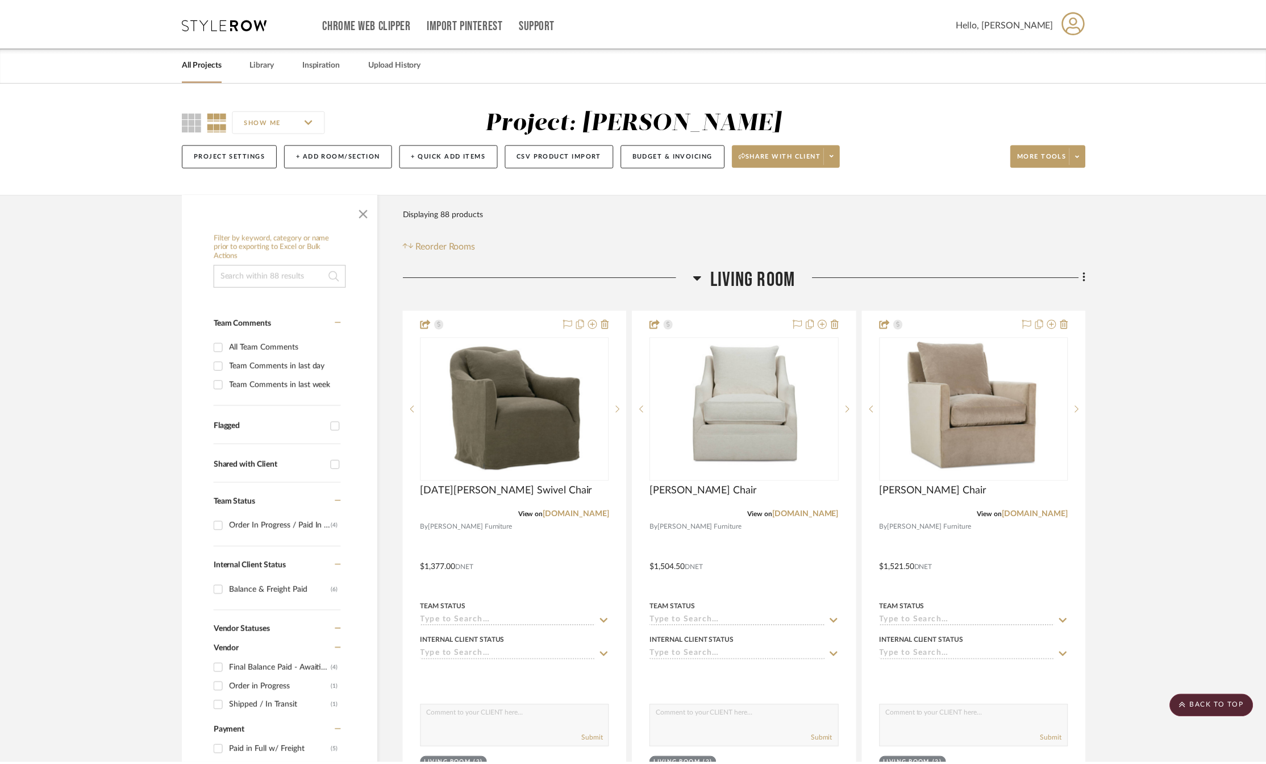
scroll to position [511, 0]
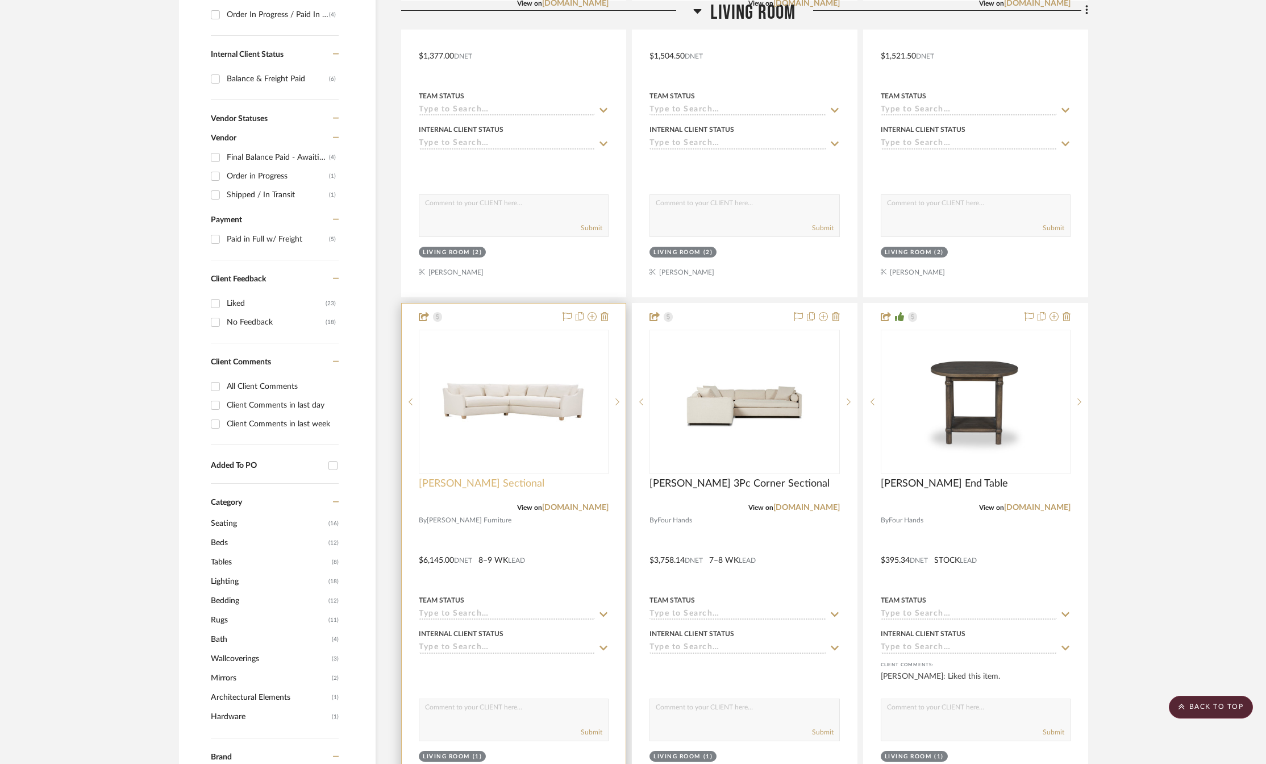
click at [462, 485] on span "[PERSON_NAME] Sectional" at bounding box center [482, 483] width 126 height 12
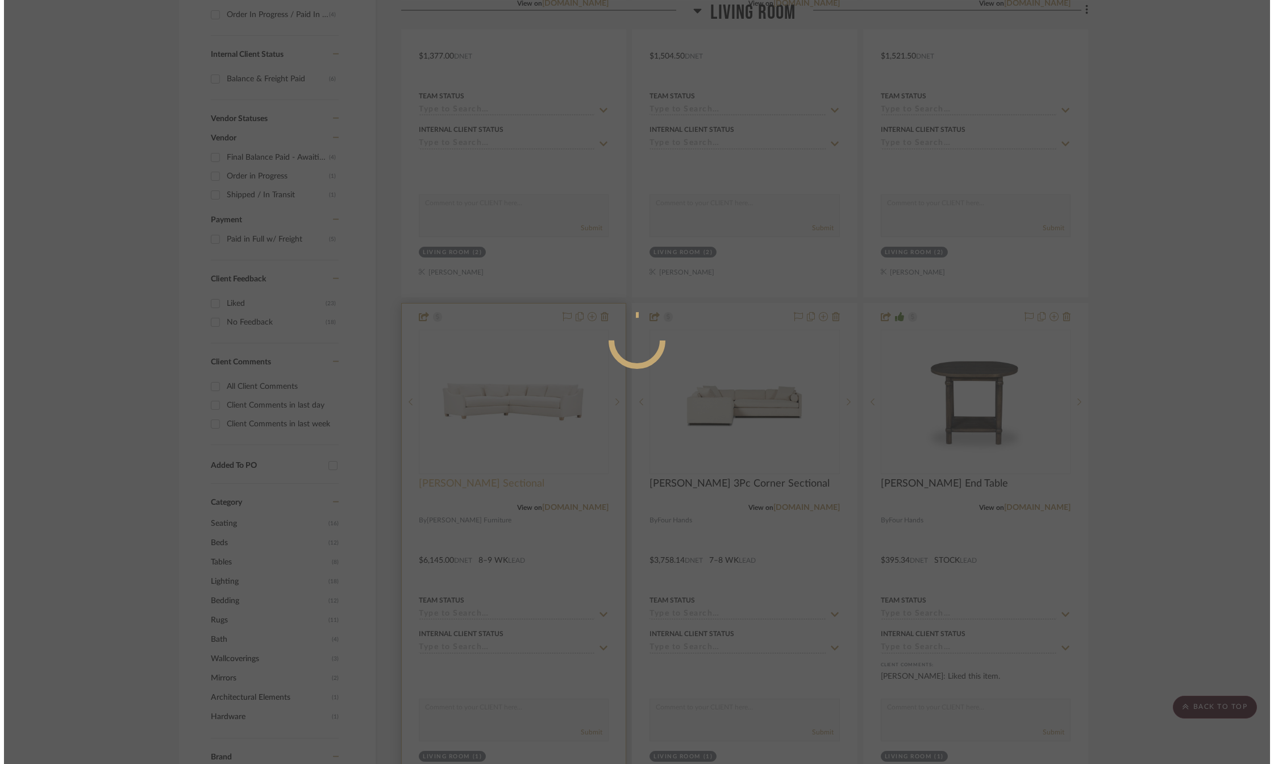
scroll to position [0, 0]
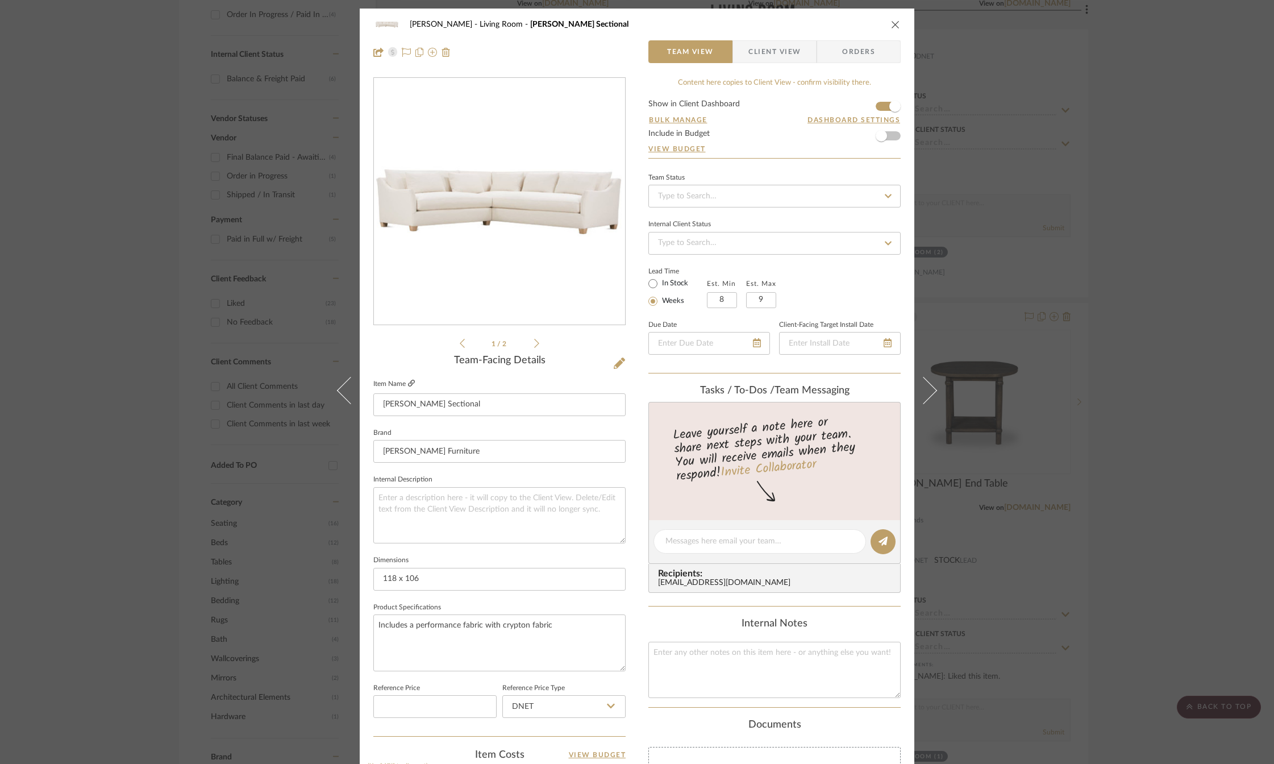
click at [410, 382] on icon at bounding box center [411, 383] width 7 height 7
drag, startPoint x: 894, startPoint y: 25, endPoint x: 894, endPoint y: 14, distance: 10.8
click at [894, 25] on icon "close" at bounding box center [895, 24] width 9 height 9
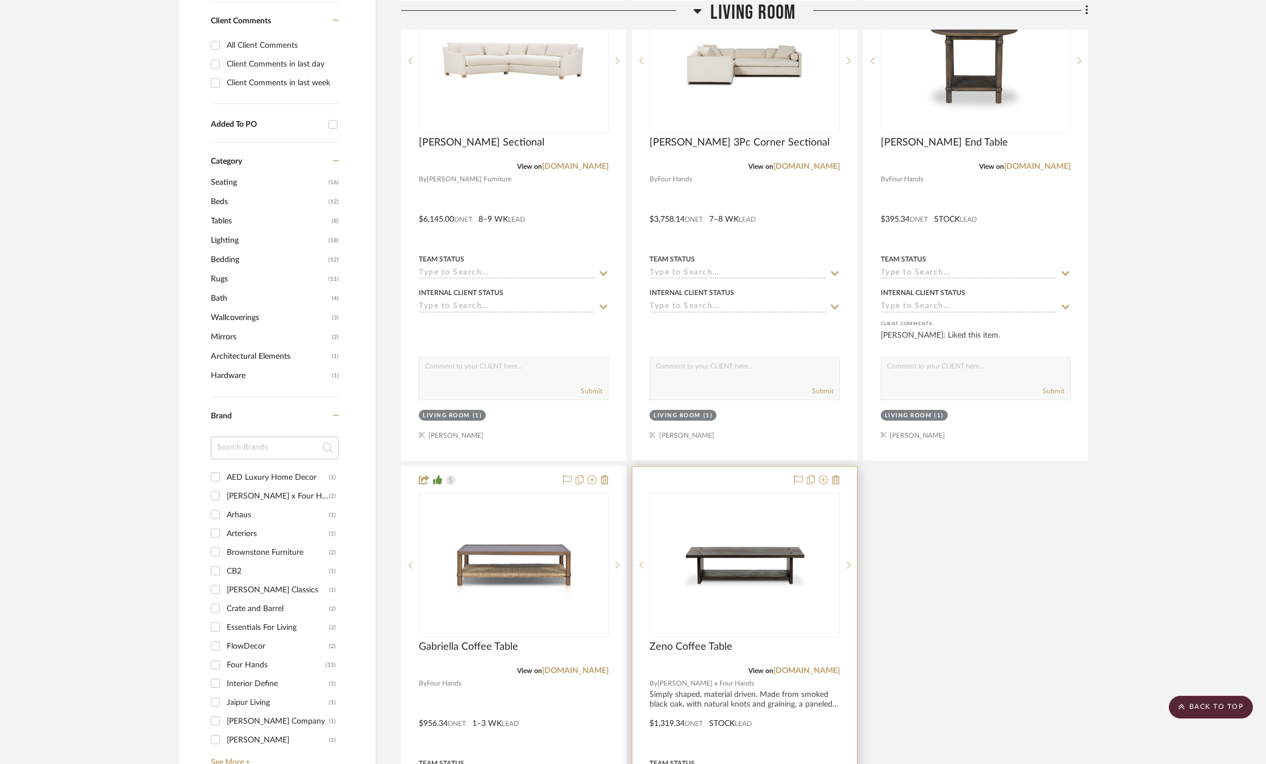
scroll to position [1080, 0]
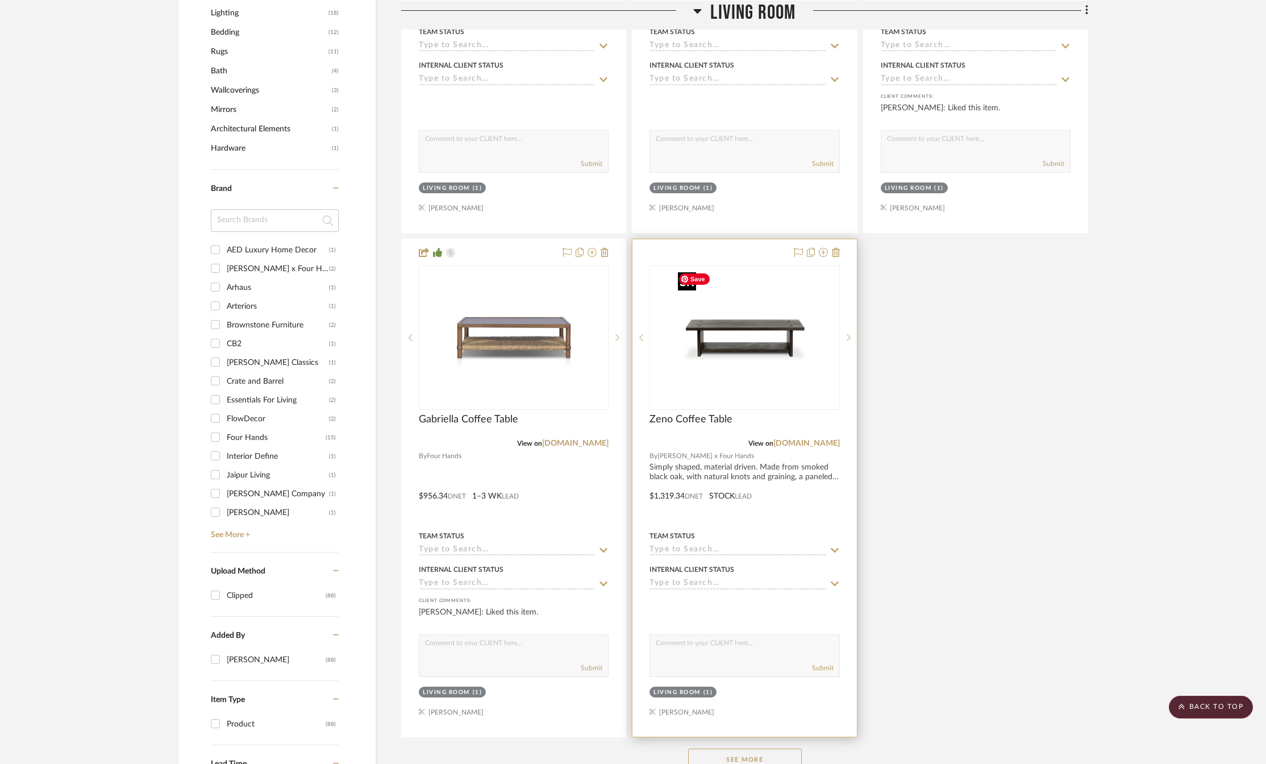
click at [738, 366] on img "0" at bounding box center [744, 337] width 142 height 142
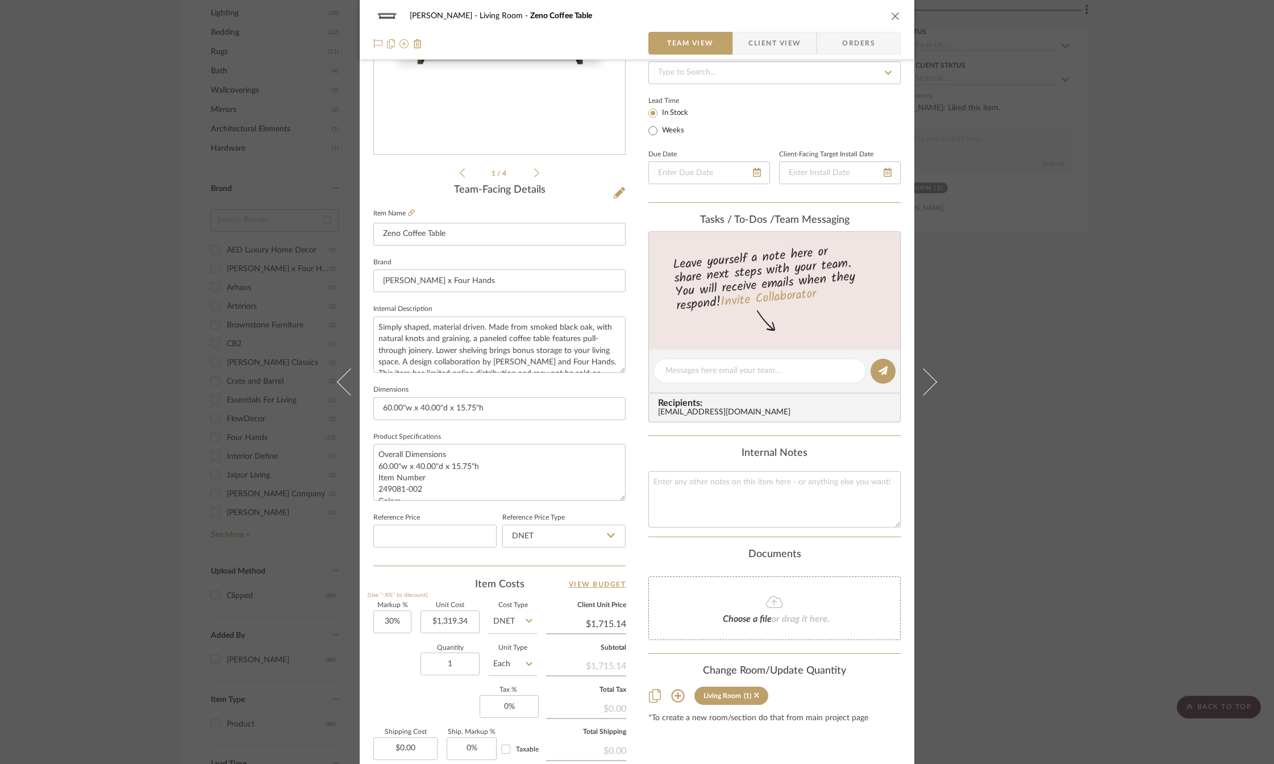
scroll to position [284, 0]
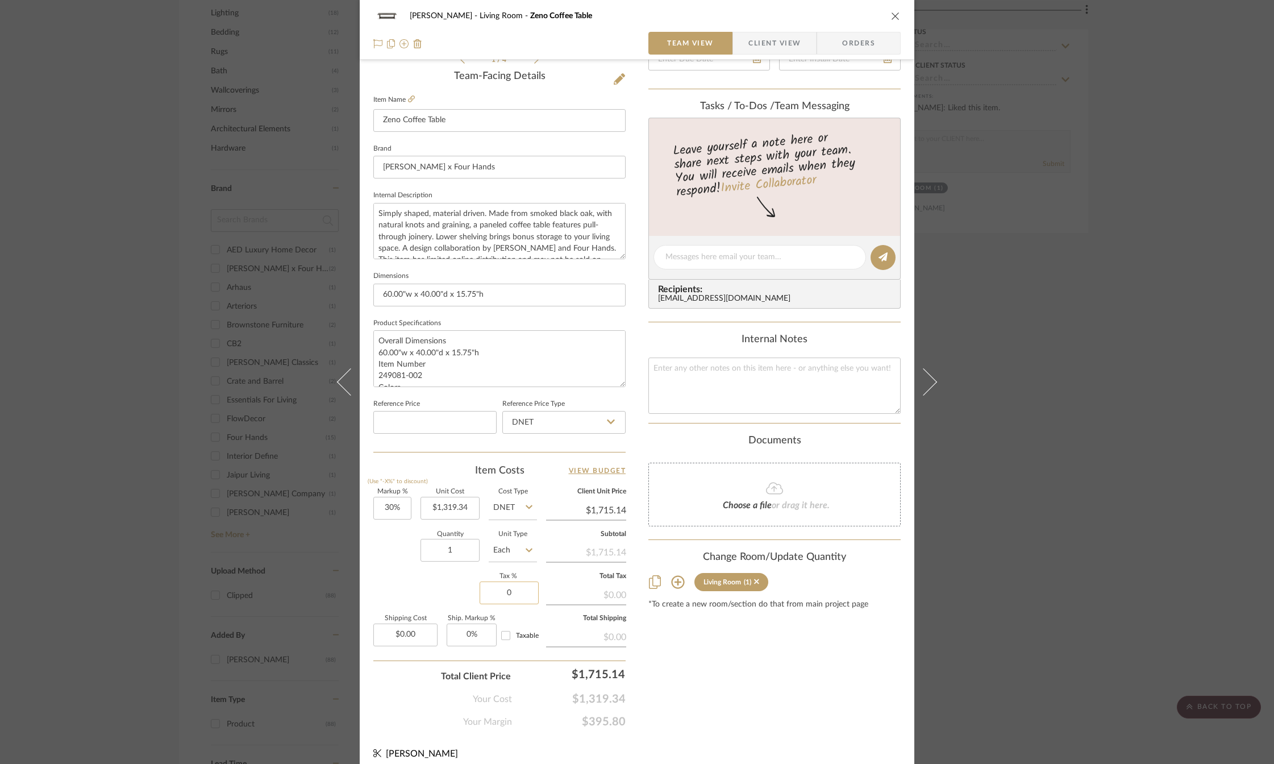
click at [506, 584] on input "0" at bounding box center [509, 592] width 59 height 23
type input "7%"
click at [660, 652] on div "Content here copies to Client View - confirm visibility there. Show in Client D…" at bounding box center [774, 260] width 252 height 935
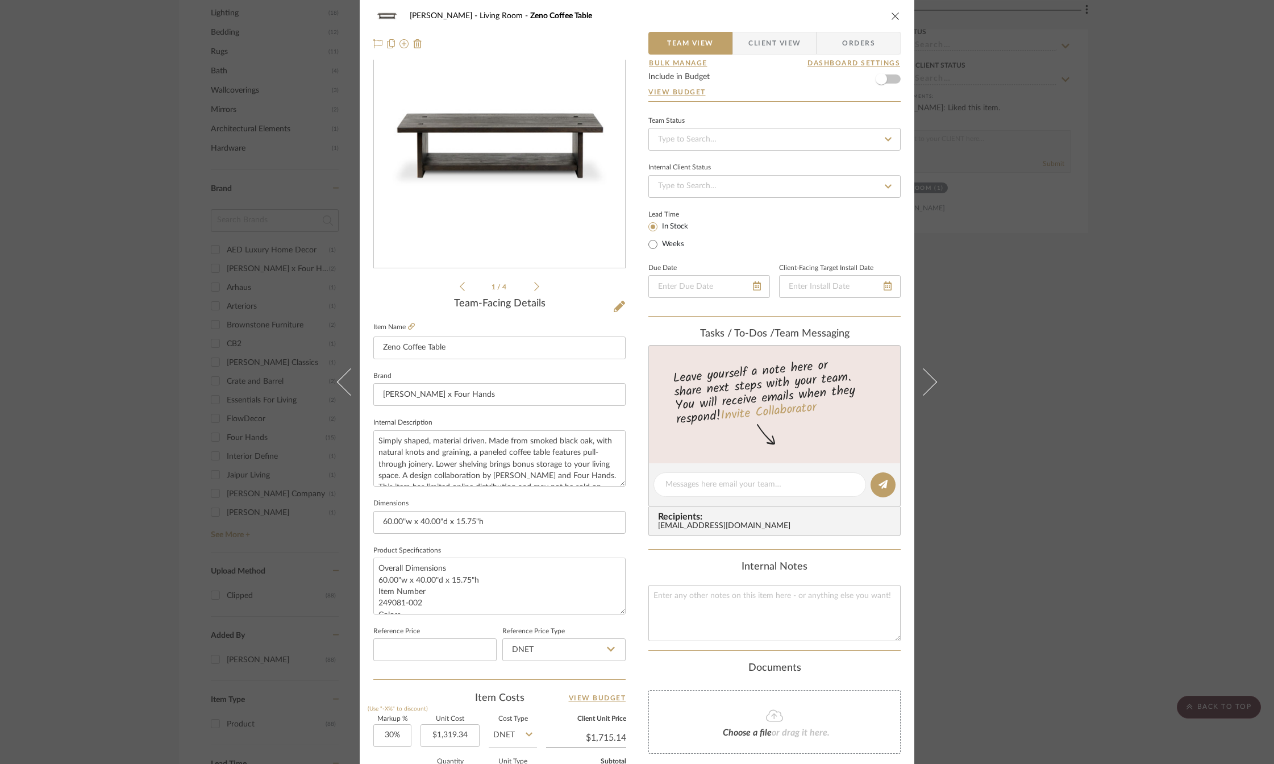
scroll to position [0, 0]
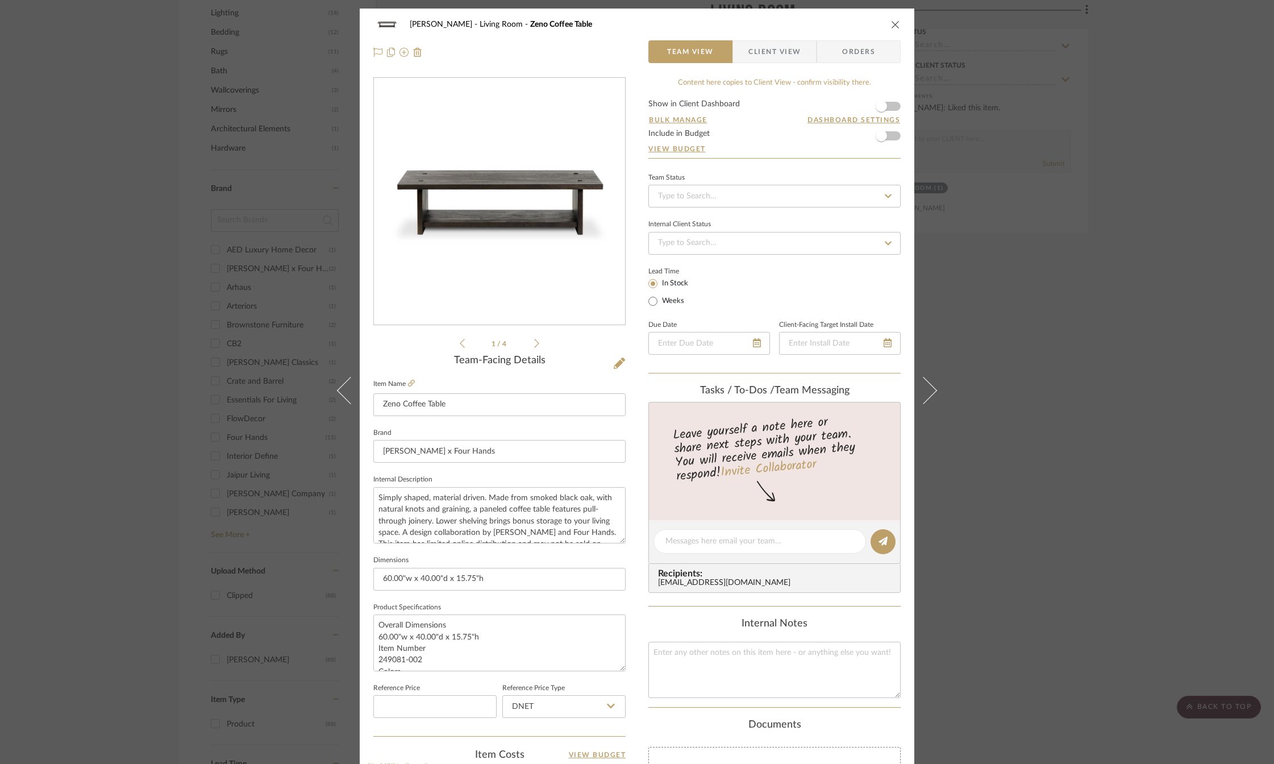
click at [777, 39] on div "[PERSON_NAME] Living Room Zeno Coffee Table Team View Client View Orders" at bounding box center [637, 39] width 555 height 60
click at [886, 108] on span "button" at bounding box center [881, 106] width 25 height 25
click at [784, 51] on span "Client View" at bounding box center [774, 51] width 52 height 23
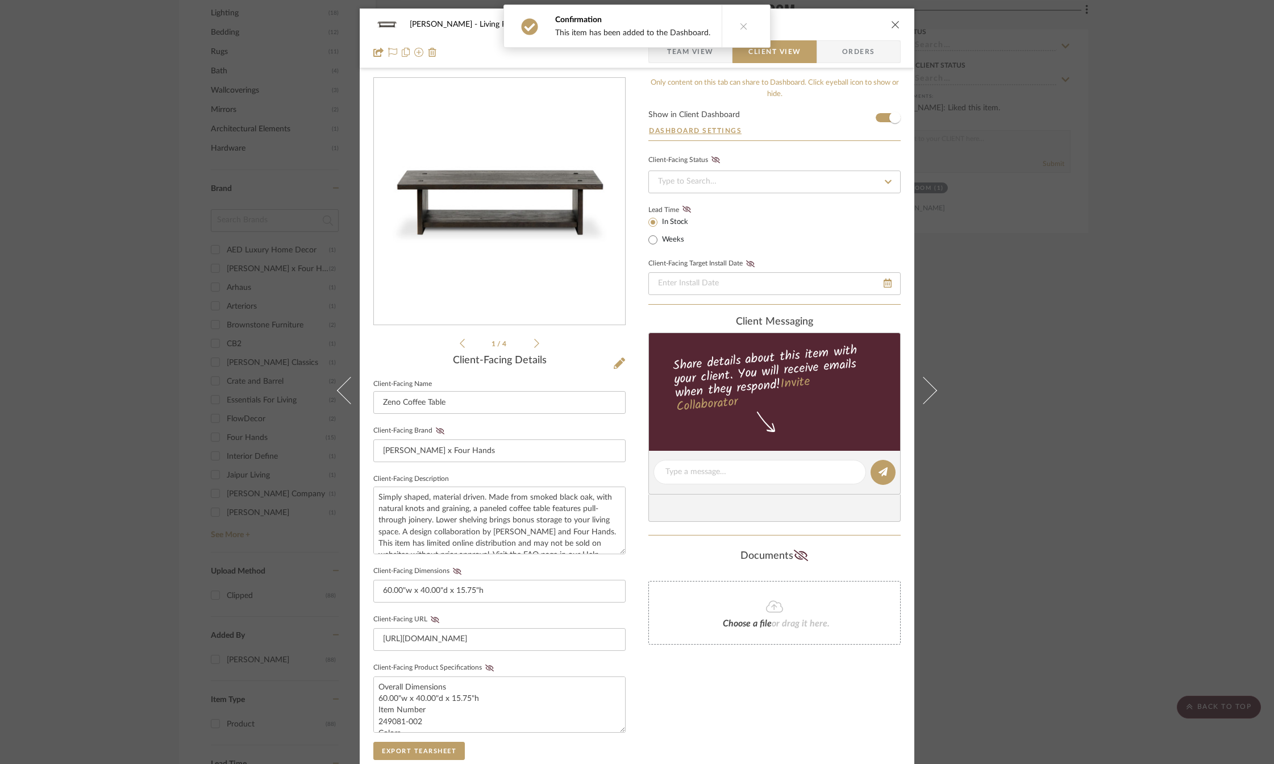
scroll to position [170, 0]
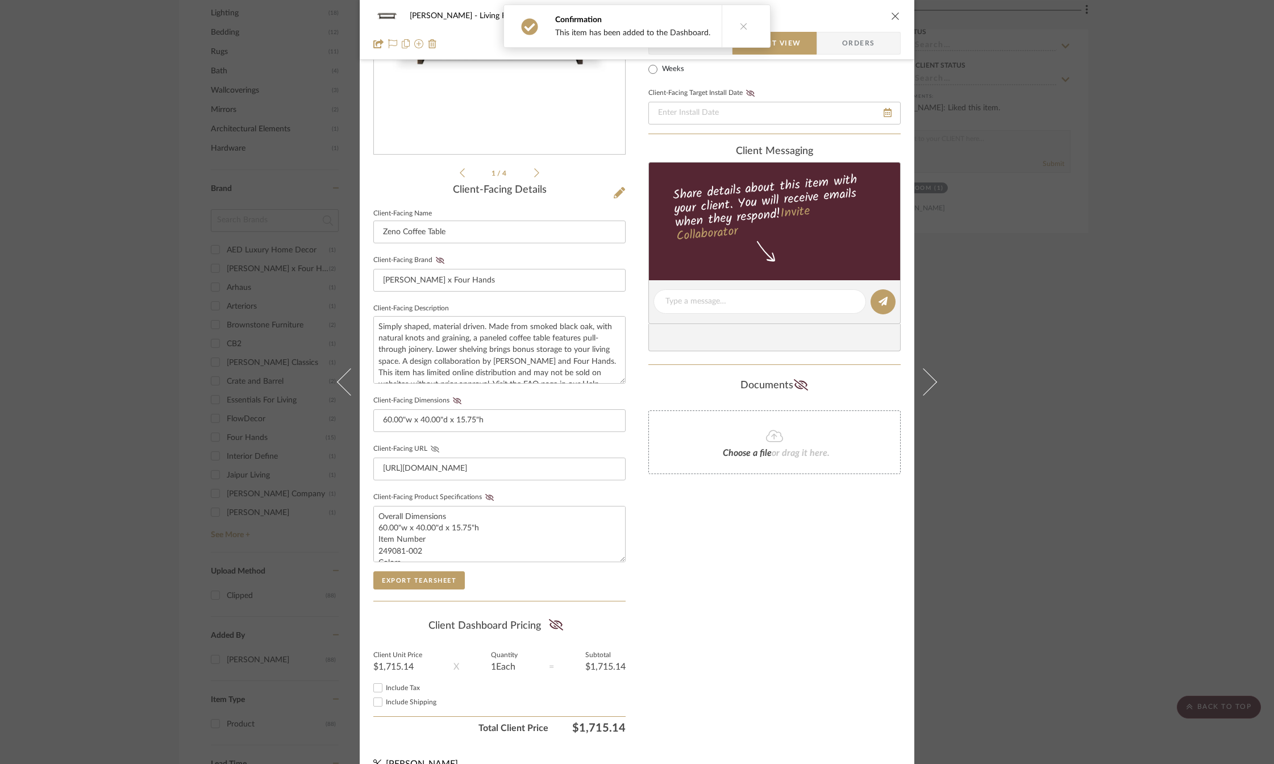
click at [427, 445] on button "Client-Facing URL" at bounding box center [434, 449] width 15 height 8
click at [485, 497] on icon at bounding box center [489, 497] width 9 height 7
click at [454, 399] on icon at bounding box center [457, 400] width 9 height 7
click at [436, 258] on icon at bounding box center [440, 260] width 9 height 7
click at [549, 624] on icon at bounding box center [556, 624] width 14 height 11
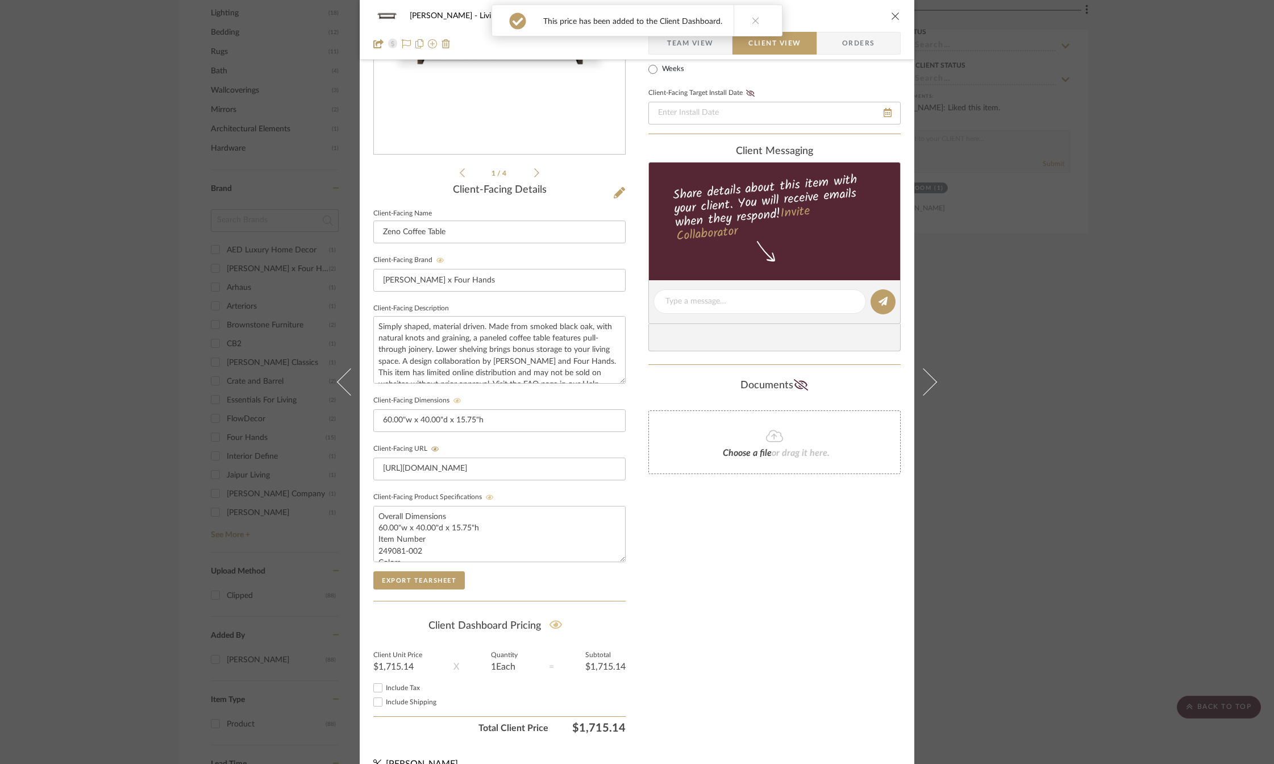
click at [373, 686] on input "Include Tax" at bounding box center [378, 688] width 14 height 14
checkbox input "true"
click at [657, 610] on div "Only content on this tab can share to Dashboard. Click eyeball icon to show or …" at bounding box center [774, 323] width 252 height 832
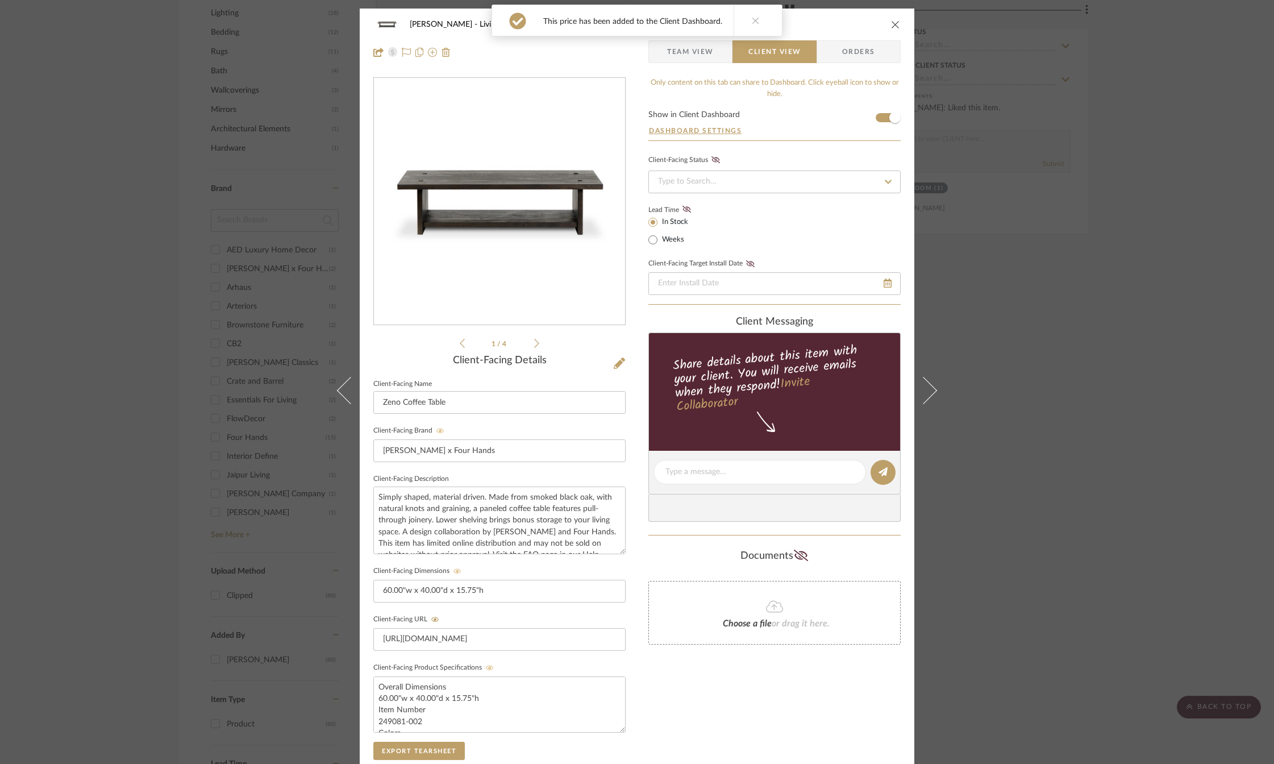
click at [534, 344] on icon at bounding box center [536, 343] width 5 height 10
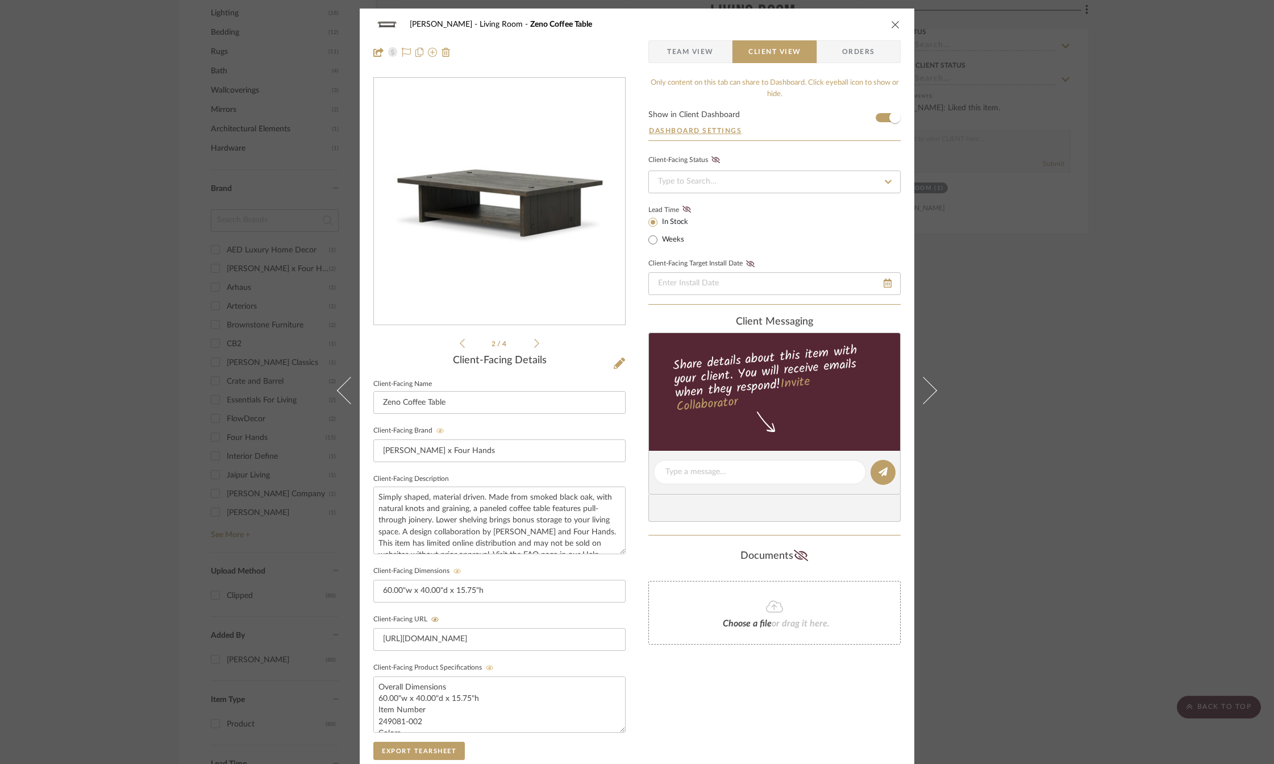
click at [534, 344] on icon at bounding box center [536, 343] width 5 height 10
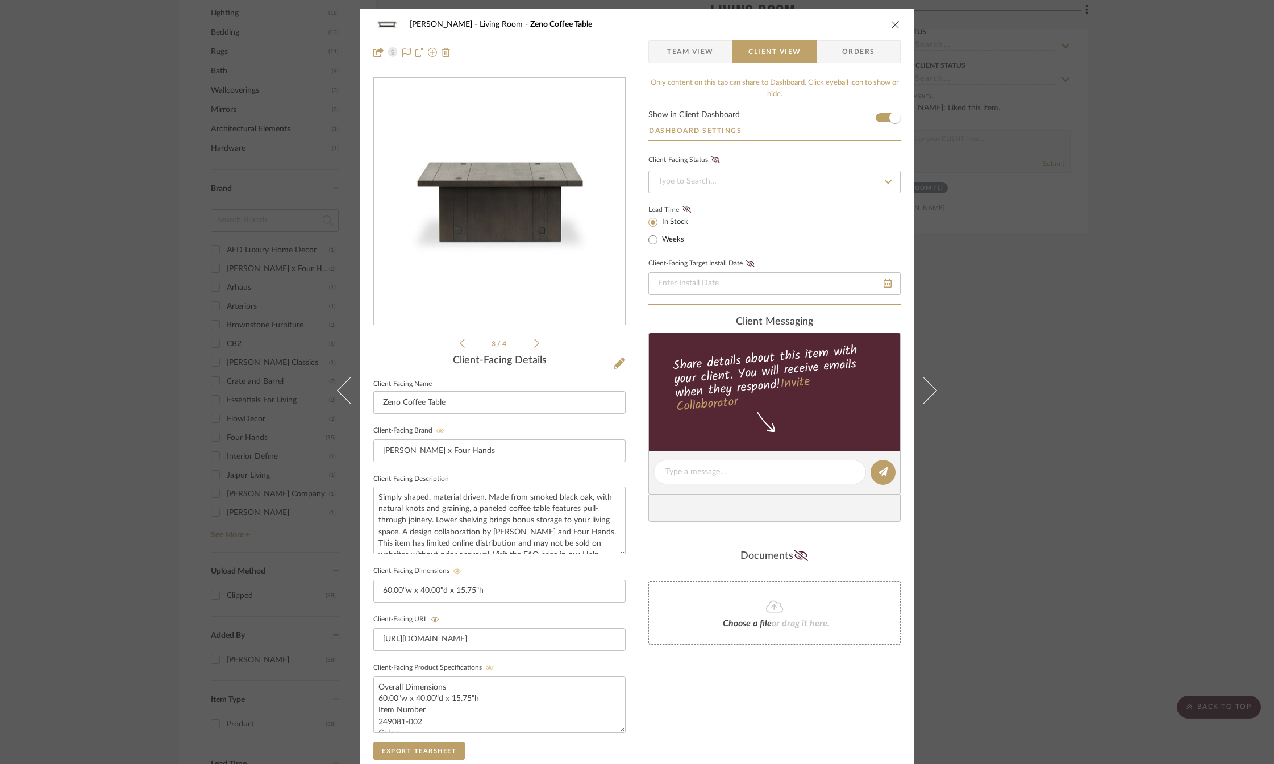
click at [534, 344] on icon at bounding box center [536, 343] width 5 height 10
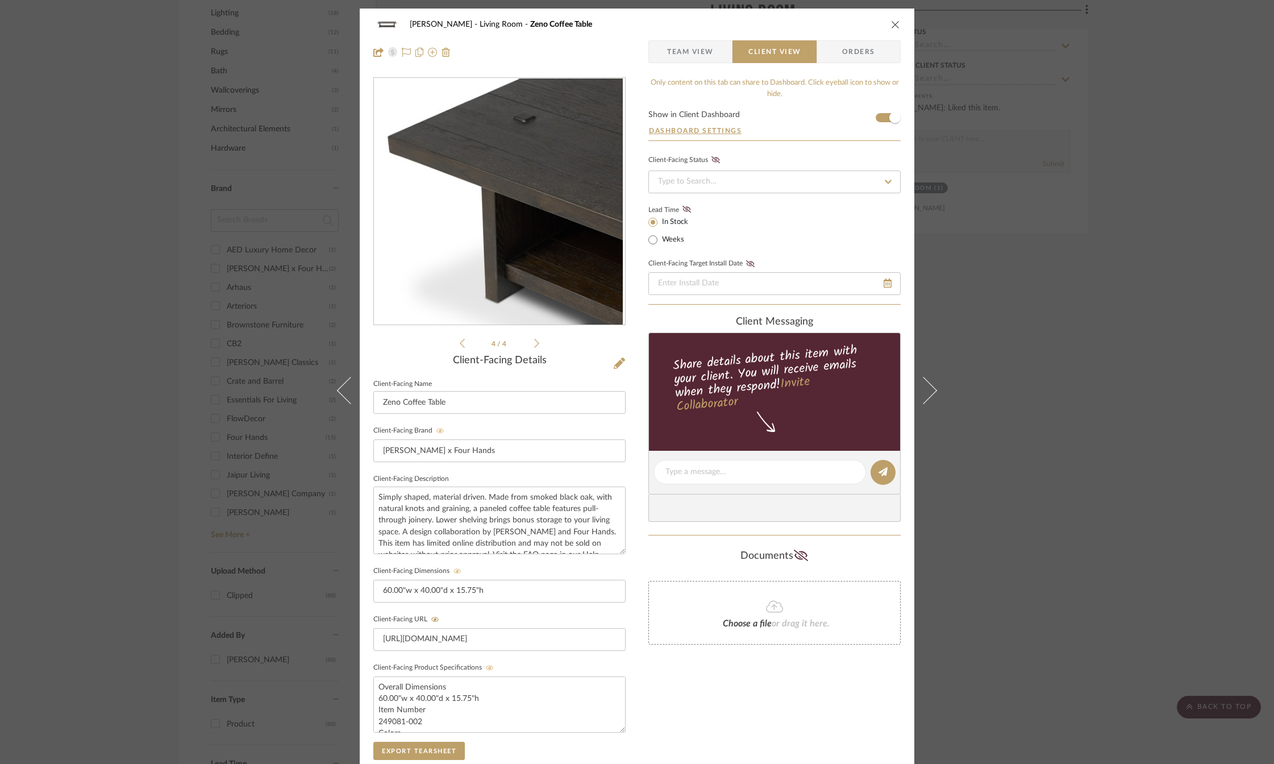
click at [892, 23] on icon "close" at bounding box center [895, 24] width 9 height 9
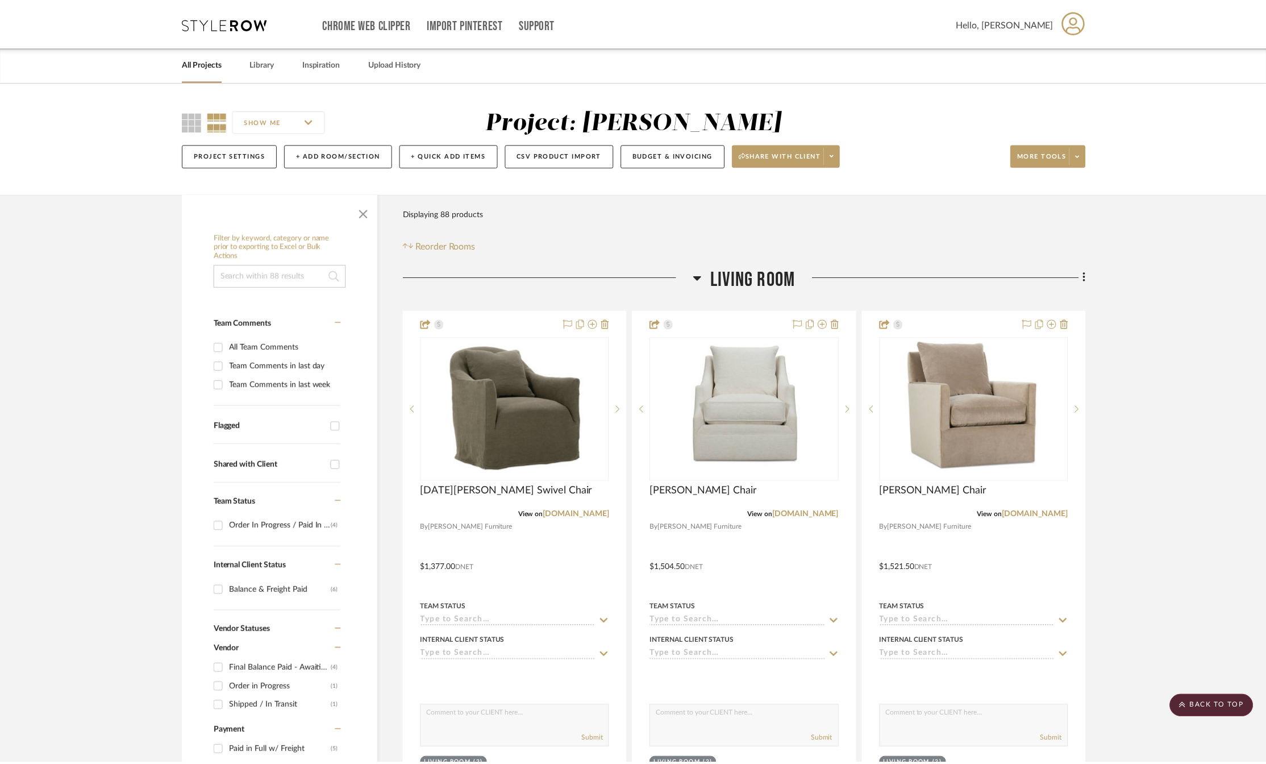
scroll to position [1080, 0]
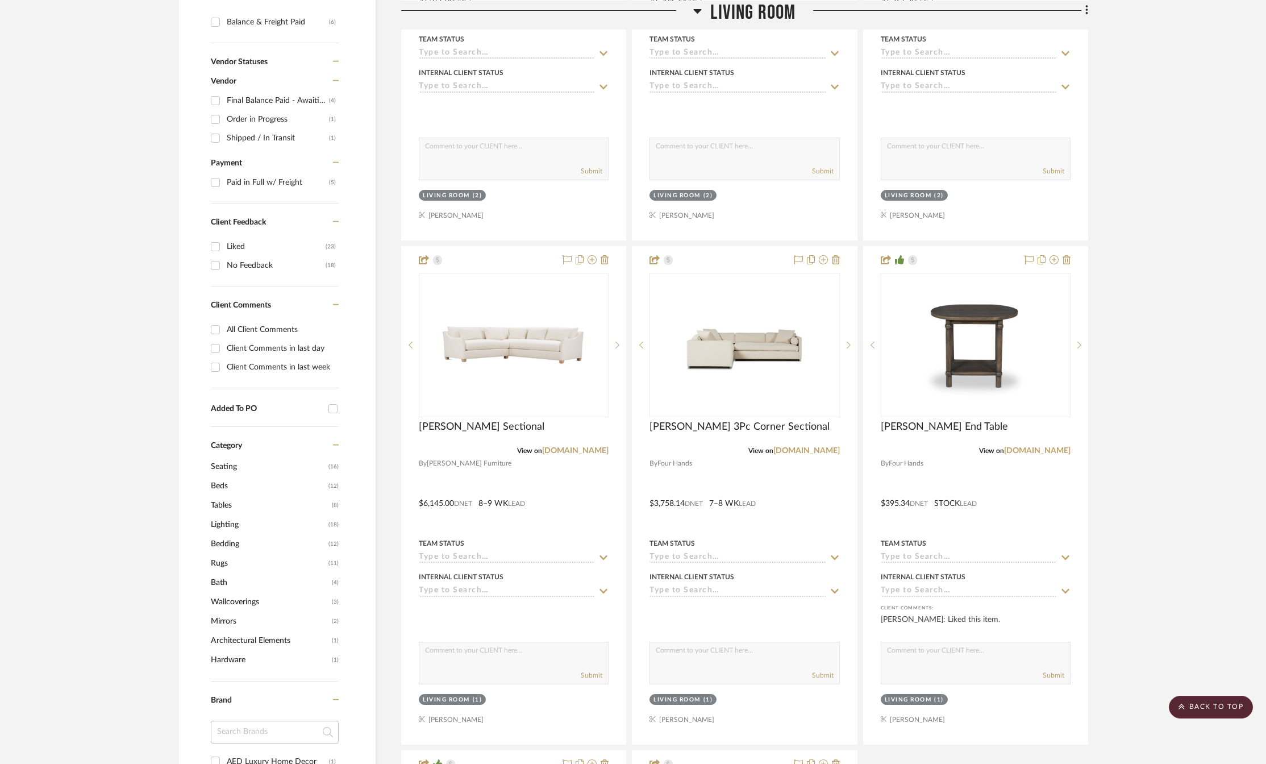
scroll to position [511, 0]
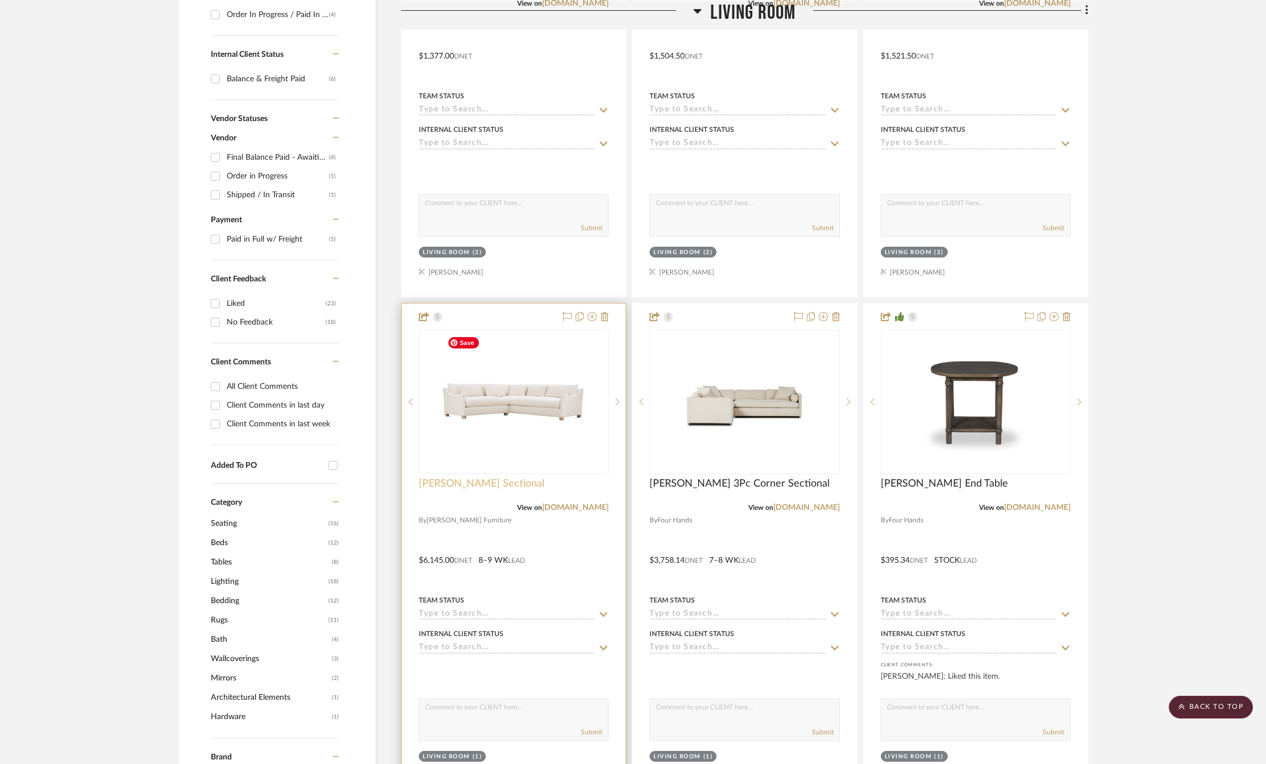
click at [479, 478] on span "[PERSON_NAME] Sectional" at bounding box center [482, 483] width 126 height 12
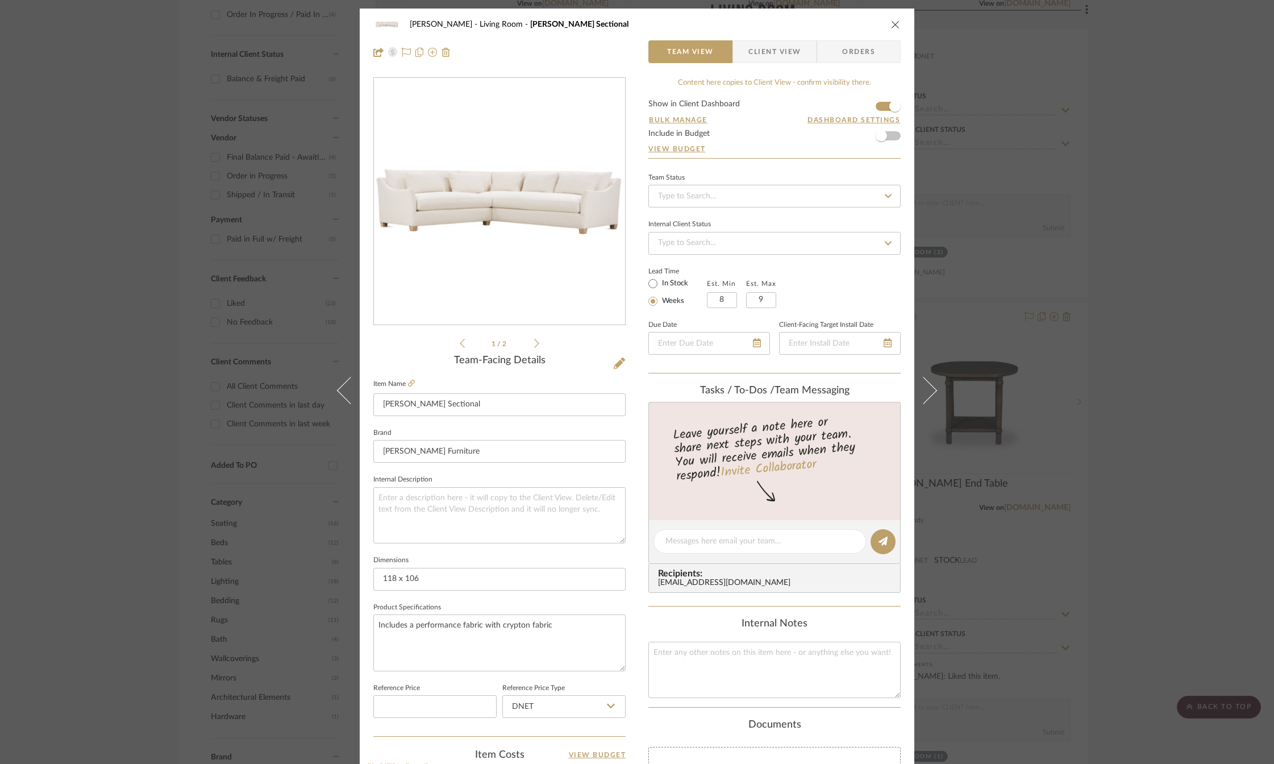
scroll to position [170, 0]
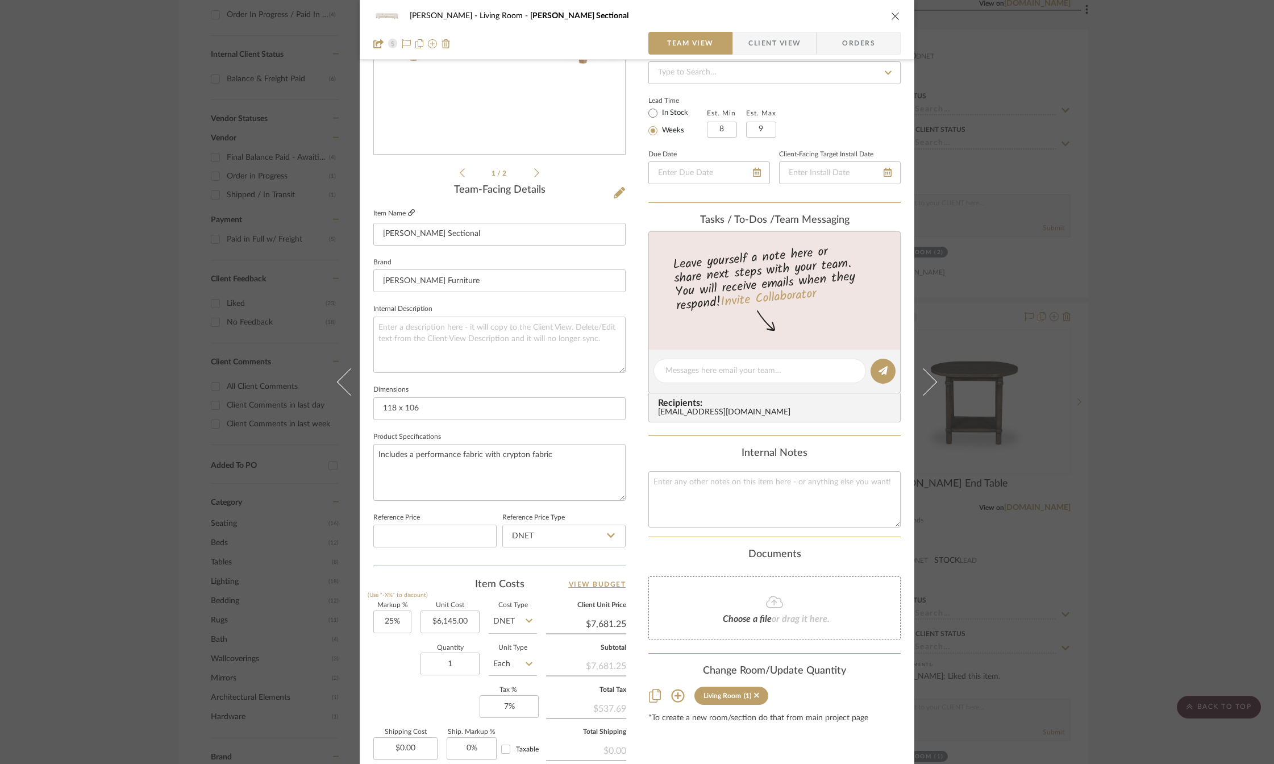
click at [411, 210] on icon at bounding box center [411, 212] width 7 height 7
click at [616, 193] on icon at bounding box center [619, 192] width 11 height 11
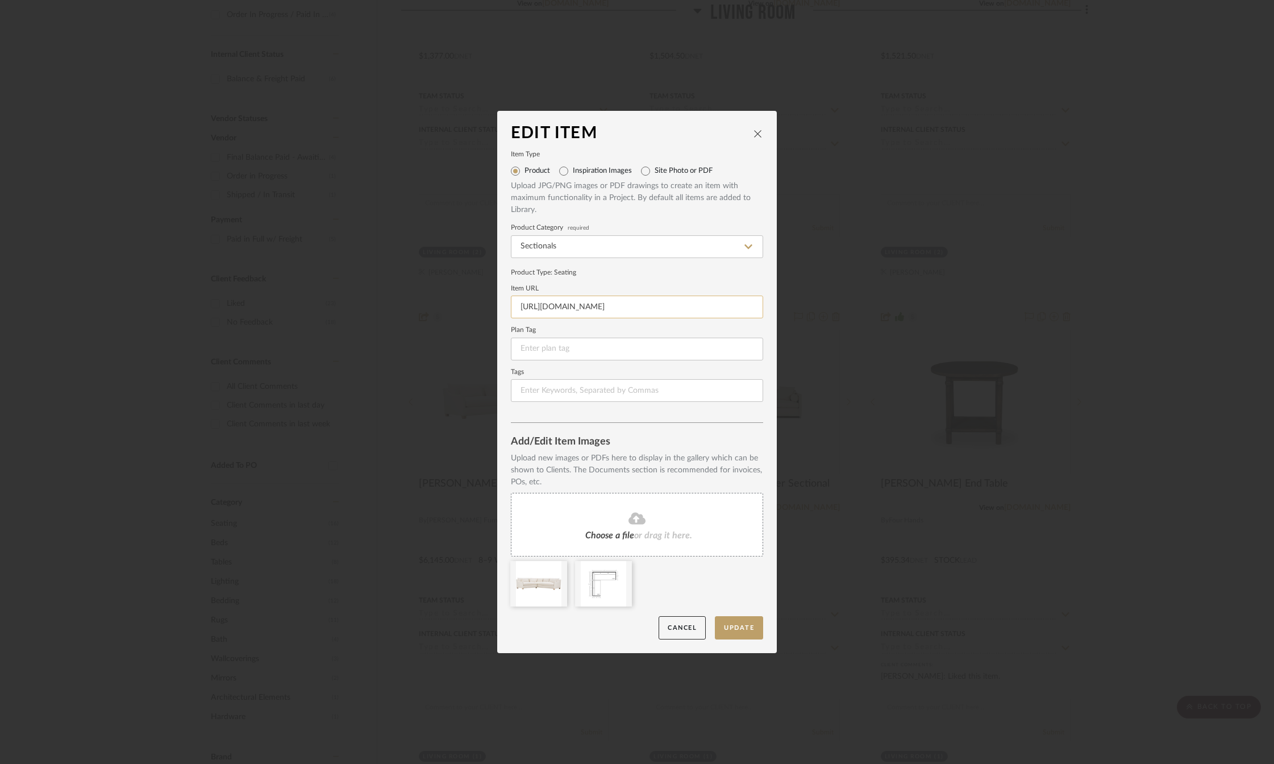
click at [579, 306] on input "[URL][DOMAIN_NAME]" at bounding box center [637, 306] width 252 height 23
paste input "[DOMAIN_NAME][URL][PERSON_NAME]"
type input "[URL][DOMAIN_NAME][PERSON_NAME]"
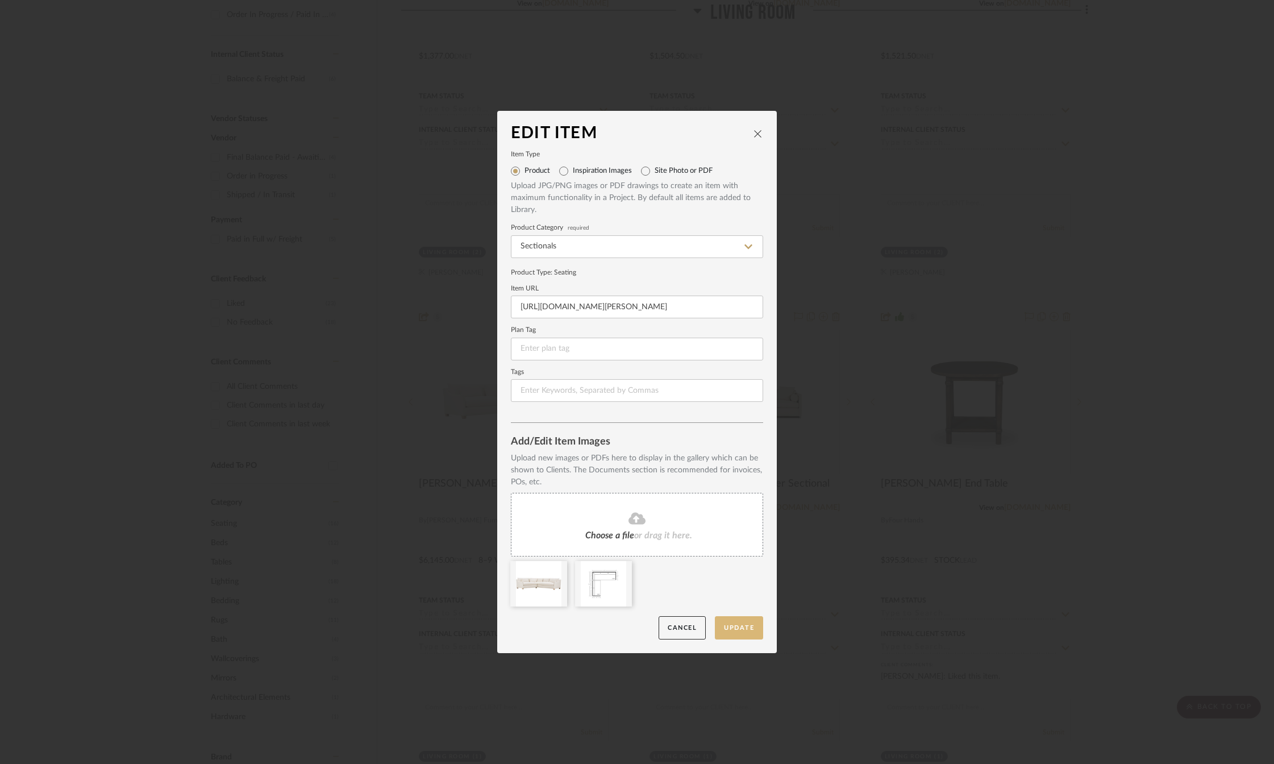
click at [739, 626] on button "Update" at bounding box center [739, 627] width 48 height 23
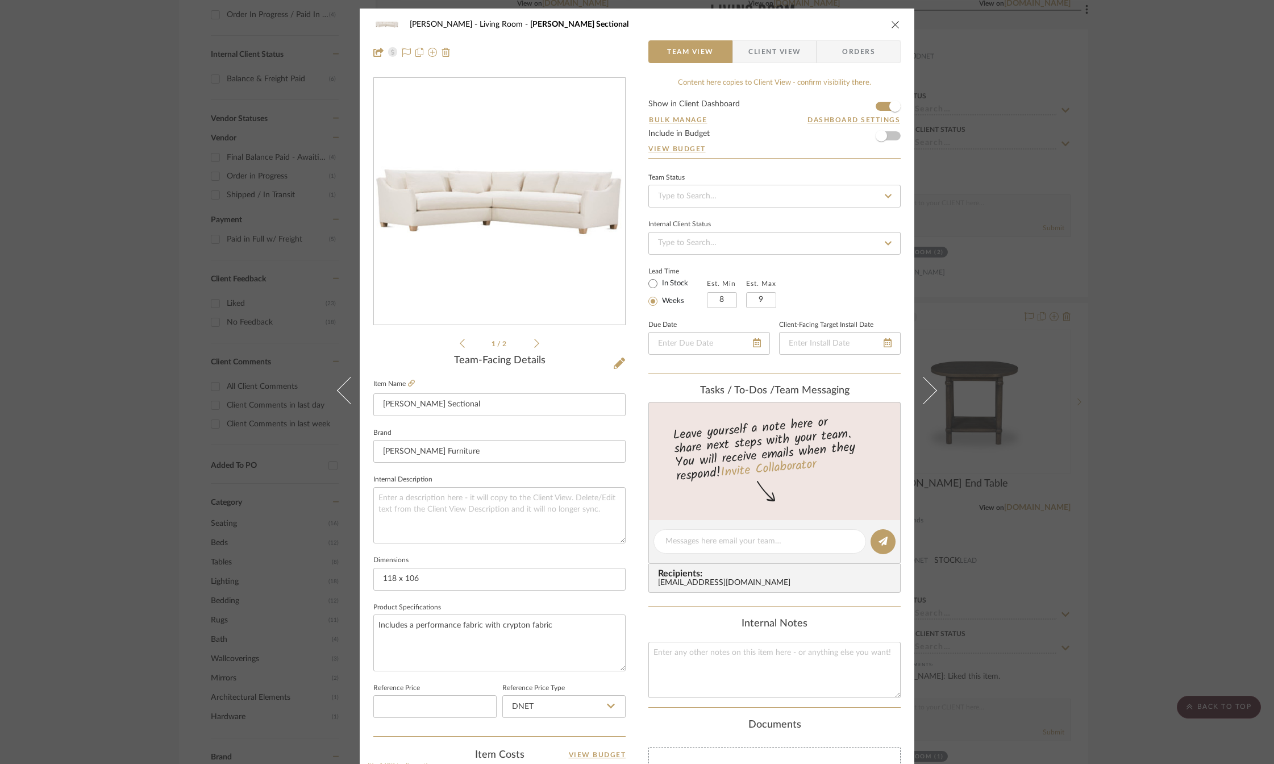
click at [891, 22] on icon "close" at bounding box center [895, 24] width 9 height 9
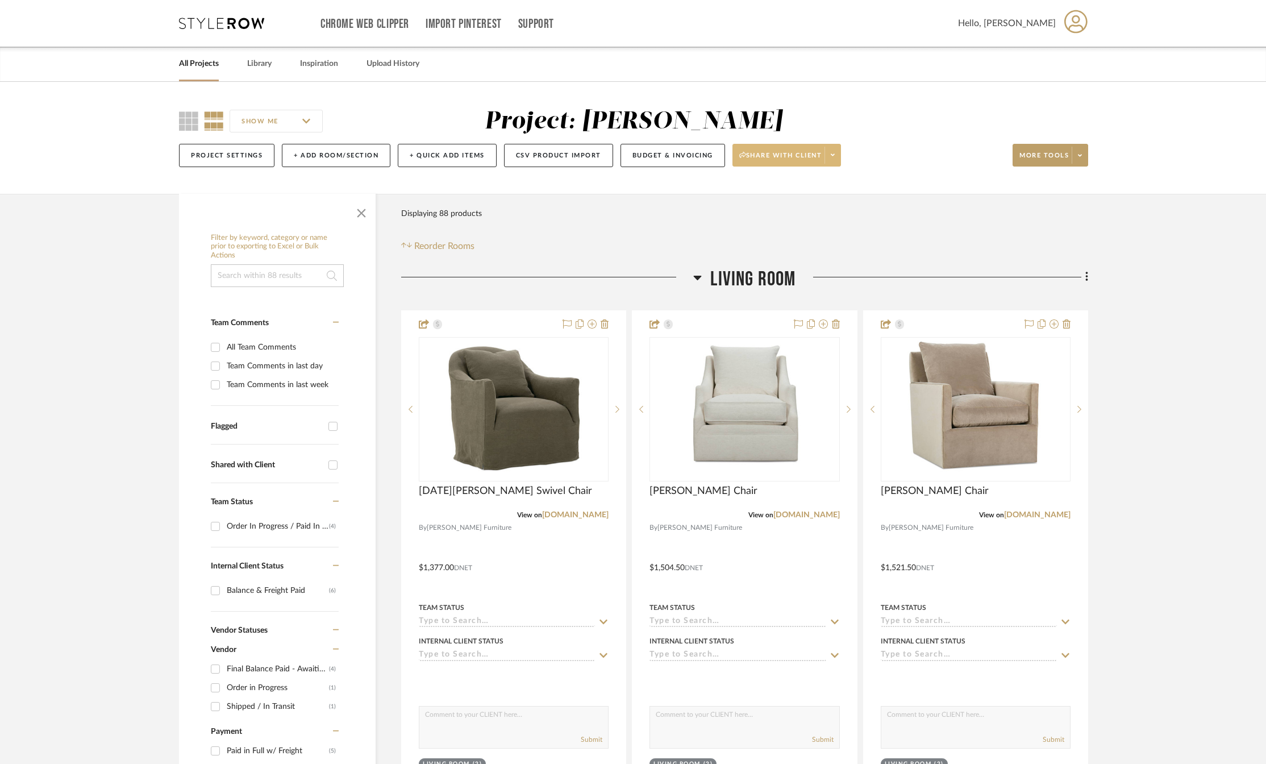
click at [832, 156] on span at bounding box center [832, 155] width 16 height 17
click at [783, 188] on span "Preview Client Dashboard" at bounding box center [792, 188] width 97 height 10
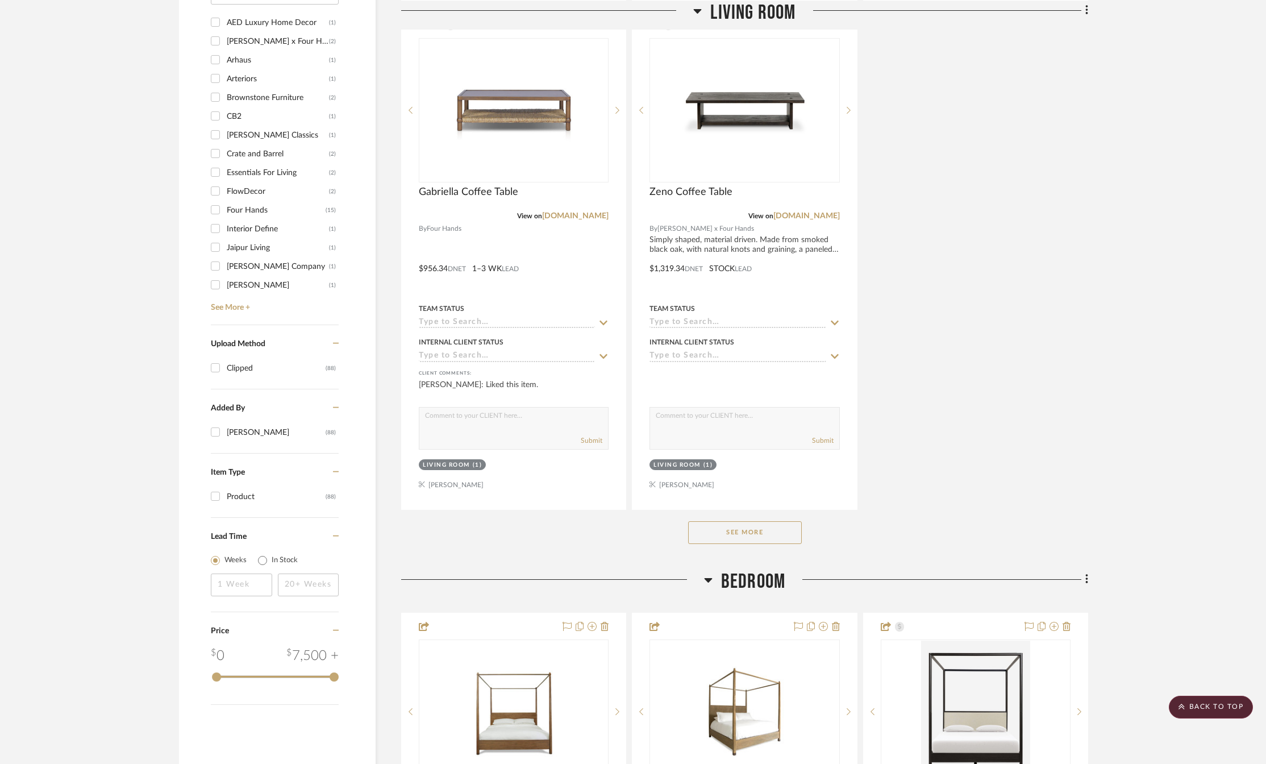
scroll to position [1364, 0]
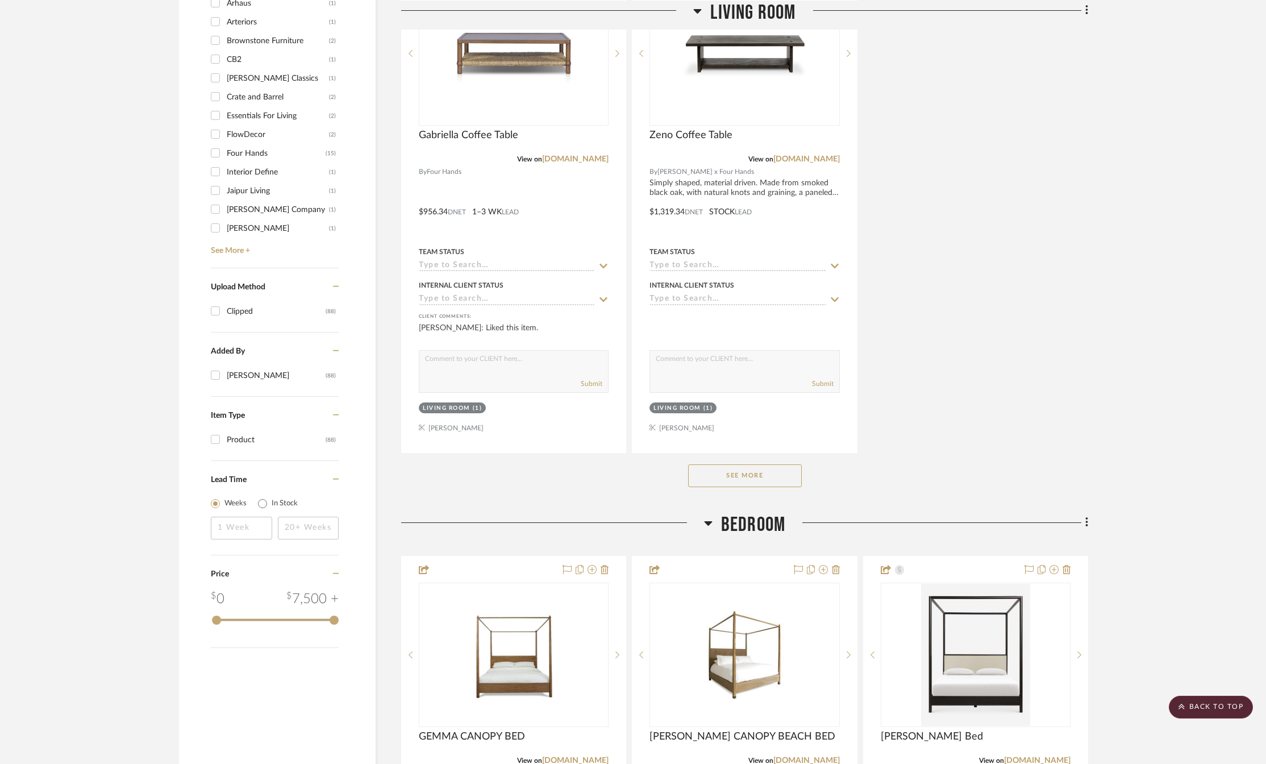
click at [763, 480] on button "See More" at bounding box center [745, 475] width 114 height 23
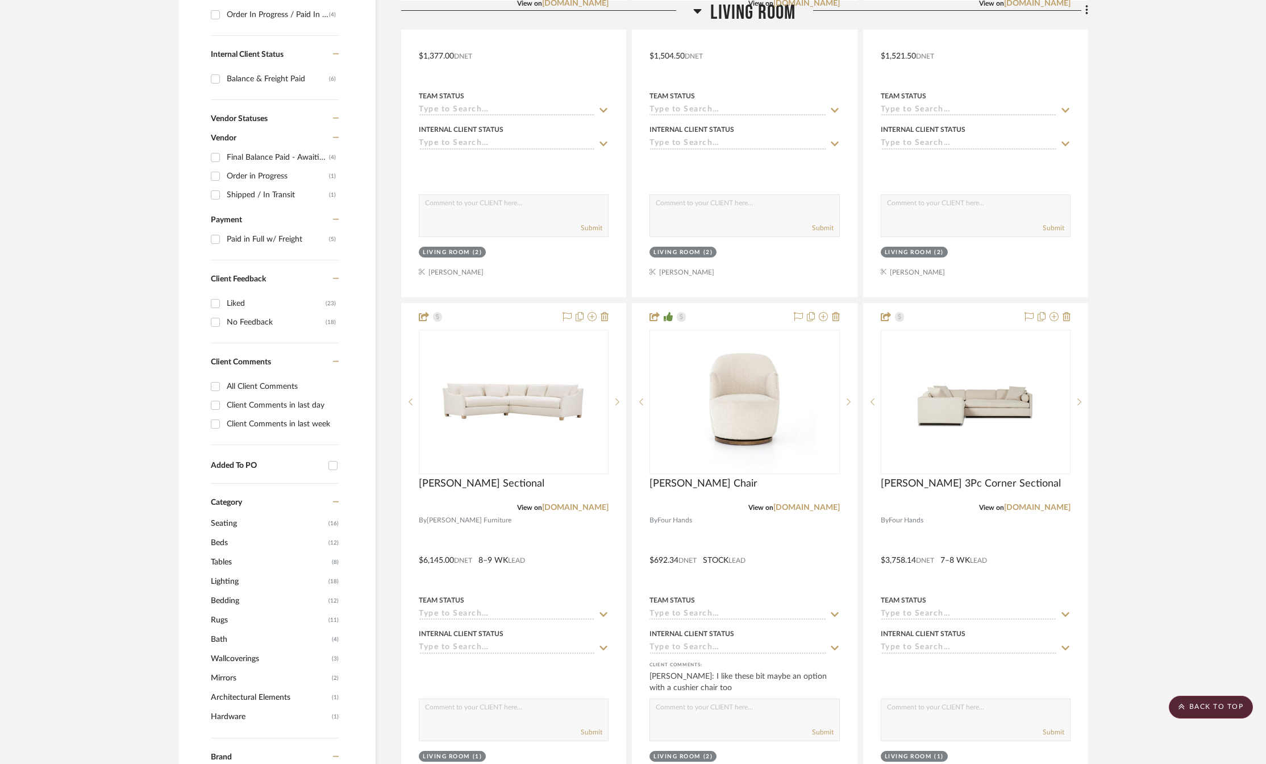
scroll to position [284, 0]
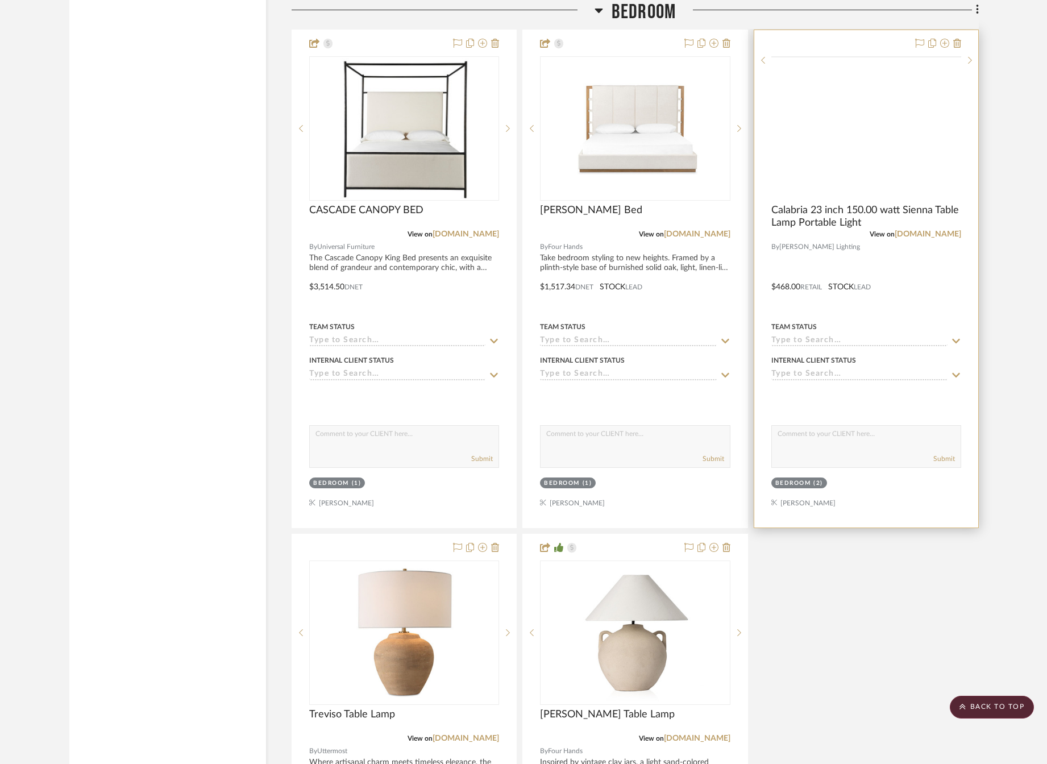
scroll to position [2614, 0]
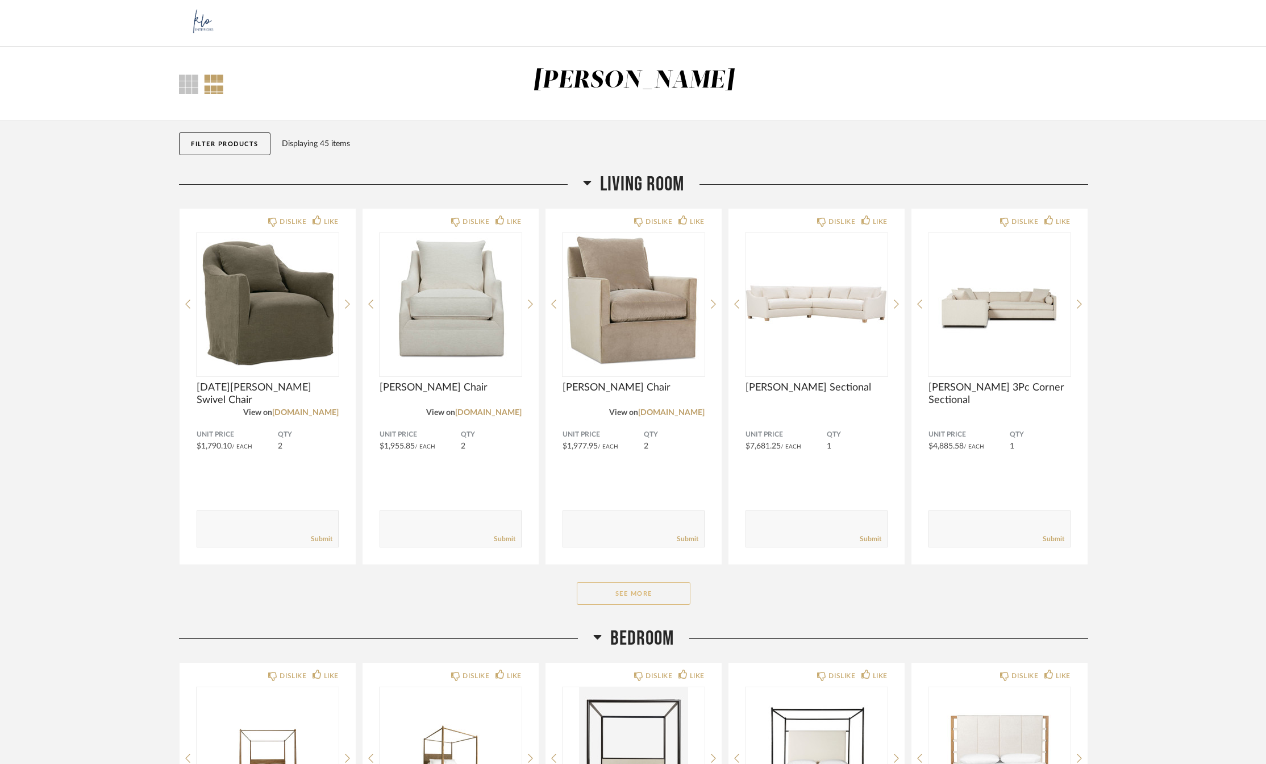
click at [626, 593] on button "See More" at bounding box center [634, 593] width 114 height 23
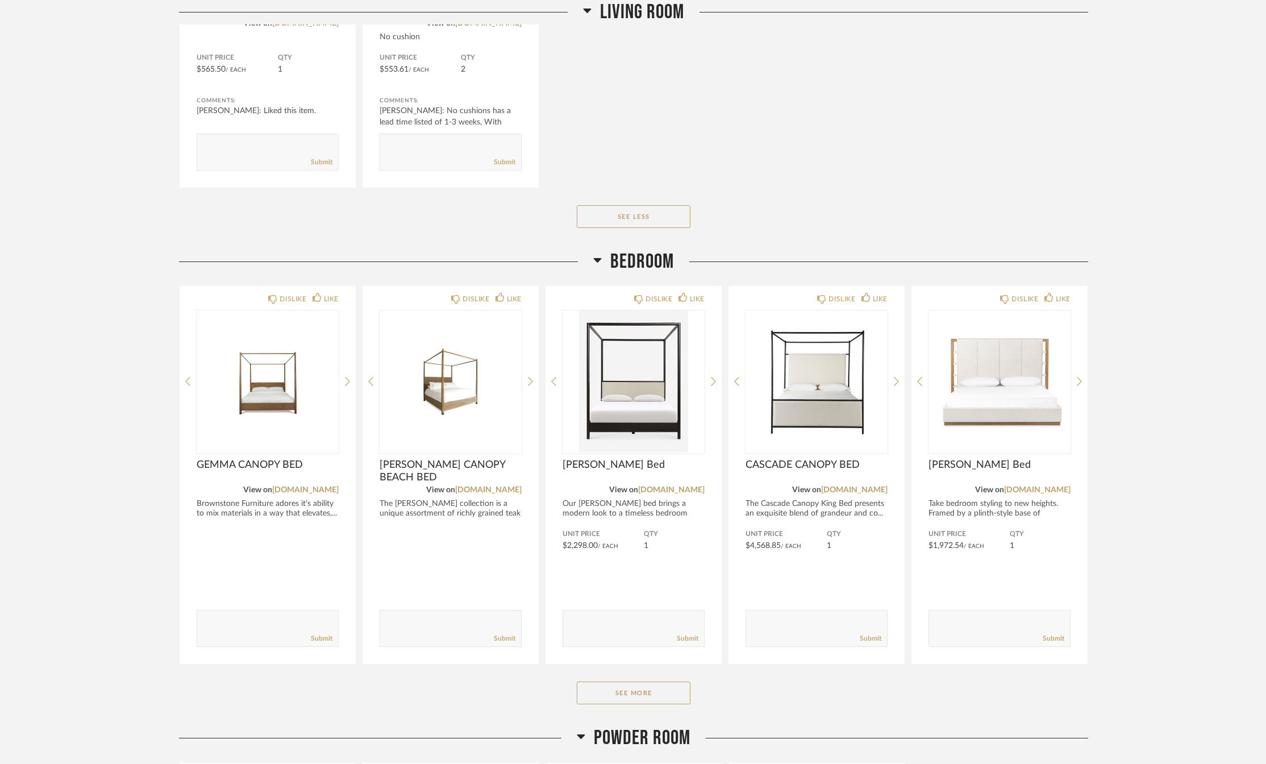
scroll to position [1364, 0]
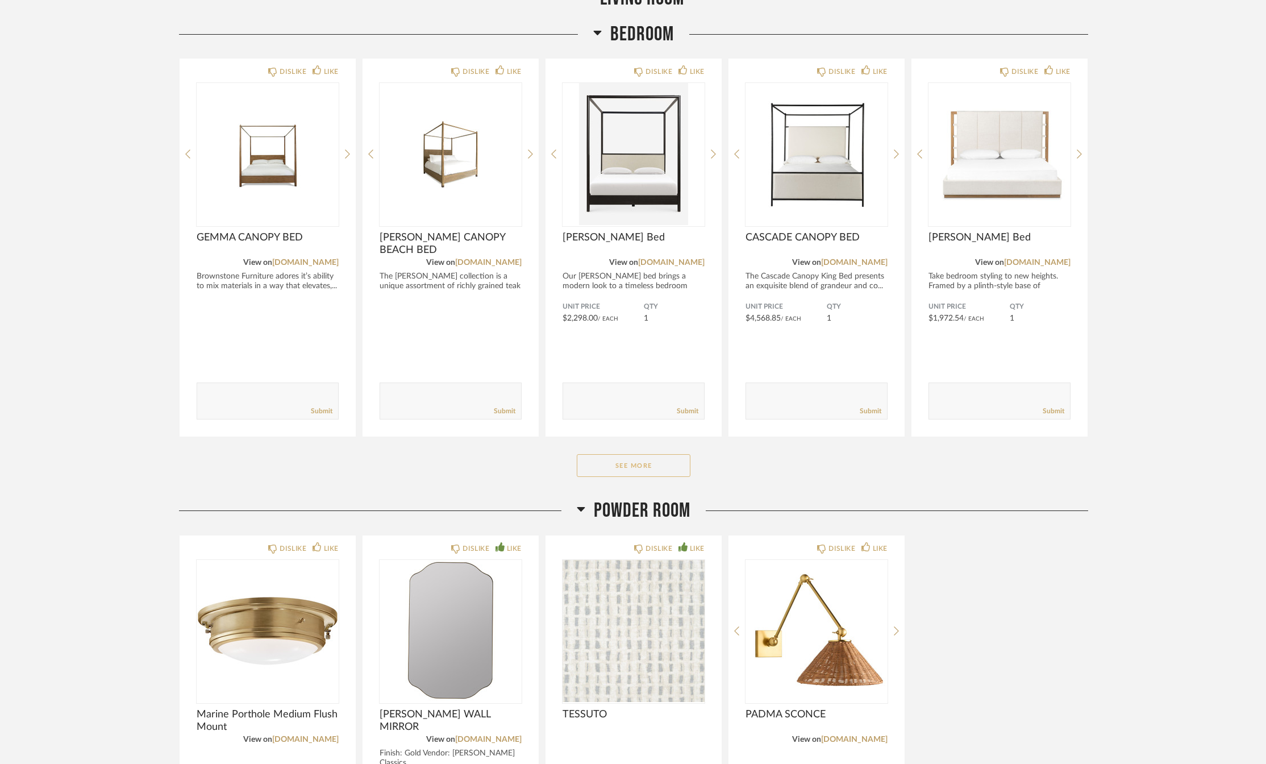
click at [612, 470] on button "See More" at bounding box center [634, 465] width 114 height 23
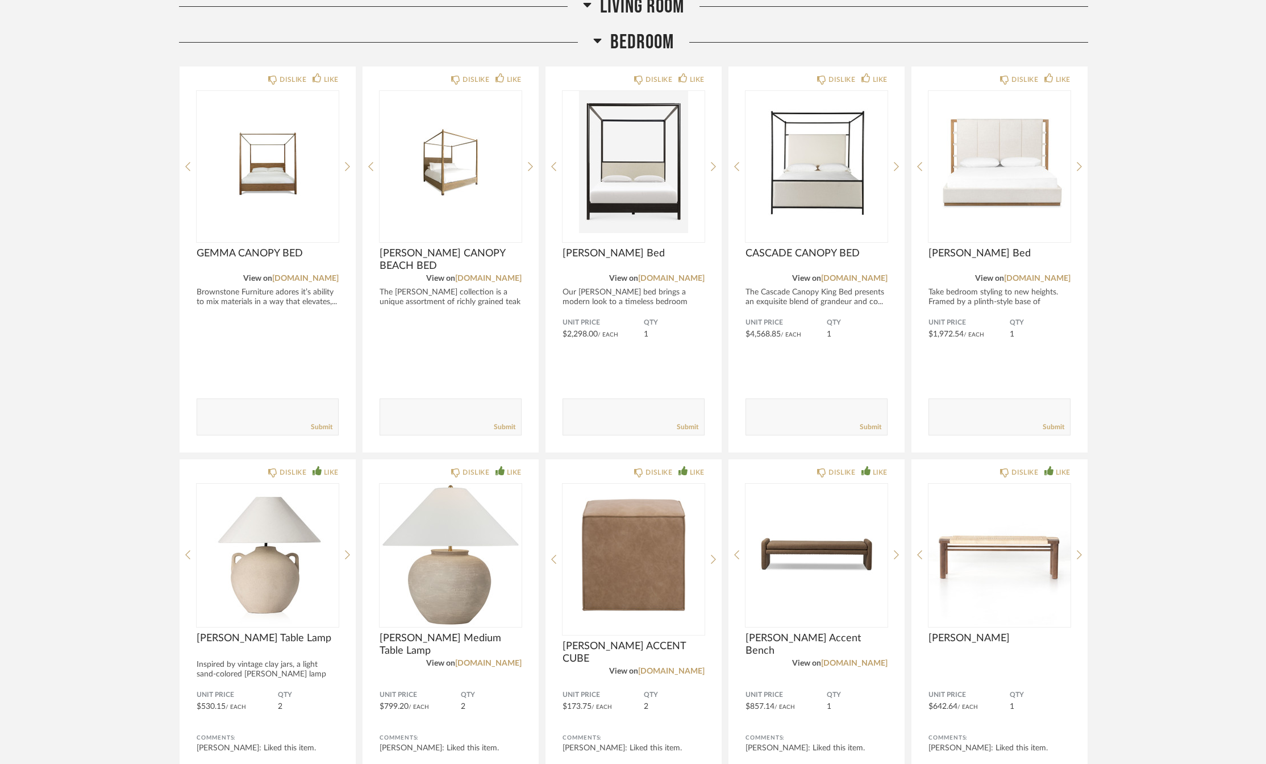
scroll to position [1193, 0]
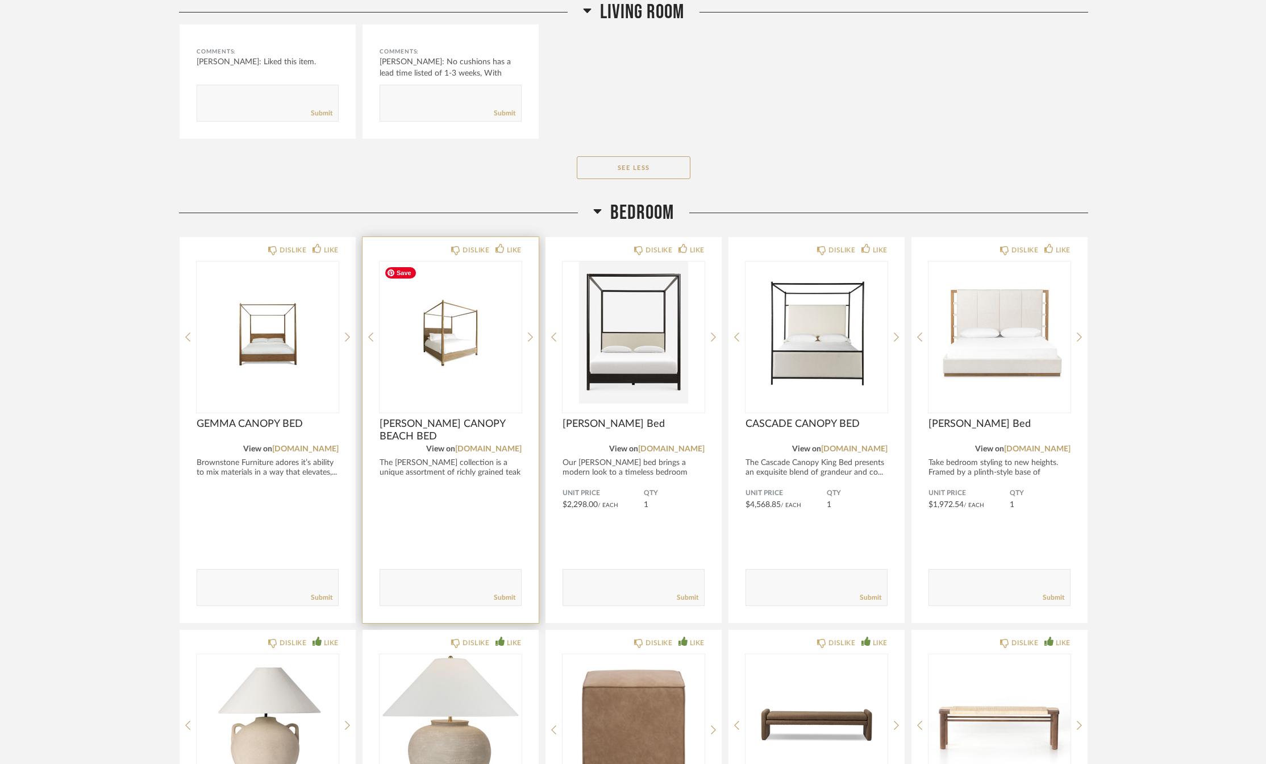
click at [446, 344] on img "0" at bounding box center [451, 332] width 142 height 142
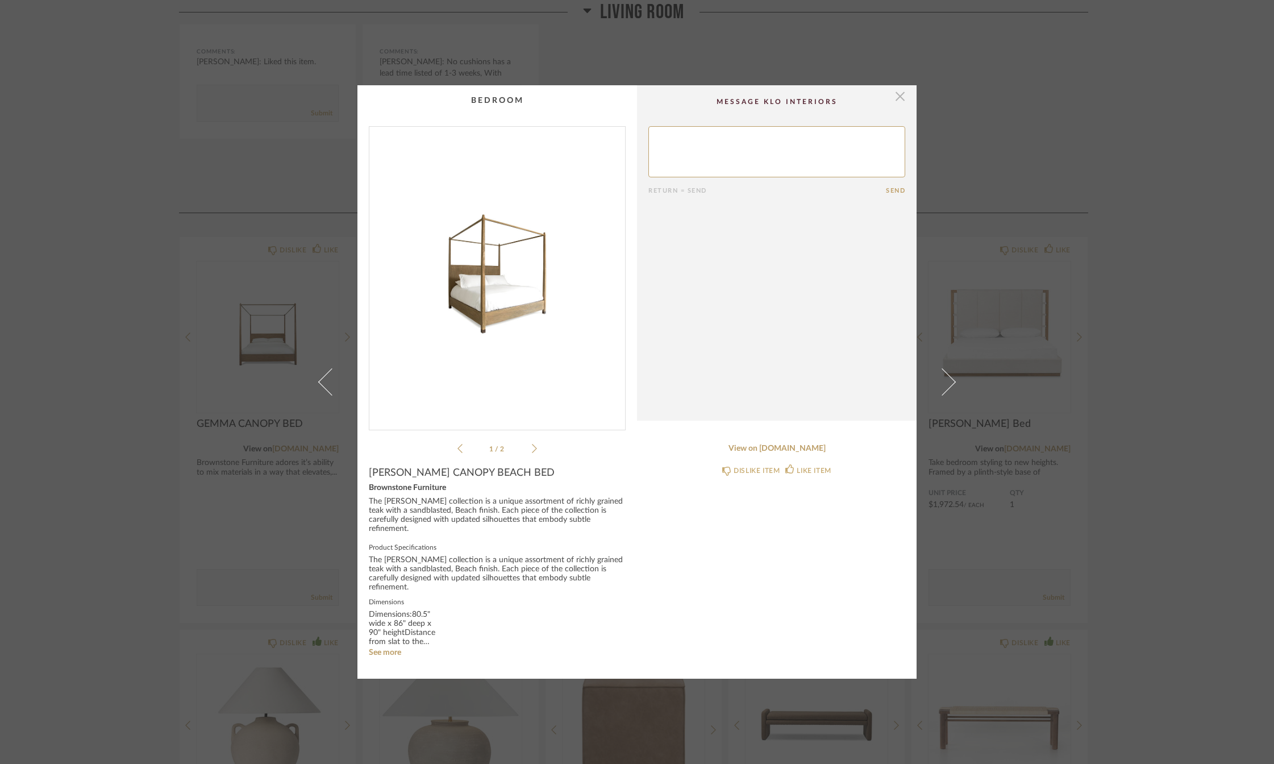
click at [891, 107] on span "button" at bounding box center [900, 96] width 23 height 23
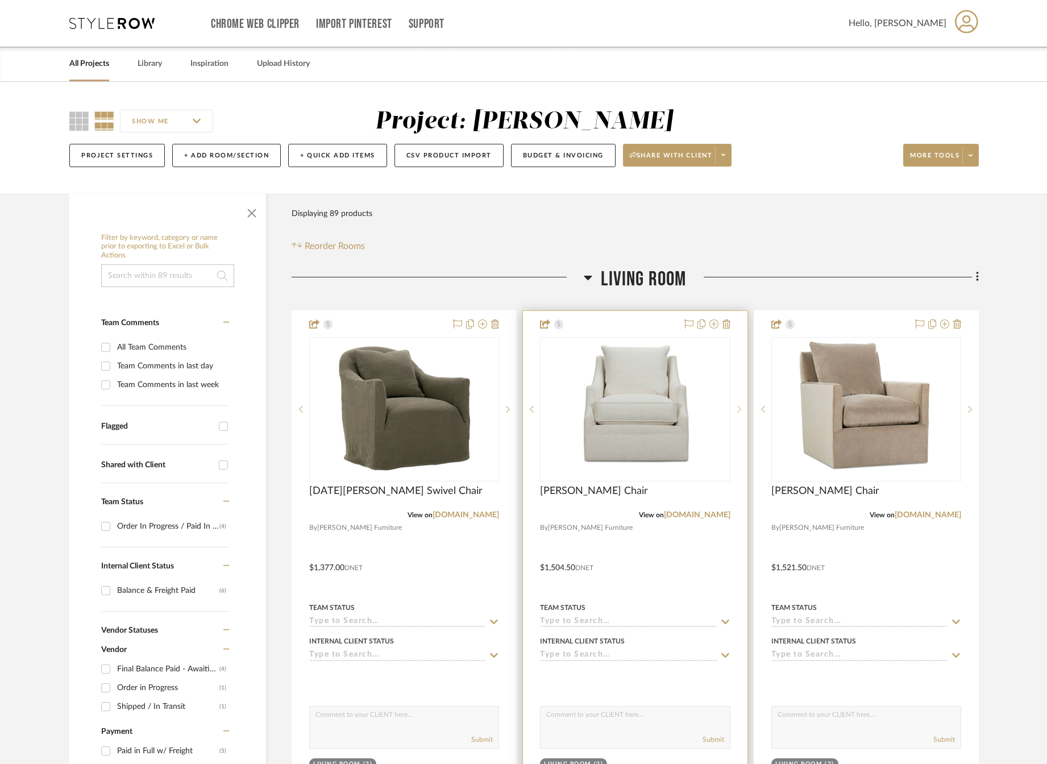
click at [740, 406] on icon at bounding box center [739, 409] width 4 height 8
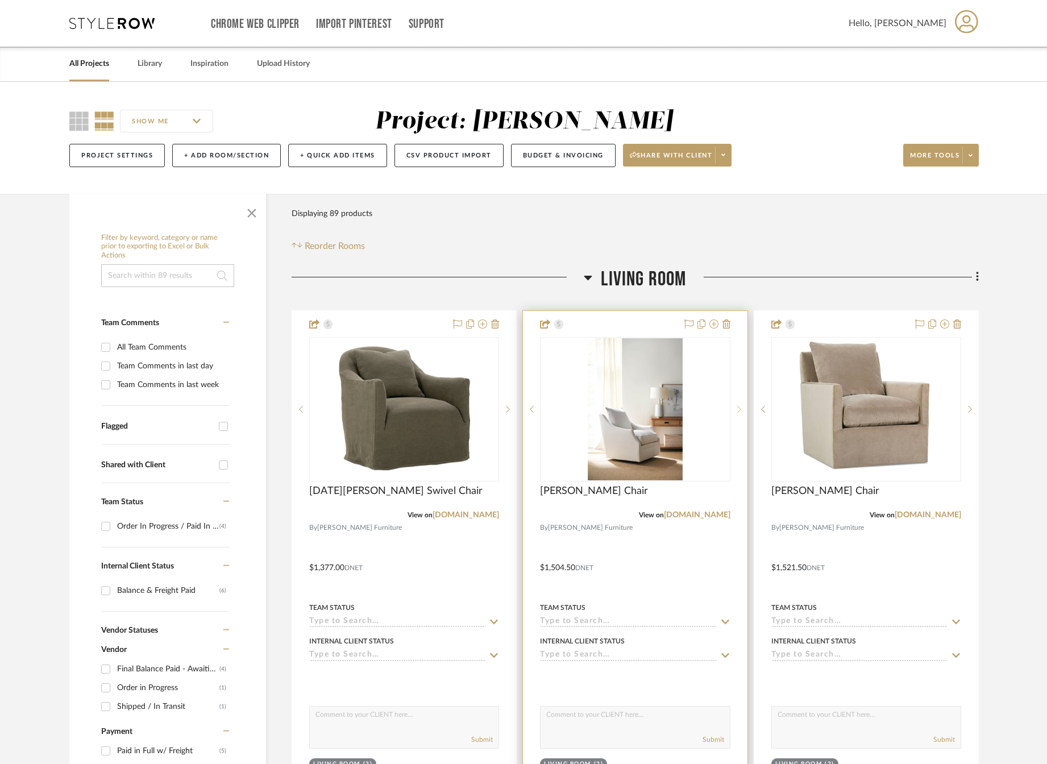
click at [740, 406] on icon at bounding box center [739, 409] width 4 height 8
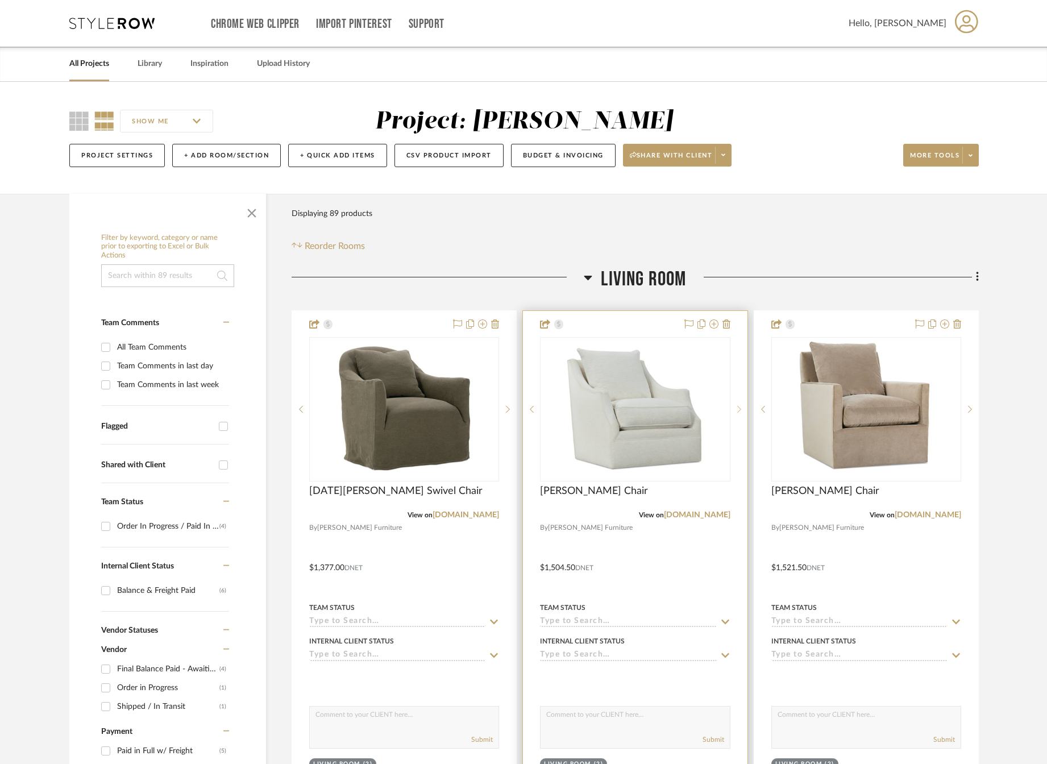
click at [740, 406] on icon at bounding box center [739, 409] width 4 height 8
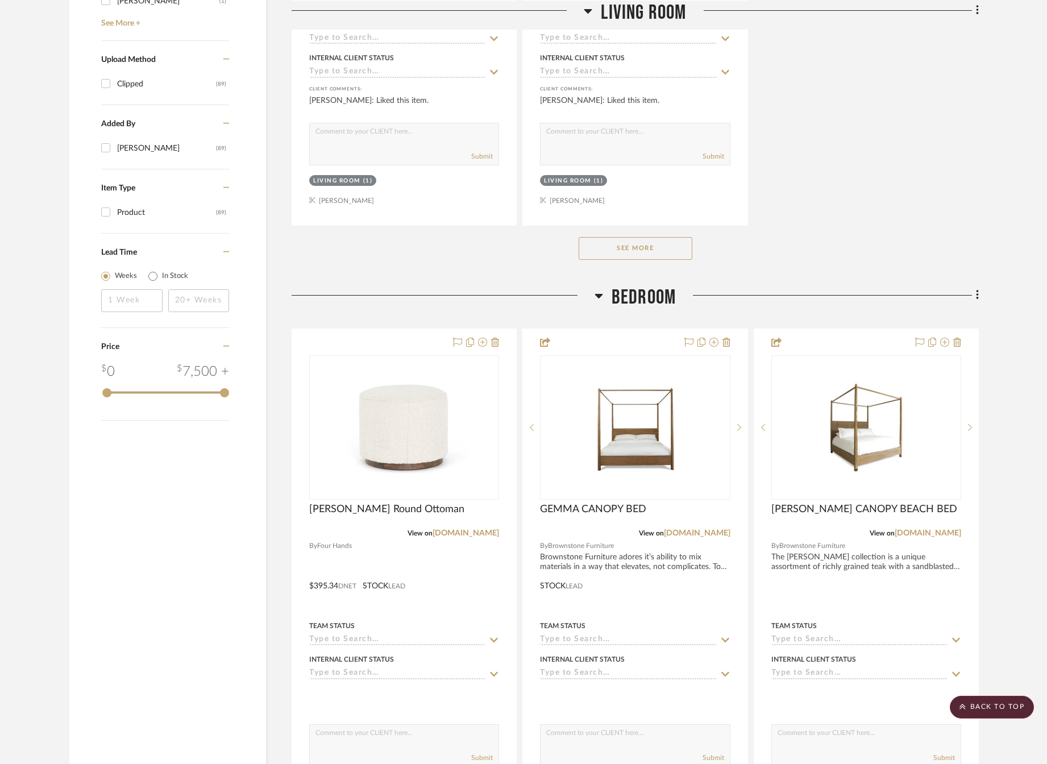
scroll to position [1648, 0]
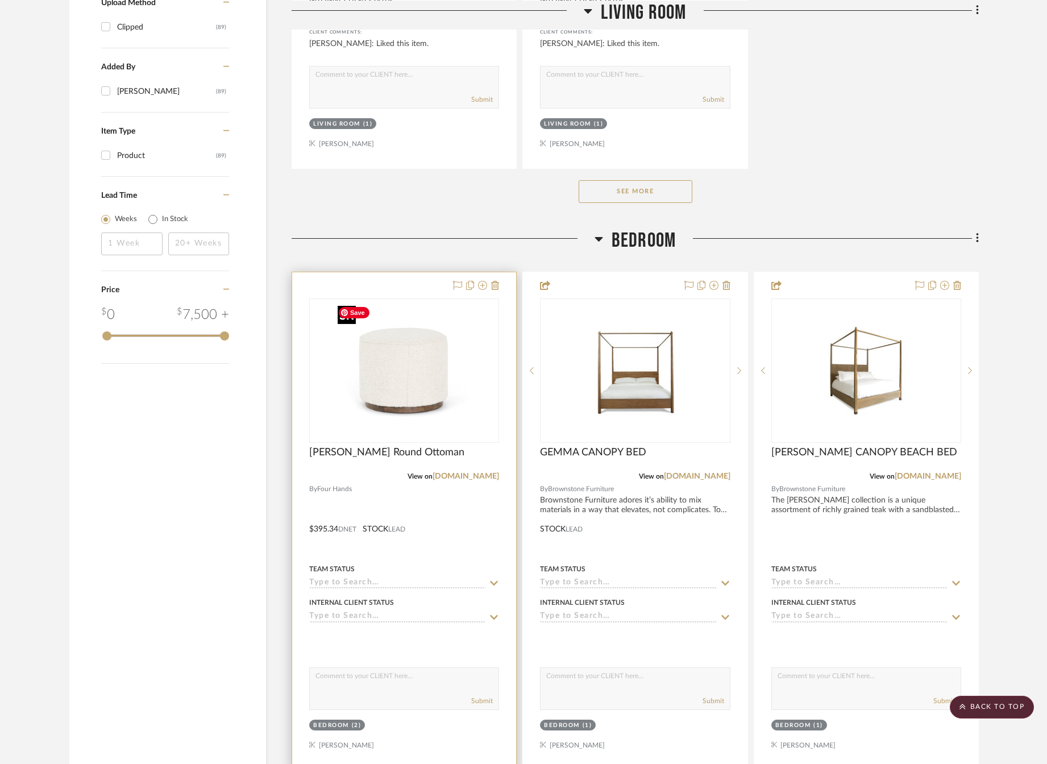
click at [384, 383] on img "0" at bounding box center [404, 370] width 142 height 142
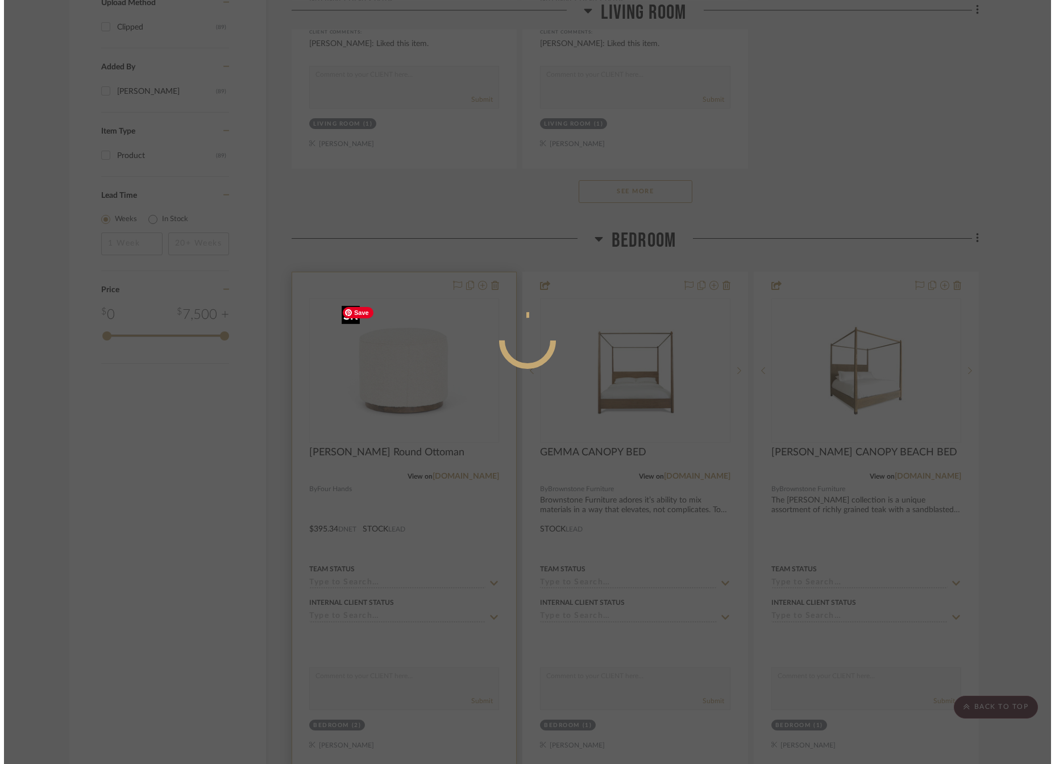
scroll to position [0, 0]
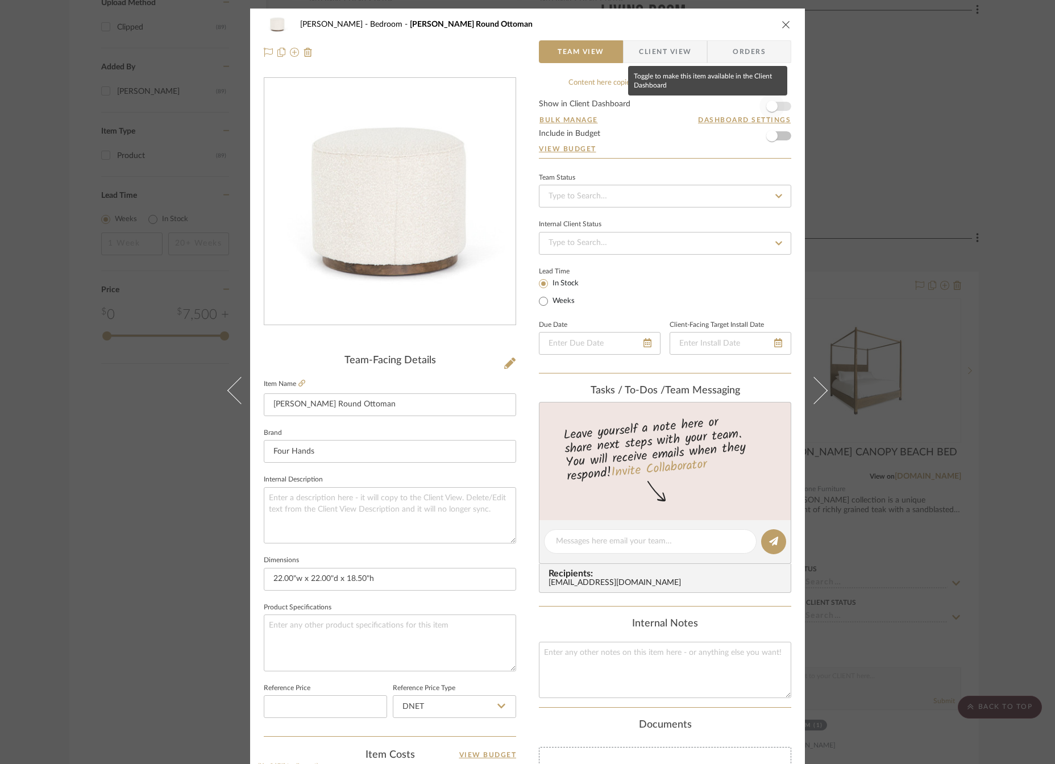
click at [776, 107] on span "button" at bounding box center [771, 106] width 25 height 25
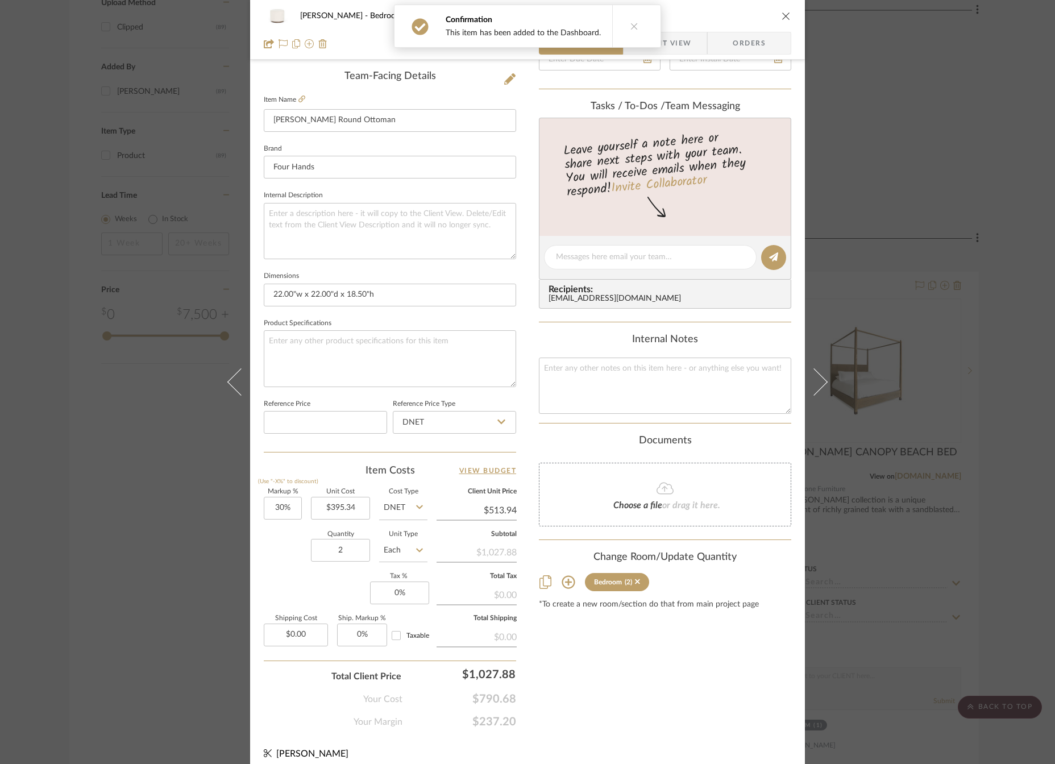
scroll to position [294, 0]
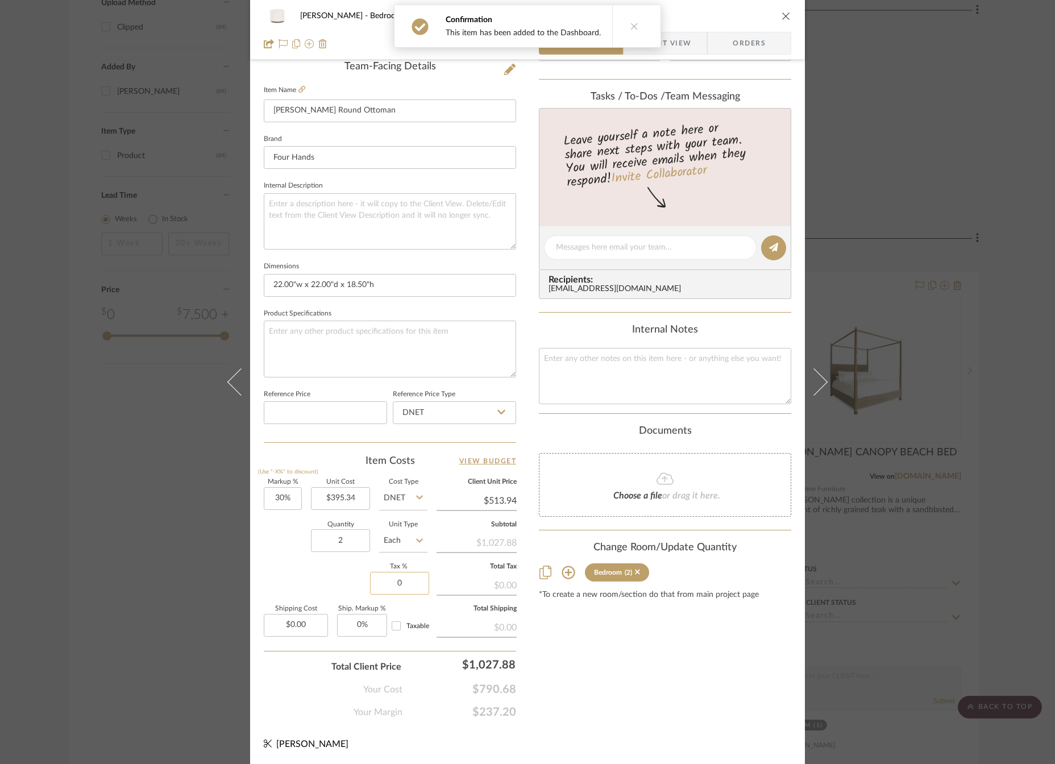
click at [385, 577] on input "0" at bounding box center [399, 583] width 59 height 23
type input "7%"
click at [585, 639] on div "Content here copies to Client View - confirm visibility there. Show in Client D…" at bounding box center [665, 251] width 252 height 935
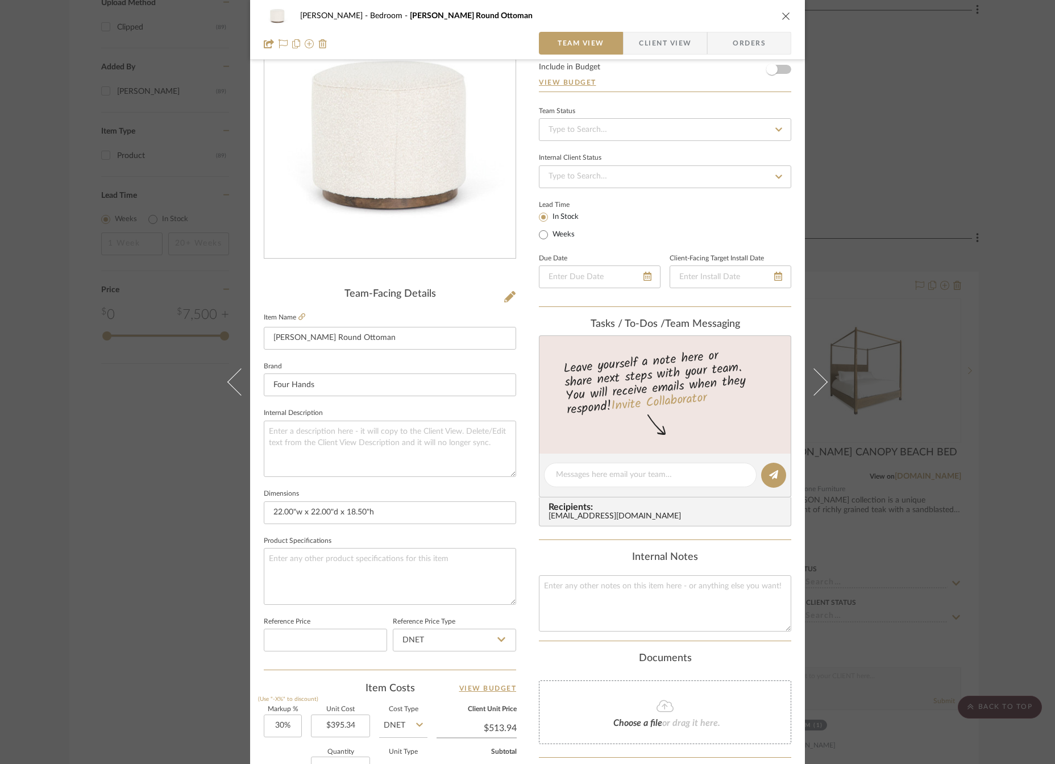
scroll to position [0, 0]
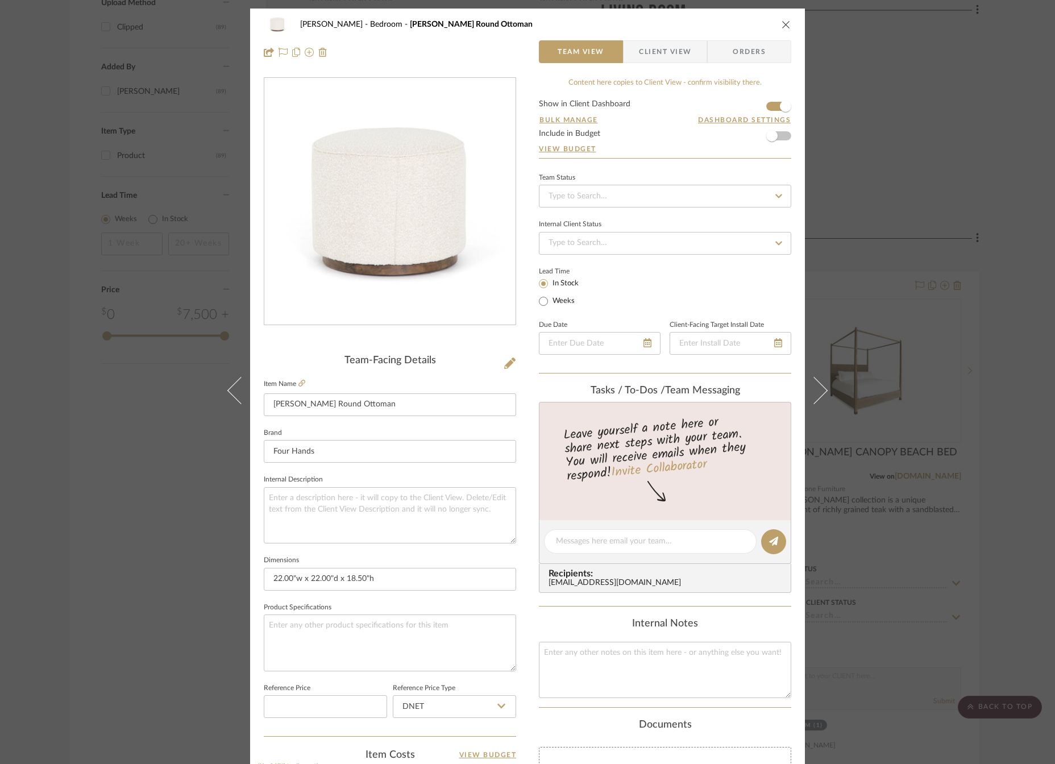
click at [678, 47] on span "Client View" at bounding box center [665, 51] width 52 height 23
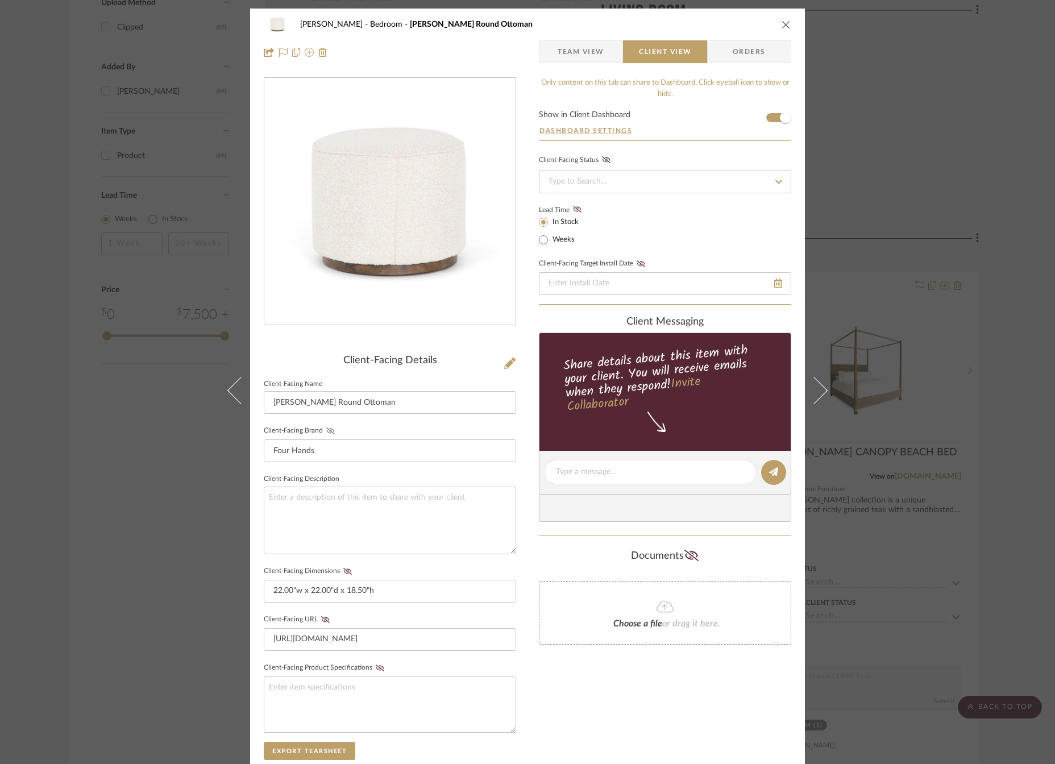
click at [326, 428] on icon at bounding box center [330, 430] width 9 height 7
click at [343, 569] on icon at bounding box center [347, 571] width 9 height 7
click at [321, 620] on icon at bounding box center [325, 619] width 9 height 7
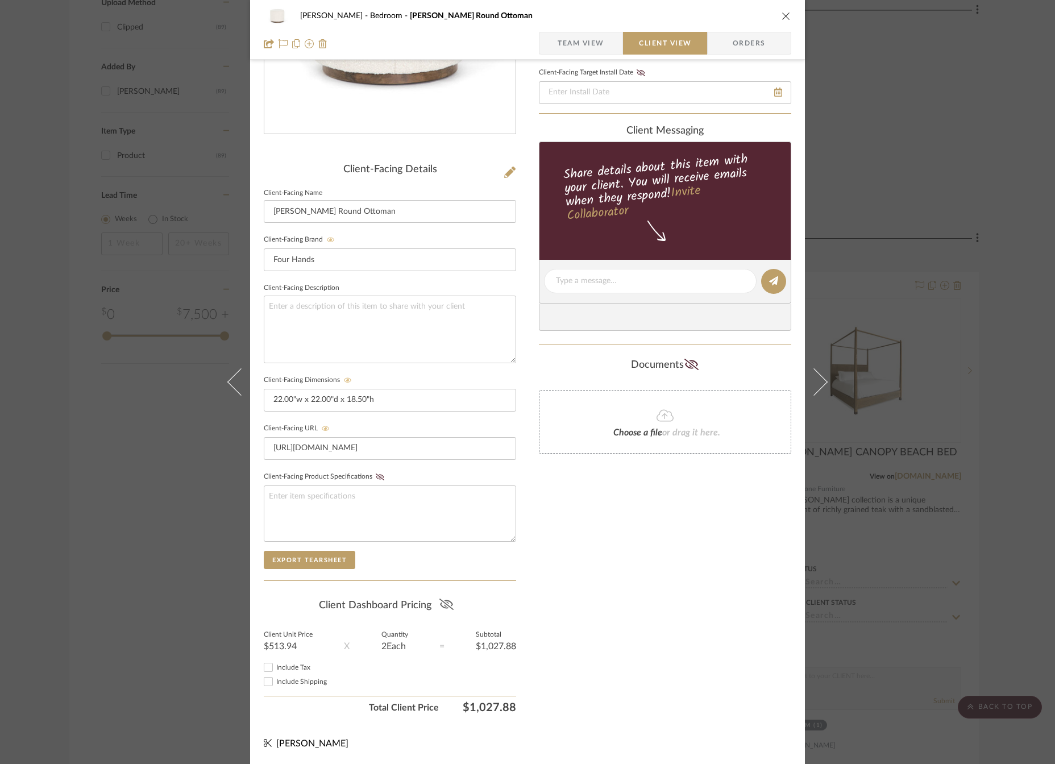
click at [443, 599] on icon at bounding box center [446, 603] width 14 height 11
click at [261, 665] on input "Include Tax" at bounding box center [268, 667] width 14 height 14
checkbox input "true"
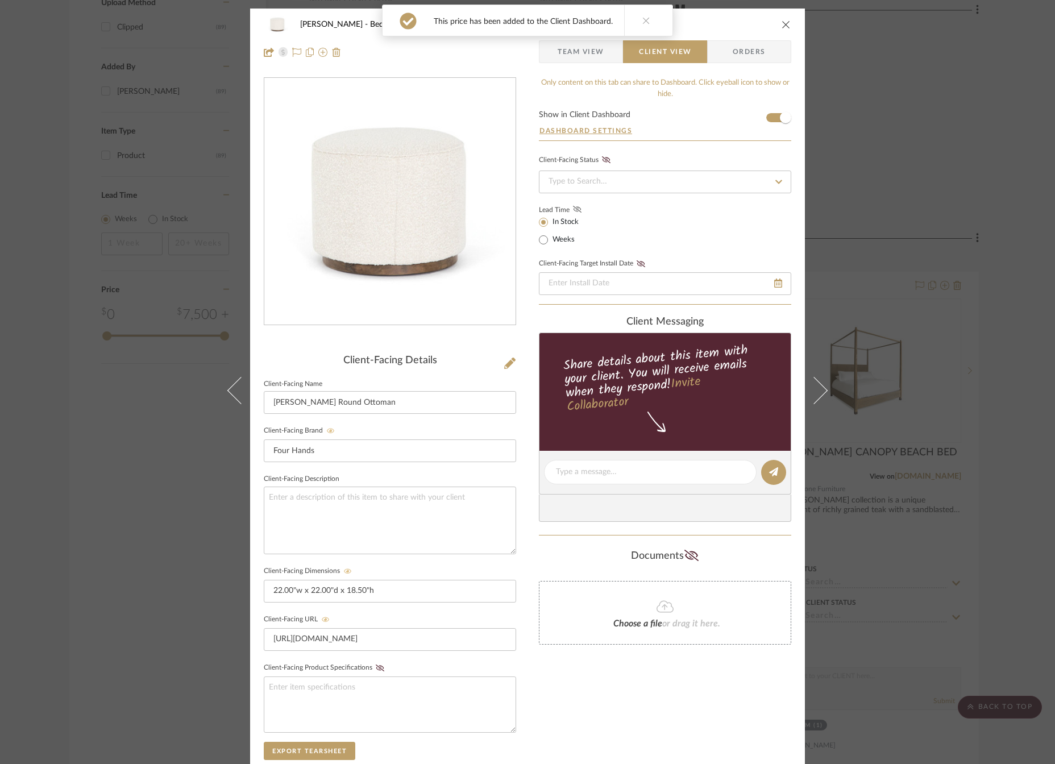
click at [573, 209] on icon at bounding box center [577, 209] width 9 height 7
click at [785, 23] on icon "close" at bounding box center [785, 24] width 9 height 9
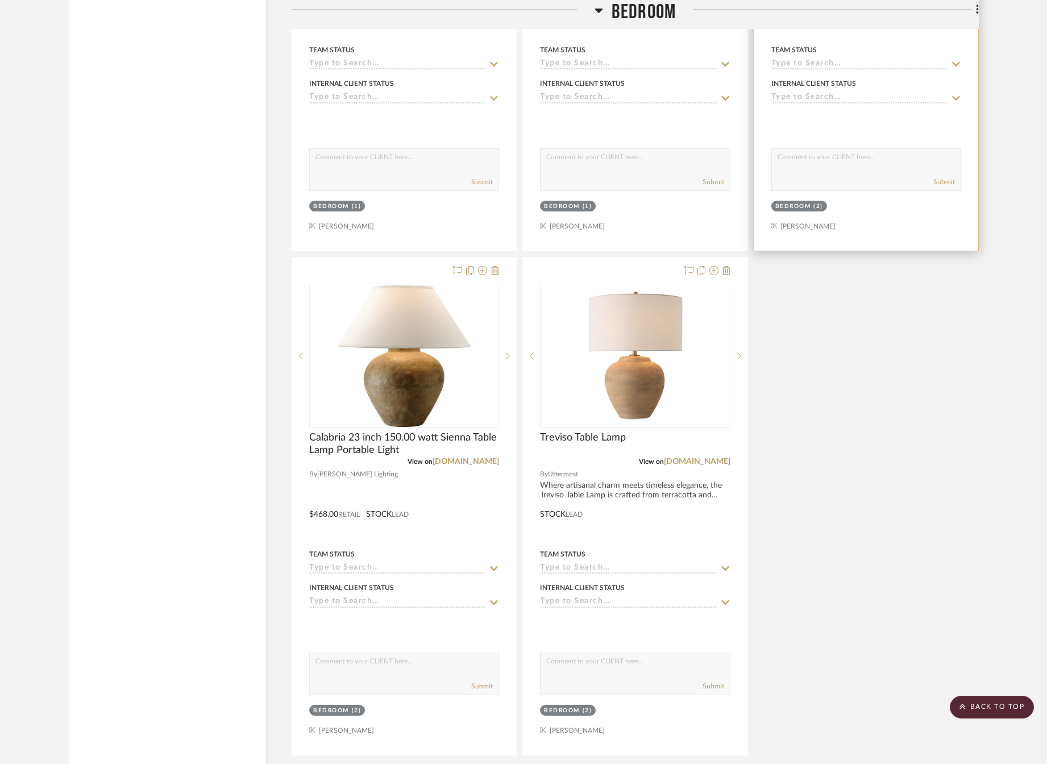
scroll to position [2898, 0]
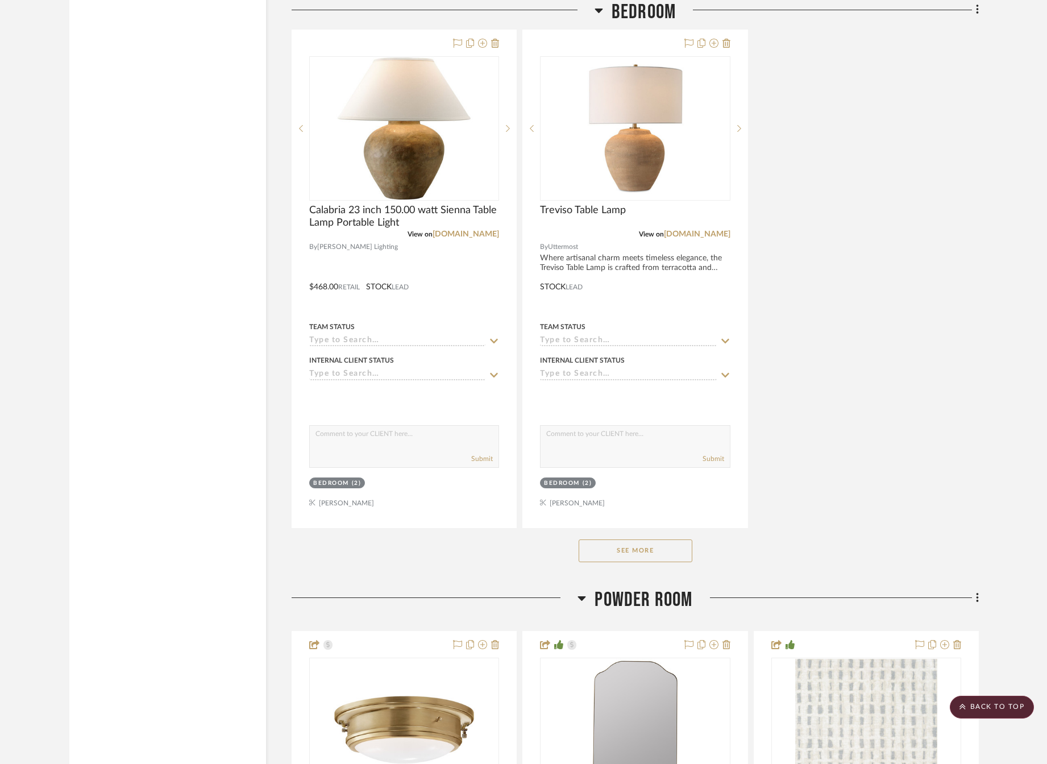
click at [660, 552] on button "See More" at bounding box center [635, 550] width 114 height 23
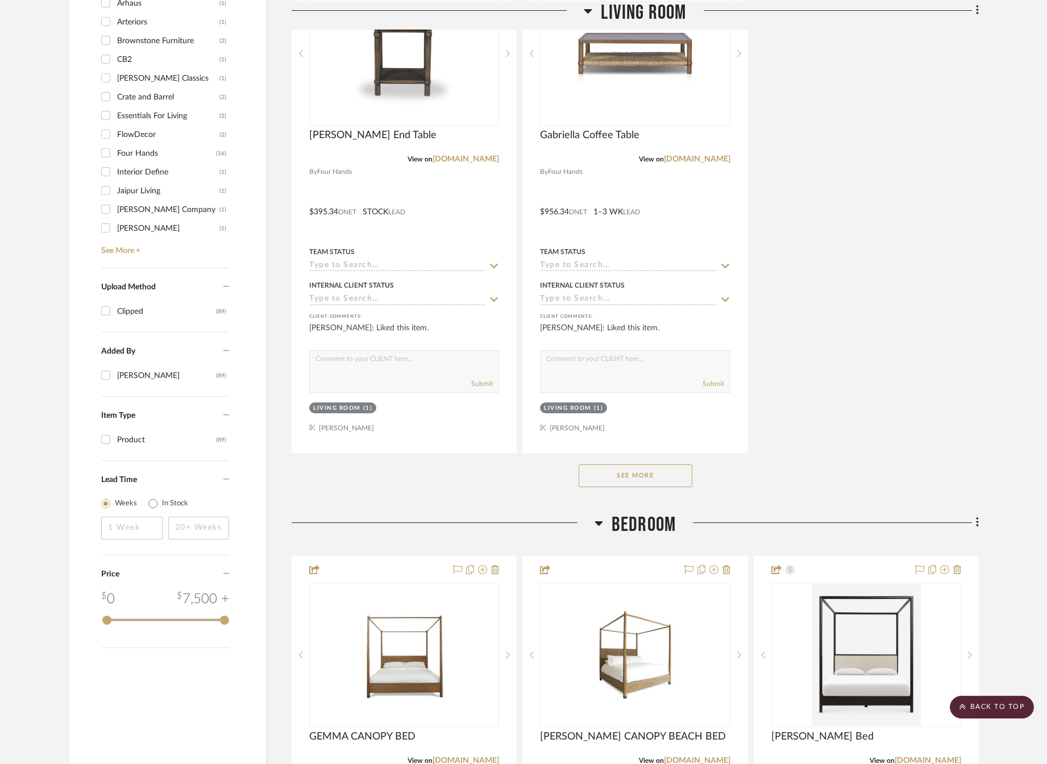
scroll to position [1193, 0]
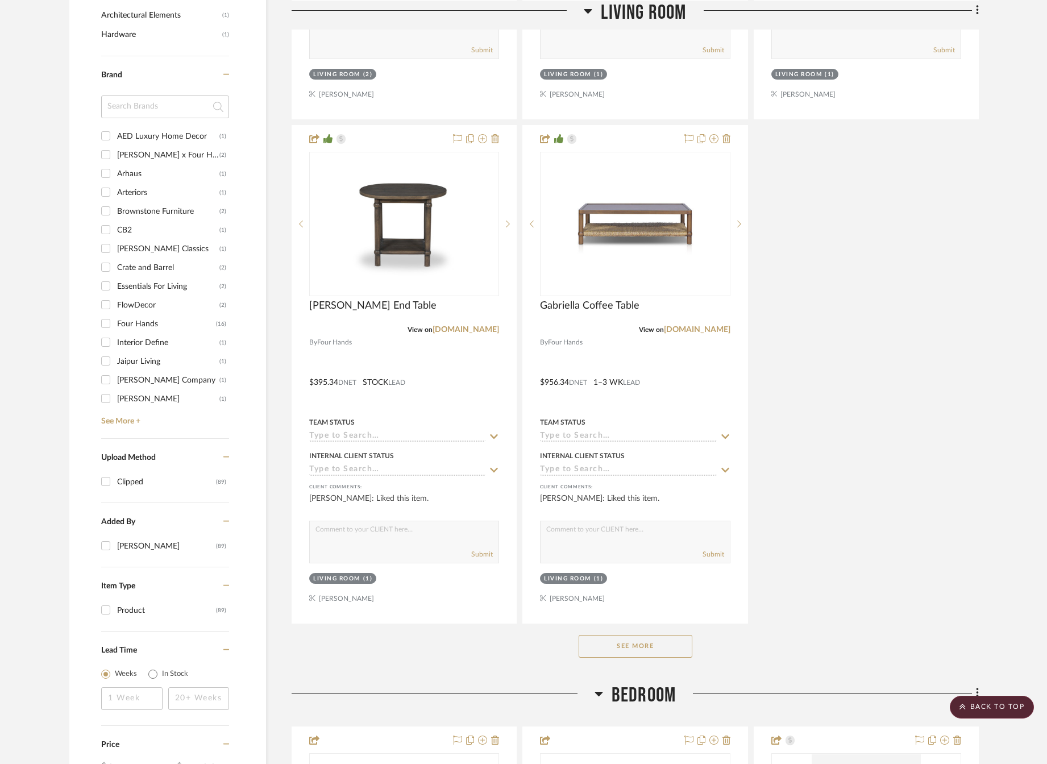
click at [657, 647] on button "See More" at bounding box center [635, 646] width 114 height 23
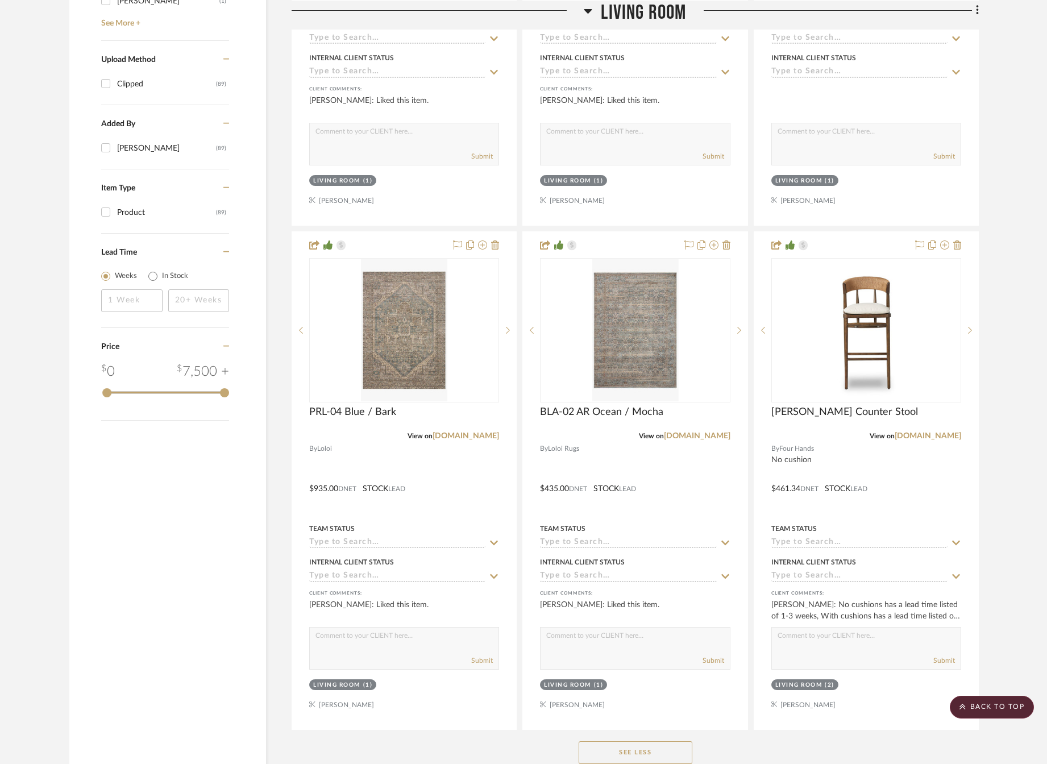
scroll to position [1534, 0]
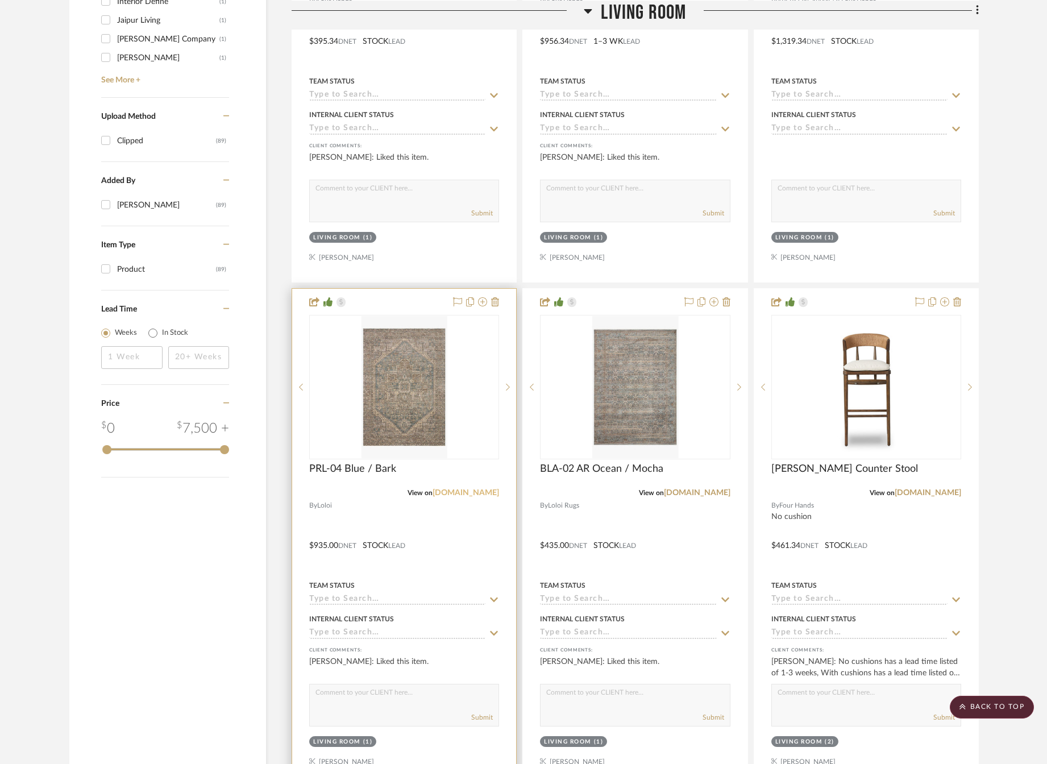
click at [486, 493] on link "[DOMAIN_NAME]" at bounding box center [465, 493] width 66 height 8
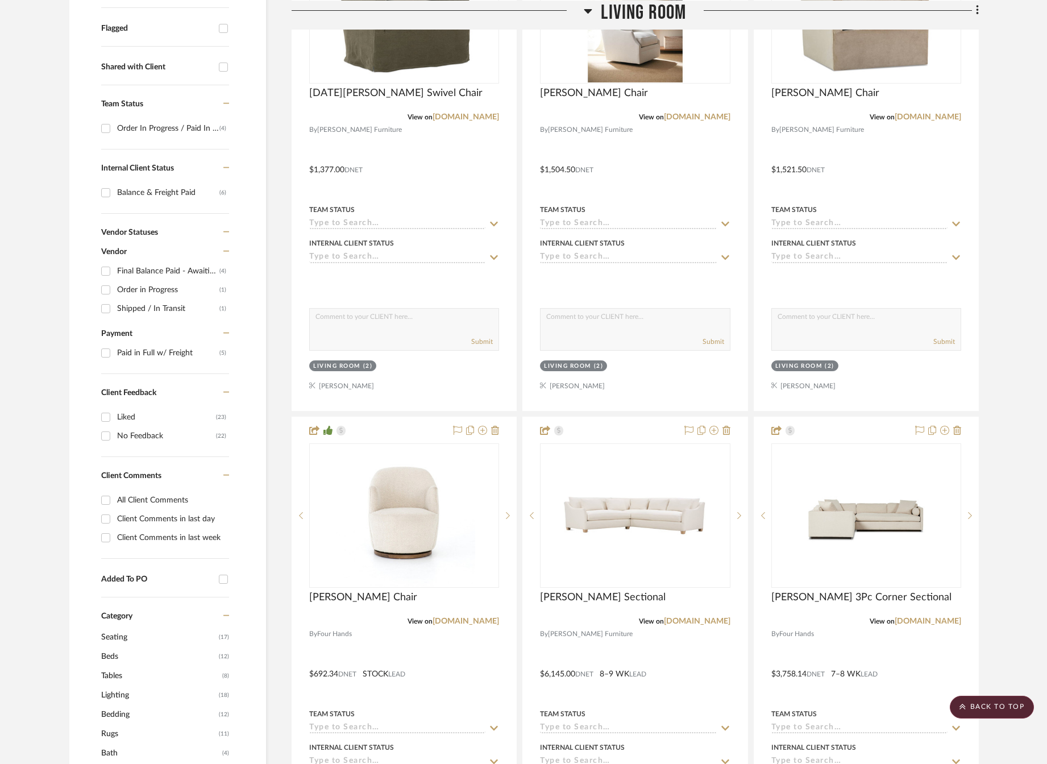
scroll to position [57, 0]
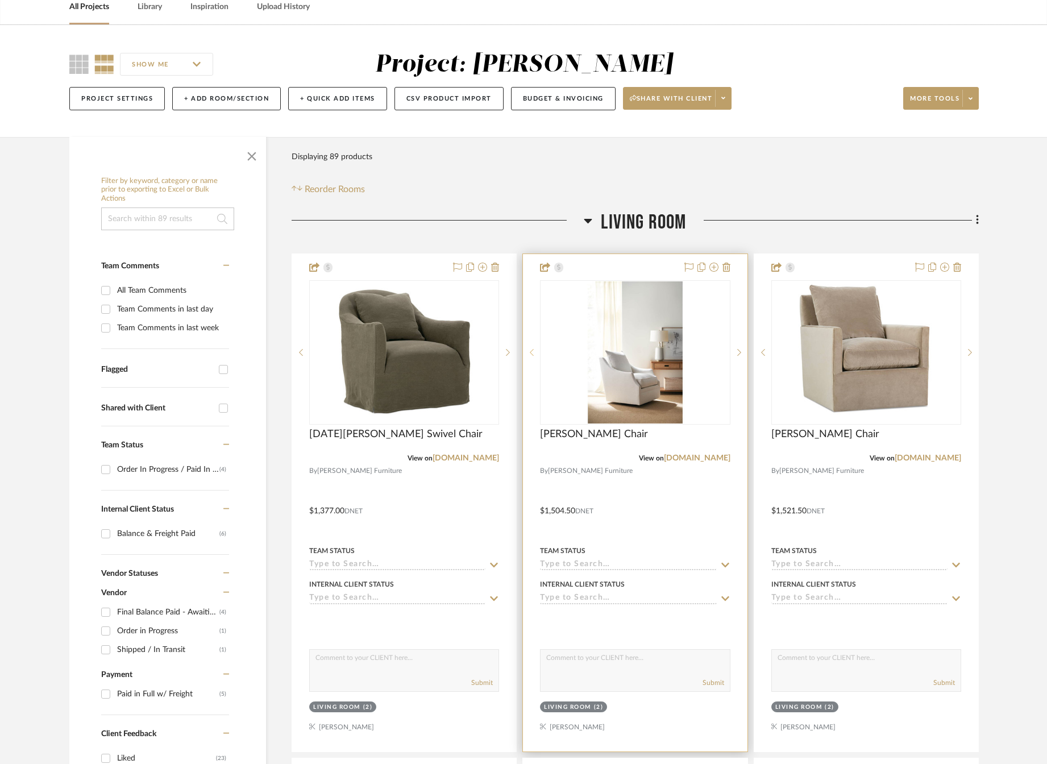
click at [530, 344] on div at bounding box center [531, 352] width 17 height 144
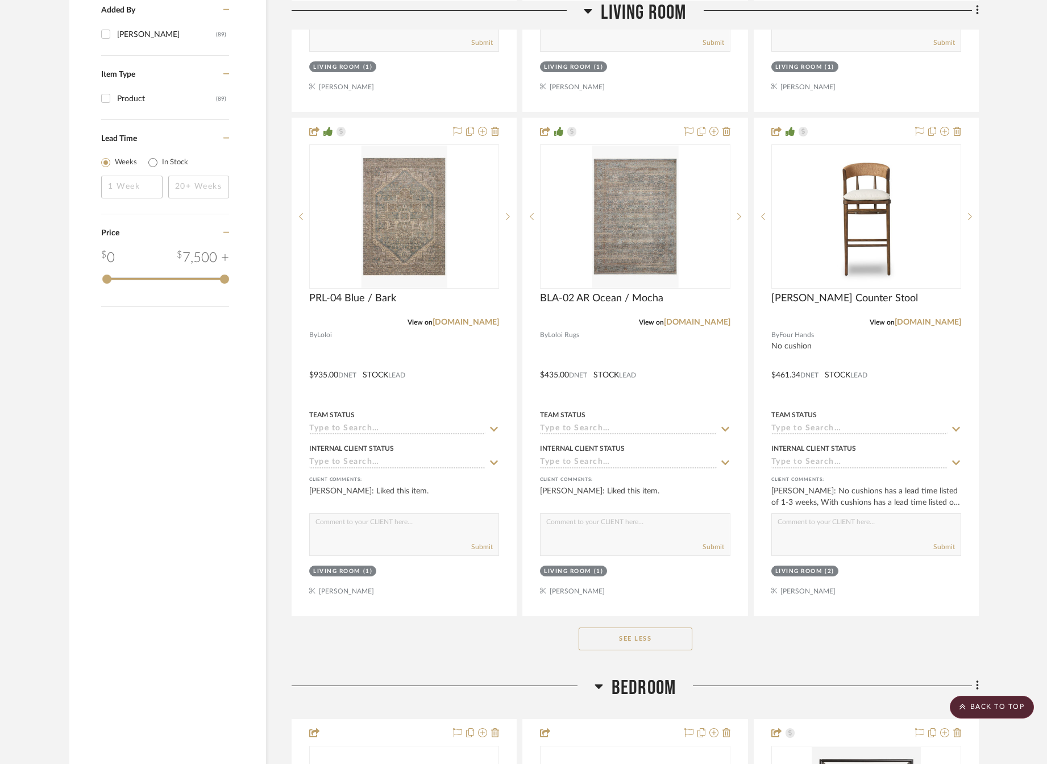
scroll to position [2045, 0]
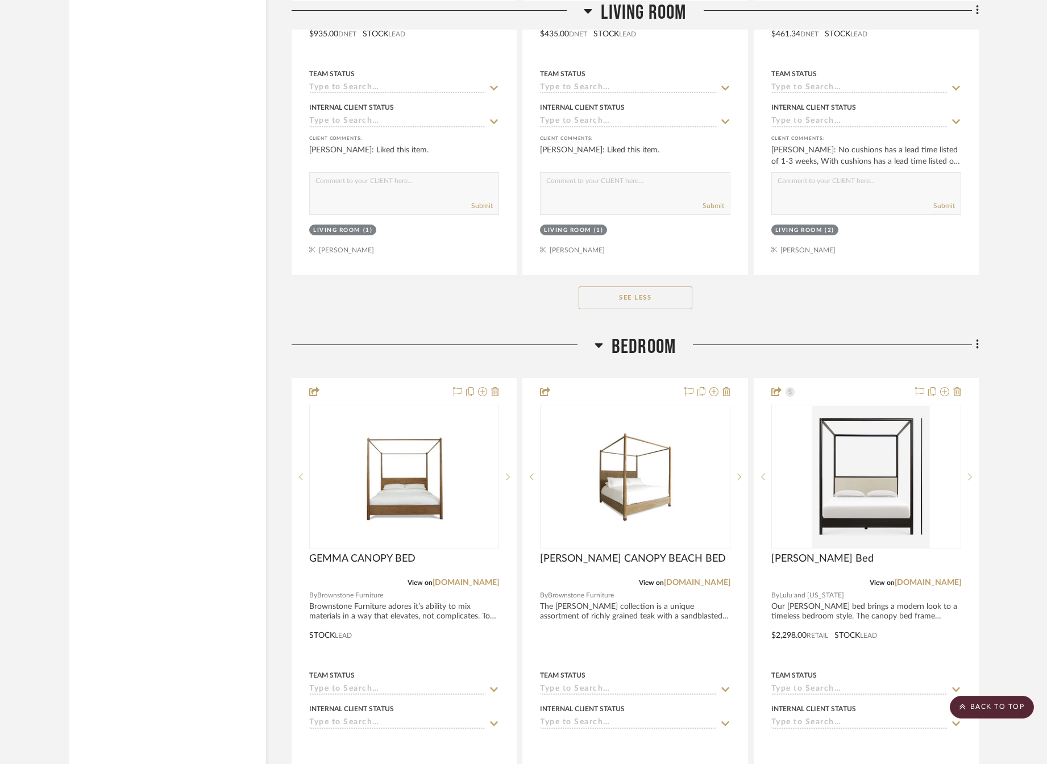
click at [638, 295] on button "See Less" at bounding box center [635, 297] width 114 height 23
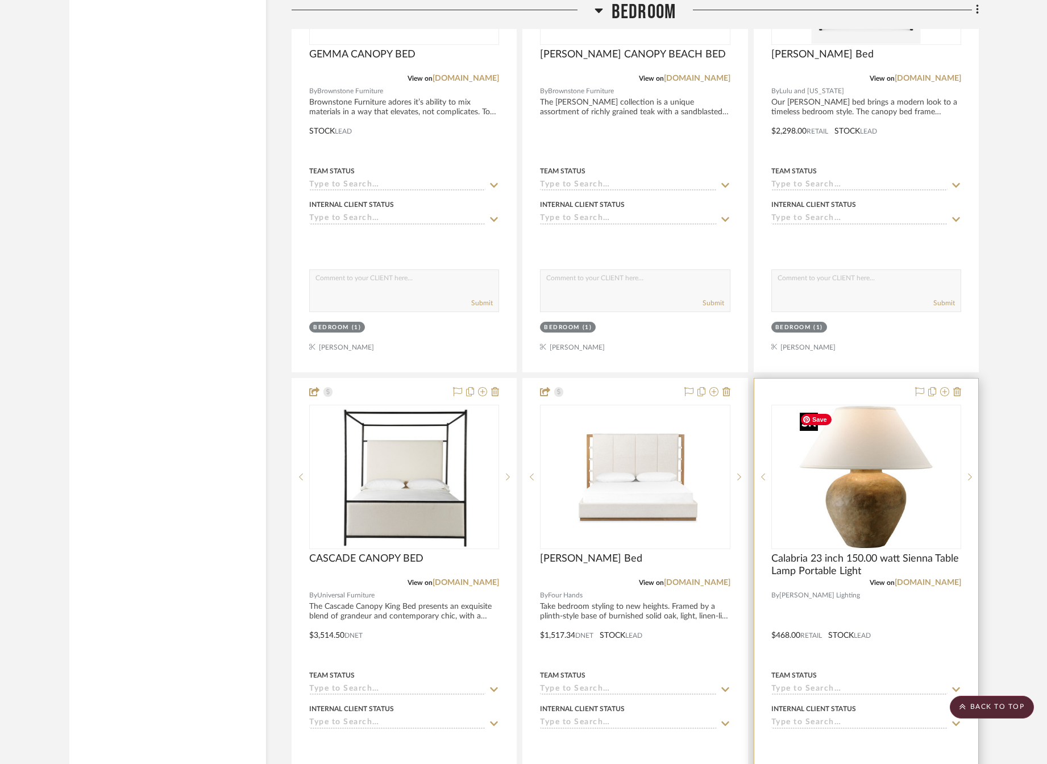
click at [858, 434] on img "0" at bounding box center [866, 477] width 142 height 142
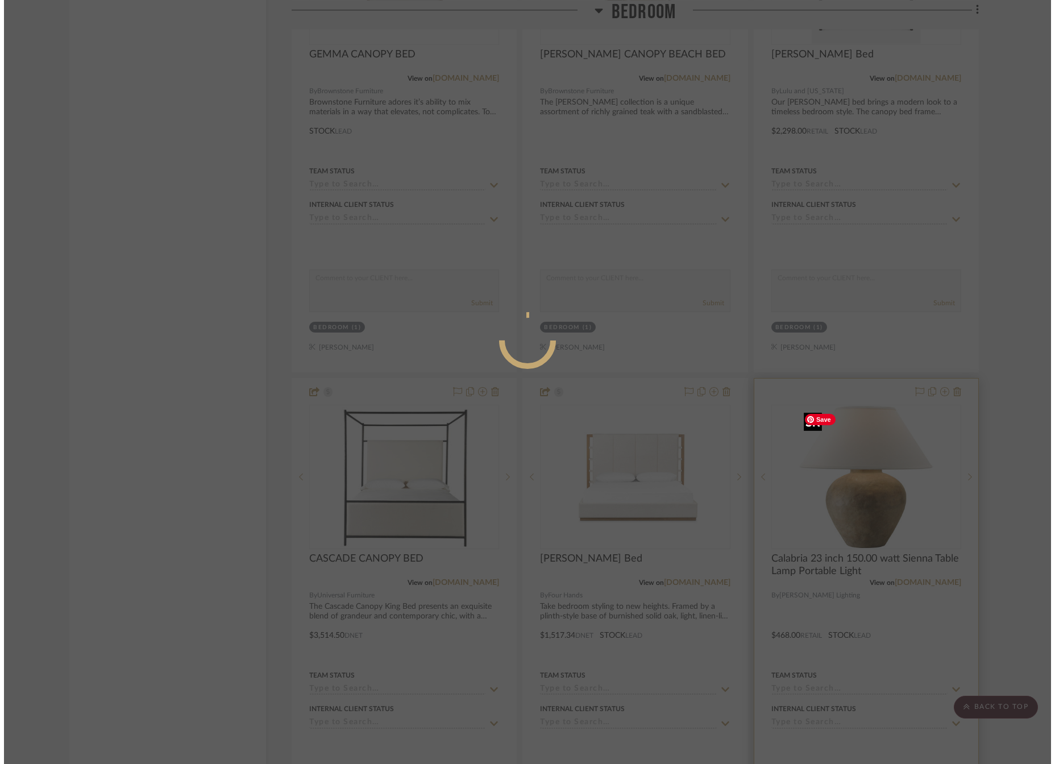
scroll to position [0, 0]
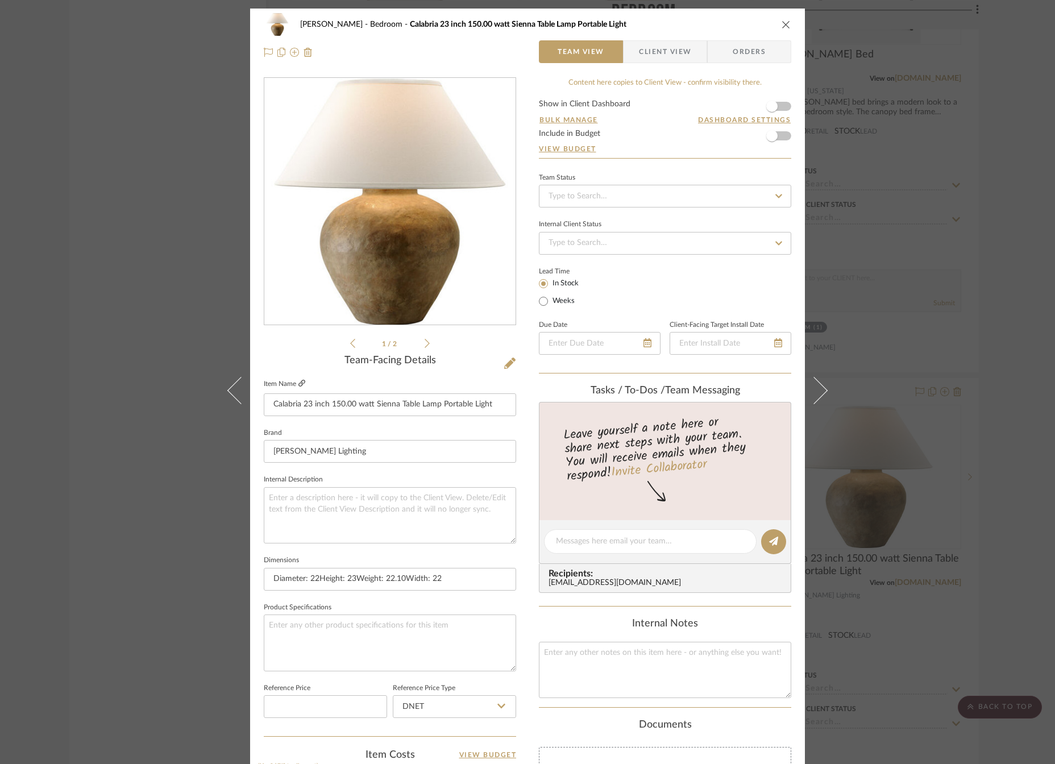
click at [298, 383] on icon at bounding box center [301, 383] width 7 height 7
click at [428, 343] on div "1 / 2" at bounding box center [390, 213] width 252 height 273
click at [425, 345] on icon at bounding box center [426, 343] width 5 height 10
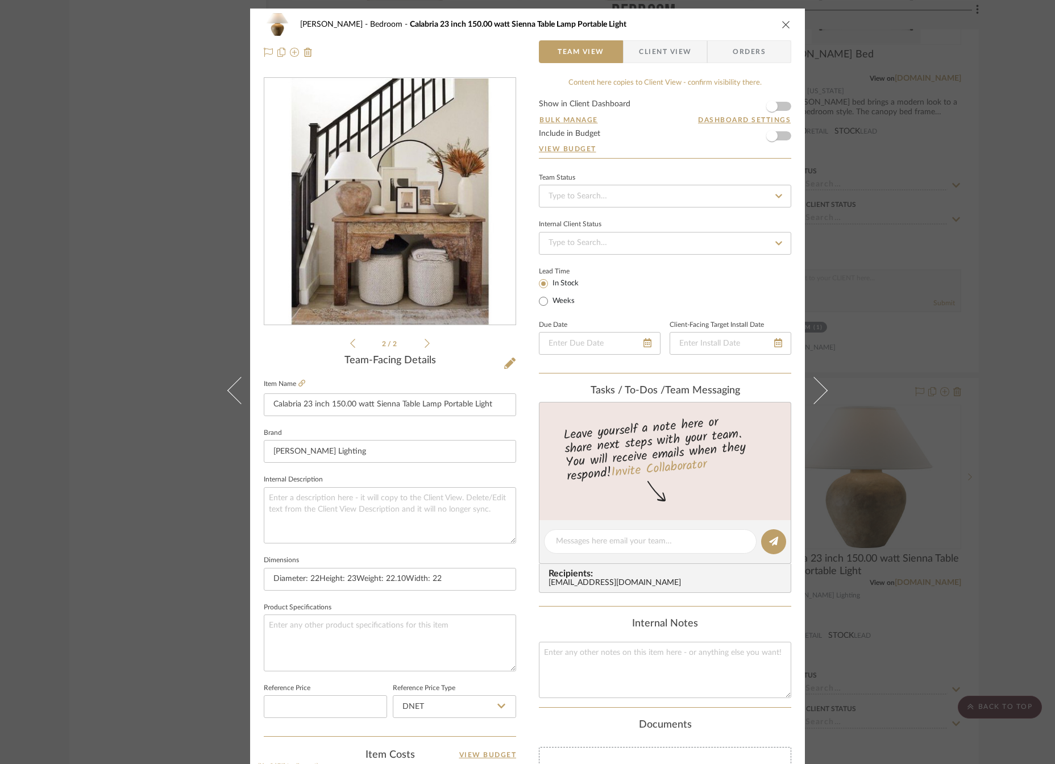
click at [781, 24] on icon "close" at bounding box center [785, 24] width 9 height 9
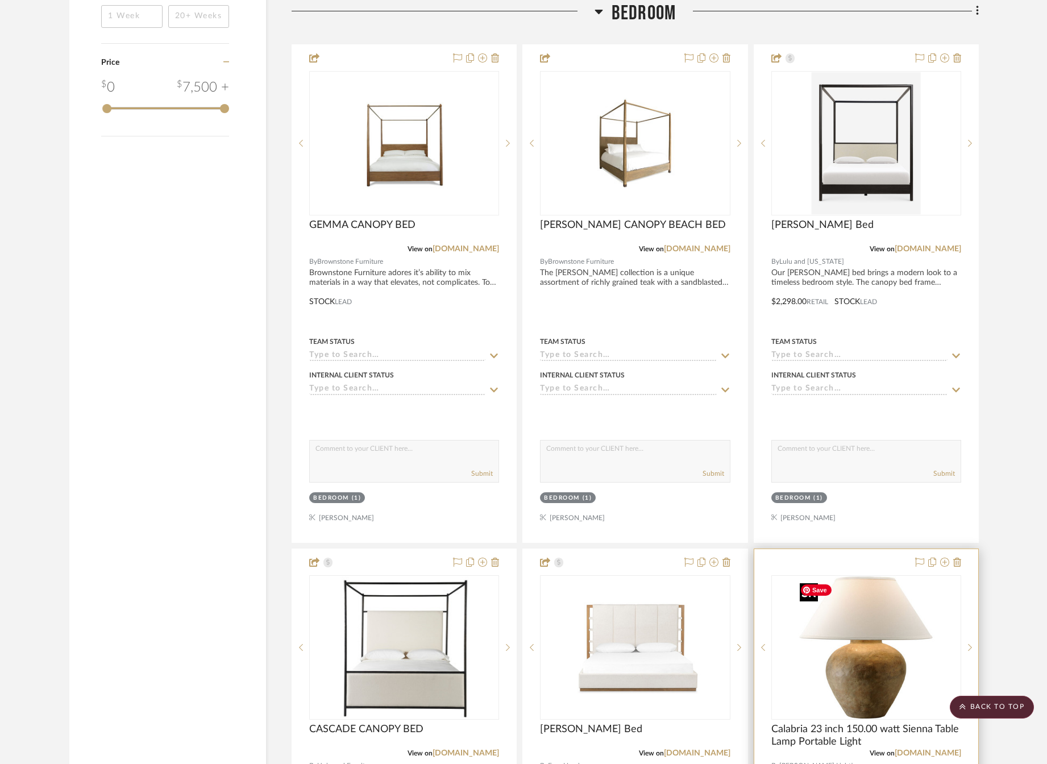
scroll to position [2102, 0]
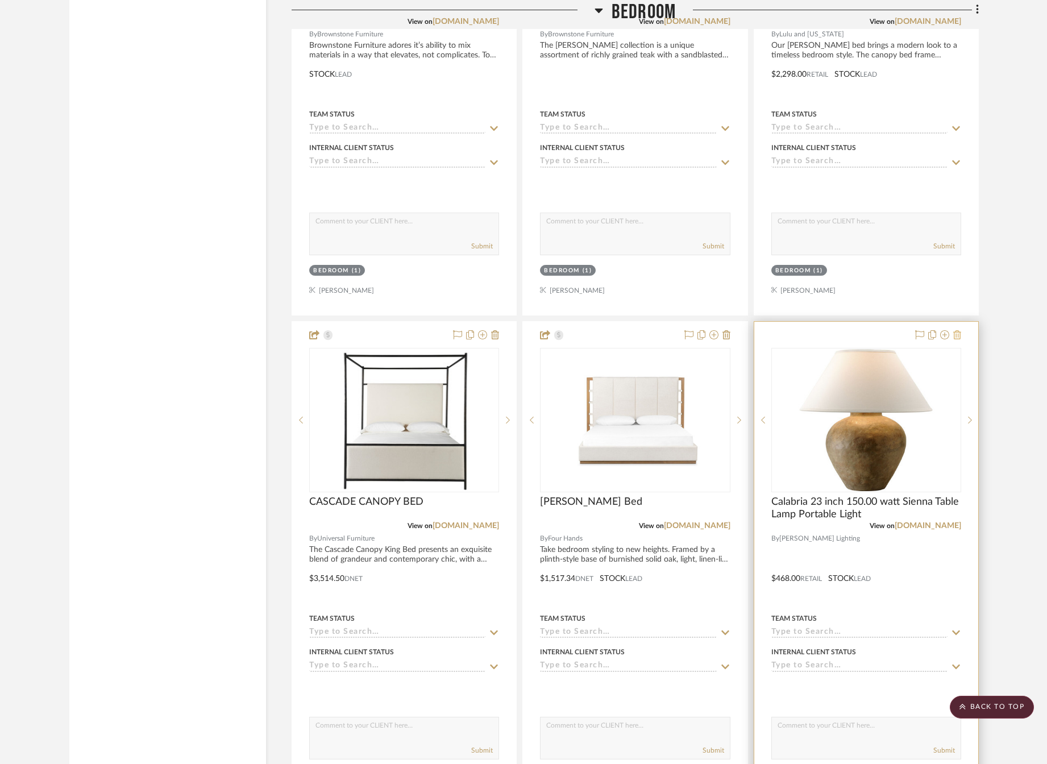
click at [960, 335] on icon at bounding box center [957, 334] width 8 height 9
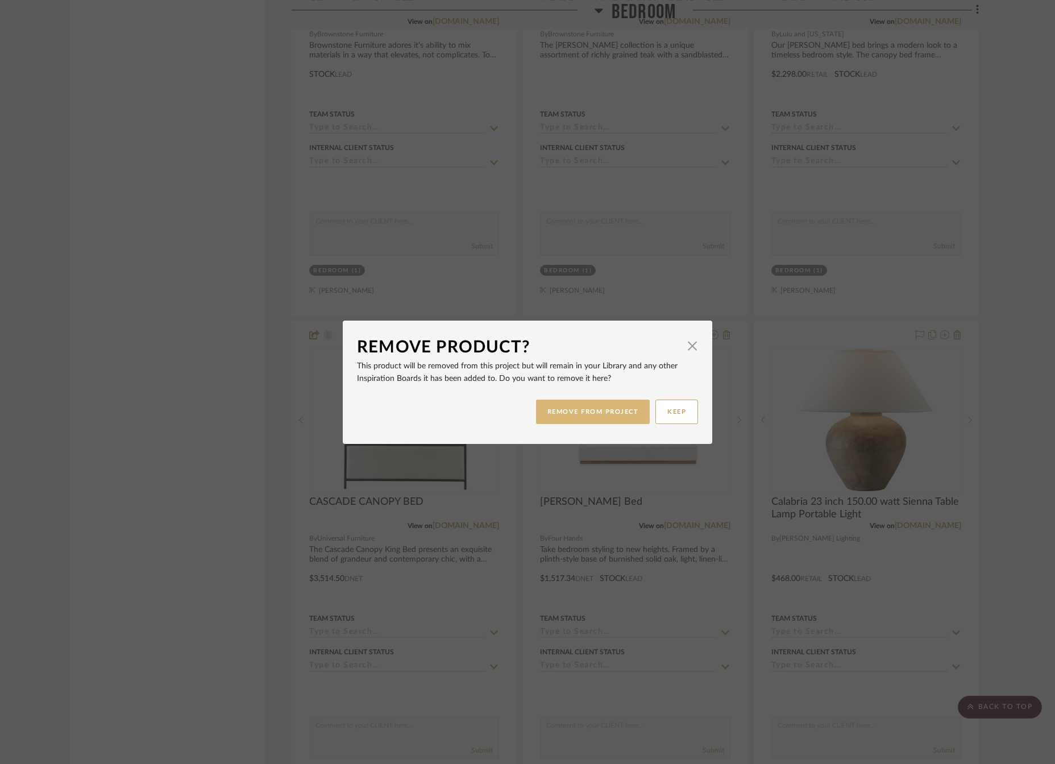
click at [607, 408] on button "REMOVE FROM PROJECT" at bounding box center [593, 411] width 114 height 24
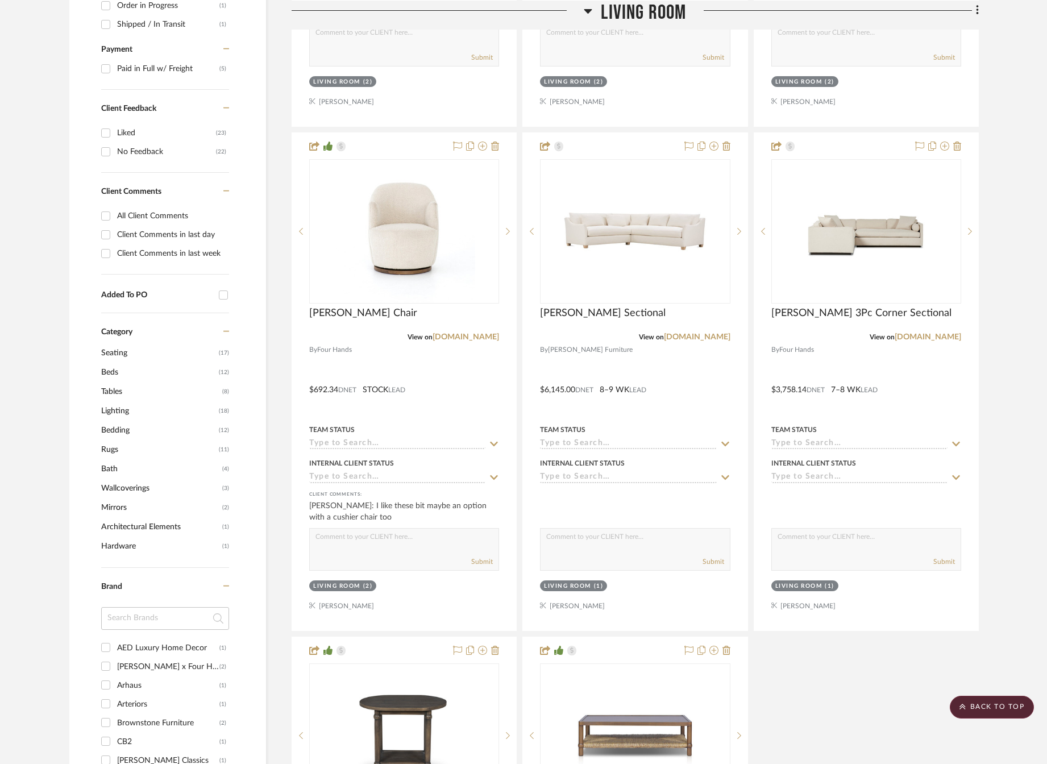
scroll to position [795, 0]
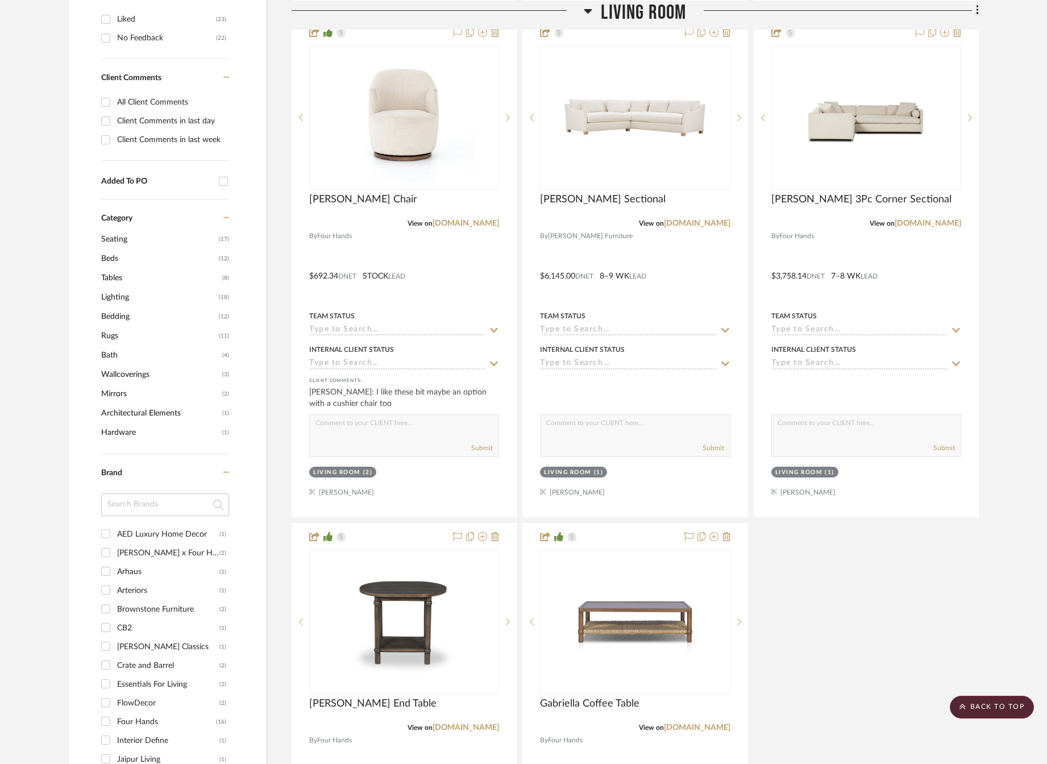
click at [123, 287] on span "Lighting" at bounding box center [158, 296] width 115 height 19
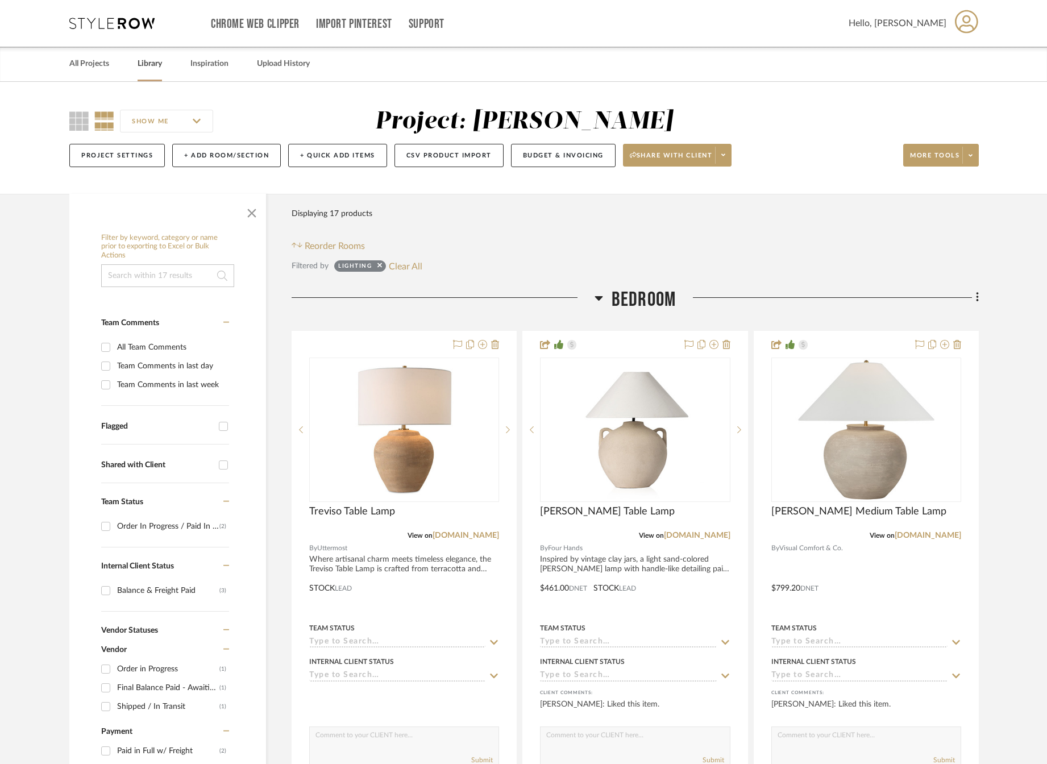
click at [146, 61] on link "Library" at bounding box center [149, 63] width 24 height 15
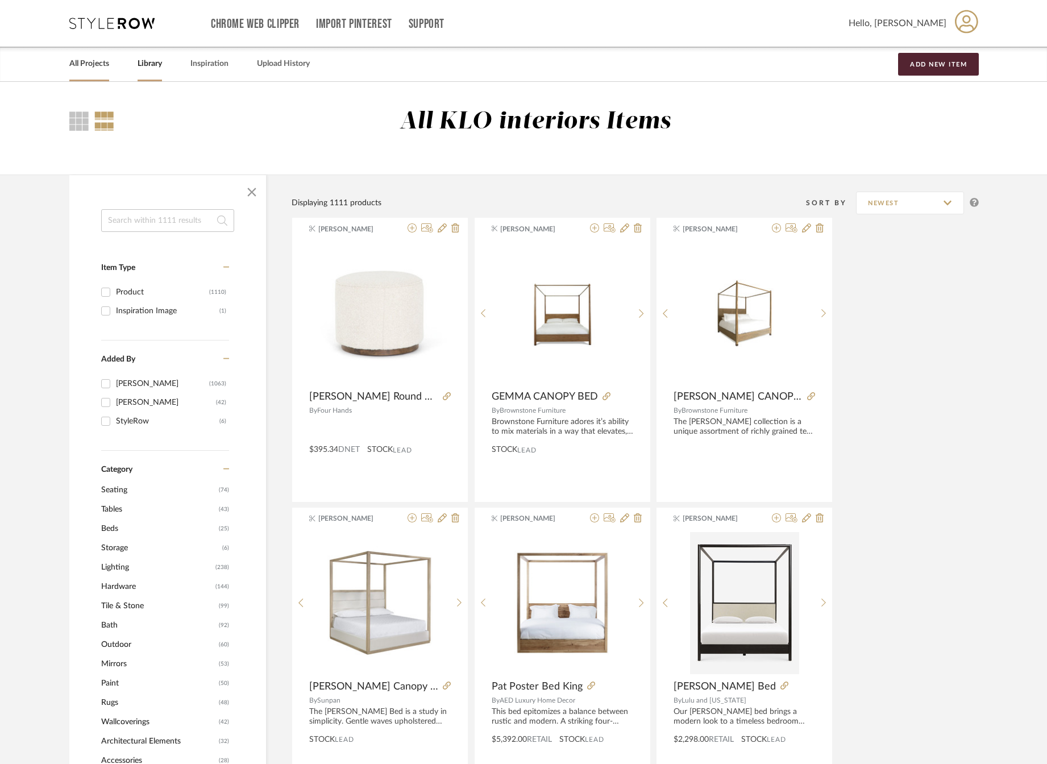
click at [78, 65] on link "All Projects" at bounding box center [89, 63] width 40 height 15
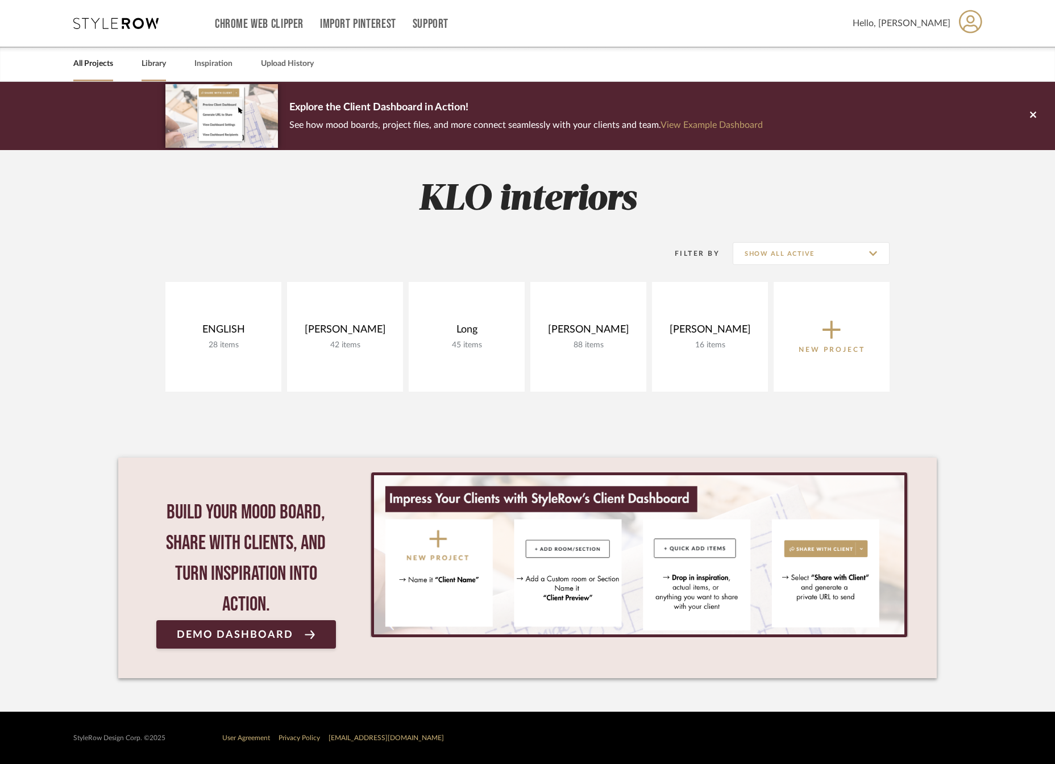
click at [160, 62] on link "Library" at bounding box center [153, 63] width 24 height 15
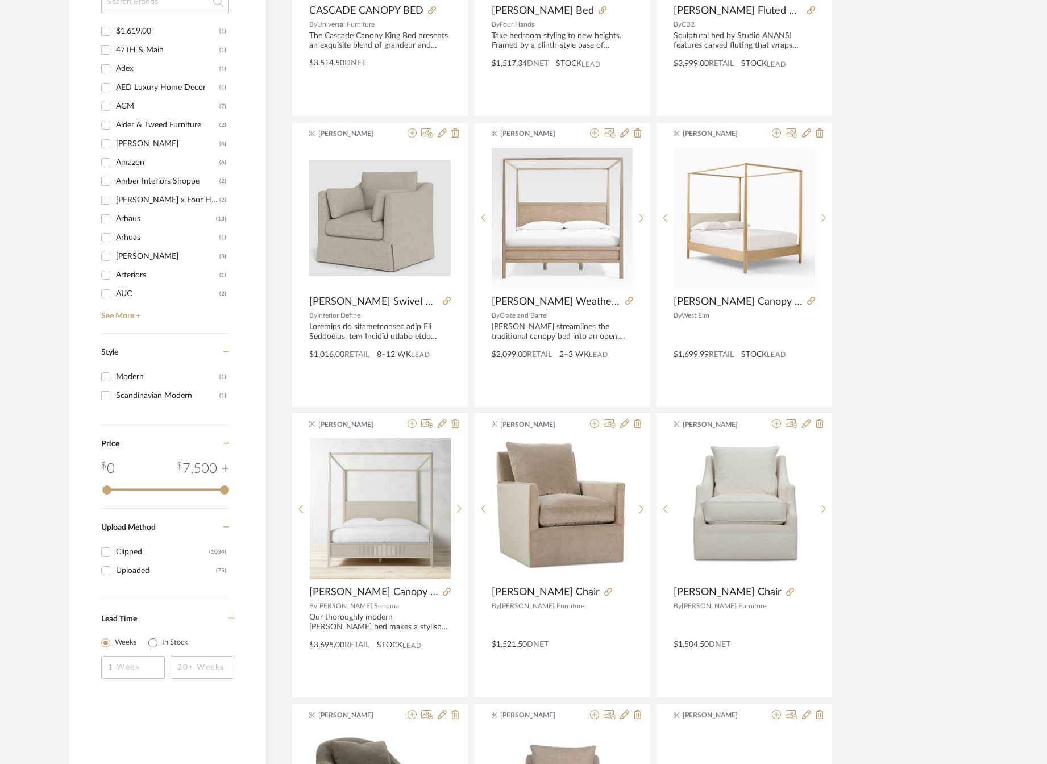
scroll to position [795, 0]
